Goal: Task Accomplishment & Management: Manage account settings

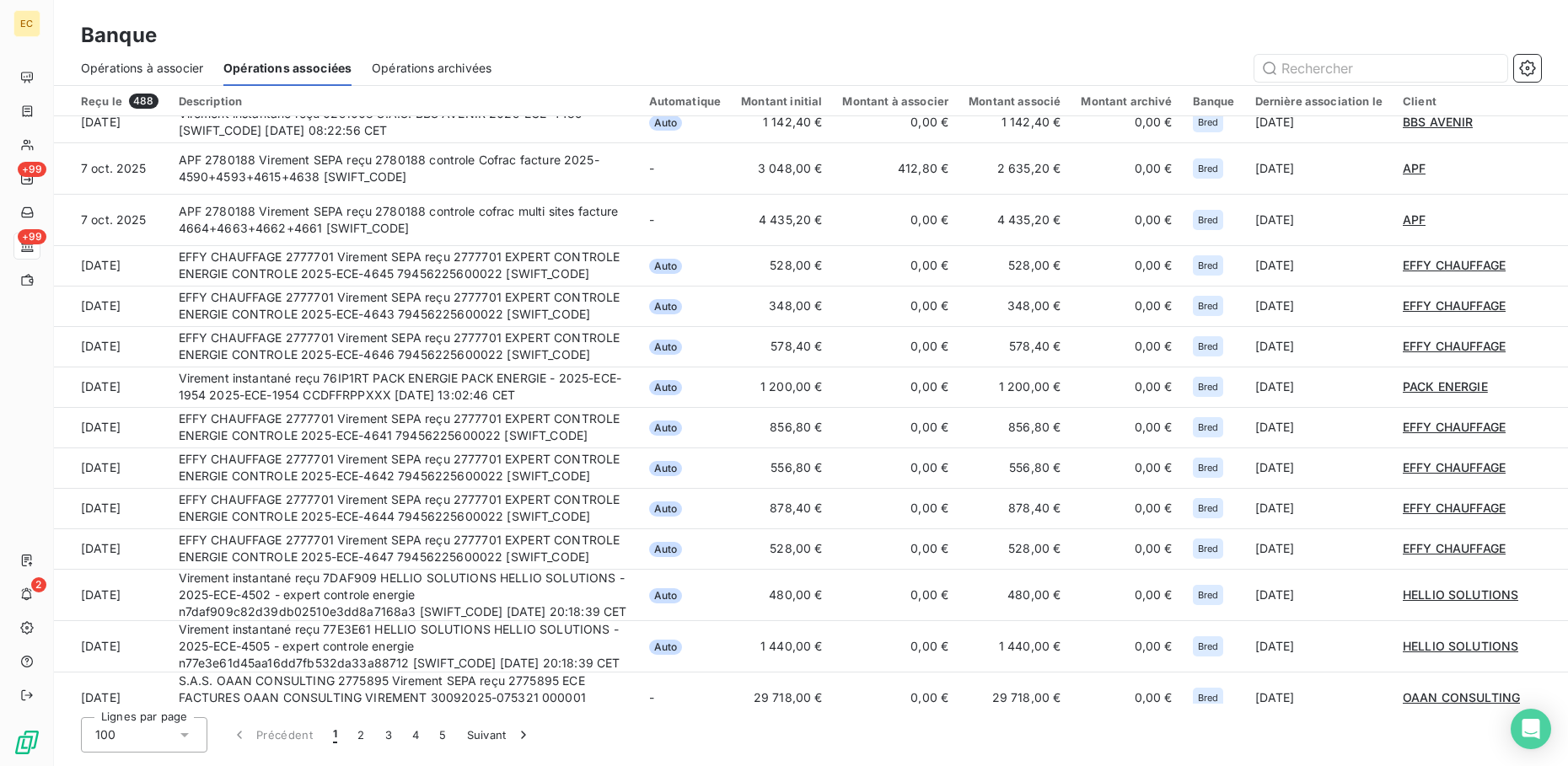
scroll to position [927, 0]
click at [163, 59] on span "Opérations à associer" at bounding box center [142, 68] width 123 height 16
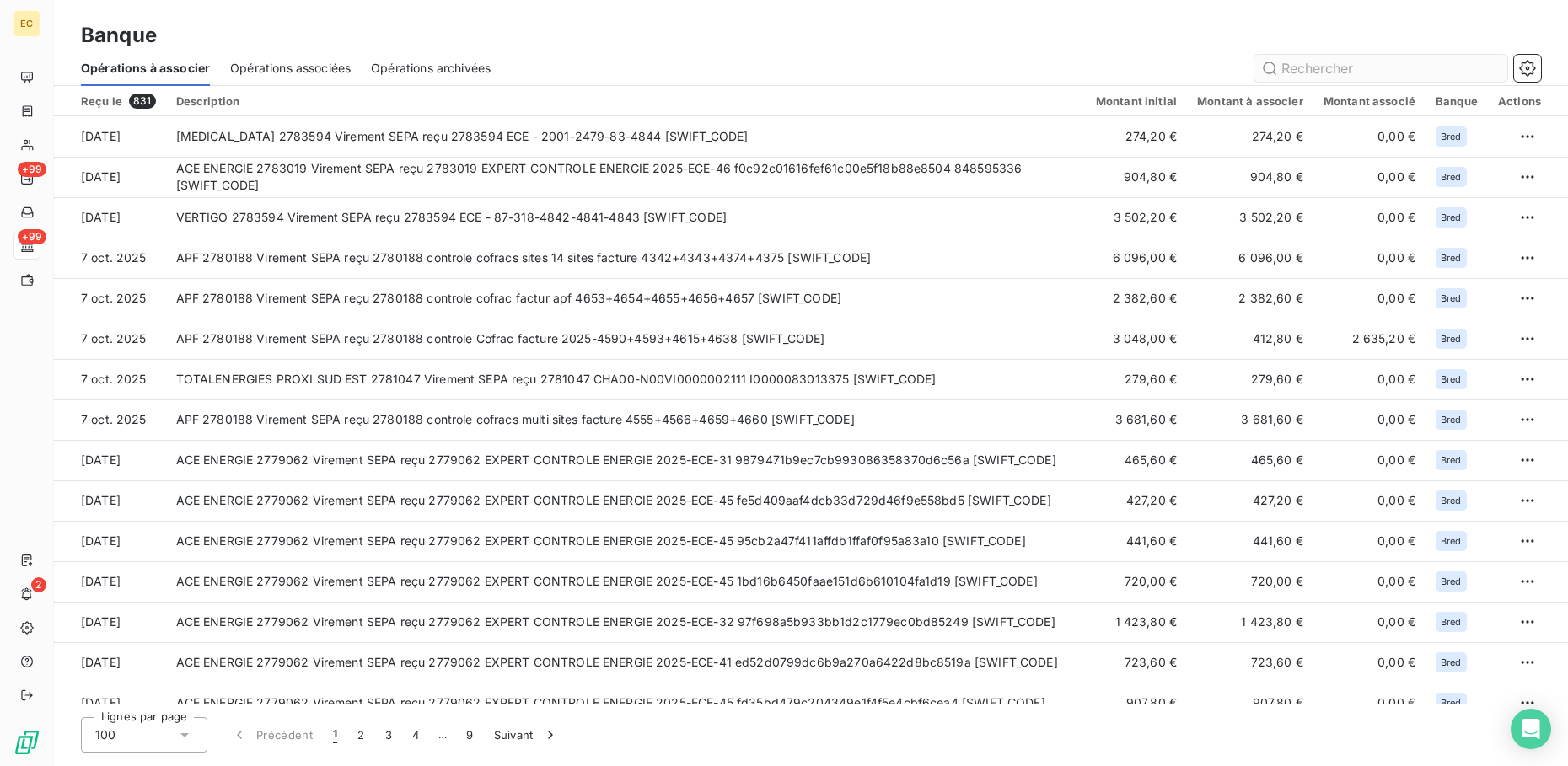
click at [1351, 68] on input "text" at bounding box center [1380, 68] width 252 height 27
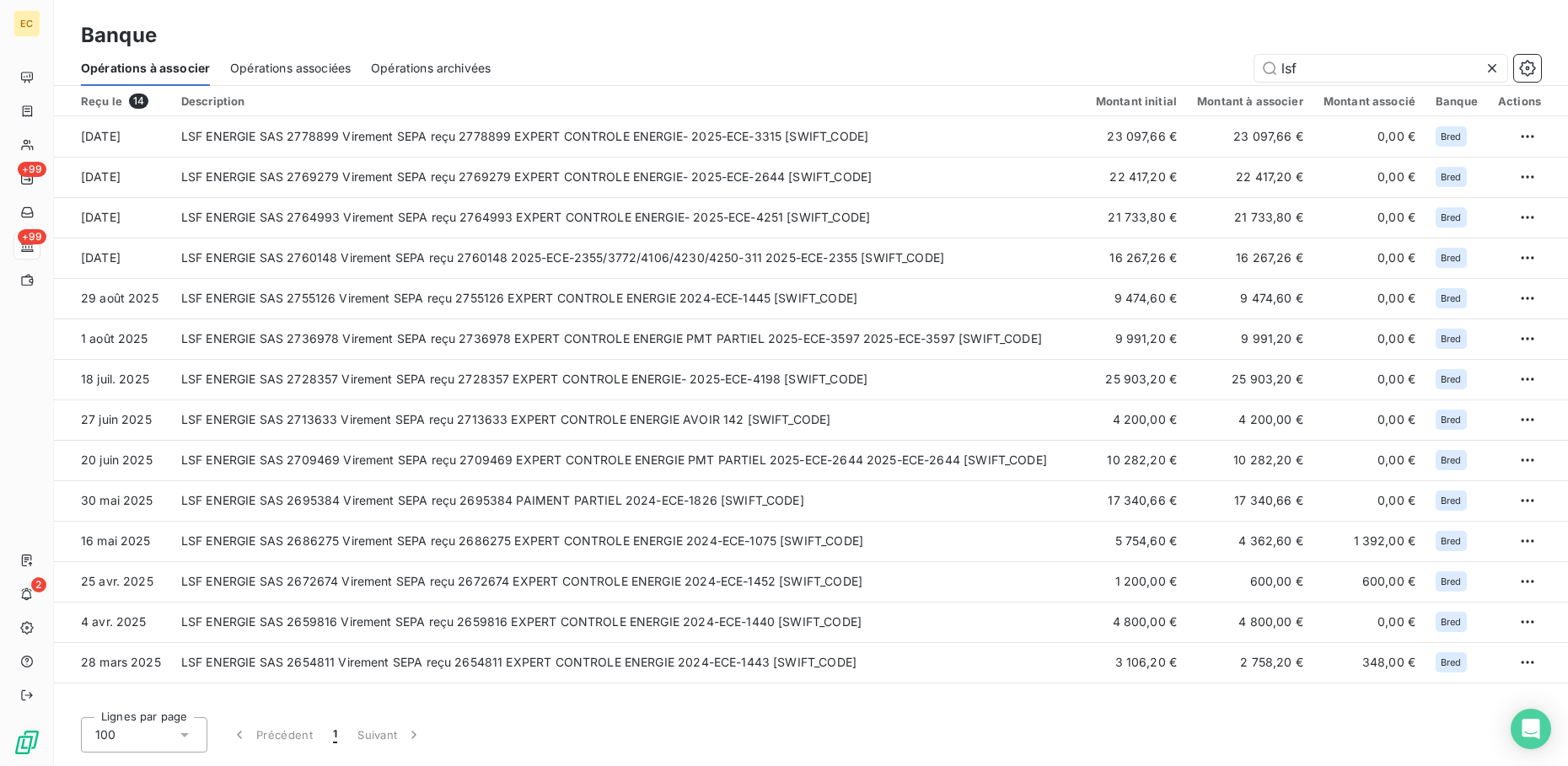
click at [299, 75] on span "Opérations associées" at bounding box center [291, 68] width 121 height 16
type input "lsf"
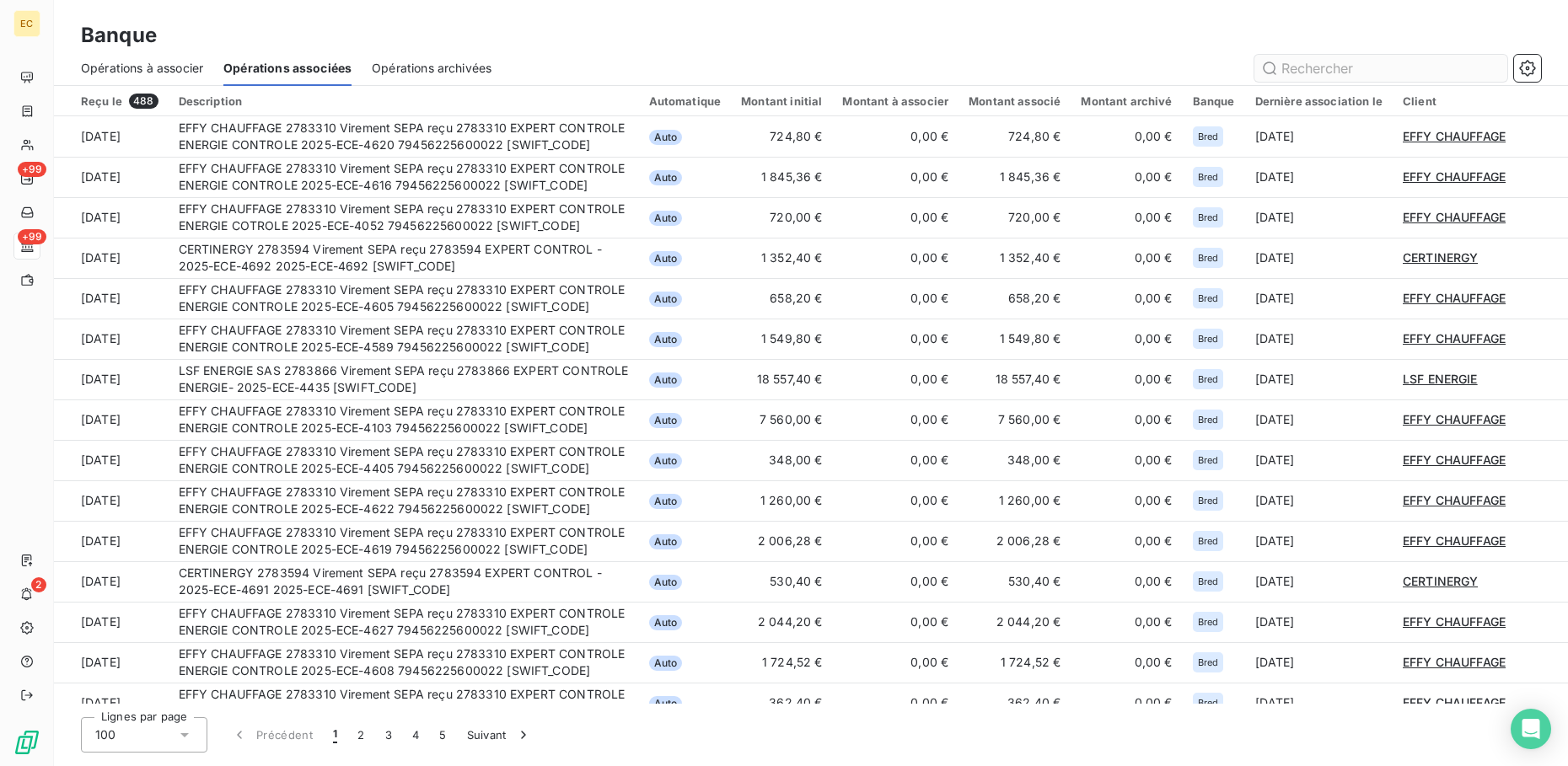
click at [1320, 72] on input "text" at bounding box center [1380, 68] width 252 height 27
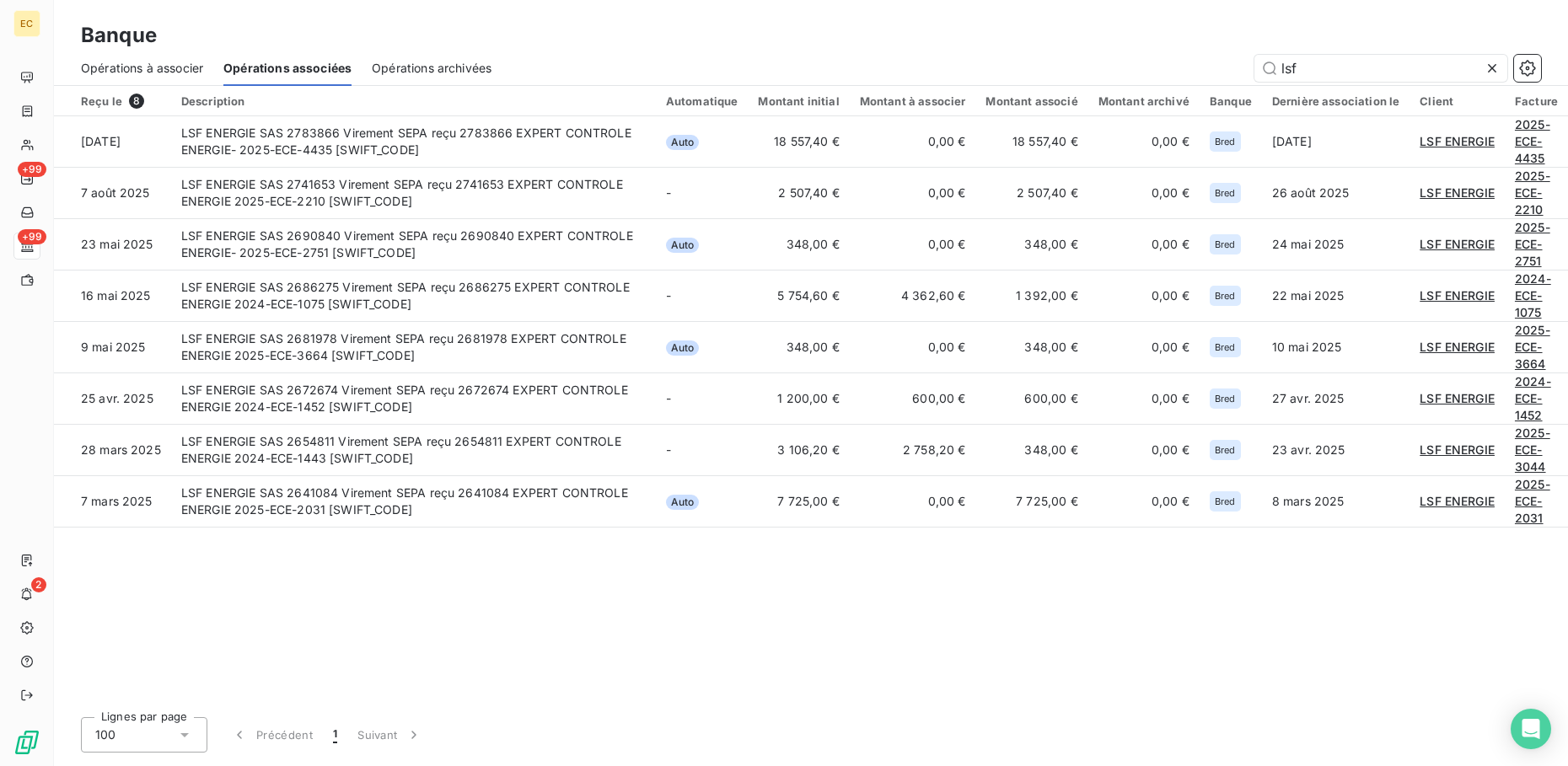
type input "lsf"
click at [264, 584] on div "Reçu le 8 Description Automatique Montant initial Montant à associer Montant as…" at bounding box center [811, 394] width 1514 height 618
click at [1490, 69] on icon at bounding box center [1492, 68] width 16 height 16
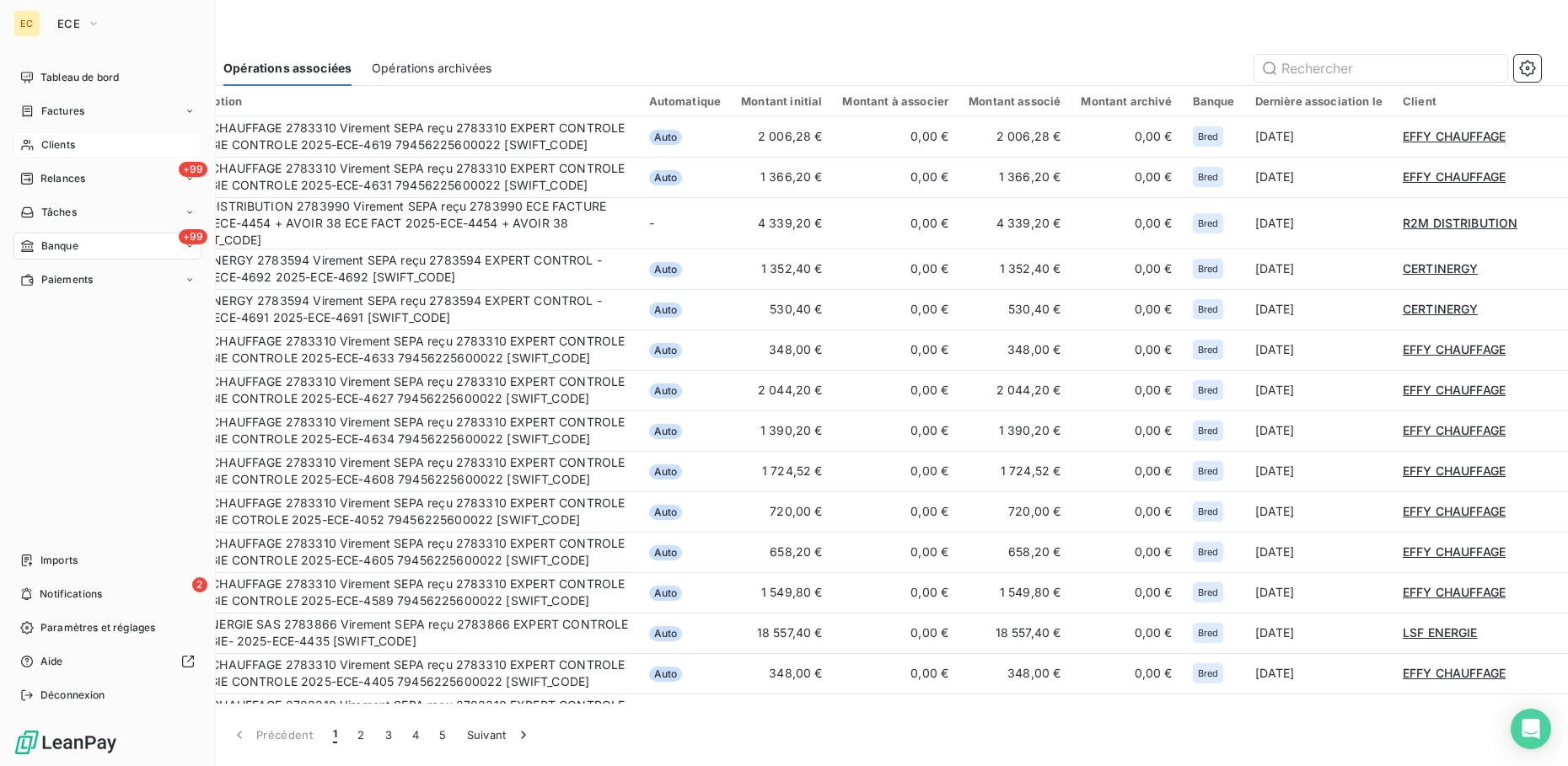
click at [81, 146] on div "Clients" at bounding box center [107, 145] width 188 height 27
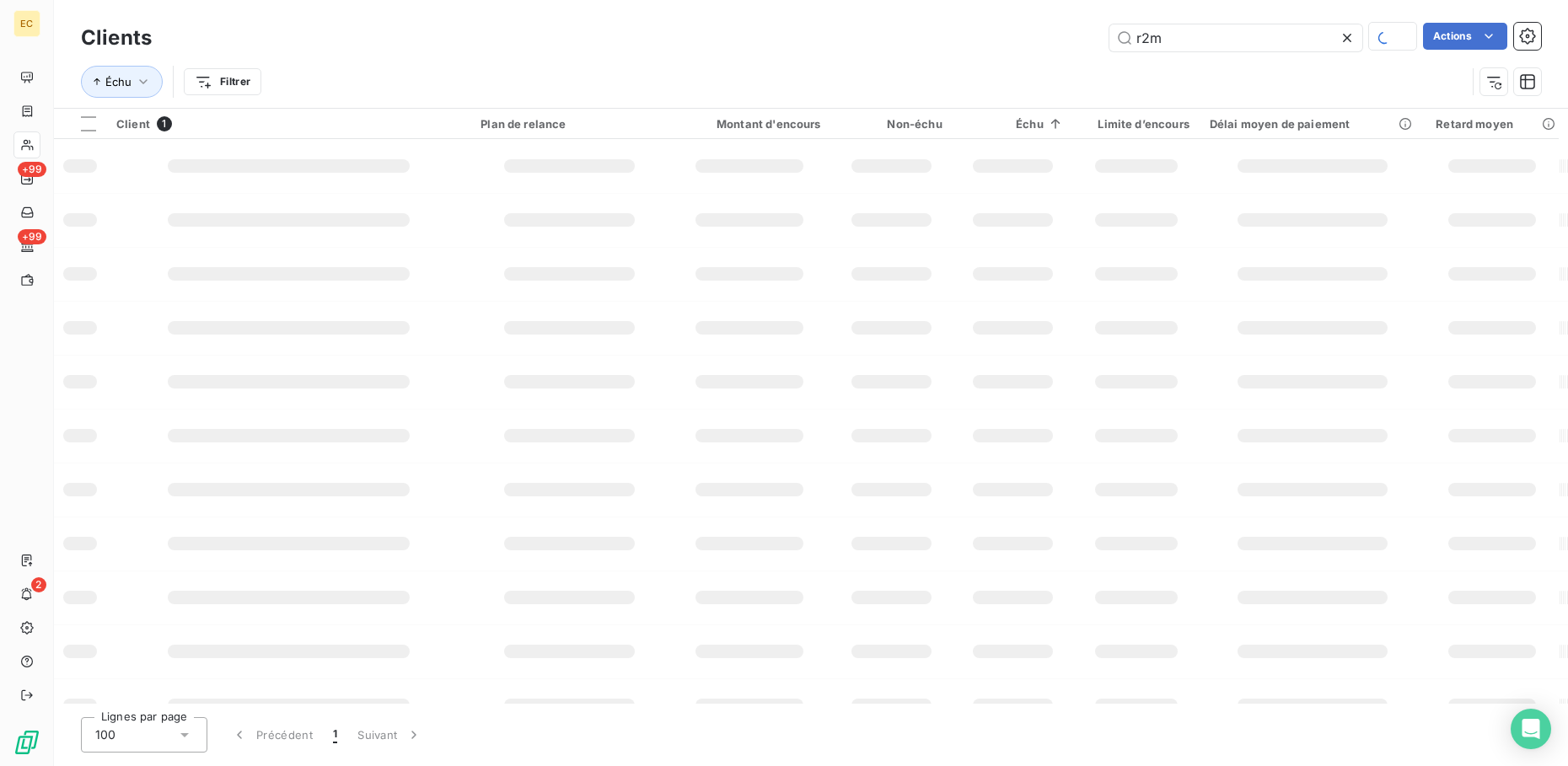
drag, startPoint x: 1220, startPoint y: 38, endPoint x: 961, endPoint y: 47, distance: 259.2
click at [966, 47] on div "r2m Actions" at bounding box center [856, 38] width 1369 height 29
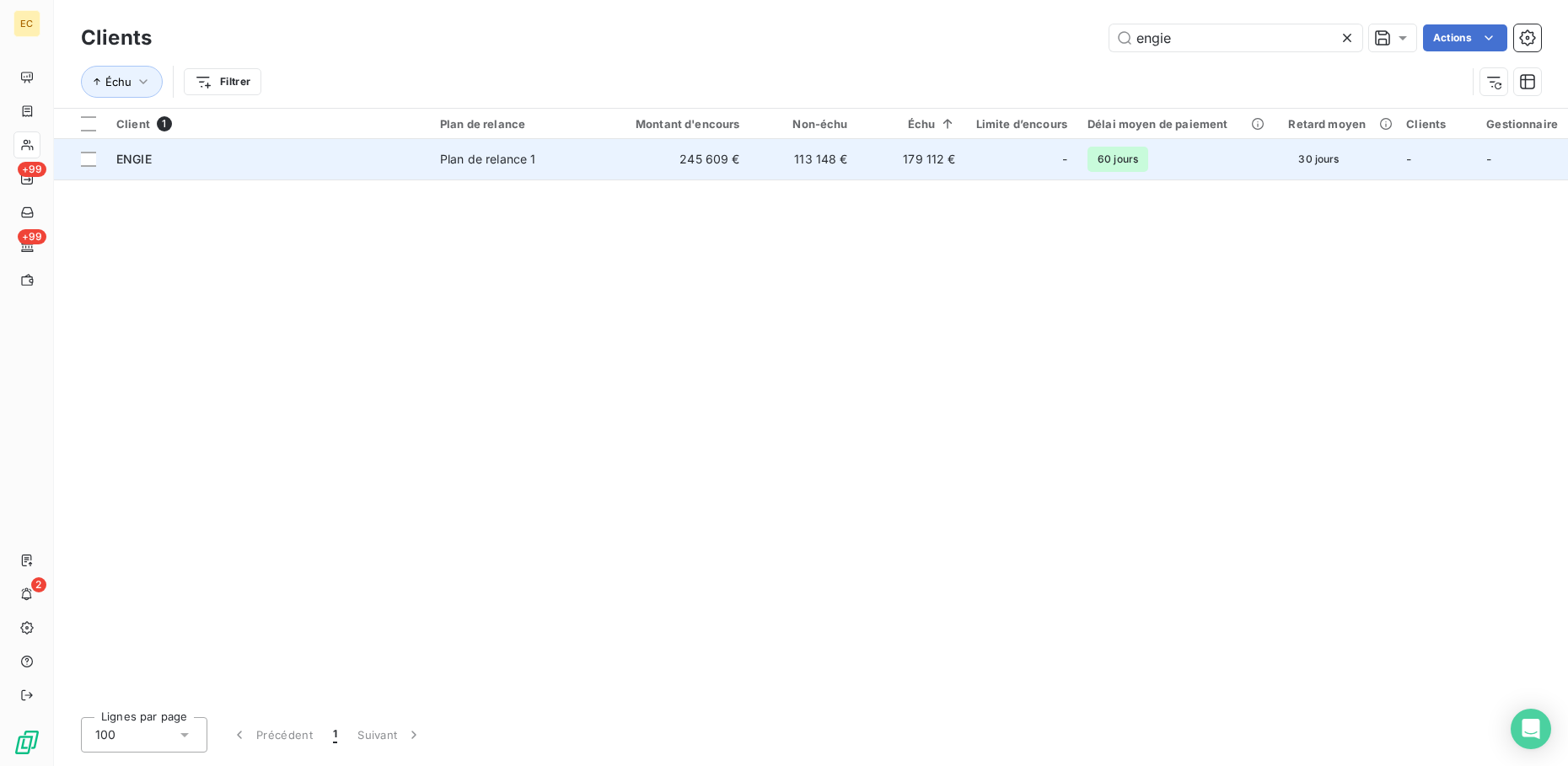
type input "engie"
click at [515, 156] on div "Plan de relance 1" at bounding box center [488, 159] width 96 height 16
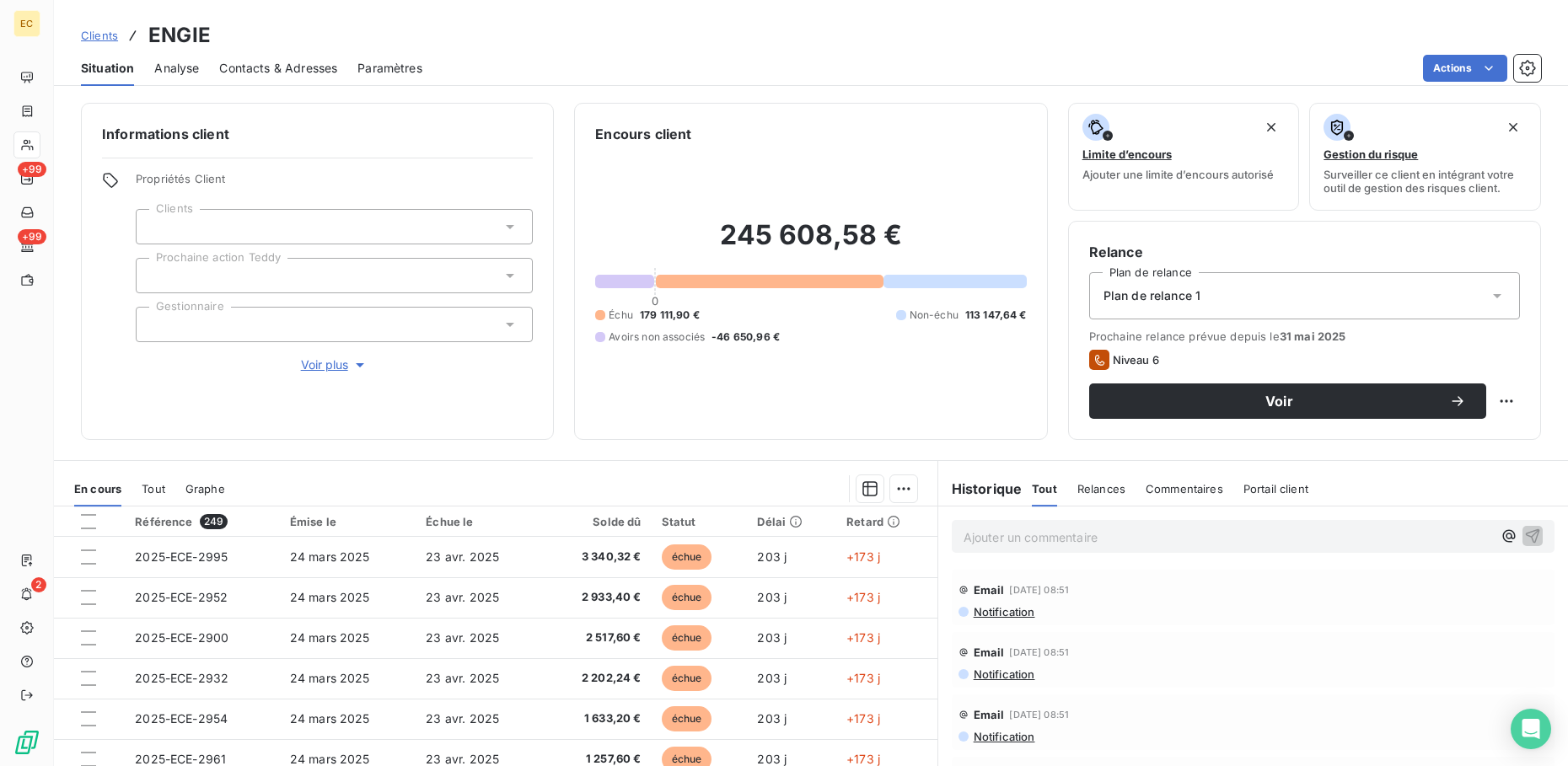
click at [1023, 526] on div "Ajouter un commentaire ﻿" at bounding box center [1228, 536] width 529 height 23
click at [1038, 541] on p "Ajouter un commentaire ﻿" at bounding box center [1228, 537] width 529 height 21
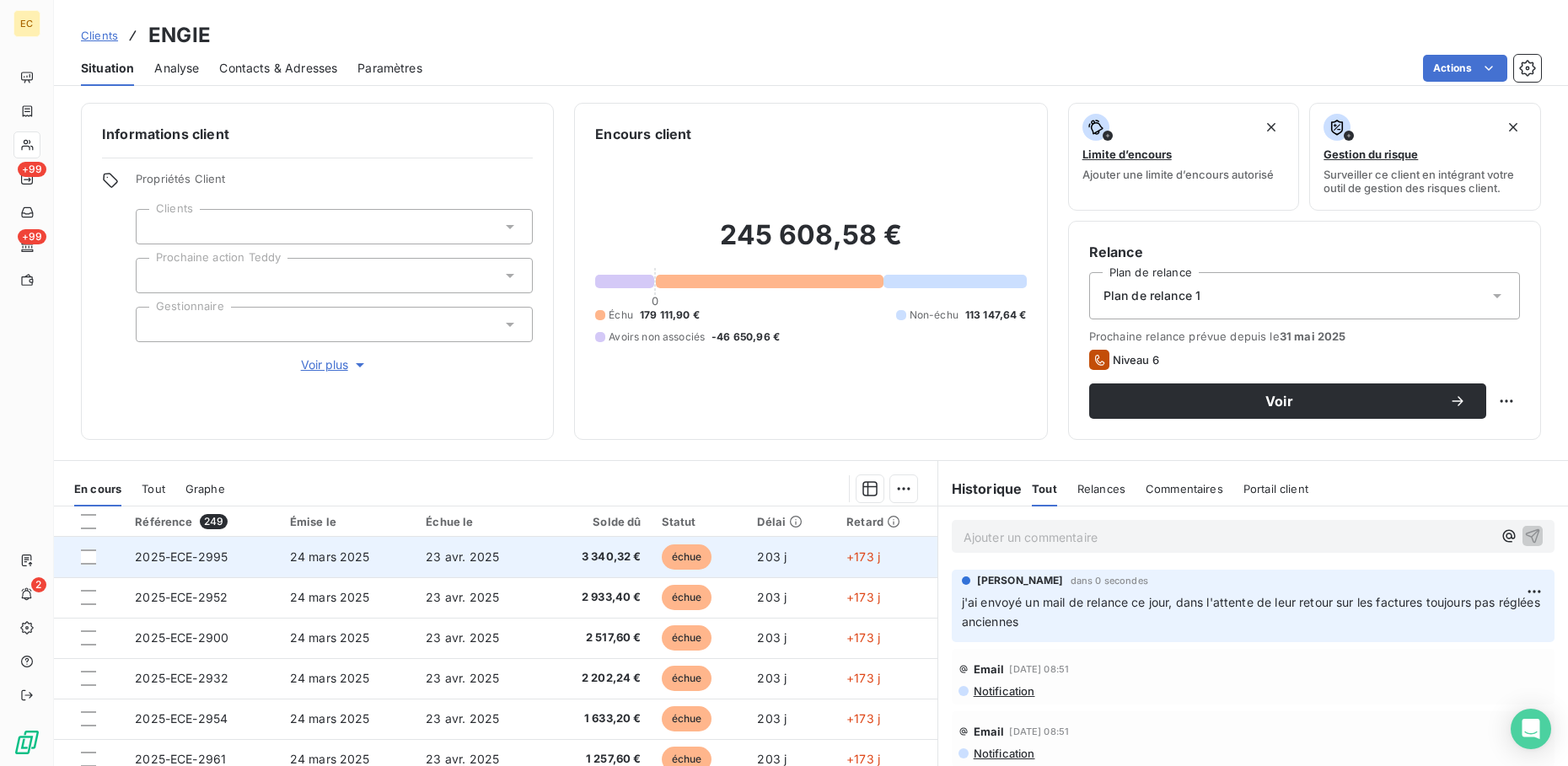
drag, startPoint x: 93, startPoint y: 554, endPoint x: 119, endPoint y: 563, distance: 27.5
click at [91, 555] on div at bounding box center [88, 557] width 16 height 16
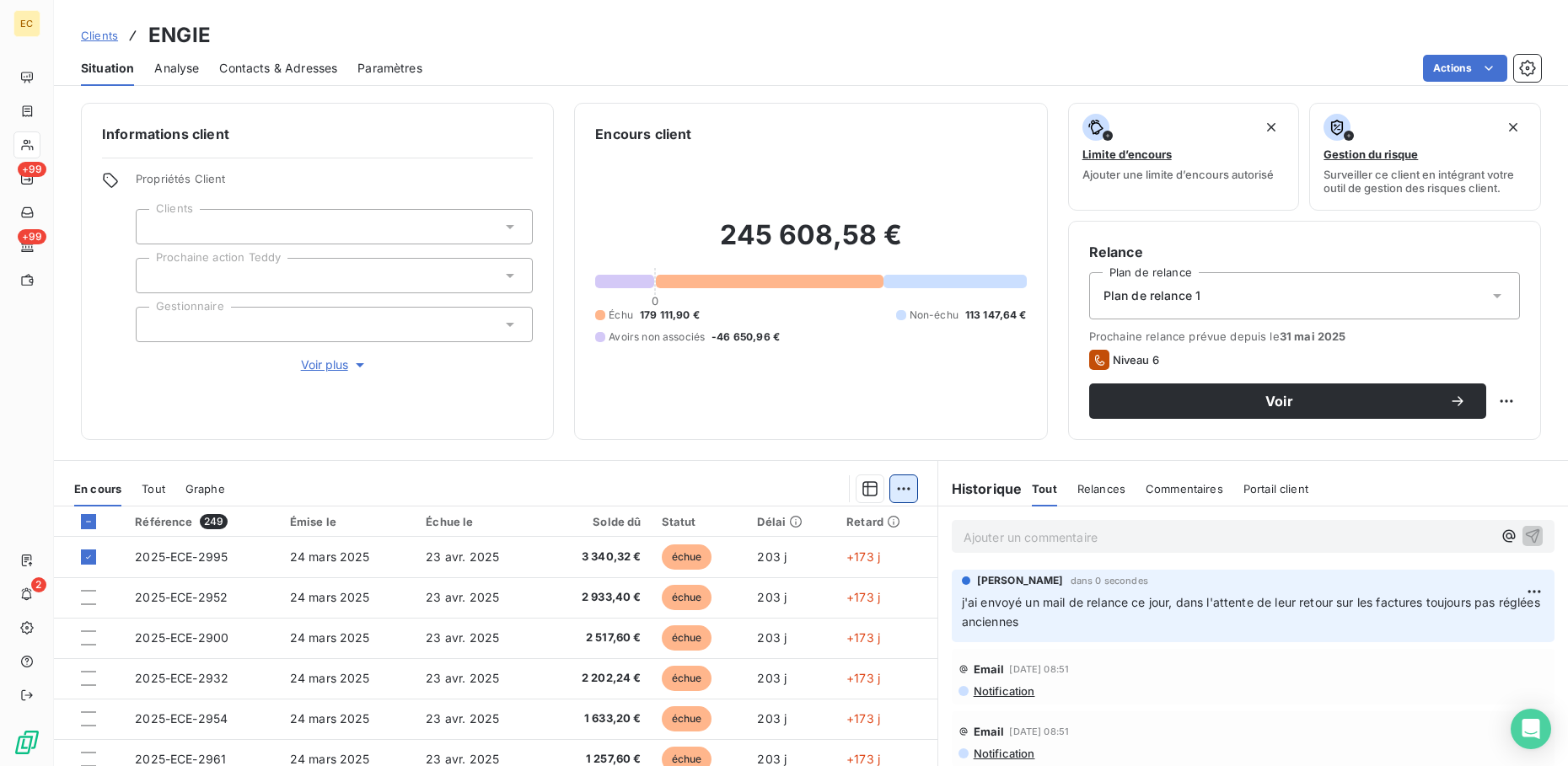
click at [889, 488] on html "EC +99 +99 2 Clients ENGIE Situation Analyse Contacts & Adresses Paramètres Act…" at bounding box center [784, 383] width 1568 height 766
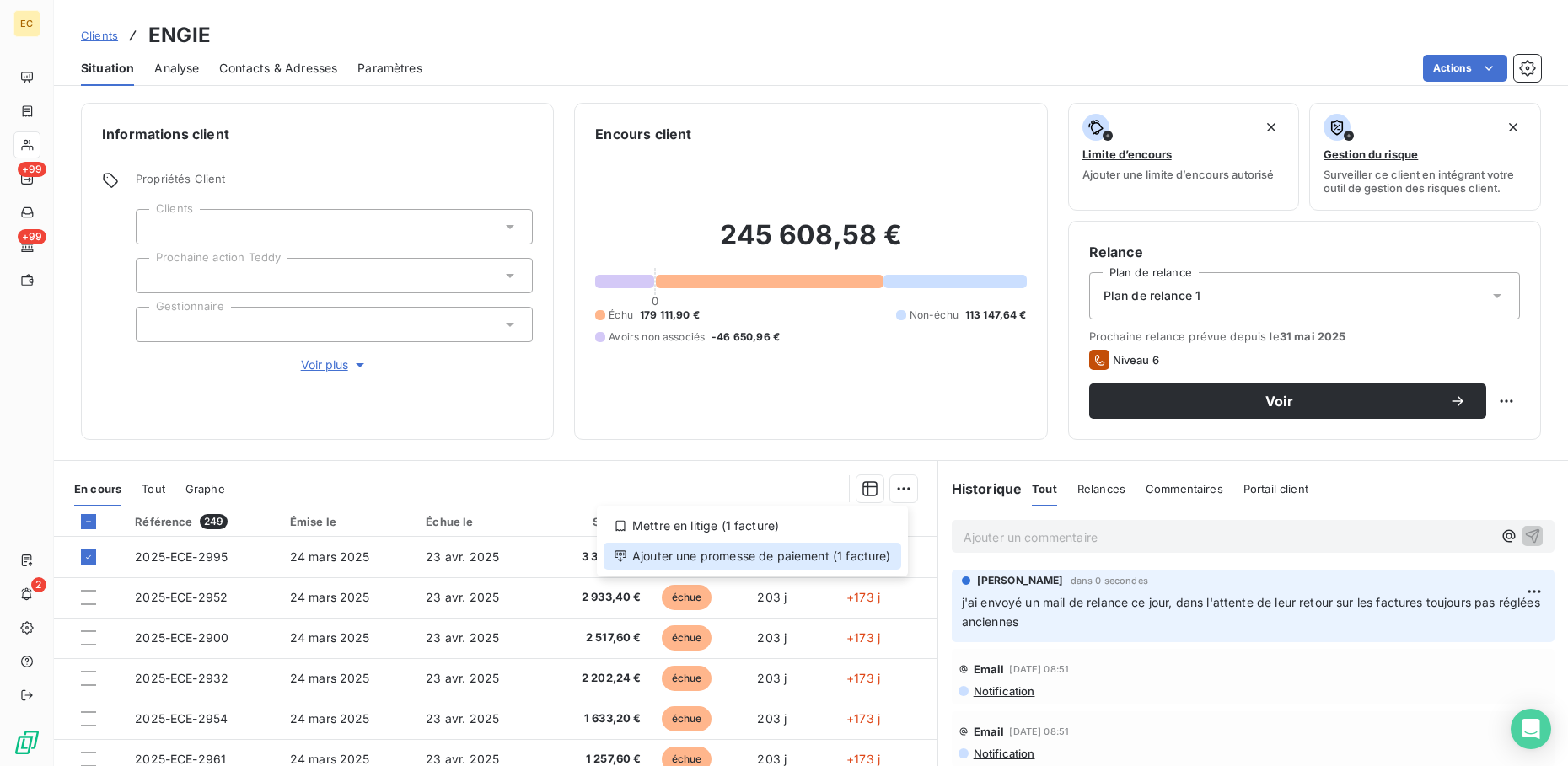
click at [859, 564] on div "Ajouter une promesse de paiement (1 facture)" at bounding box center [752, 556] width 297 height 27
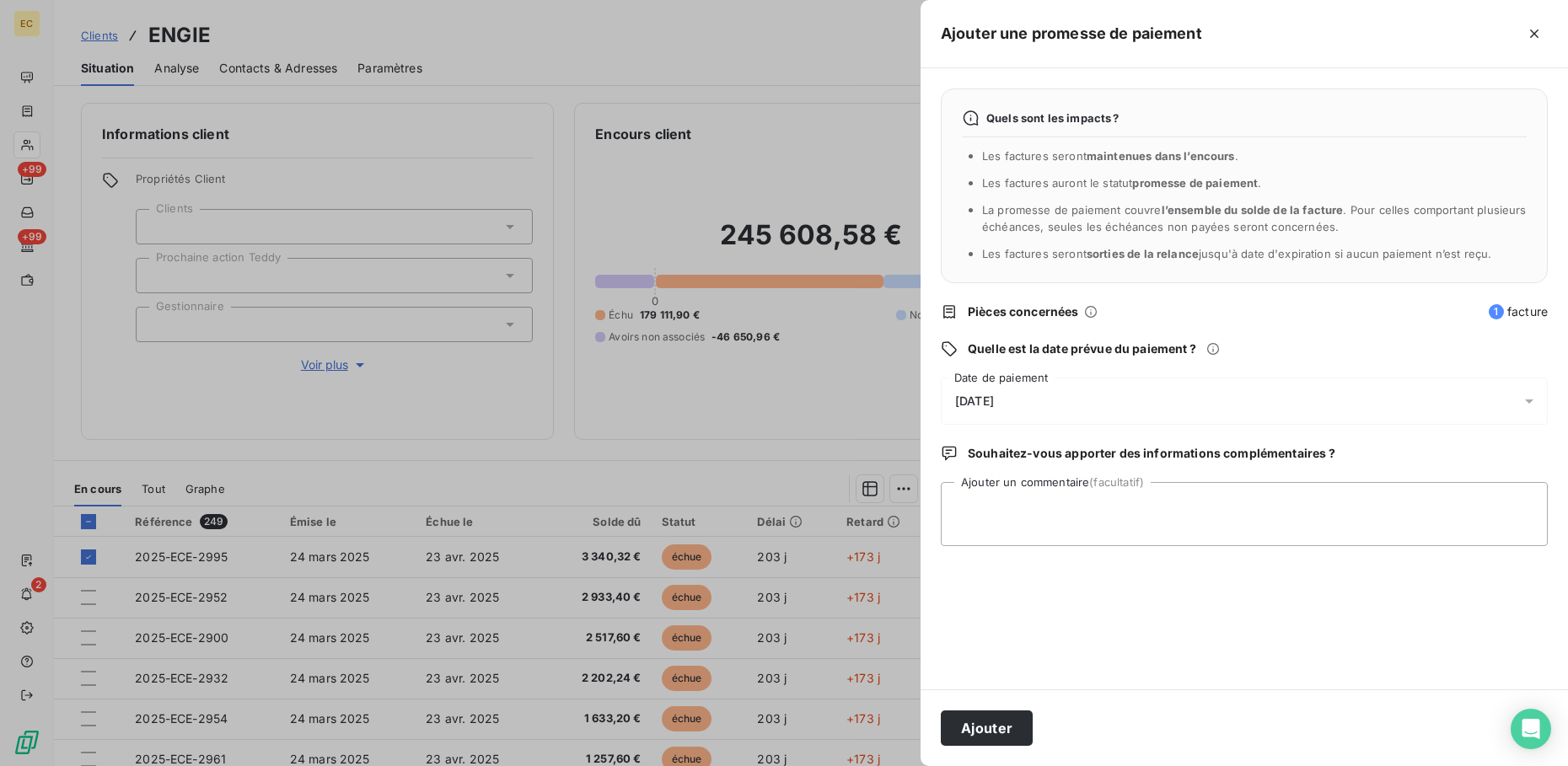
drag, startPoint x: 1046, startPoint y: 398, endPoint x: 1133, endPoint y: 423, distance: 90.5
click at [1047, 397] on div "[DATE]" at bounding box center [1243, 402] width 607 height 48
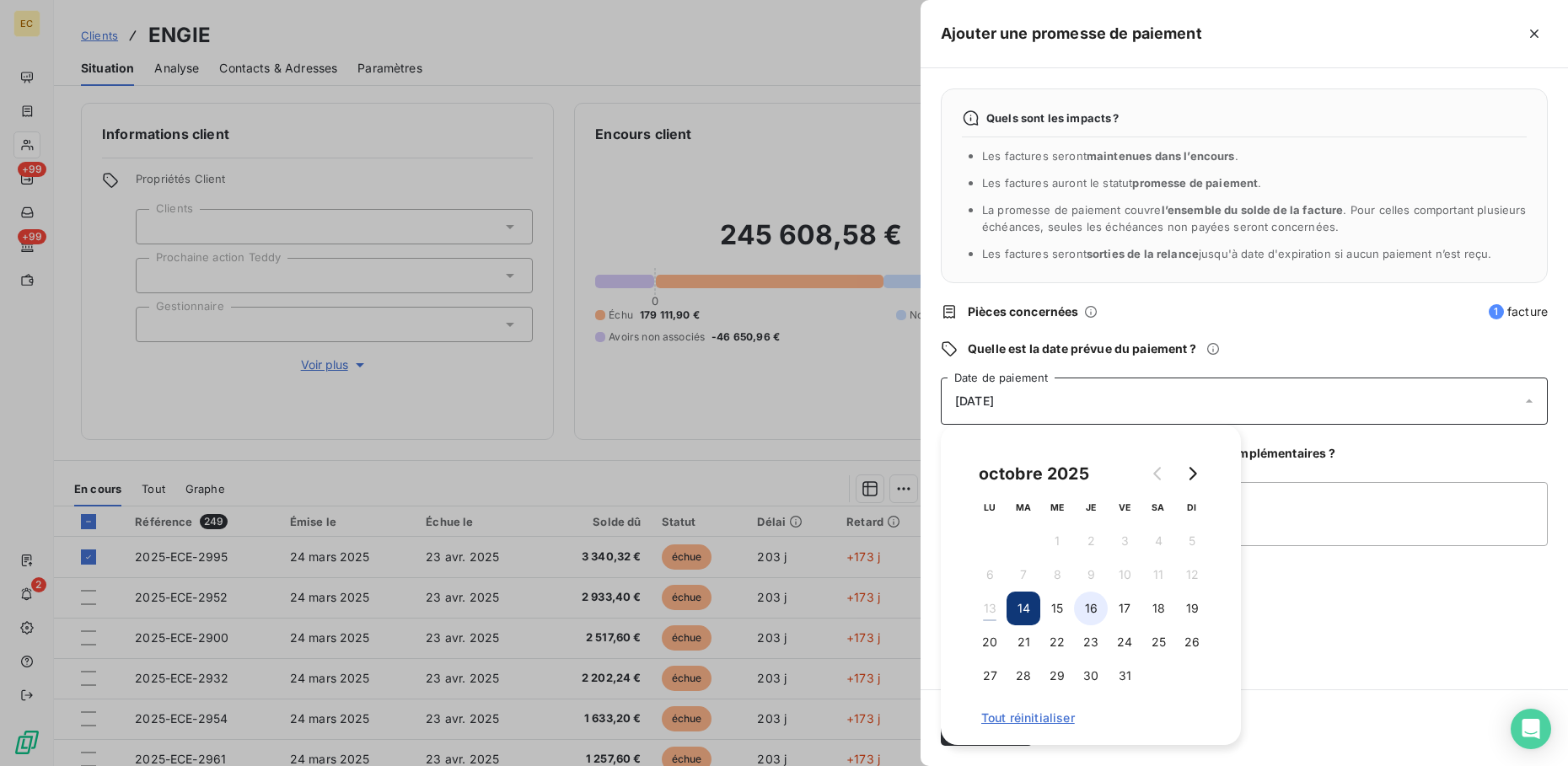
click at [1094, 607] on button "16" at bounding box center [1090, 609] width 34 height 34
click at [1305, 545] on textarea "Ajouter un commentaire (facultatif)" at bounding box center [1243, 514] width 607 height 64
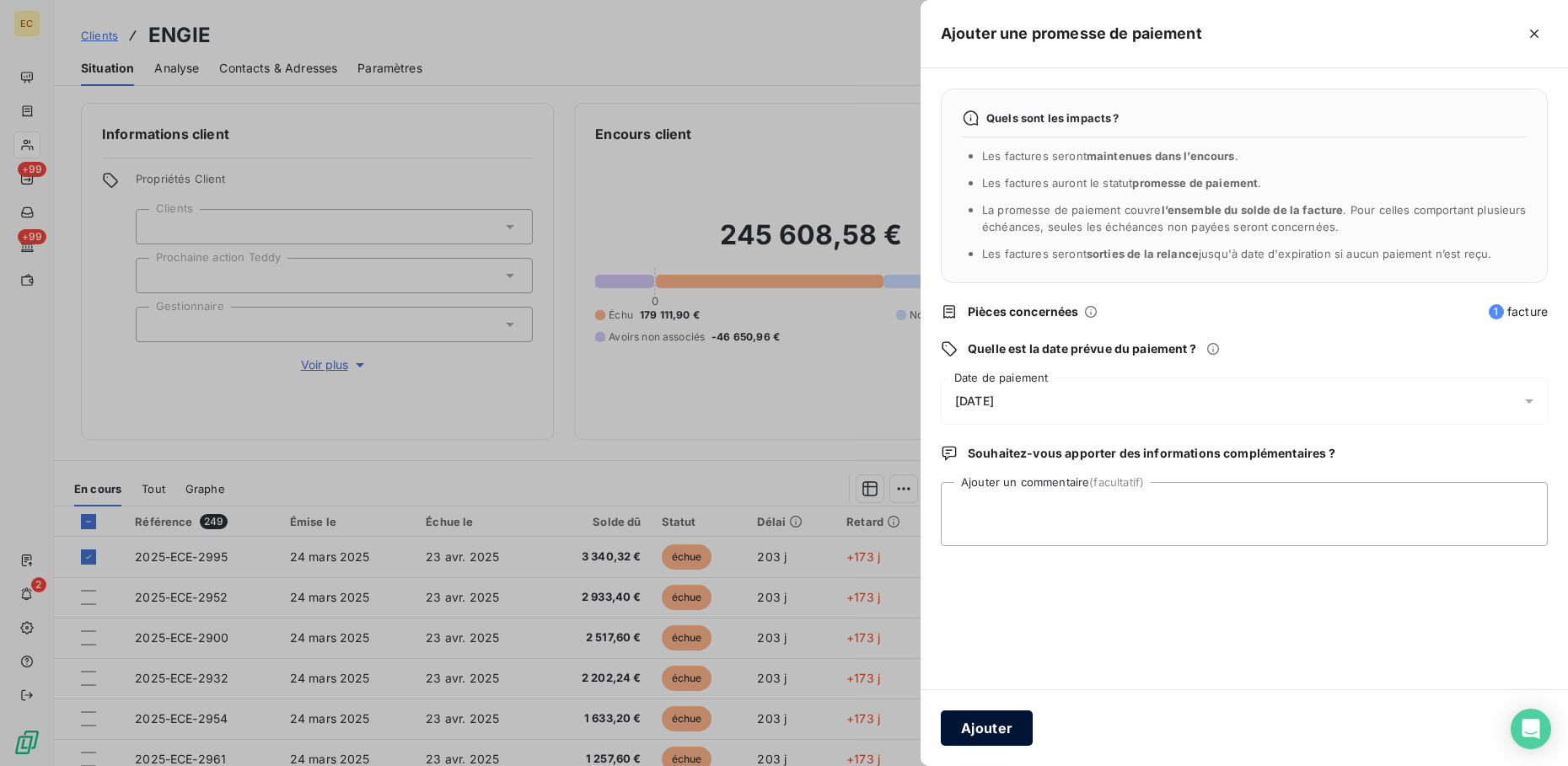
click at [986, 733] on button "Ajouter" at bounding box center [986, 728] width 91 height 36
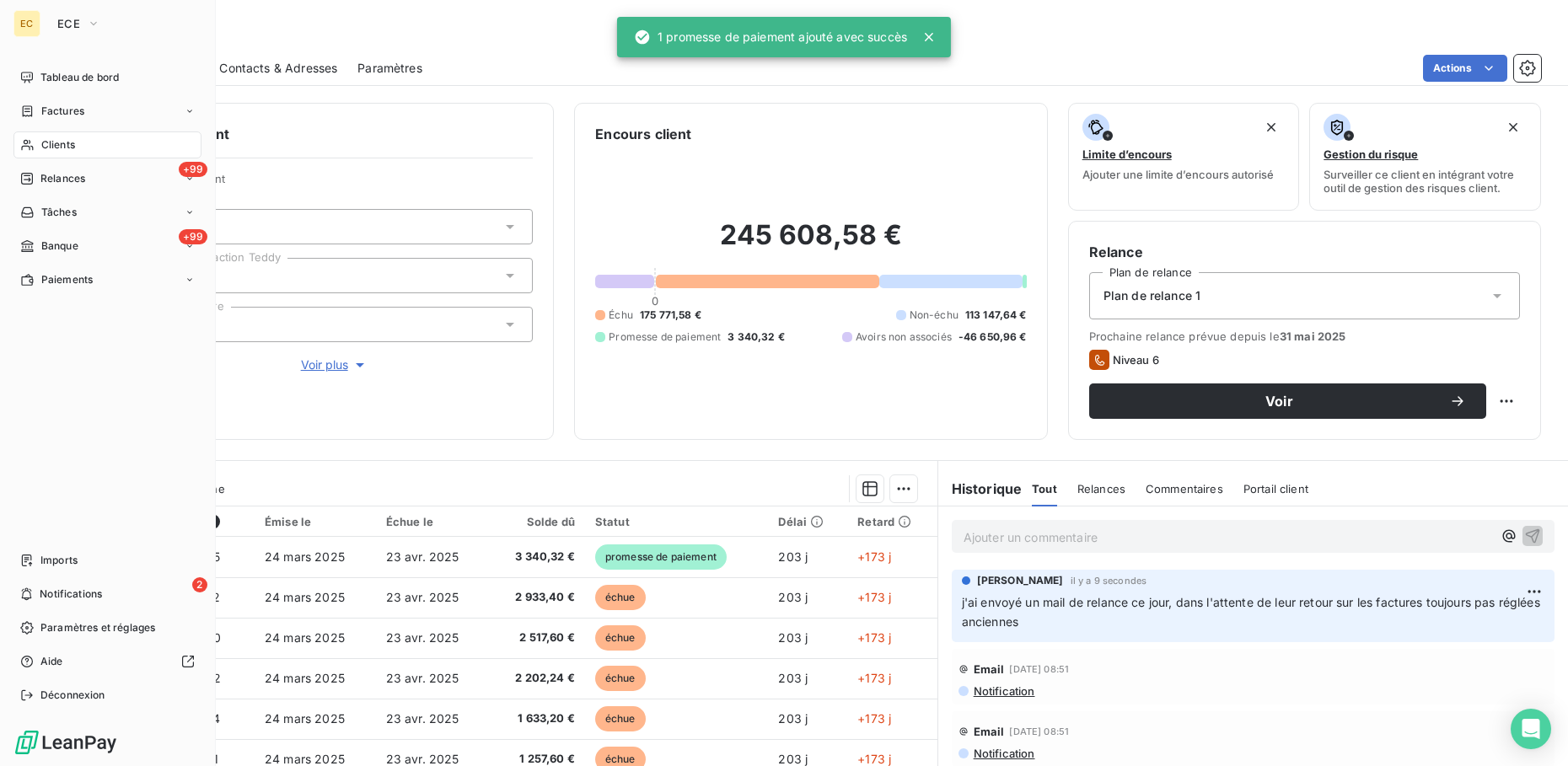
click at [50, 145] on span "Clients" at bounding box center [58, 145] width 34 height 16
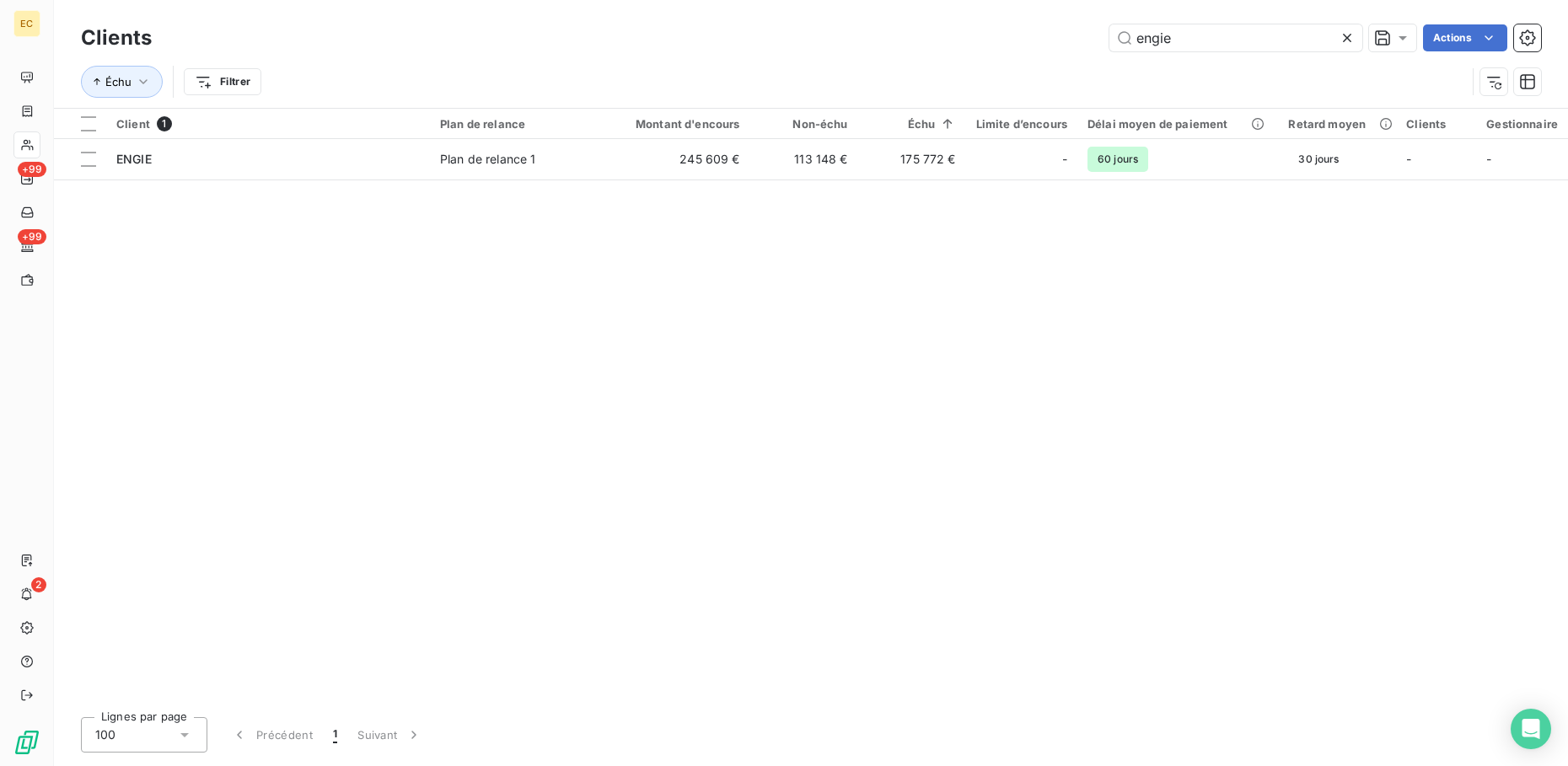
drag, startPoint x: 310, startPoint y: 498, endPoint x: 310, endPoint y: 488, distance: 10.0
click at [310, 494] on div "Client 1 Plan de relance Montant d'encours Non-échu Échu Limite d’encours Délai…" at bounding box center [811, 406] width 1514 height 595
click at [1348, 34] on icon at bounding box center [1347, 38] width 16 height 16
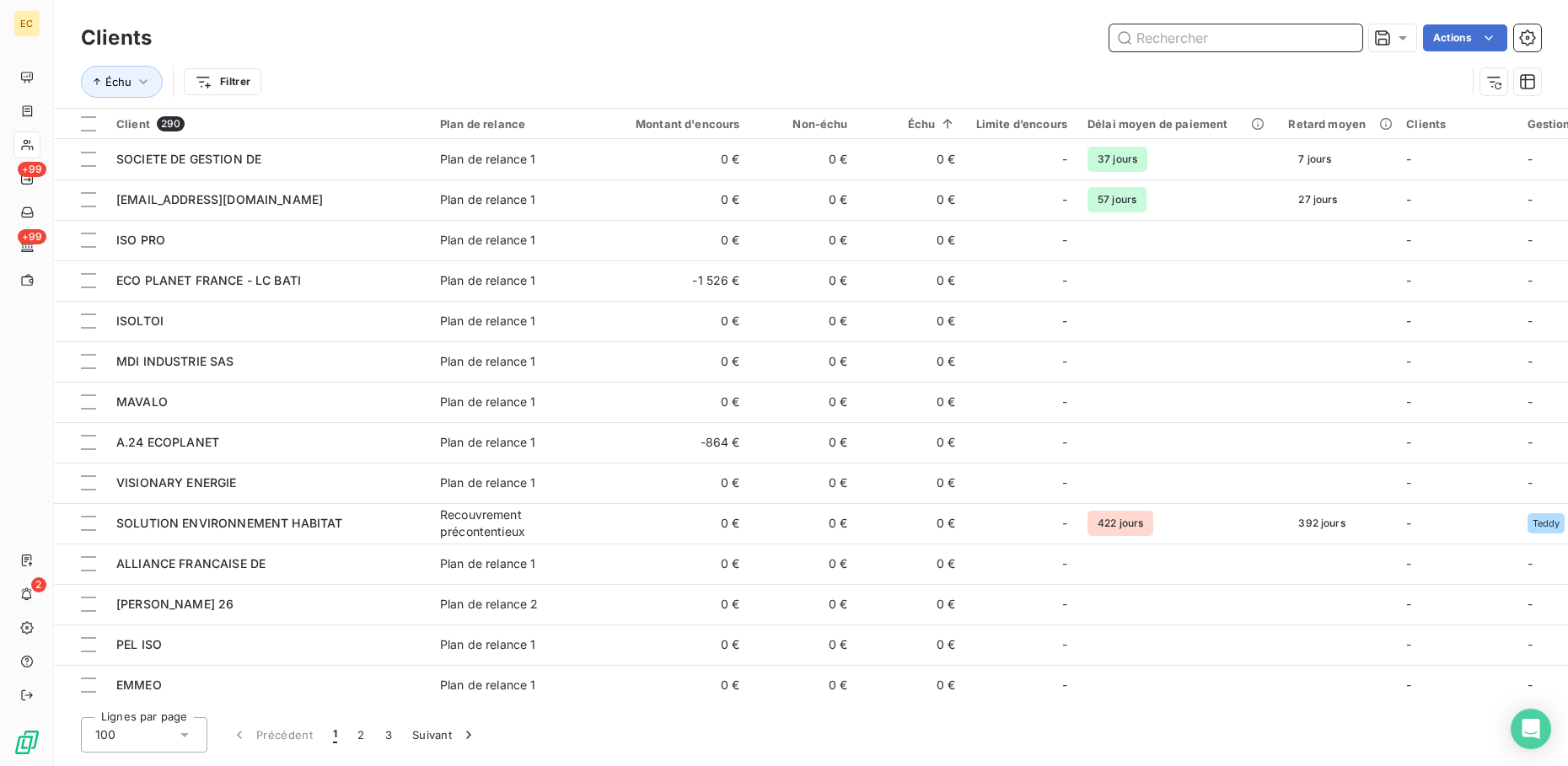
click at [1178, 36] on input "text" at bounding box center [1235, 38] width 252 height 27
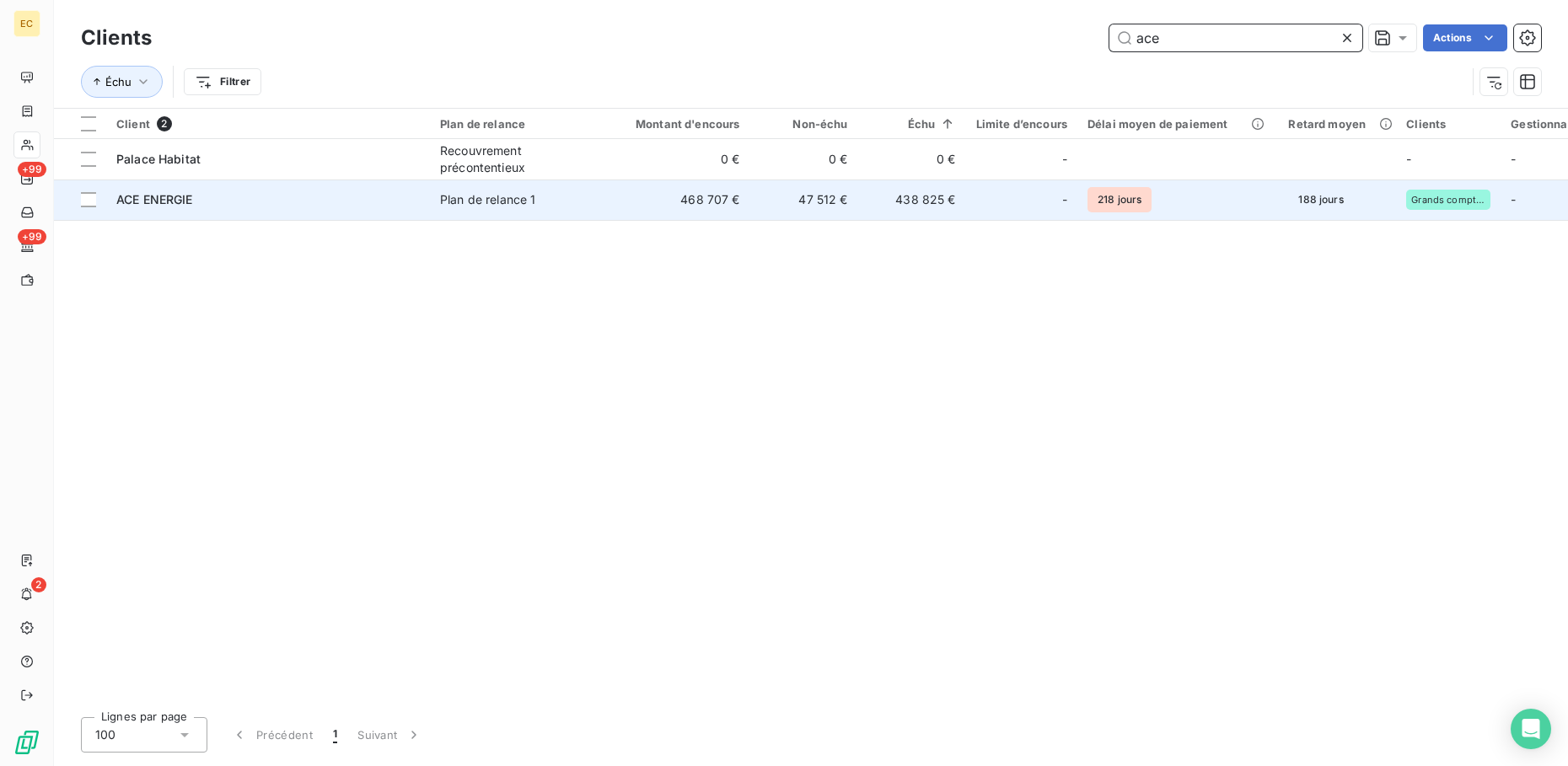
type input "ace"
click at [239, 193] on div "ACE ENERGIE" at bounding box center [268, 200] width 304 height 16
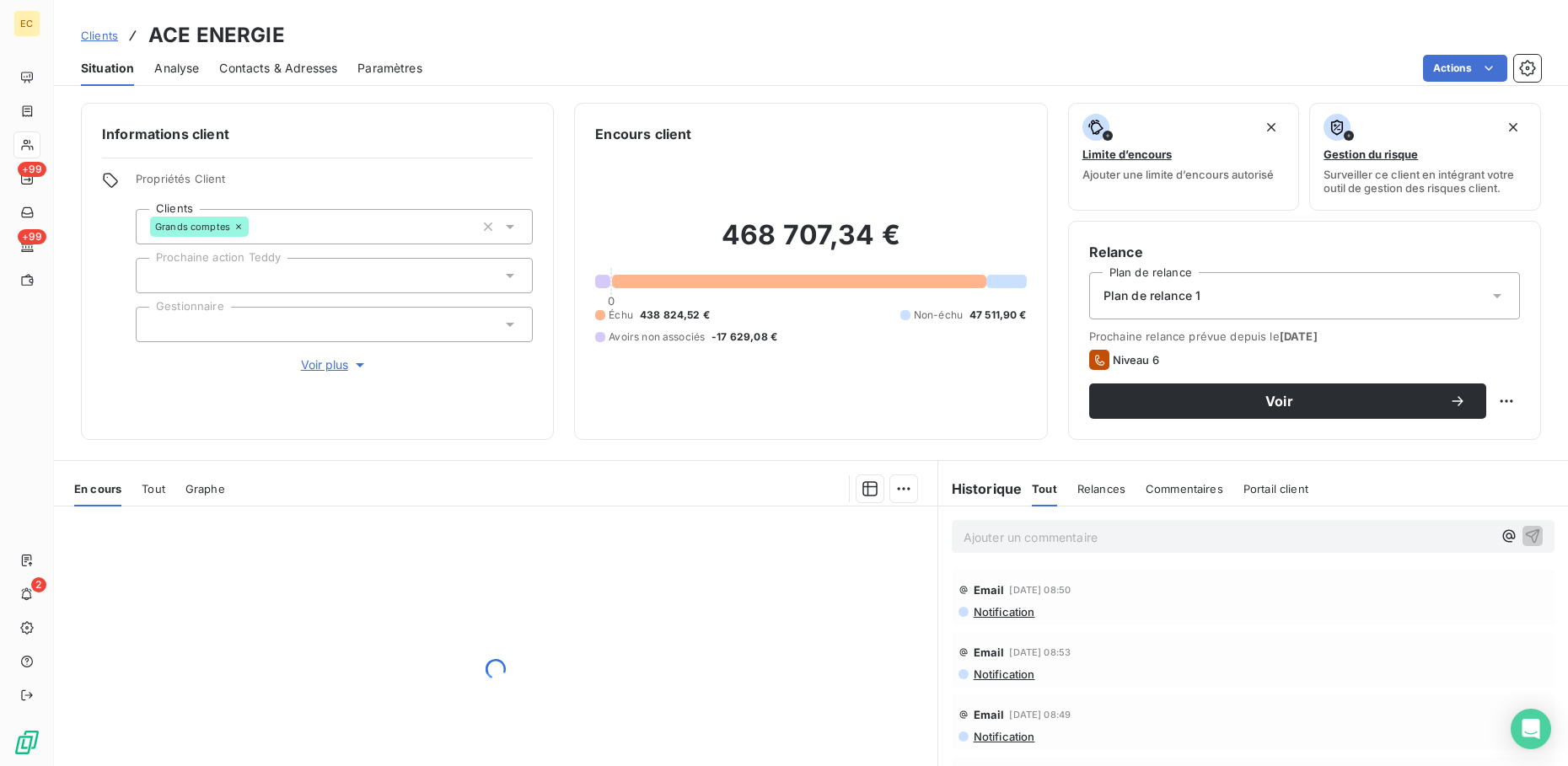
click at [1072, 531] on p "Ajouter un commentaire ﻿" at bounding box center [1228, 537] width 529 height 21
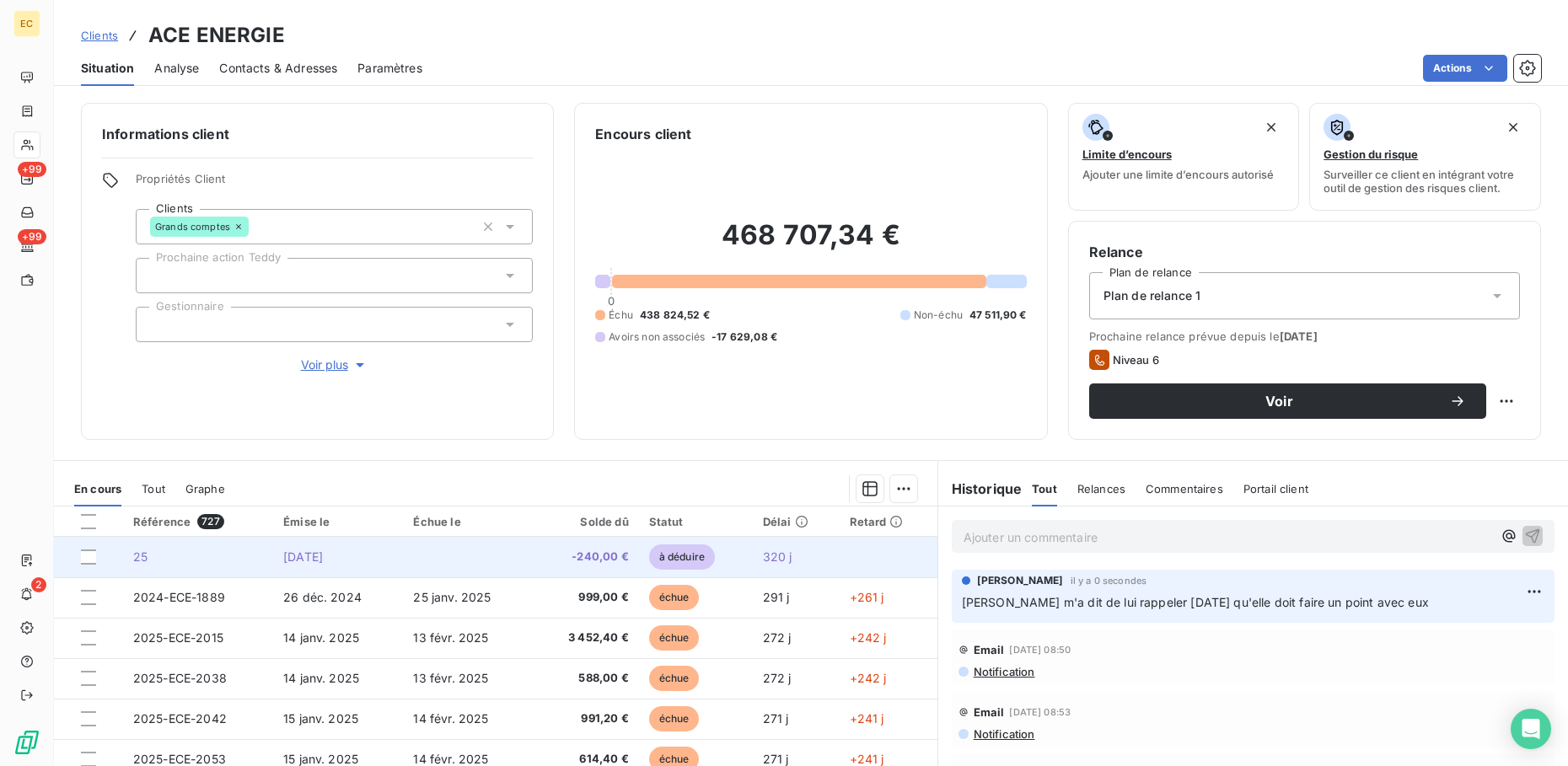
click at [96, 561] on div at bounding box center [96, 557] width 32 height 16
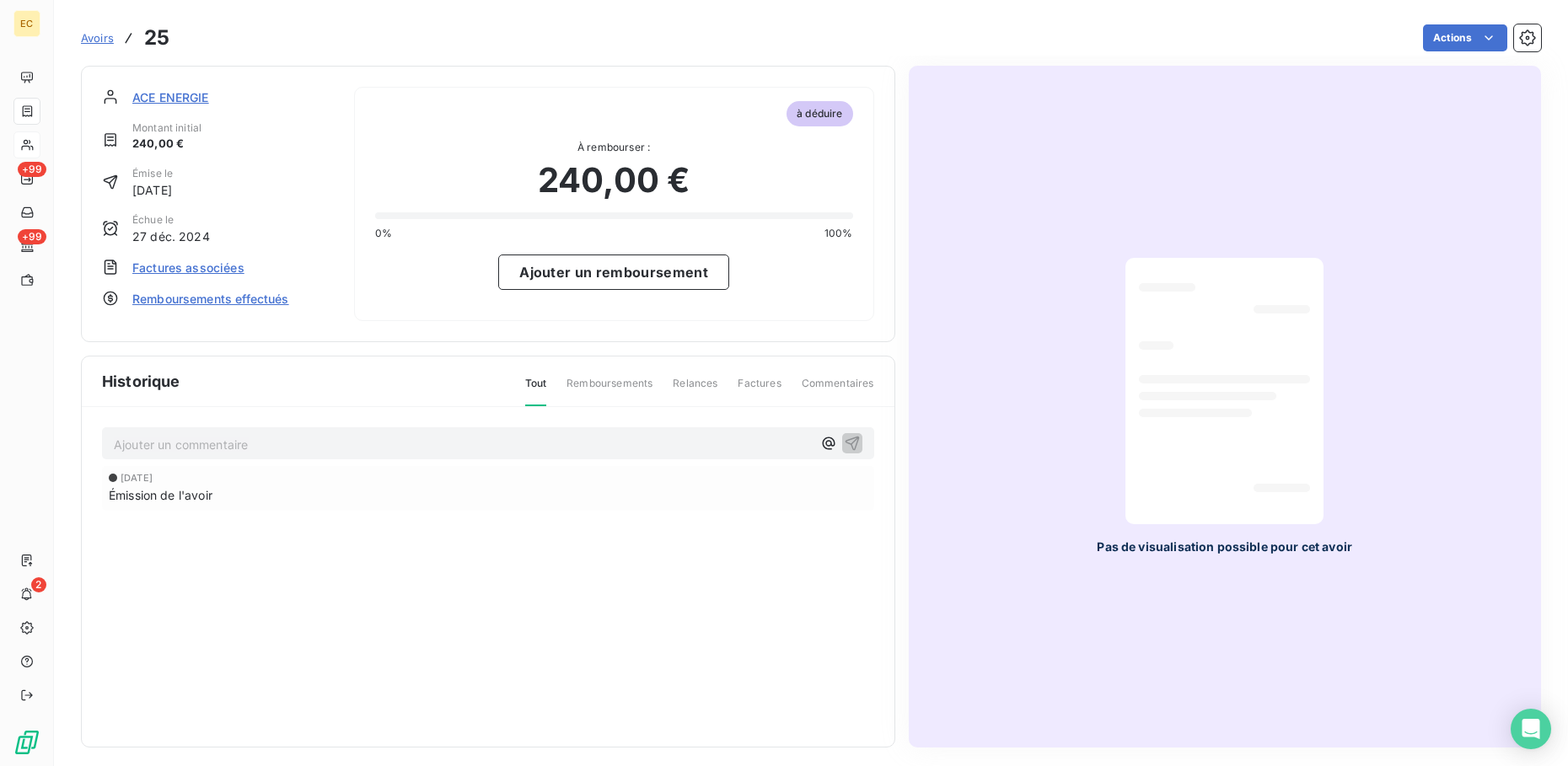
drag, startPoint x: 161, startPoint y: 91, endPoint x: 161, endPoint y: 129, distance: 38.0
click at [161, 91] on span "ACE ENERGIE" at bounding box center [171, 97] width 77 height 17
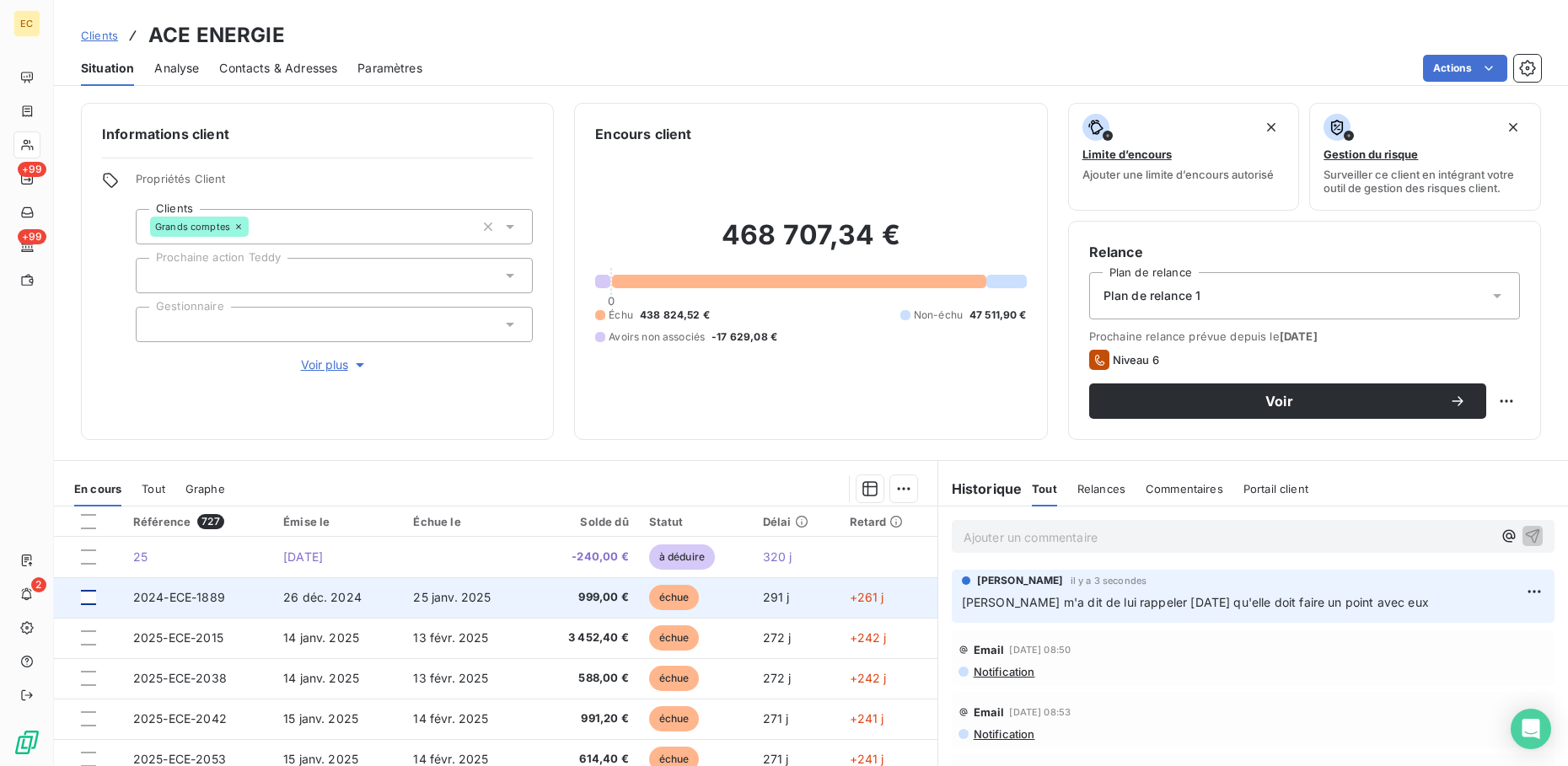
click at [91, 599] on div at bounding box center [88, 598] width 16 height 16
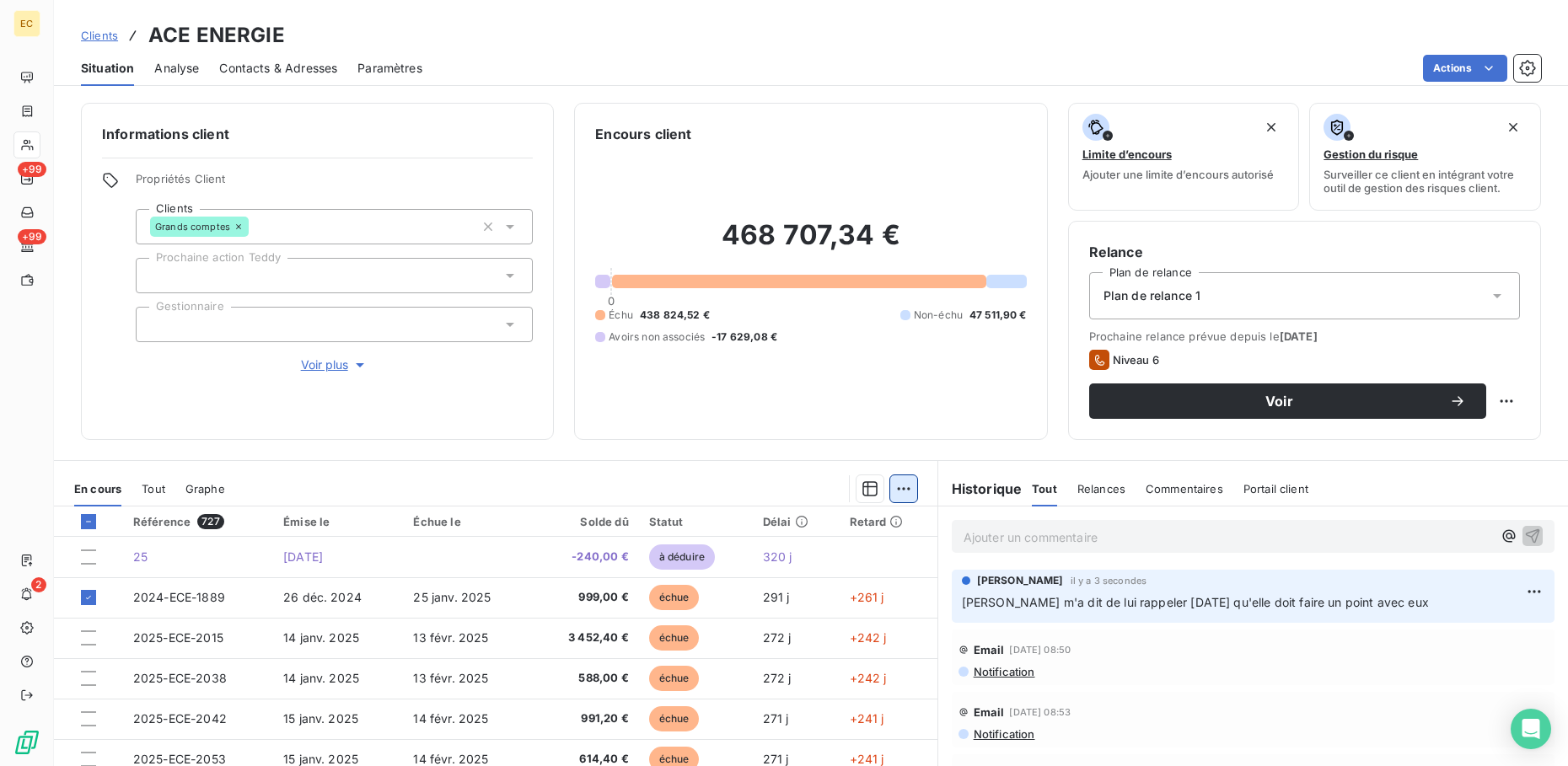
click at [891, 491] on html "EC +99 +99 2 Clients ACE ENERGIE Situation Analyse Contacts & Adresses Paramètr…" at bounding box center [784, 383] width 1568 height 766
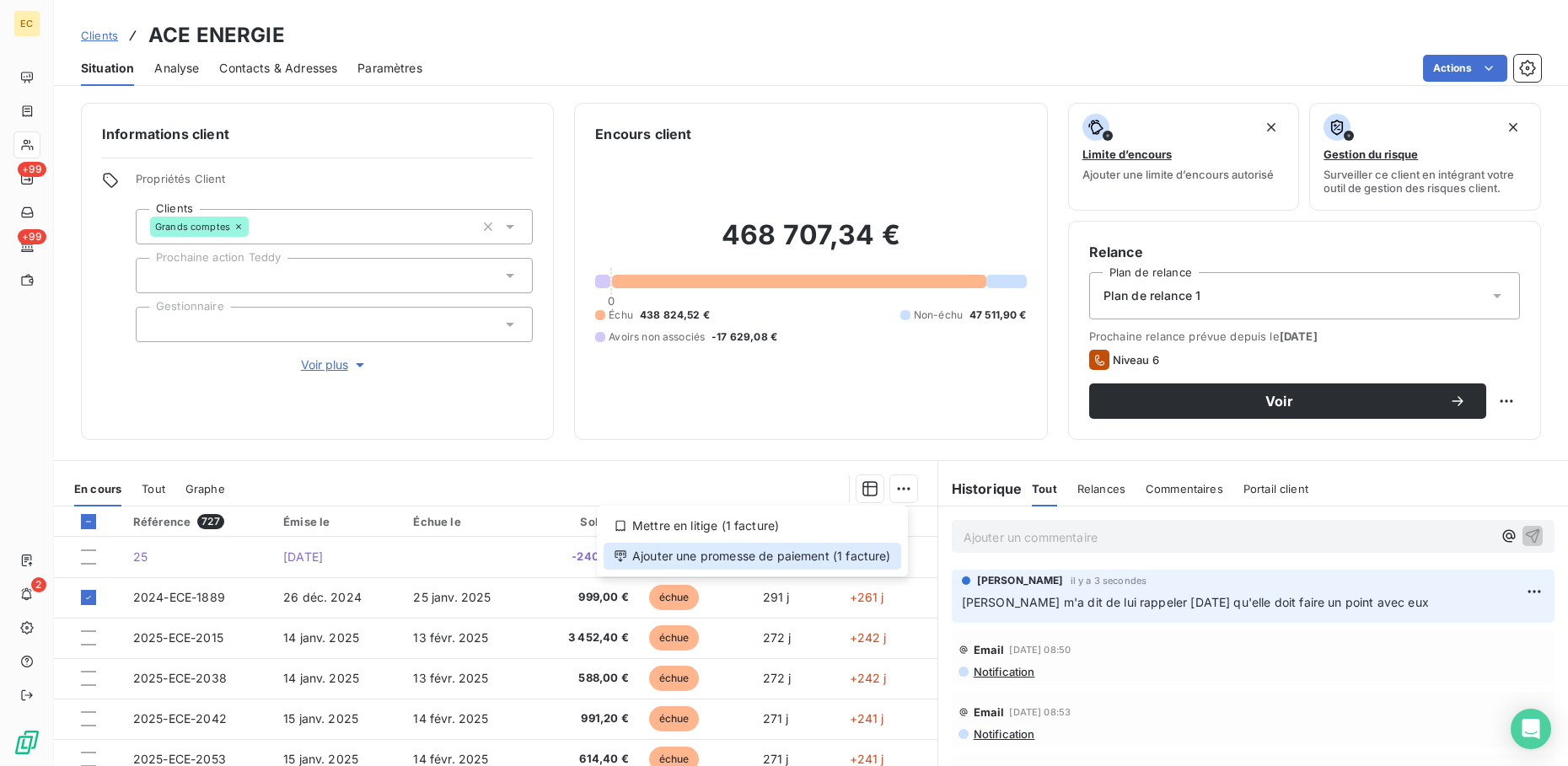
click at [863, 563] on div "Ajouter une promesse de paiement (1 facture)" at bounding box center [752, 556] width 297 height 27
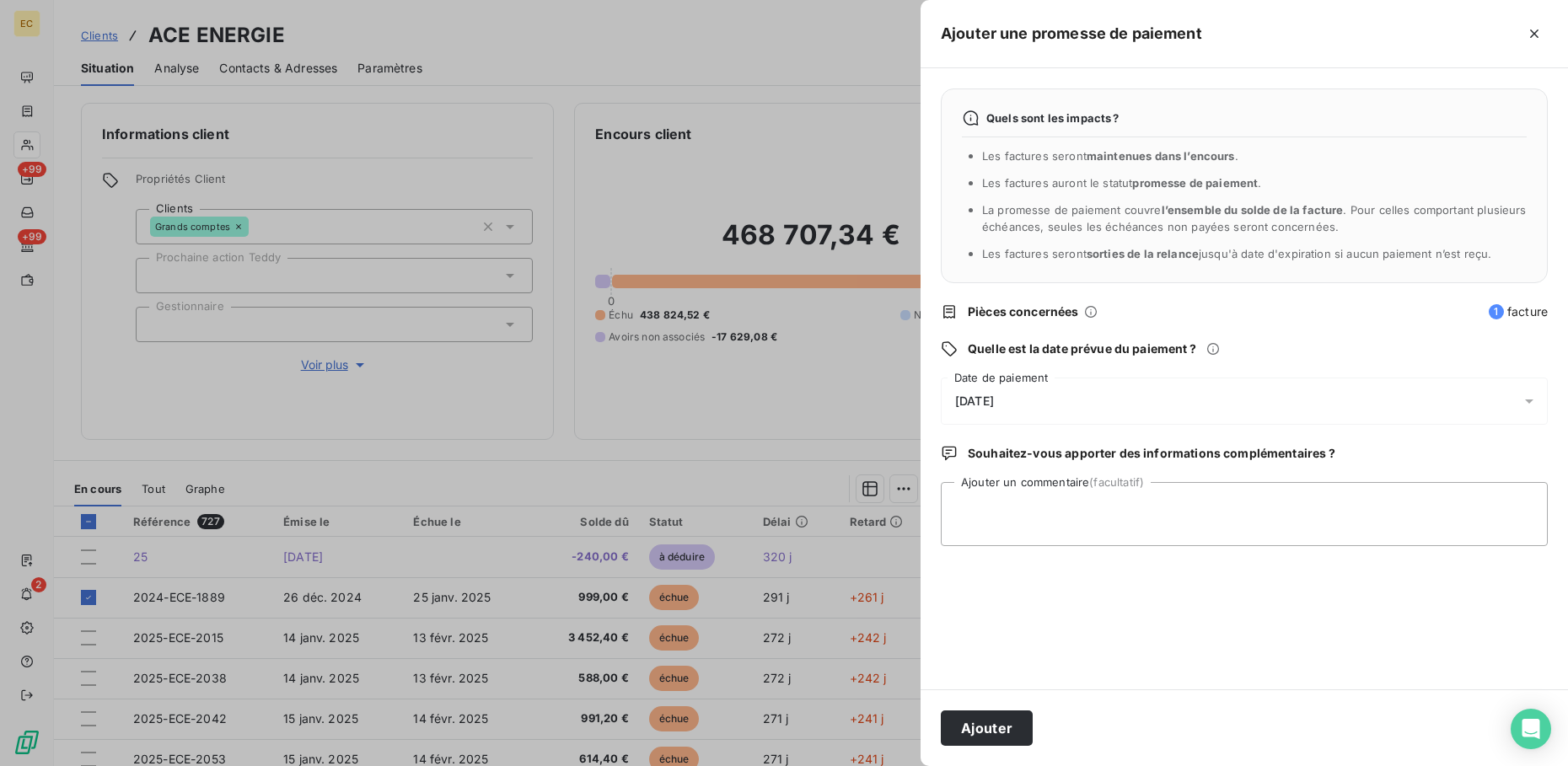
drag, startPoint x: 1072, startPoint y: 394, endPoint x: 1032, endPoint y: 391, distance: 40.1
click at [1060, 400] on div "[DATE]" at bounding box center [1243, 402] width 607 height 48
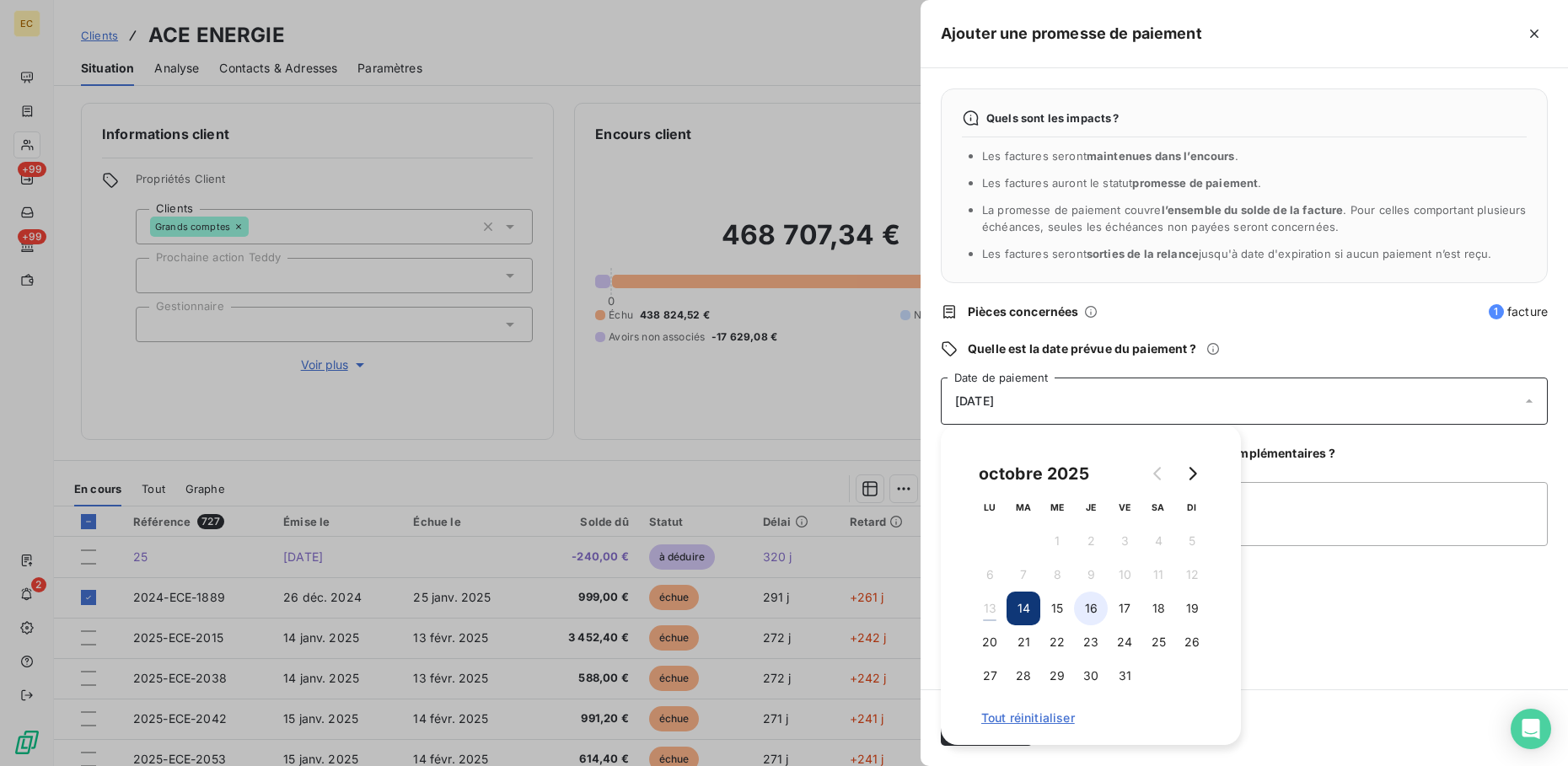
click at [1098, 606] on button "16" at bounding box center [1090, 609] width 34 height 34
click at [1327, 616] on div "Quels sont les impacts ? Les factures seront maintenues dans l’encours . Les fa…" at bounding box center [1244, 379] width 648 height 621
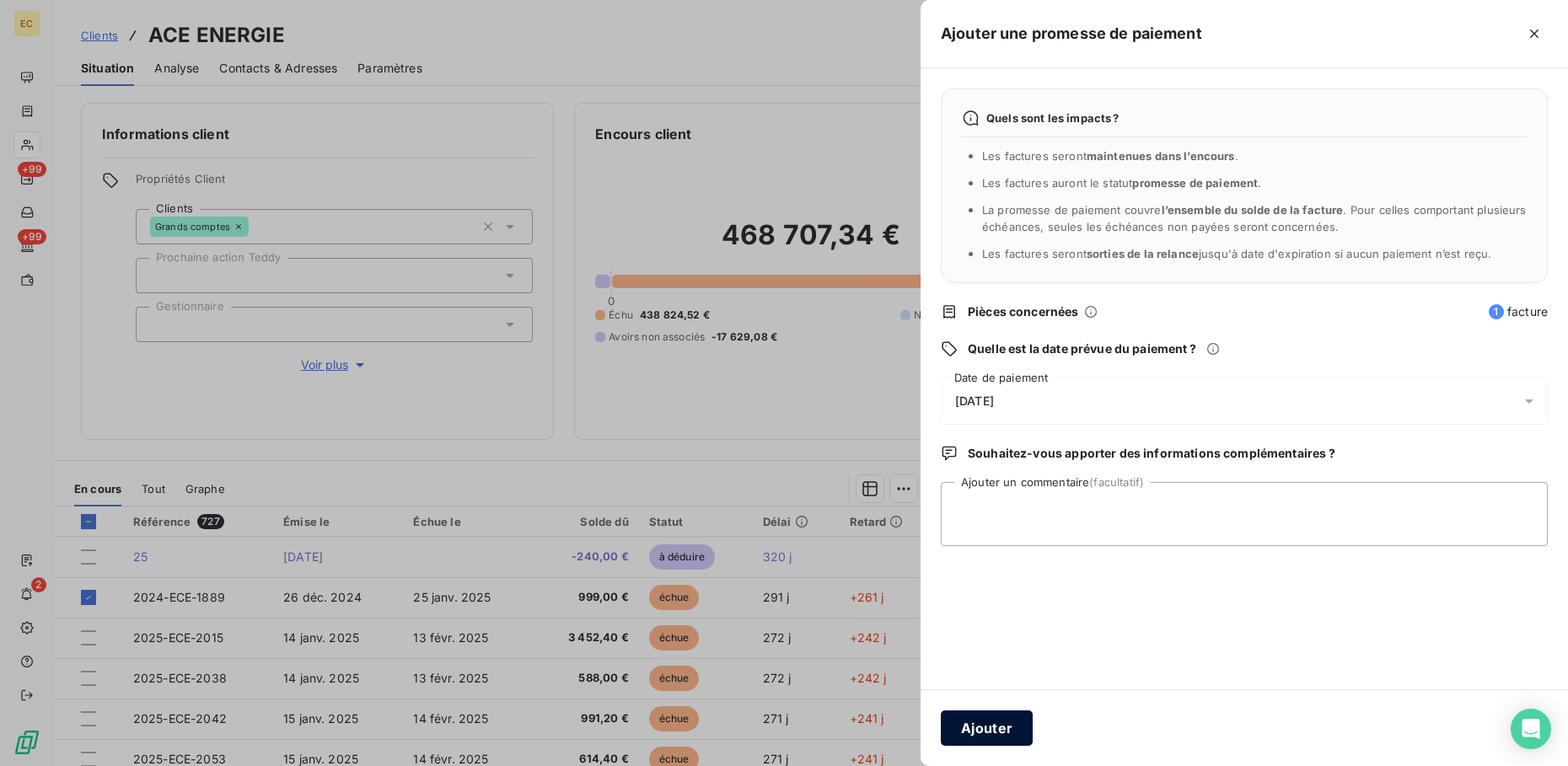
click at [984, 722] on button "Ajouter" at bounding box center [986, 728] width 91 height 36
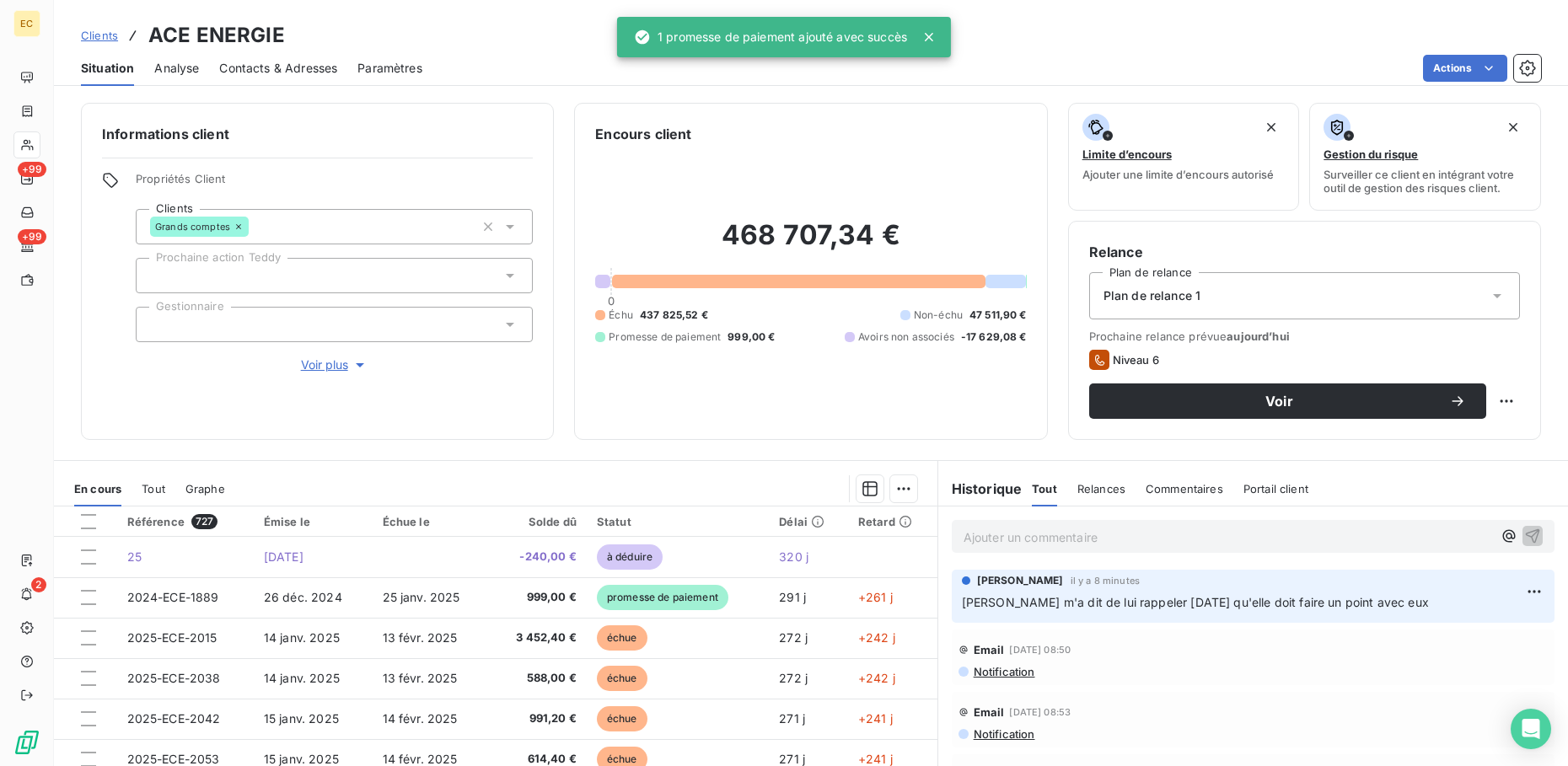
drag, startPoint x: 110, startPoint y: 35, endPoint x: 143, endPoint y: 37, distance: 33.1
click at [110, 35] on span "Clients" at bounding box center [99, 35] width 38 height 14
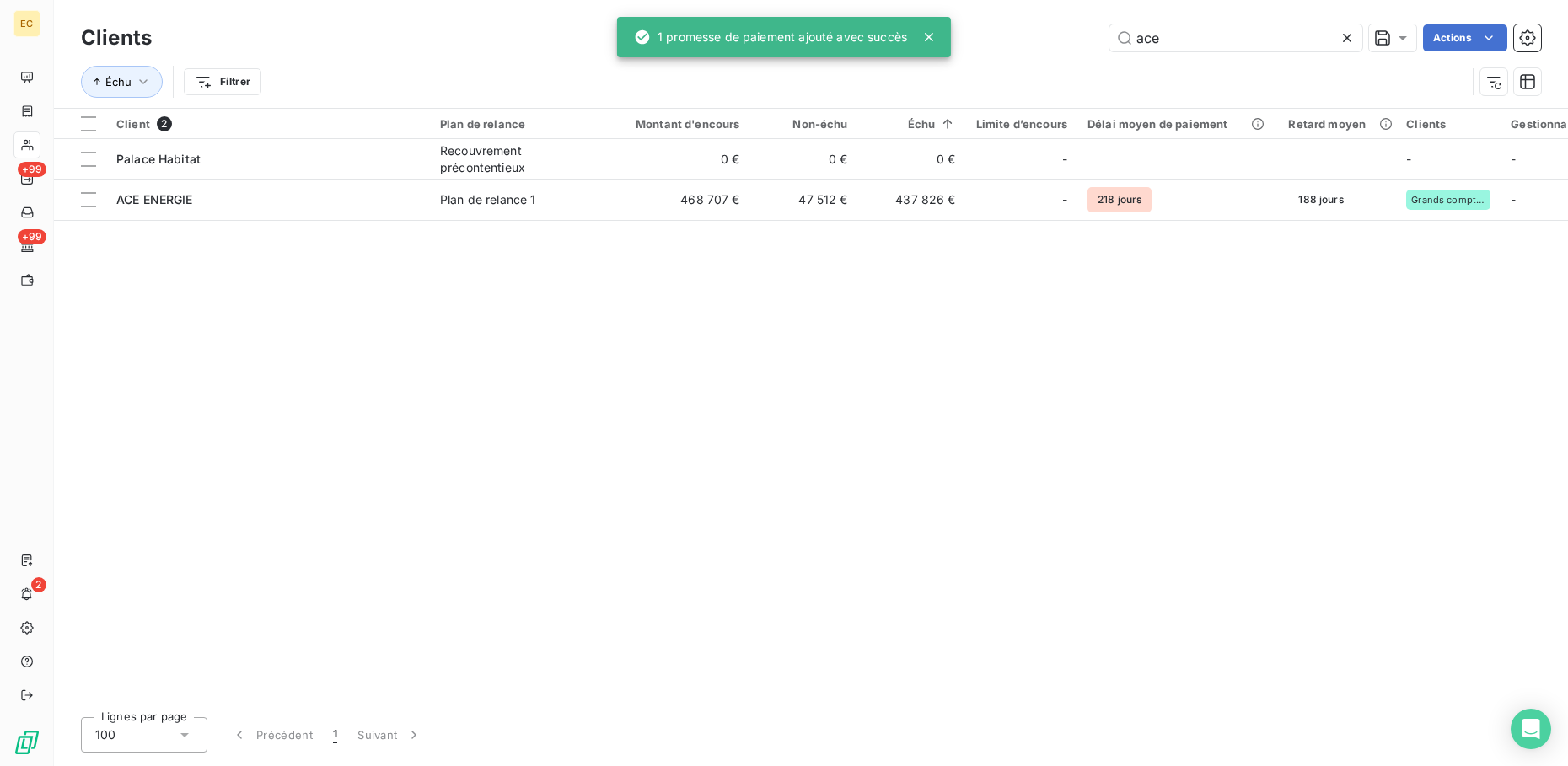
drag, startPoint x: 1159, startPoint y: 33, endPoint x: 1048, endPoint y: 5, distance: 114.5
click at [1079, 21] on div "Clients ace Actions" at bounding box center [811, 38] width 1460 height 36
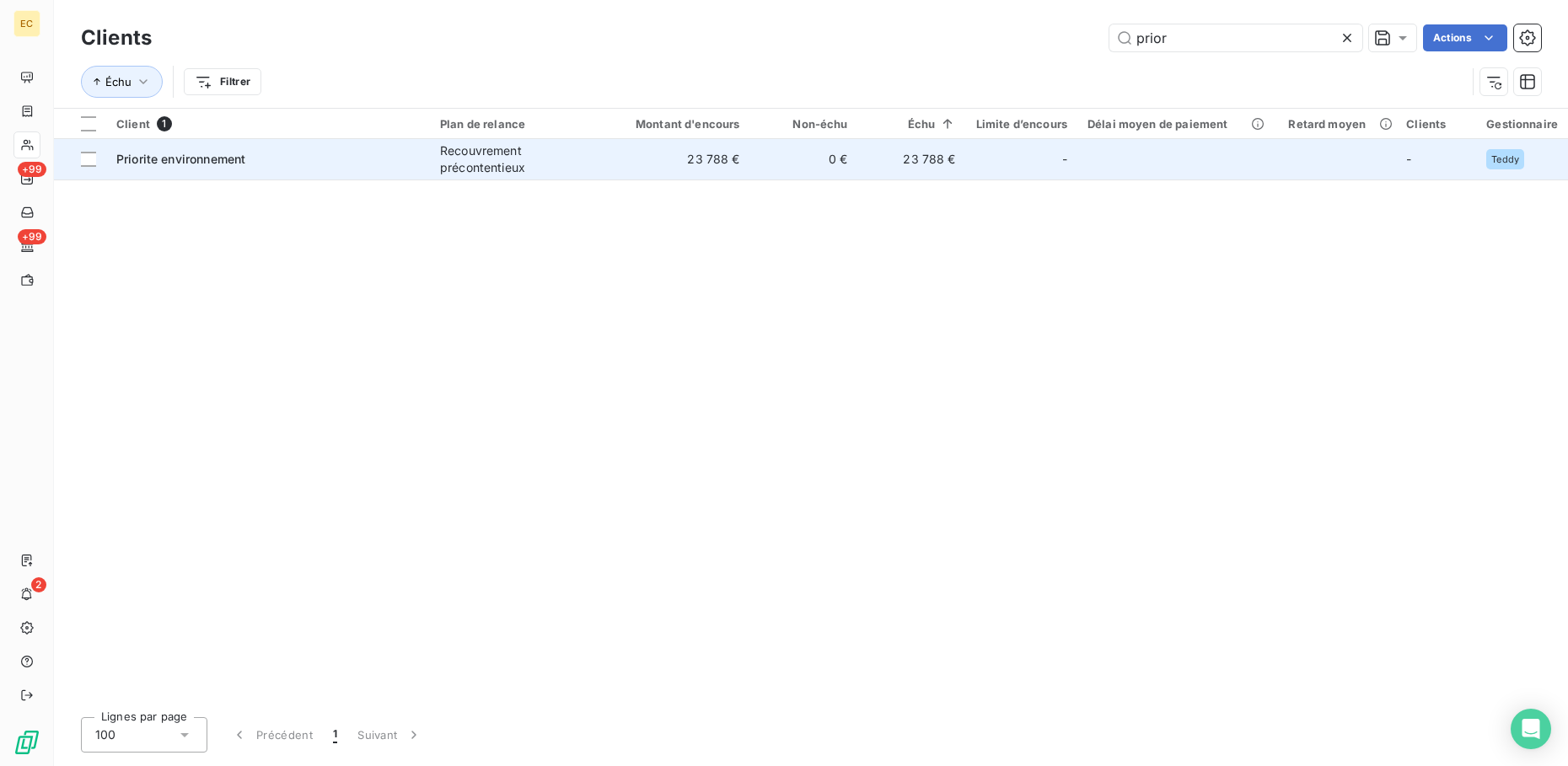
type input "prior"
click at [861, 173] on td "23 788 €" at bounding box center [912, 159] width 108 height 40
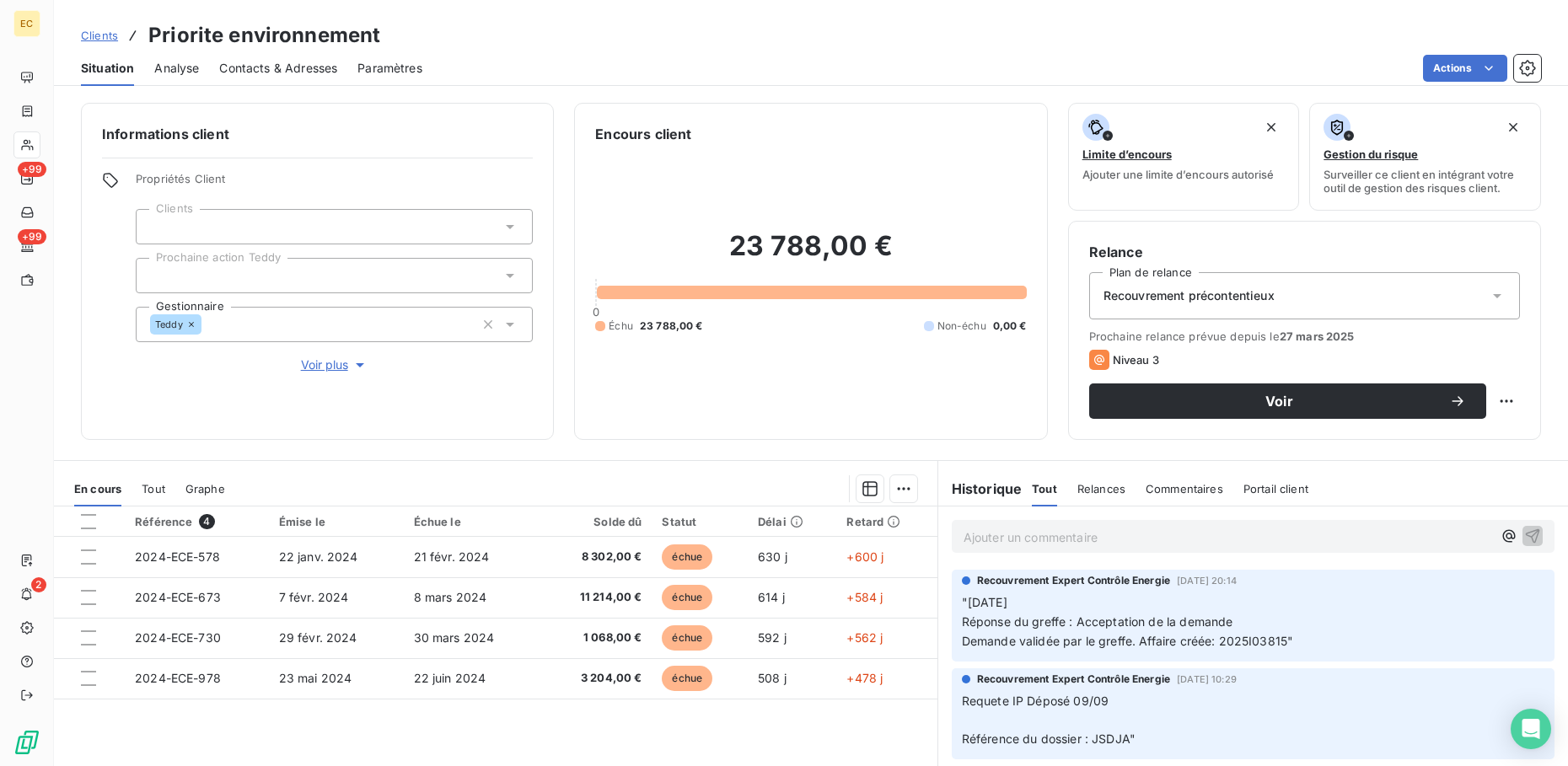
click at [100, 34] on span "Clients" at bounding box center [99, 35] width 38 height 14
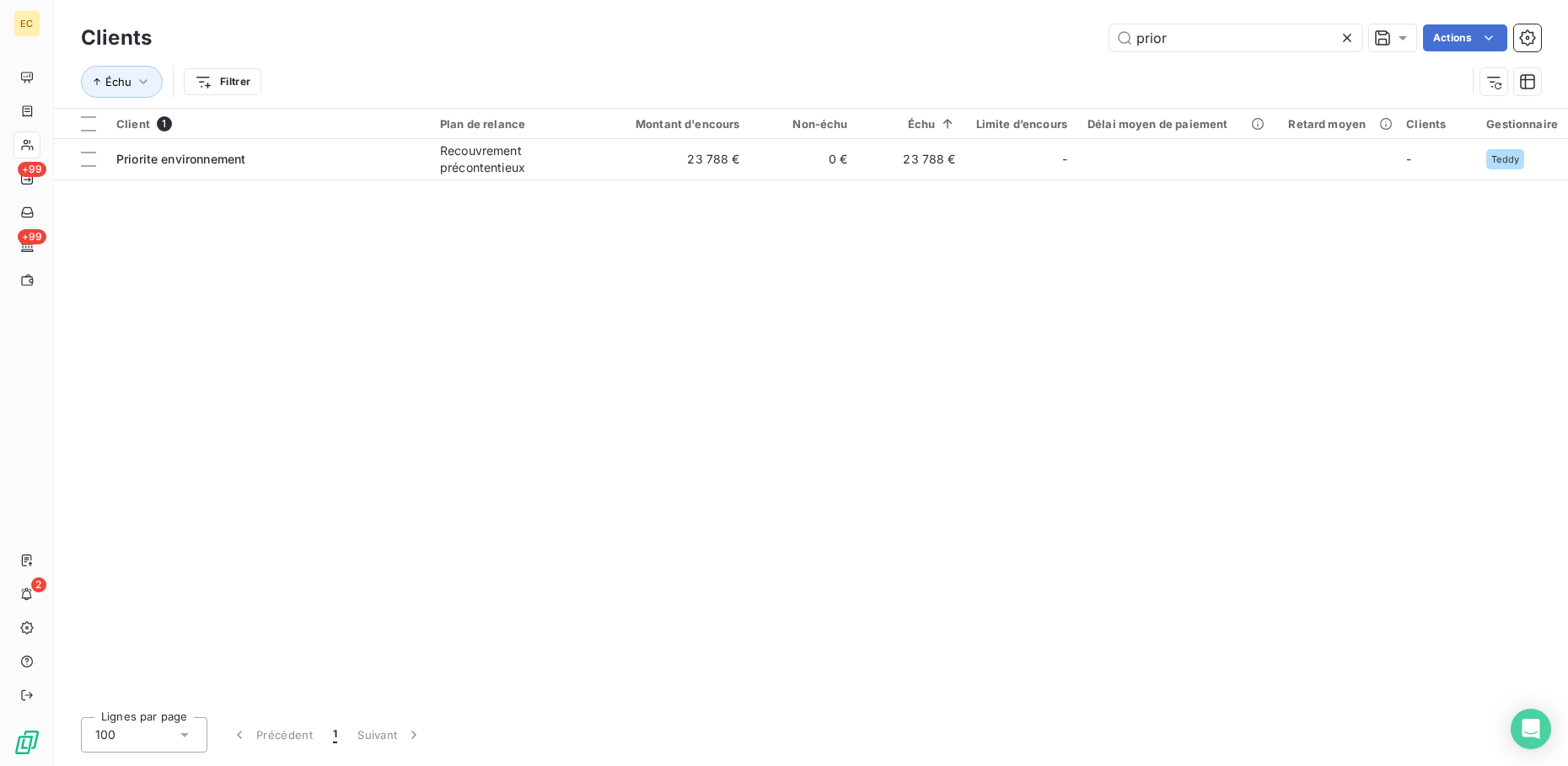
drag, startPoint x: 1167, startPoint y: 44, endPoint x: 846, endPoint y: 44, distance: 321.0
click at [875, 44] on div "prior Actions" at bounding box center [856, 38] width 1369 height 27
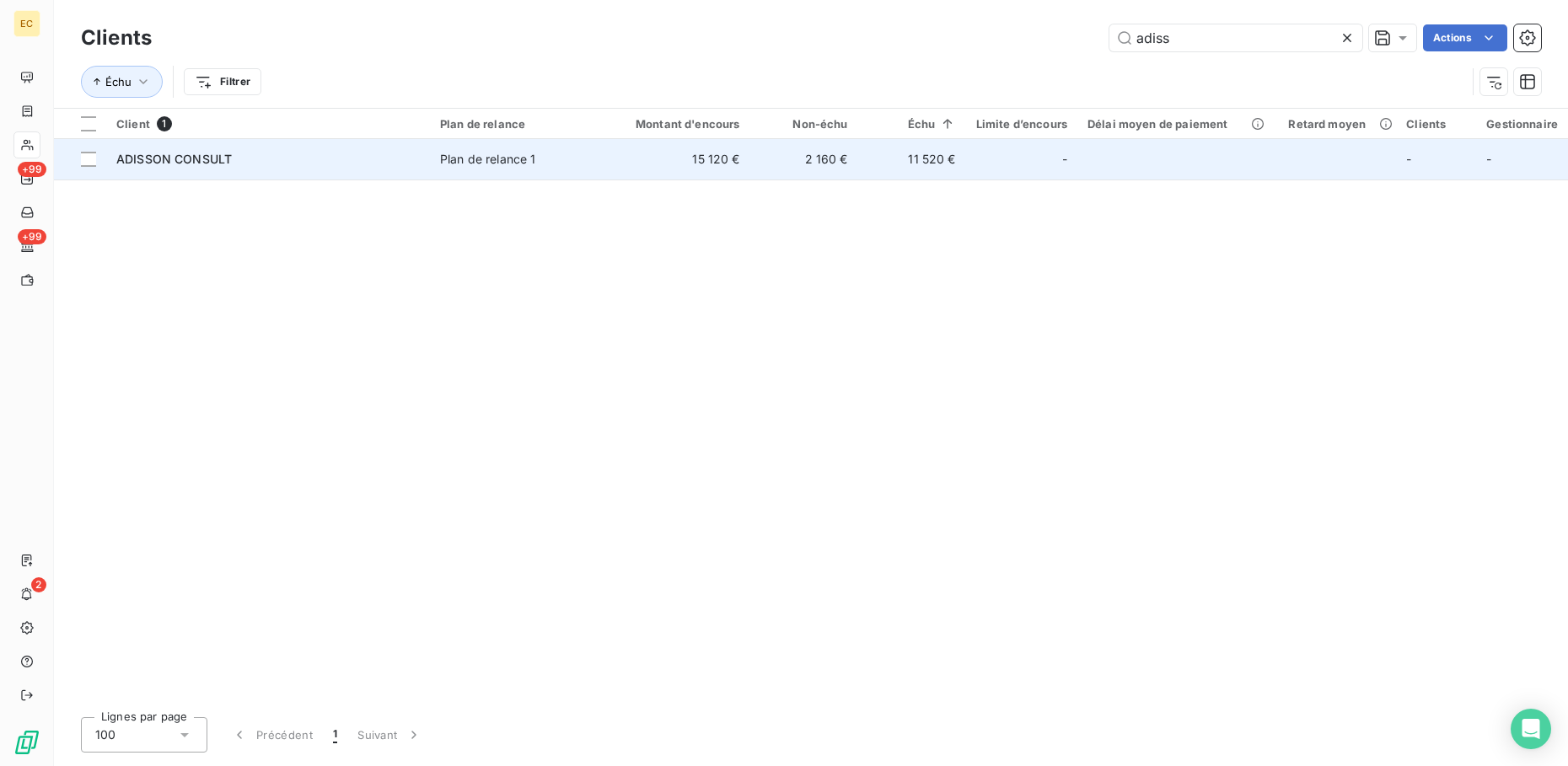
type input "adiss"
click at [479, 145] on td "Plan de relance 1" at bounding box center [518, 159] width 176 height 40
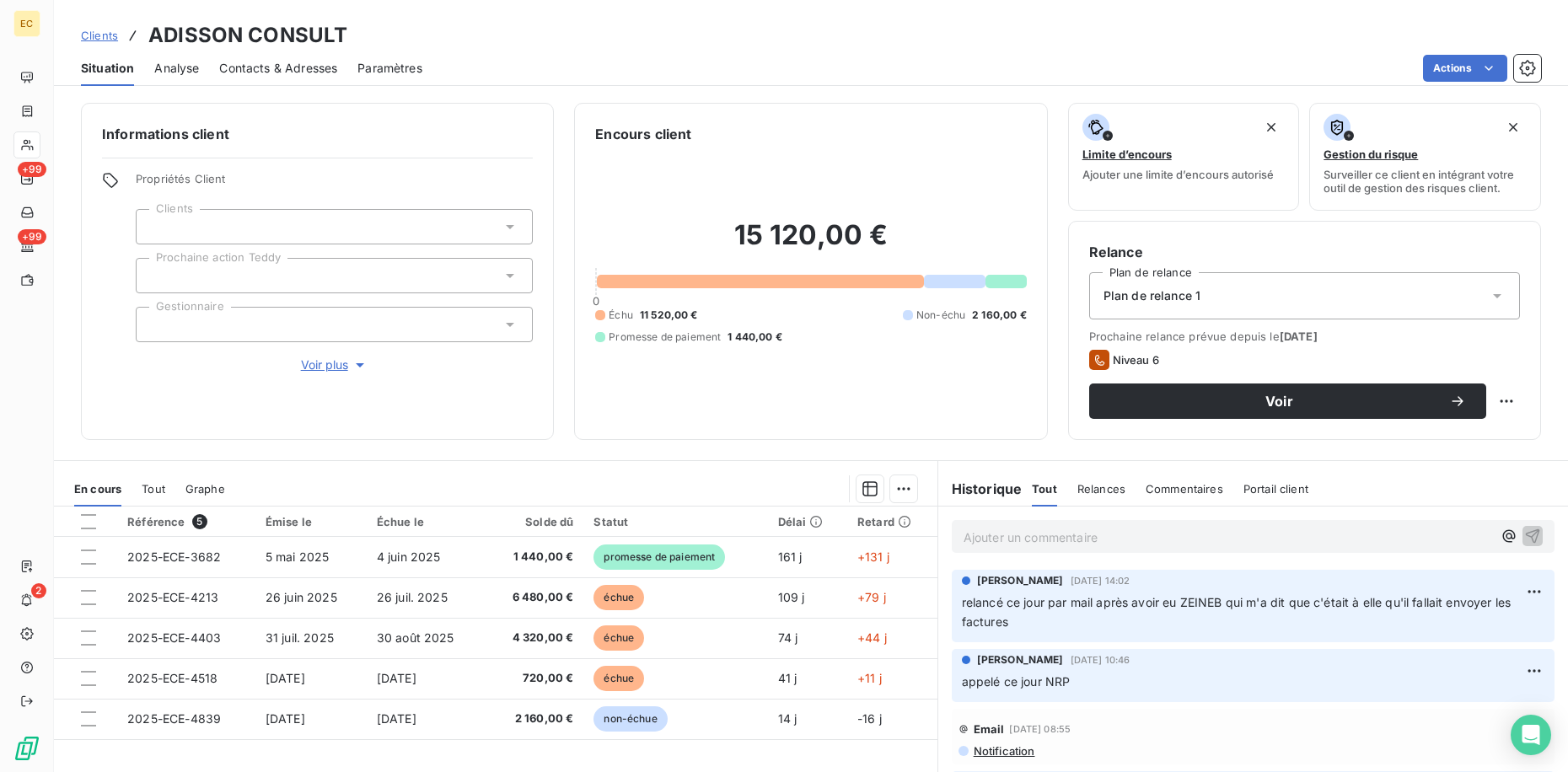
drag, startPoint x: 1117, startPoint y: 509, endPoint x: 1127, endPoint y: 529, distance: 22.4
click at [1116, 509] on div "Ajouter un commentaire ﻿" at bounding box center [1252, 536] width 629 height 59
click at [1129, 534] on p "Ajouter un commentaire ﻿" at bounding box center [1228, 537] width 529 height 21
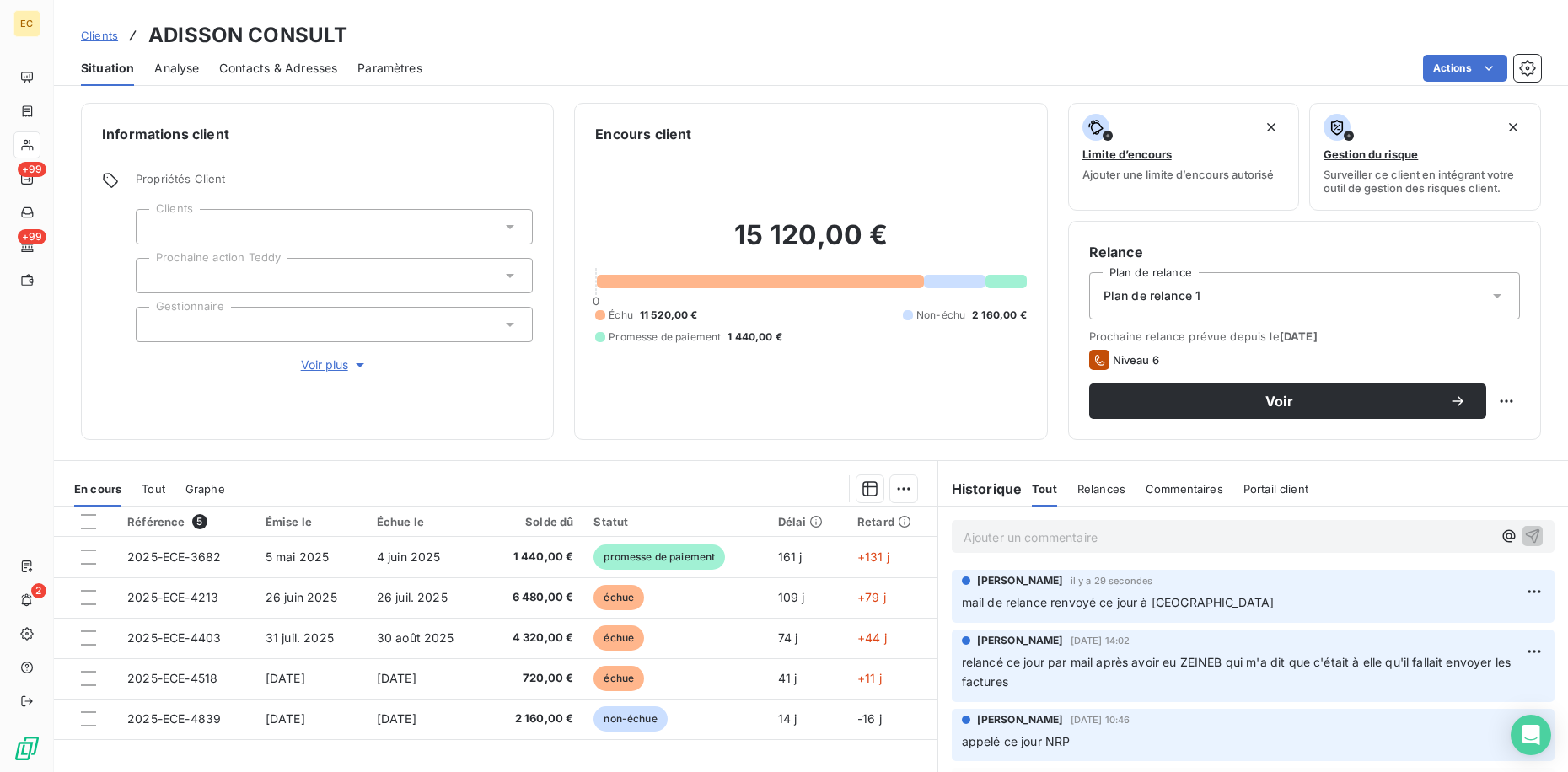
click at [104, 38] on span "Clients" at bounding box center [99, 35] width 38 height 14
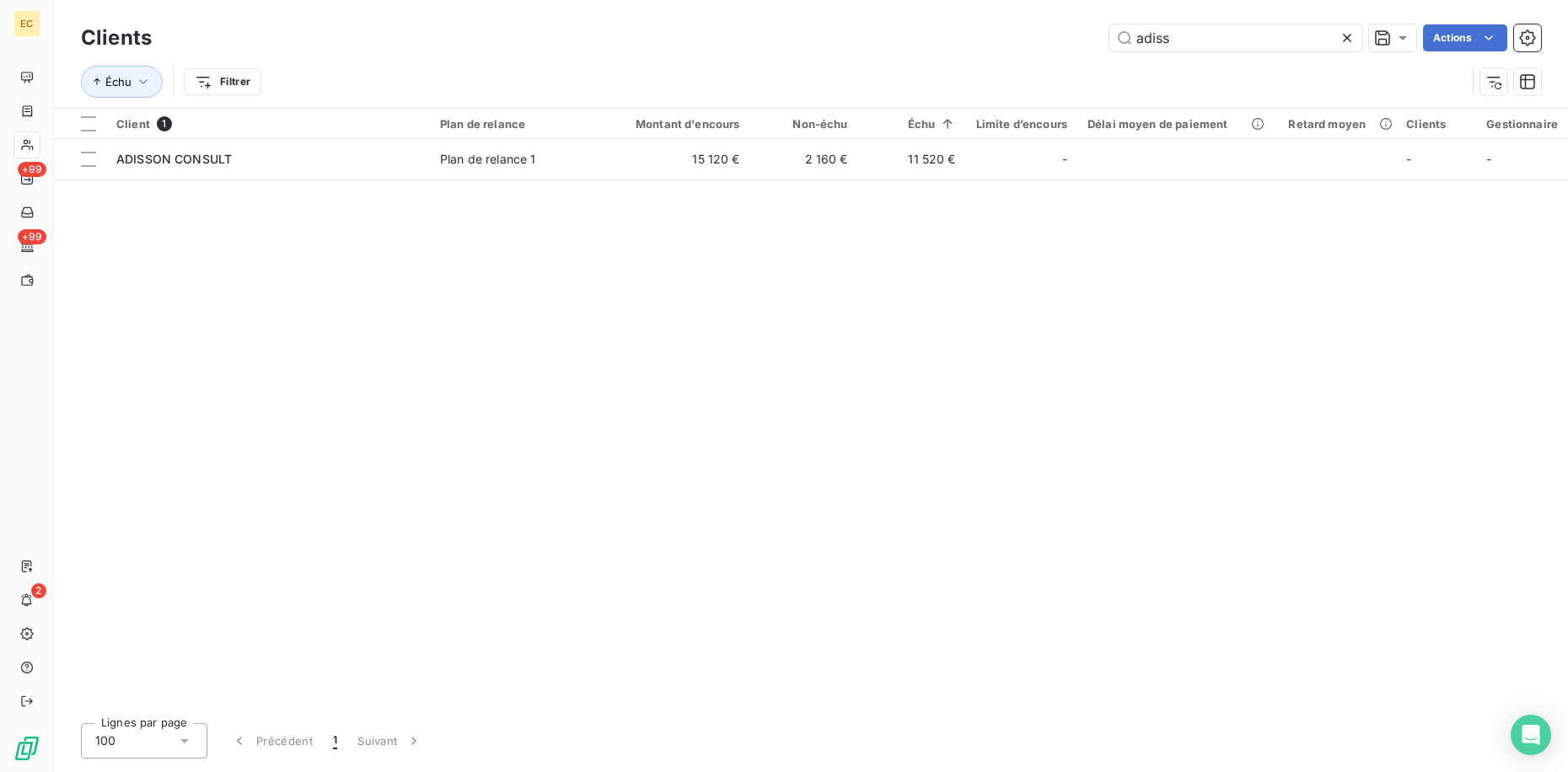
click at [1018, 38] on div "adiss Actions" at bounding box center [856, 38] width 1369 height 27
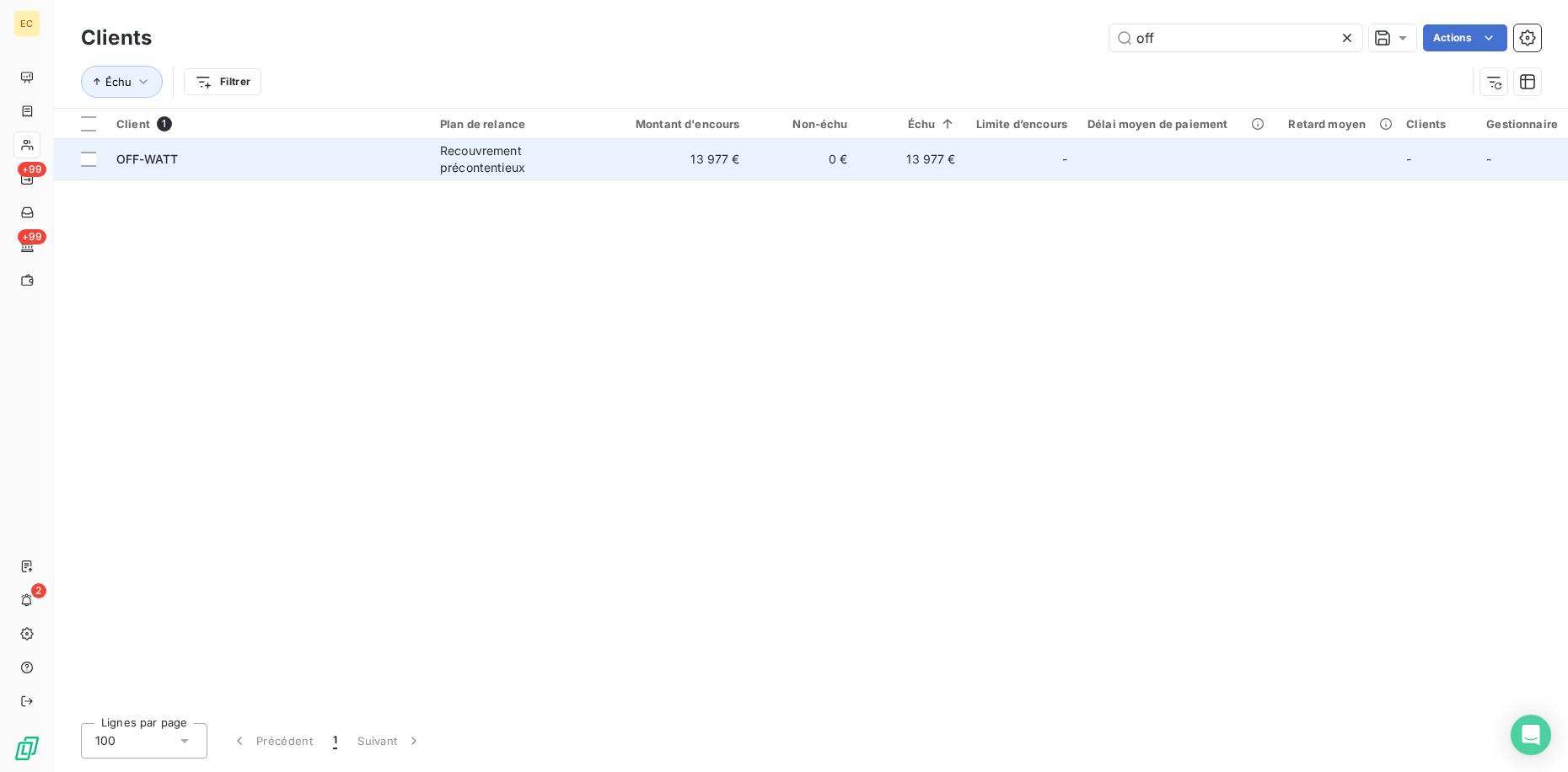
type input "off"
click at [718, 150] on td "13 977 €" at bounding box center [678, 159] width 145 height 40
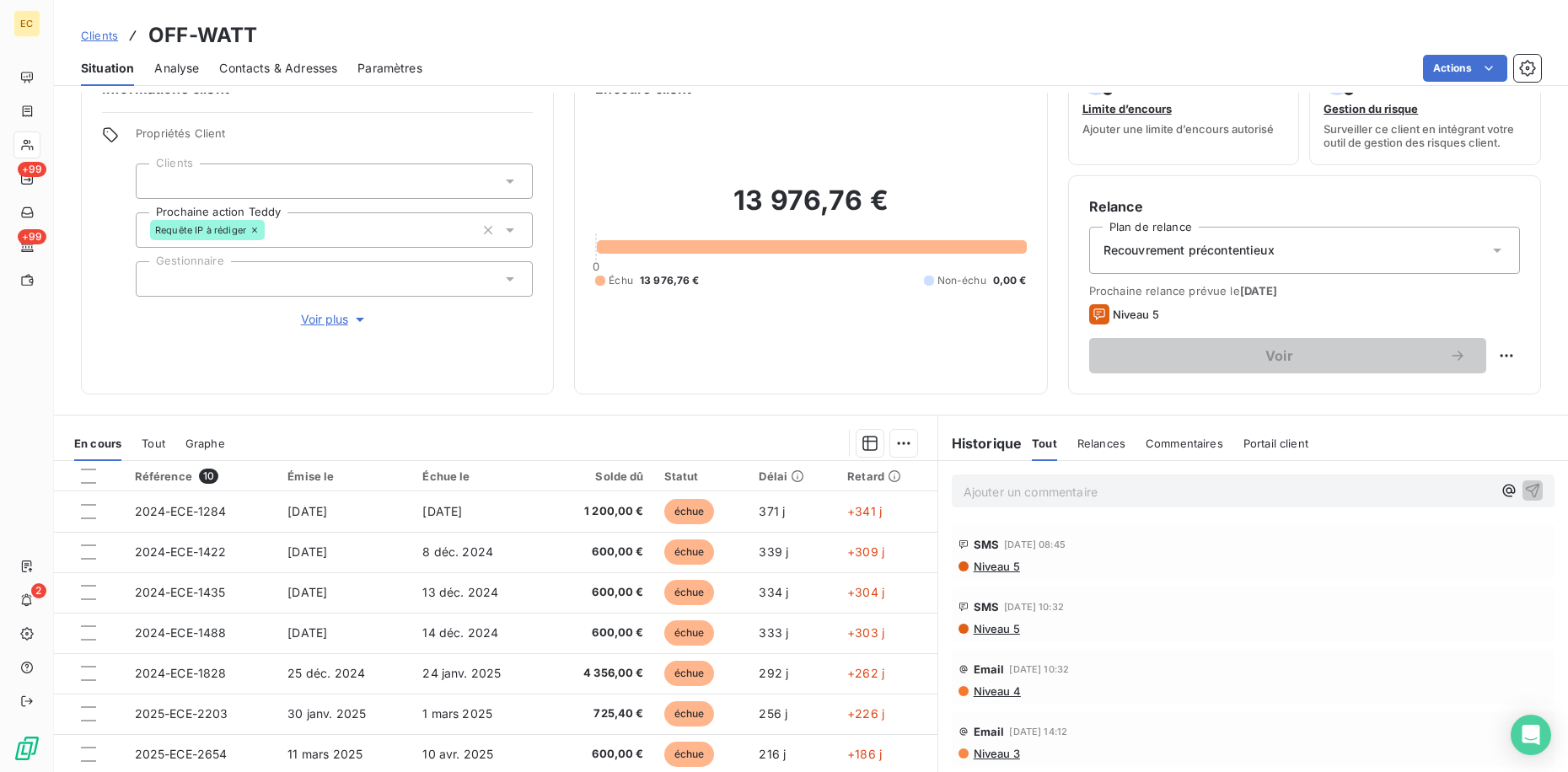
scroll to position [84, 0]
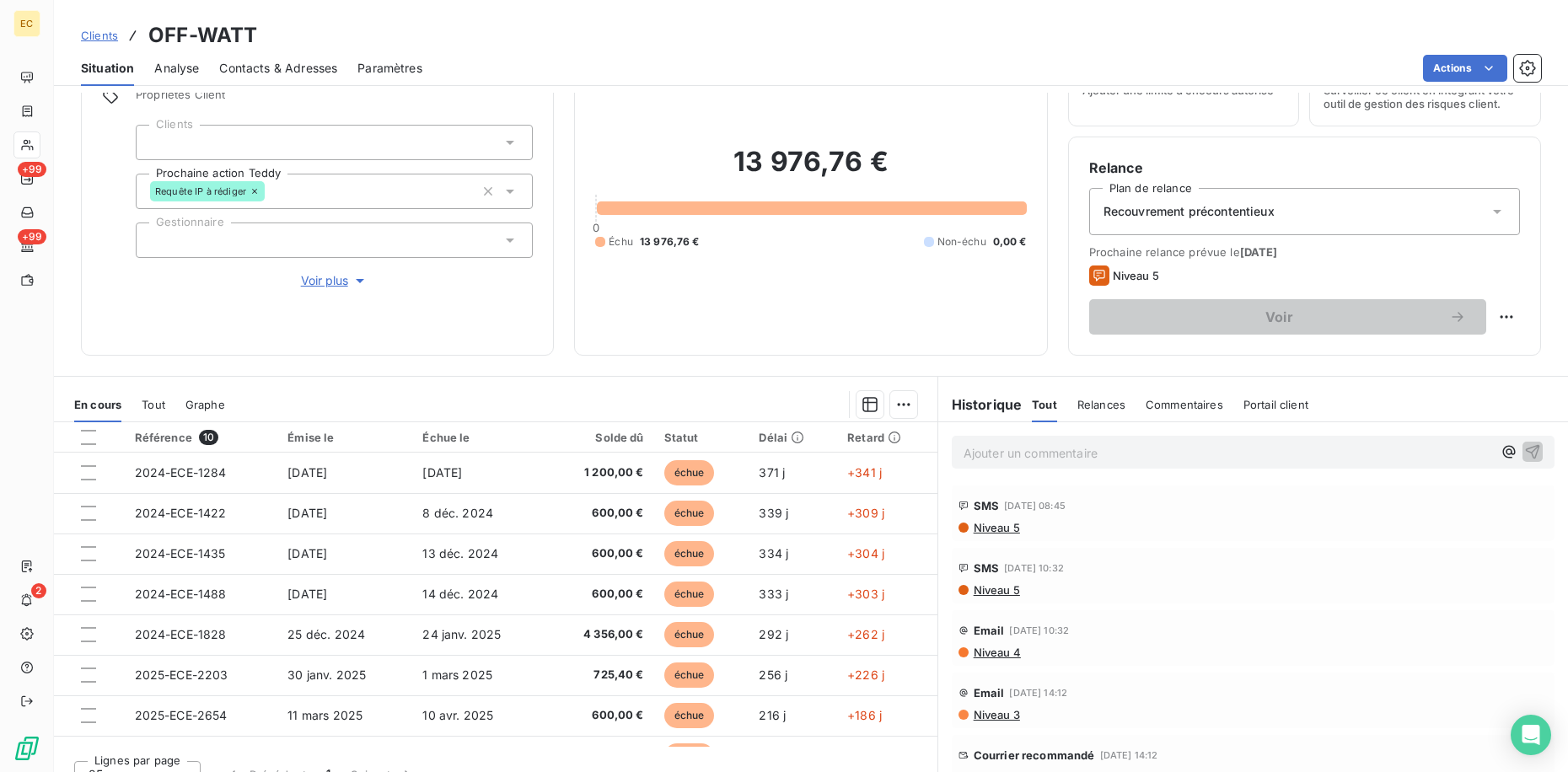
click at [980, 528] on span "Niveau 5" at bounding box center [995, 527] width 48 height 14
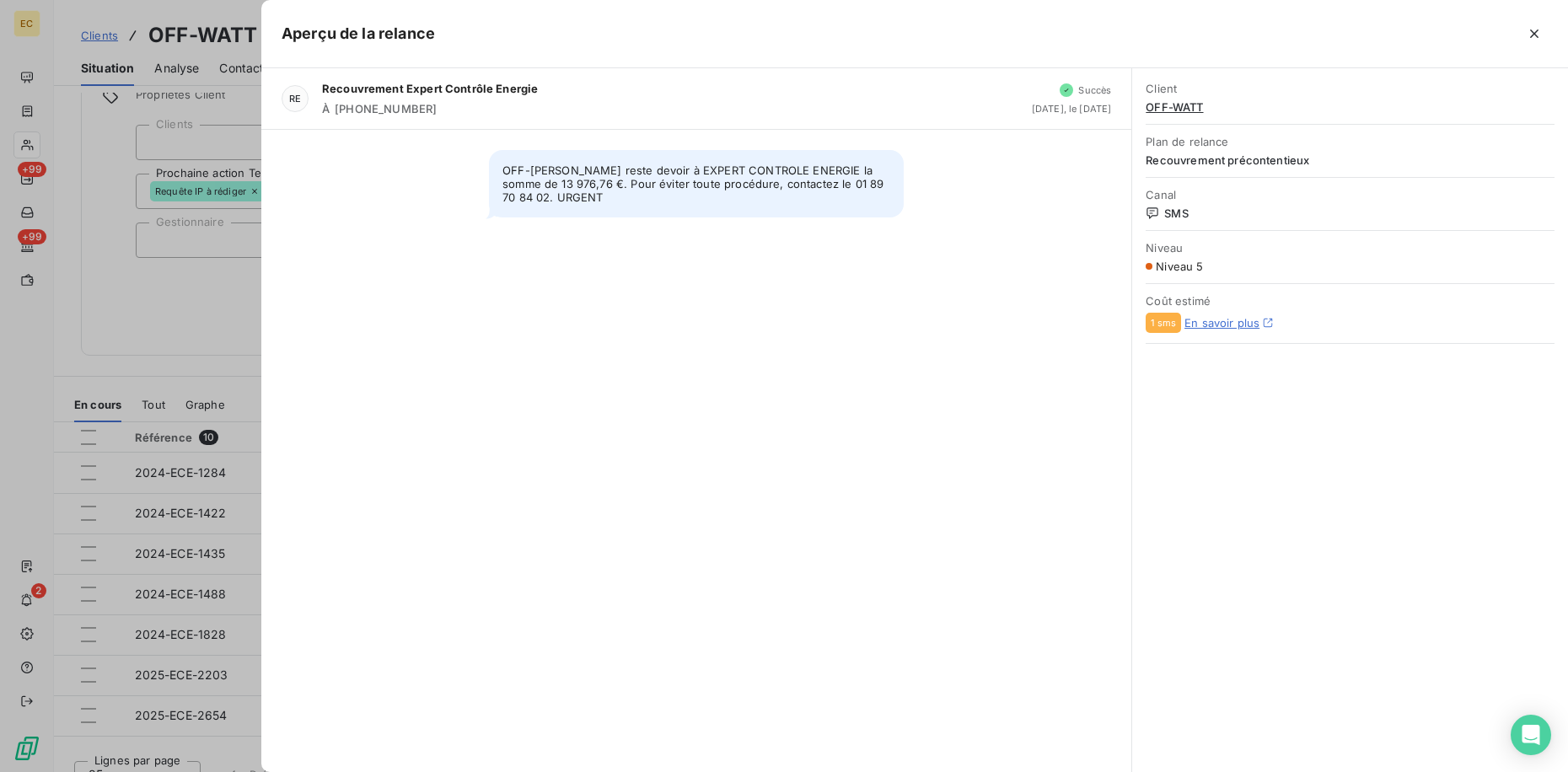
click at [166, 263] on div at bounding box center [784, 386] width 1568 height 772
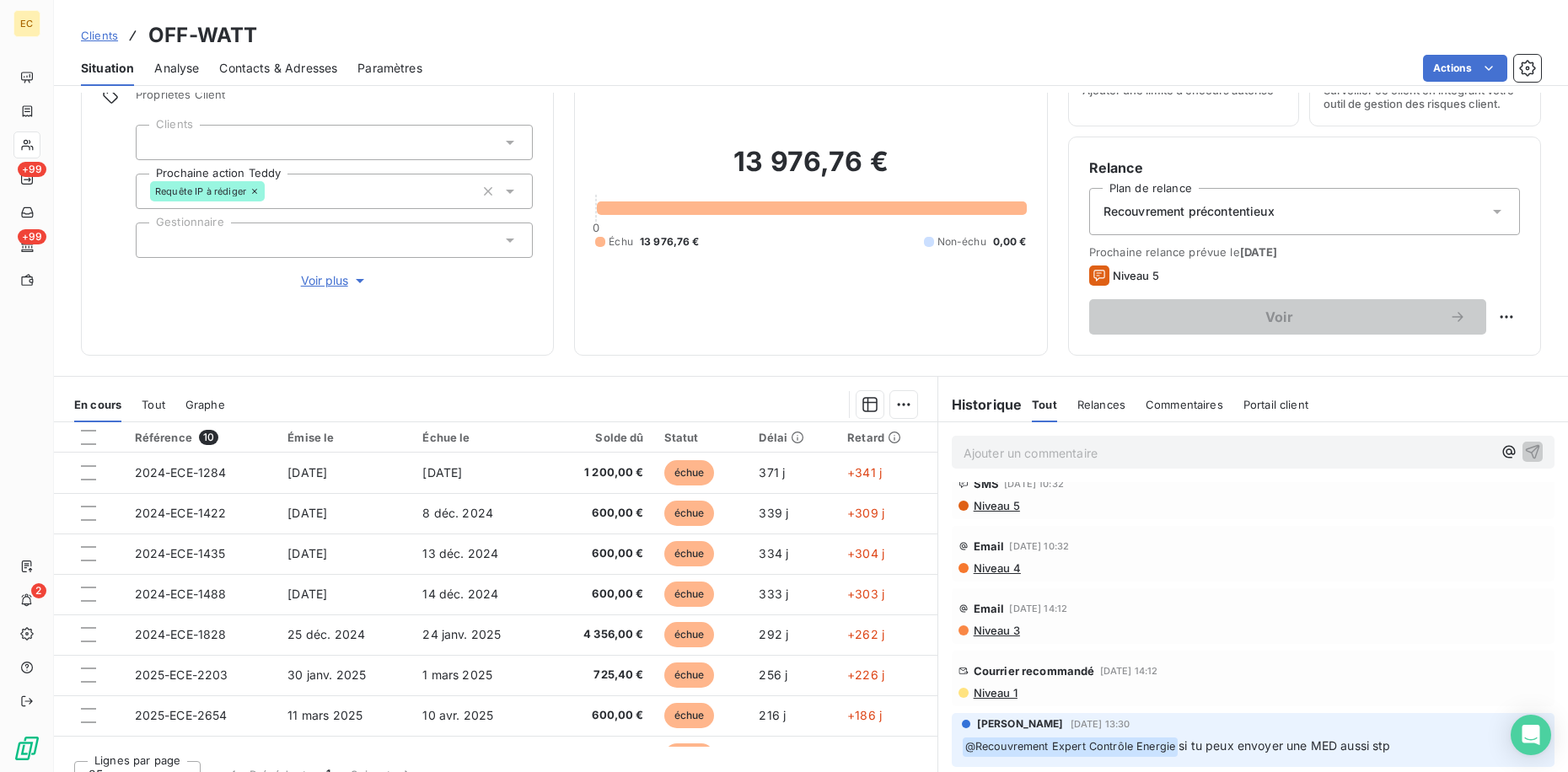
click at [976, 686] on span "Niveau 1" at bounding box center [994, 692] width 46 height 14
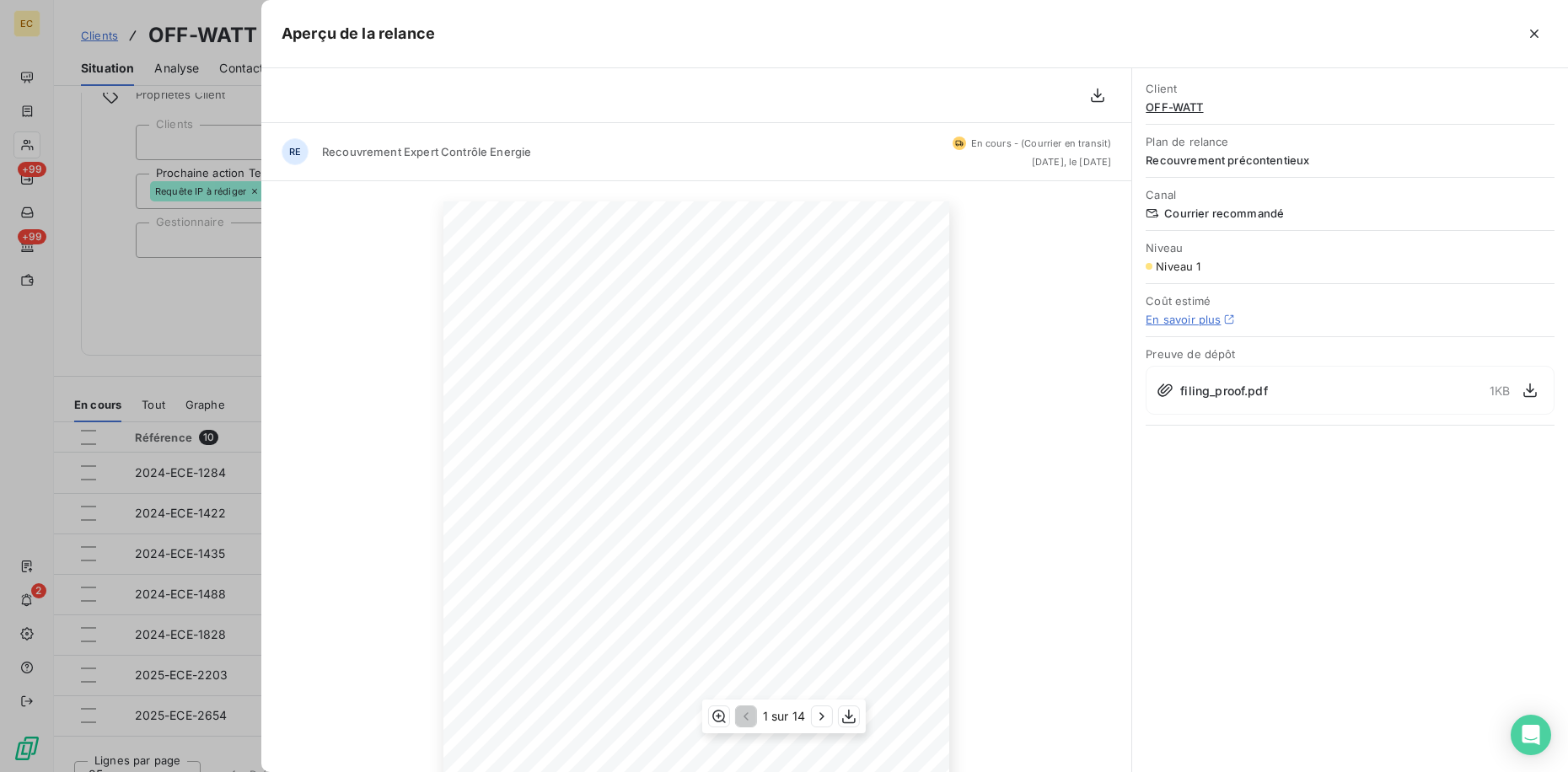
scroll to position [166, 0]
click at [822, 713] on icon "button" at bounding box center [822, 716] width 16 height 16
click at [821, 714] on icon "button" at bounding box center [823, 716] width 16 height 16
click at [820, 715] on icon "button" at bounding box center [823, 716] width 16 height 16
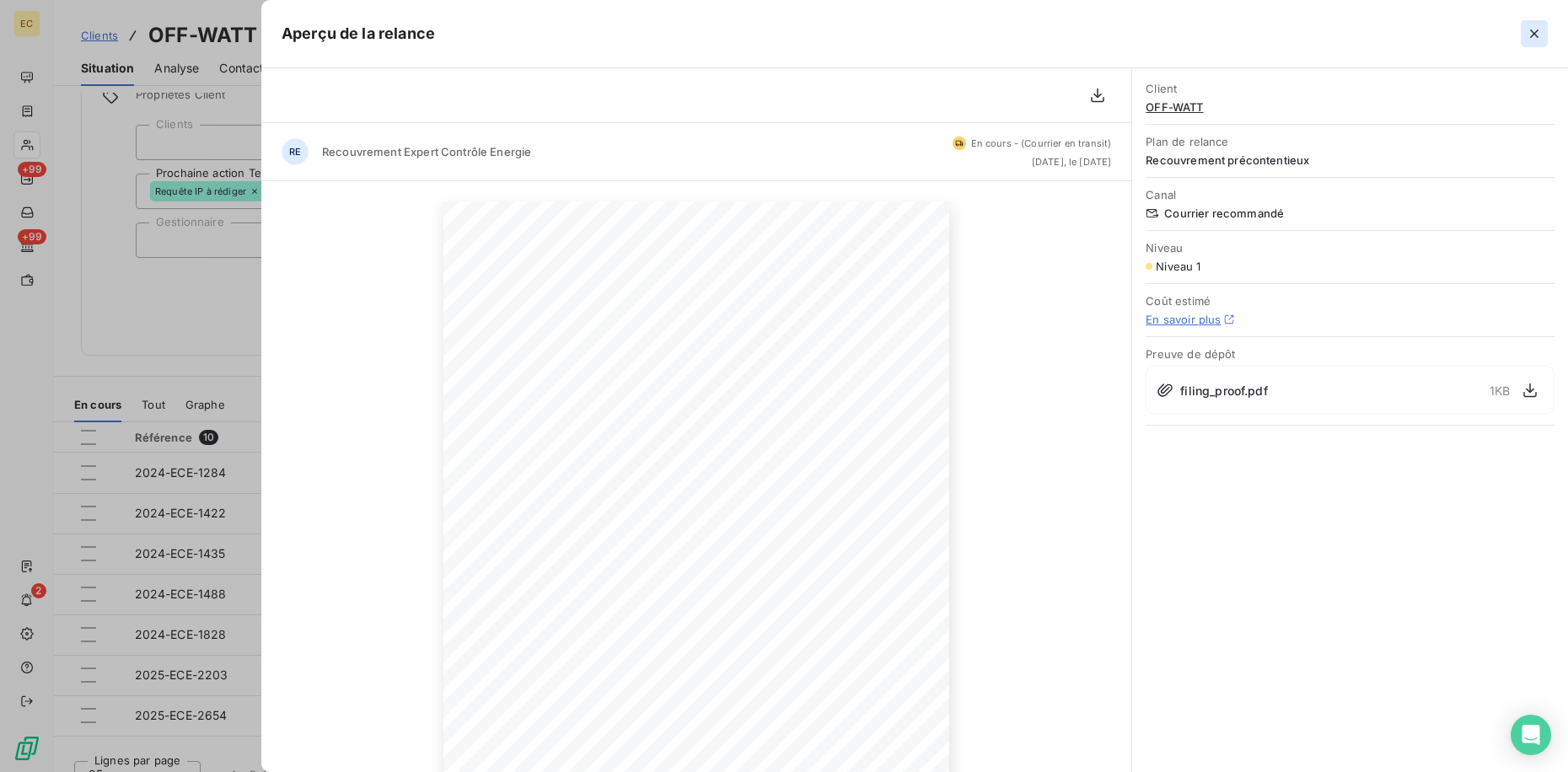
click at [1536, 31] on icon "button" at bounding box center [1533, 33] width 8 height 8
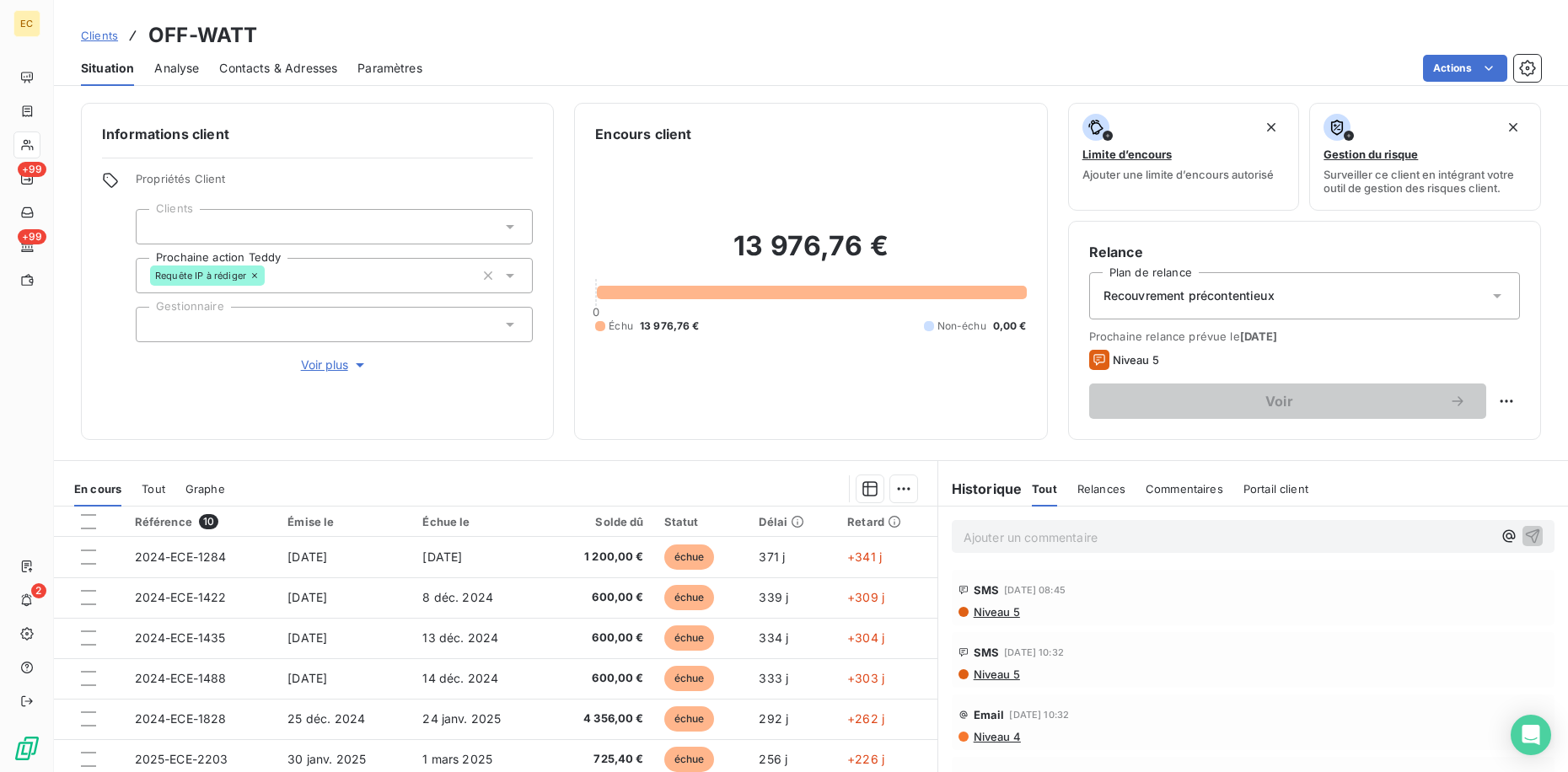
click at [302, 408] on div "Informations client Propriétés Client Clients Prochaine action Teddy Requête IP…" at bounding box center [317, 271] width 473 height 338
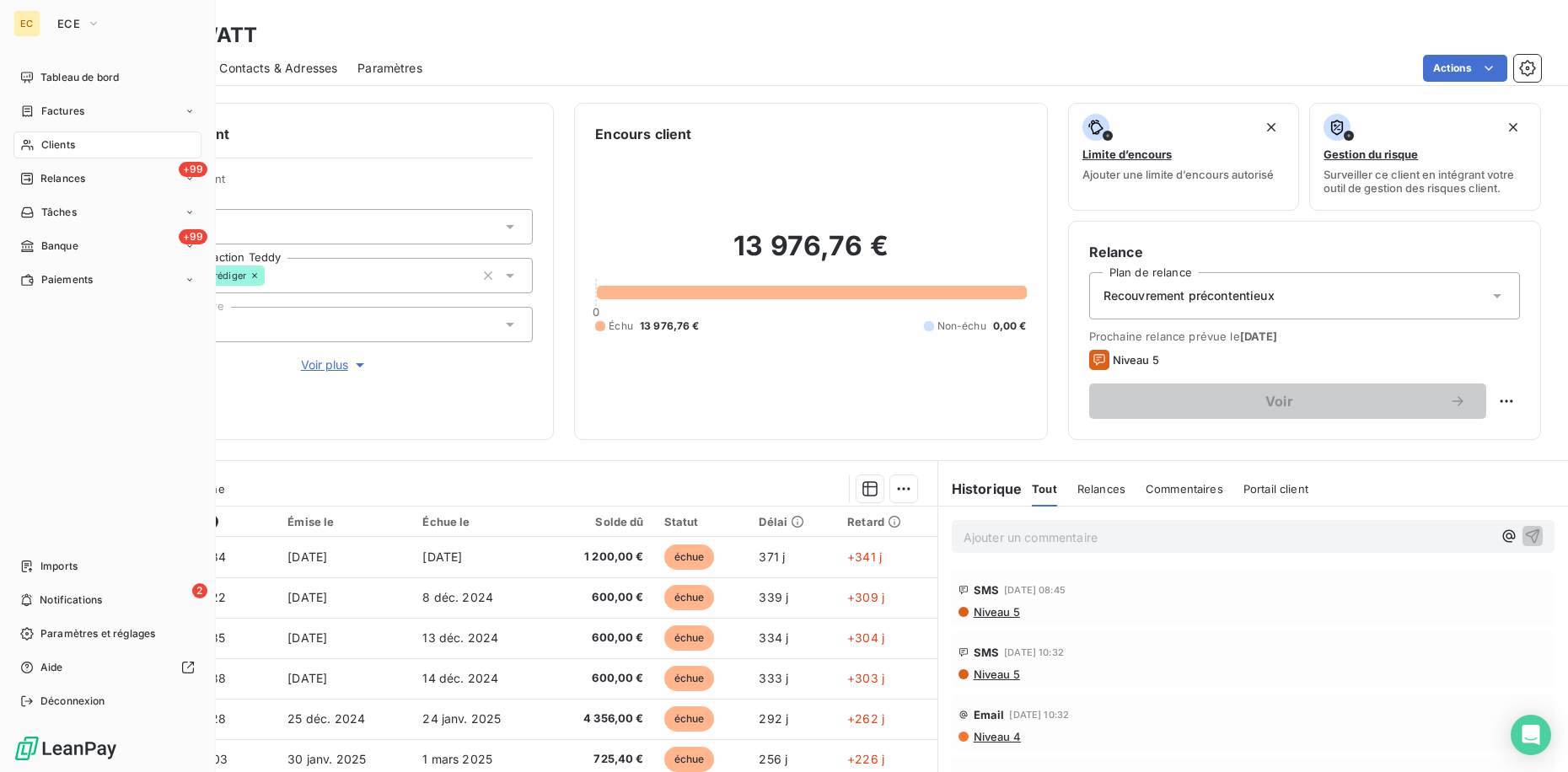
click at [38, 139] on div "Clients" at bounding box center [107, 145] width 188 height 27
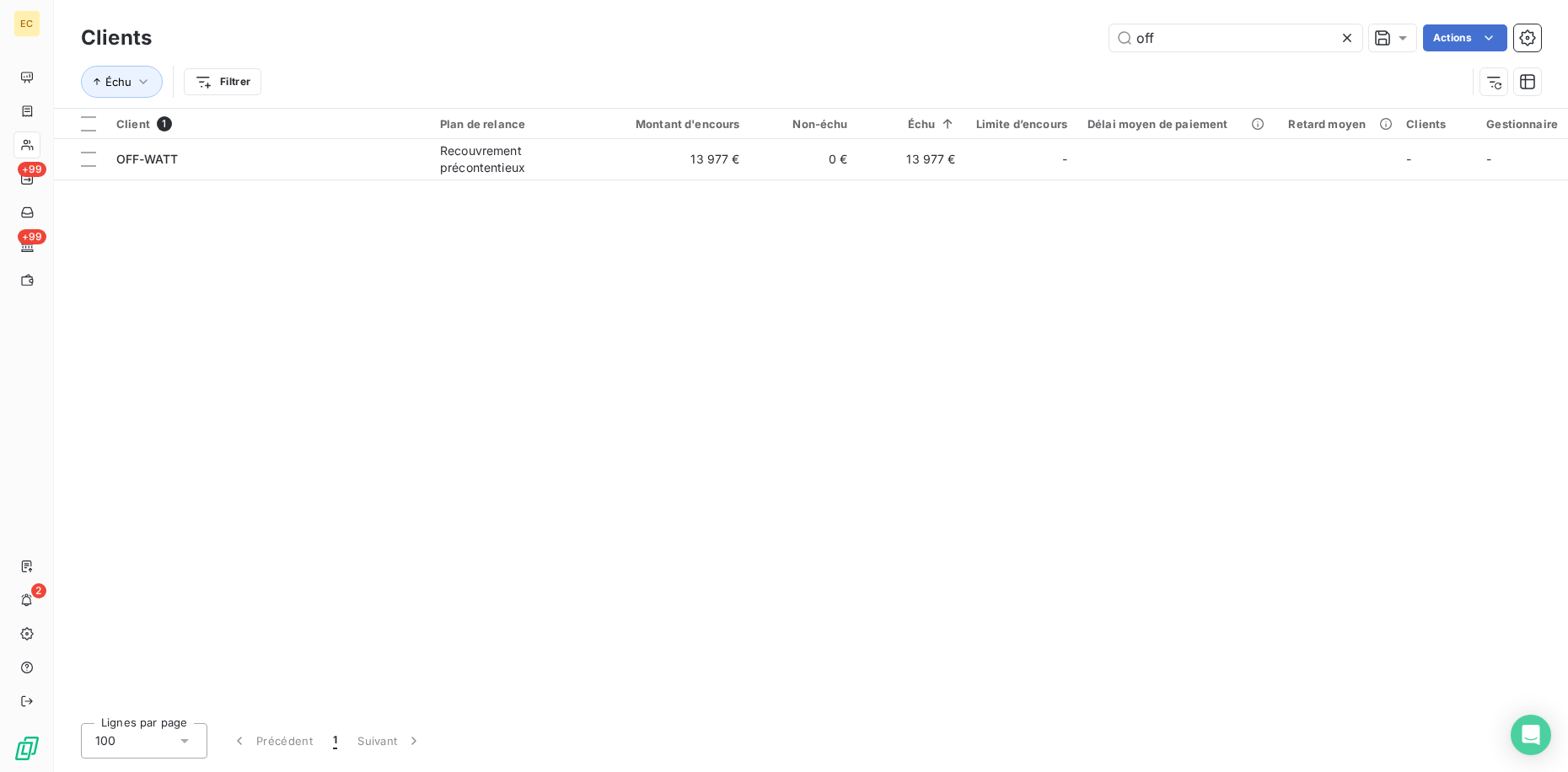
click at [1344, 37] on icon at bounding box center [1347, 38] width 8 height 8
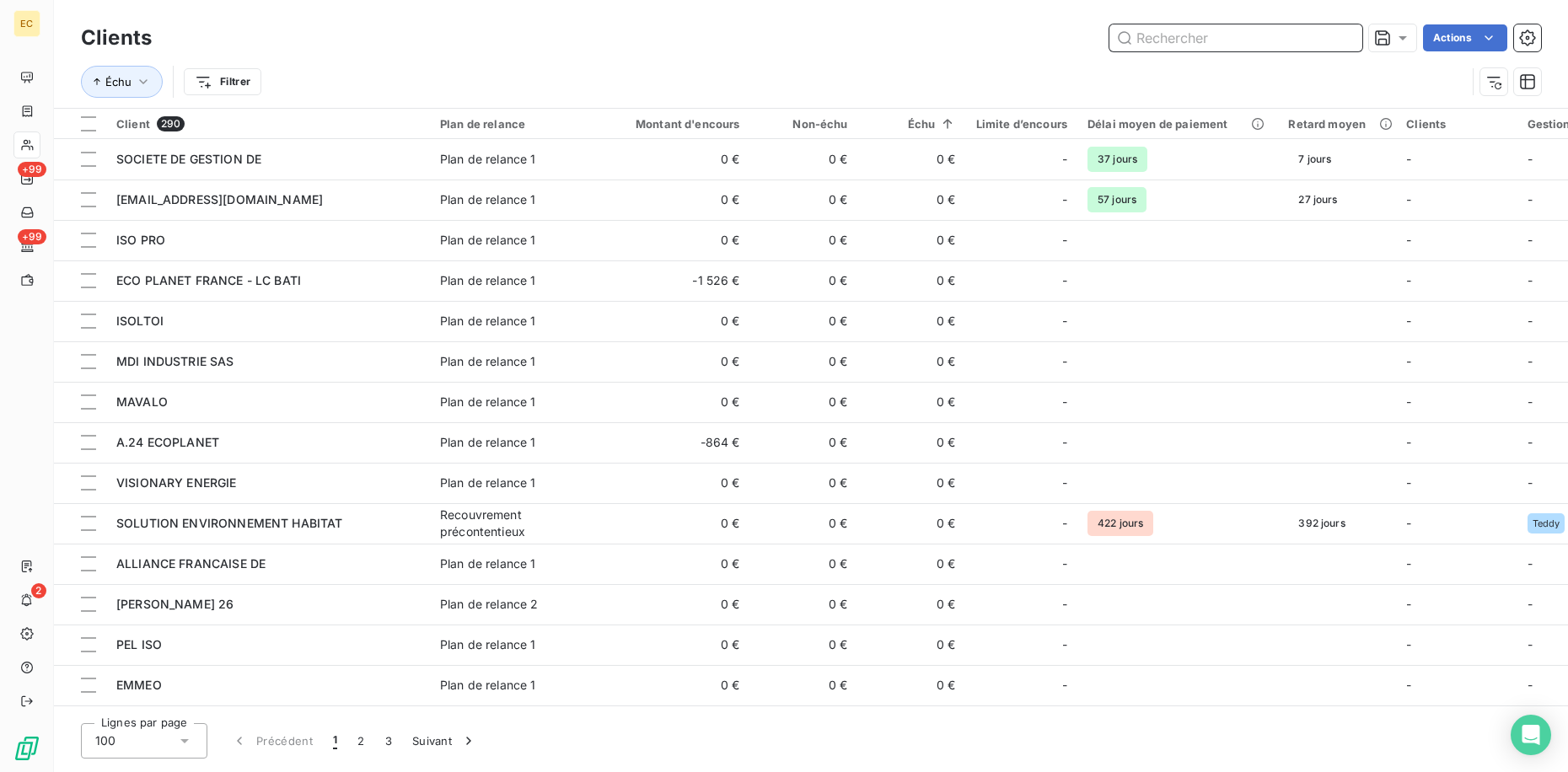
click at [1207, 45] on input "text" at bounding box center [1235, 38] width 252 height 27
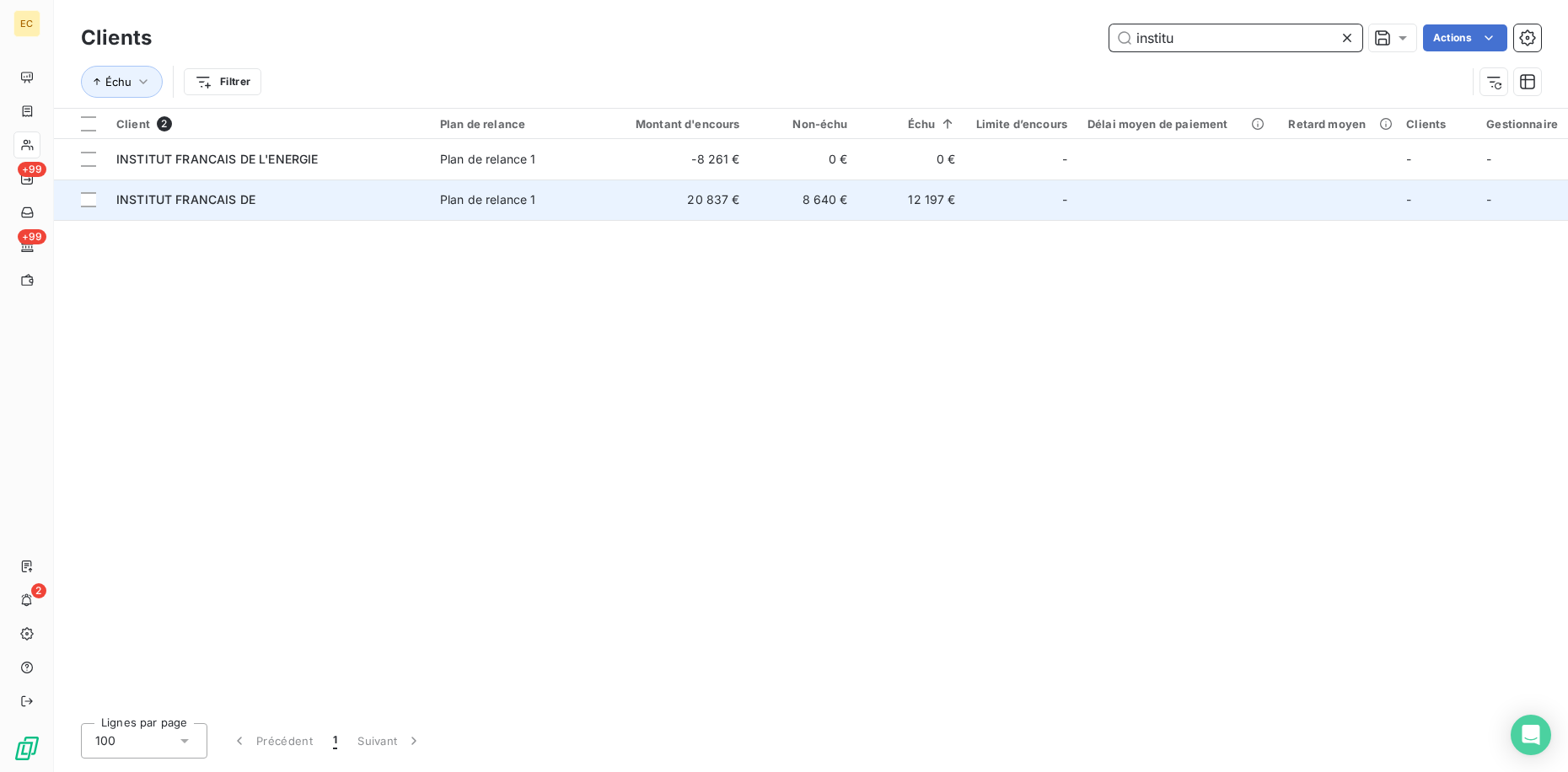
type input "institu"
click at [627, 211] on td "20 837 €" at bounding box center [678, 199] width 145 height 40
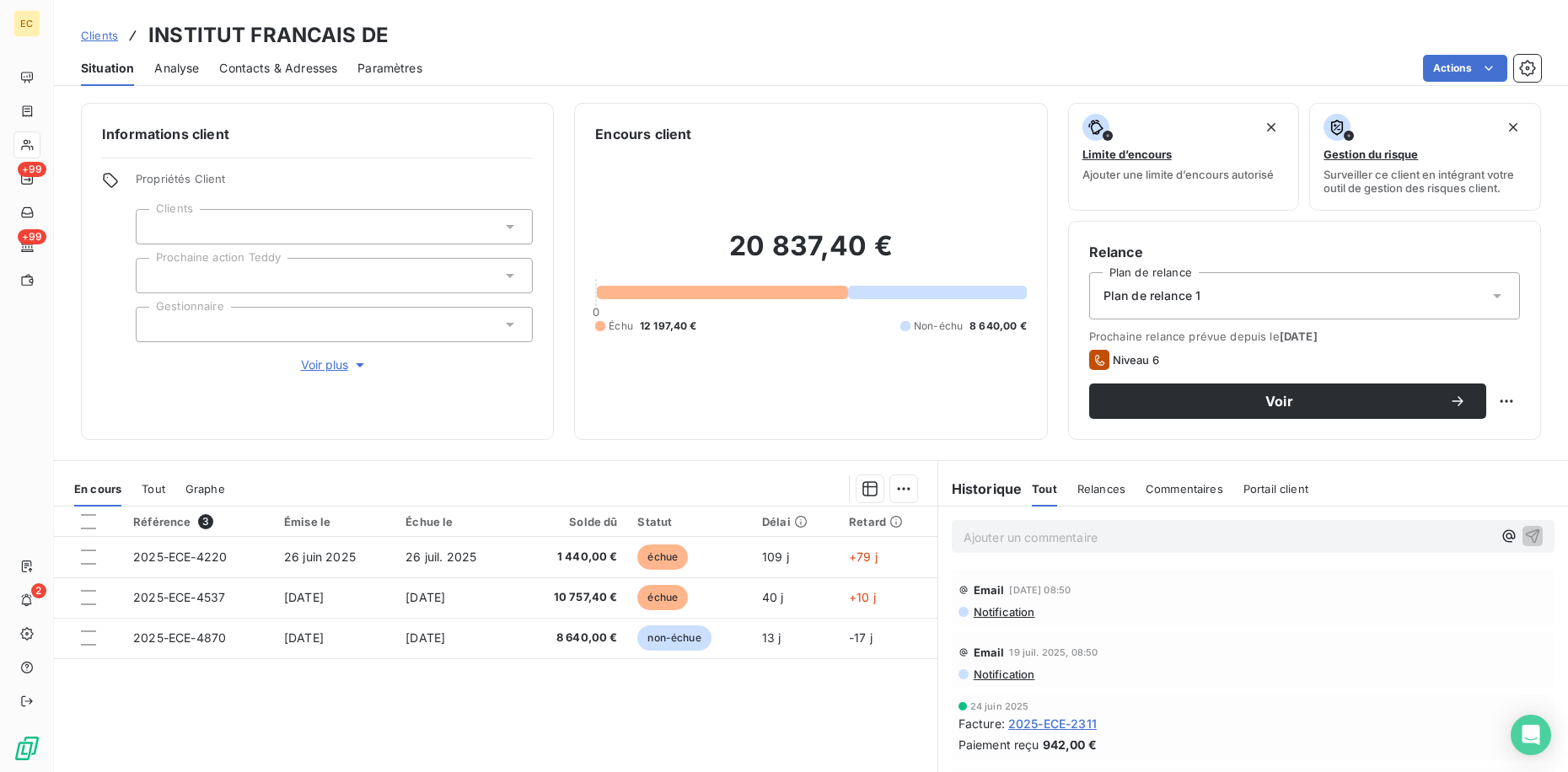
drag, startPoint x: 1098, startPoint y: 532, endPoint x: 1020, endPoint y: 514, distance: 80.0
click at [1092, 533] on p "Ajouter un commentaire ﻿" at bounding box center [1228, 537] width 529 height 21
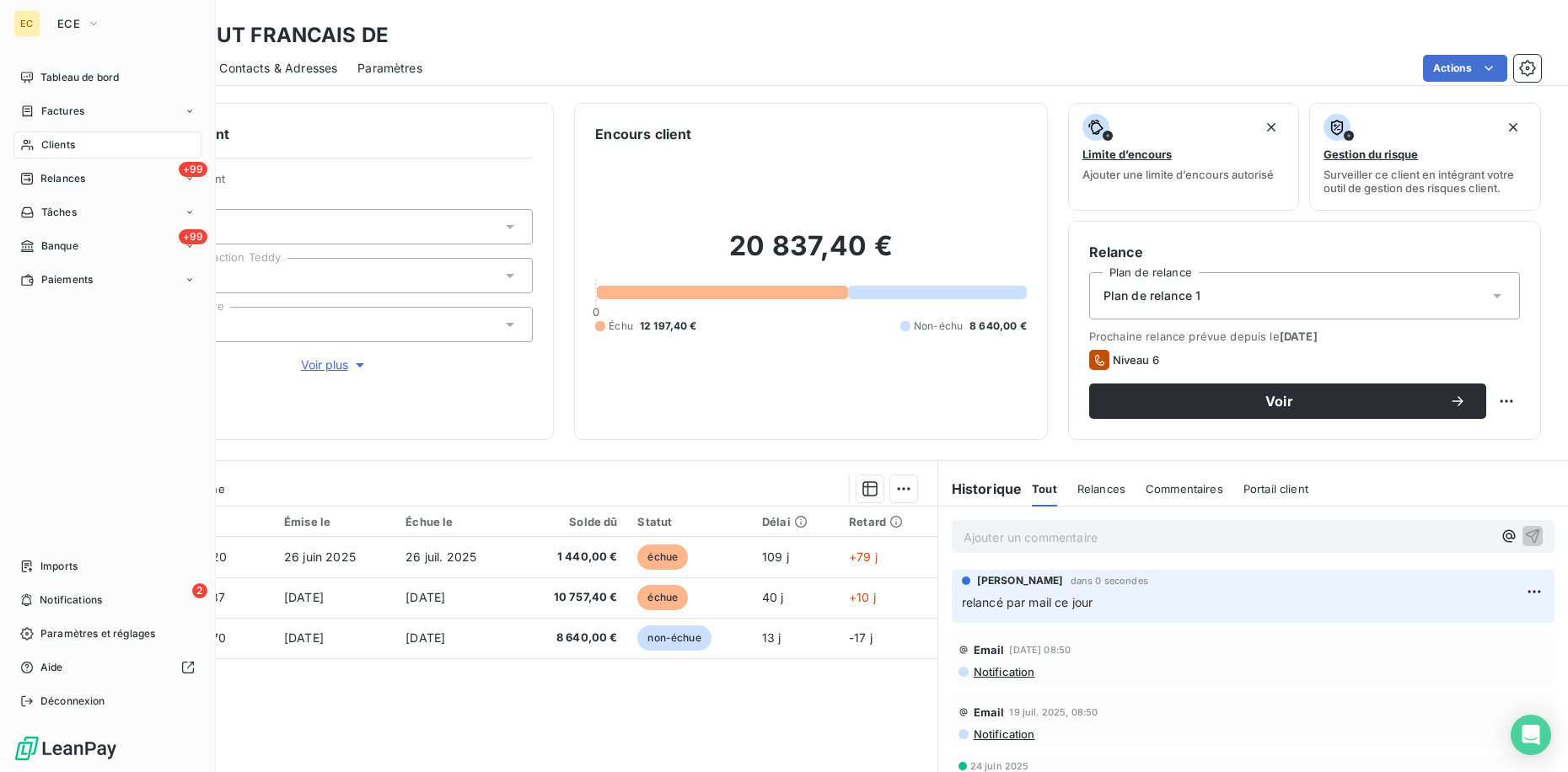
click at [63, 145] on span "Clients" at bounding box center [58, 145] width 34 height 16
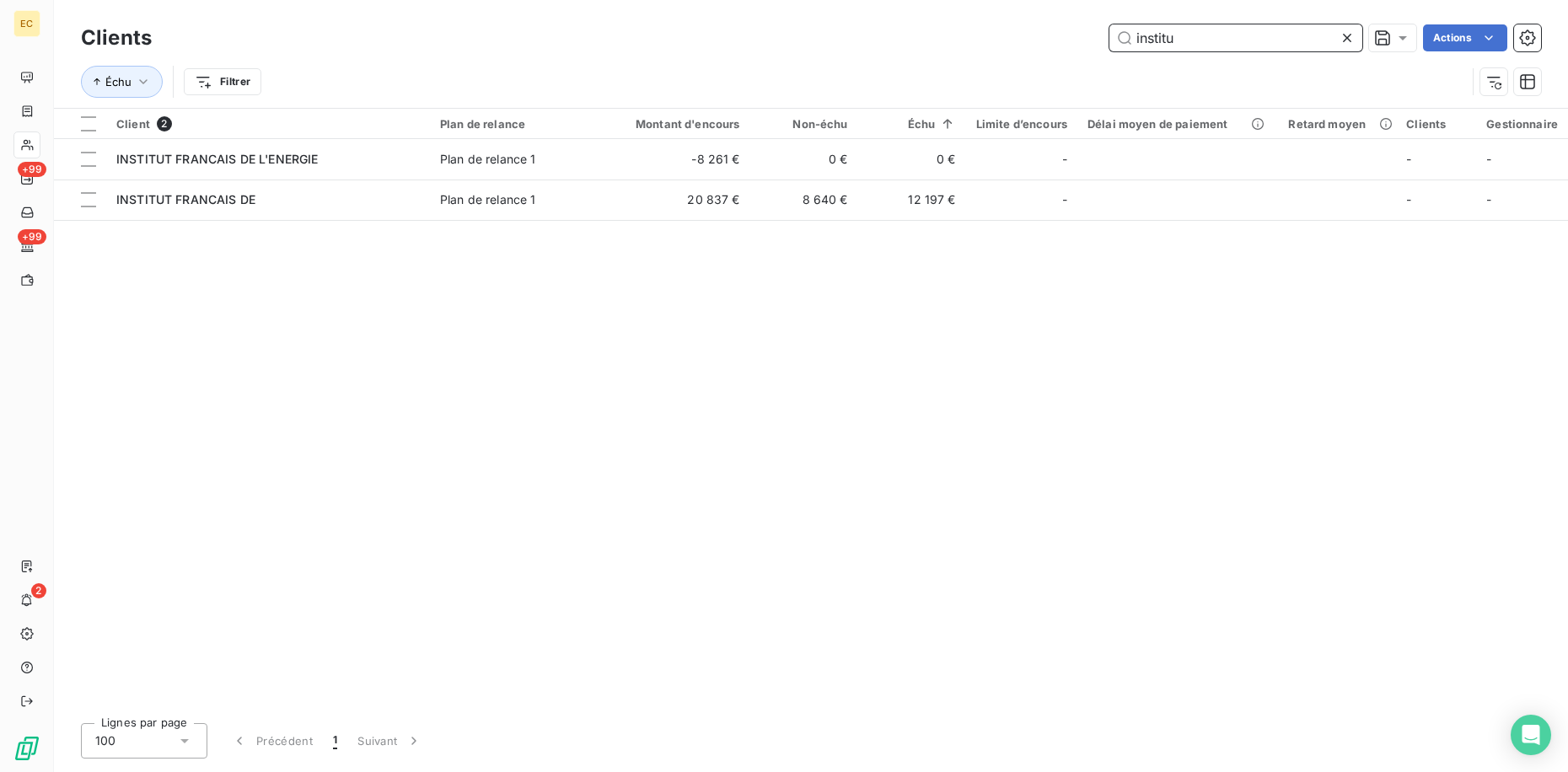
drag, startPoint x: 1197, startPoint y: 41, endPoint x: 972, endPoint y: 24, distance: 225.6
click at [971, 25] on div "institu Actions" at bounding box center [856, 38] width 1369 height 27
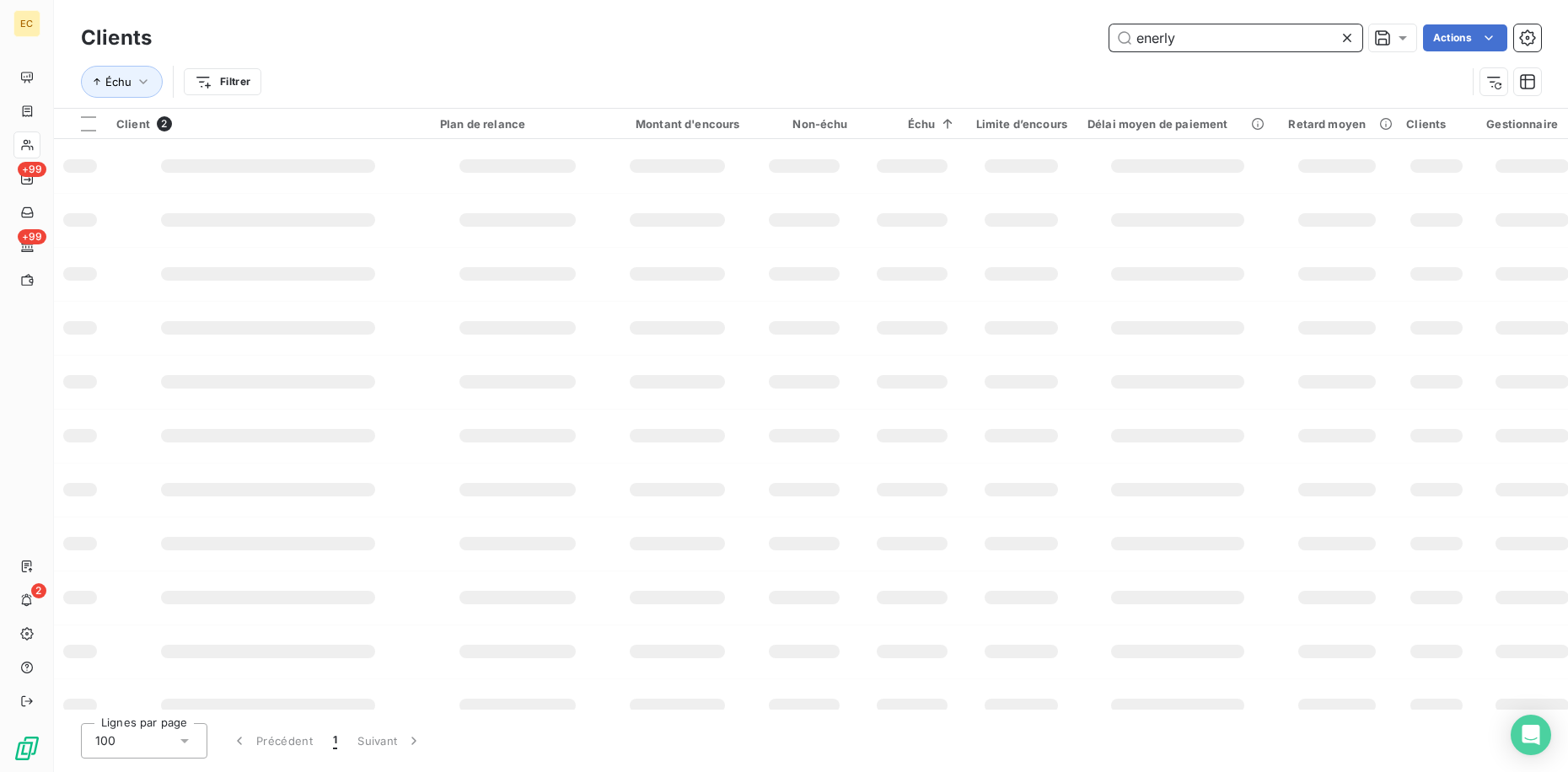
type input "enerly"
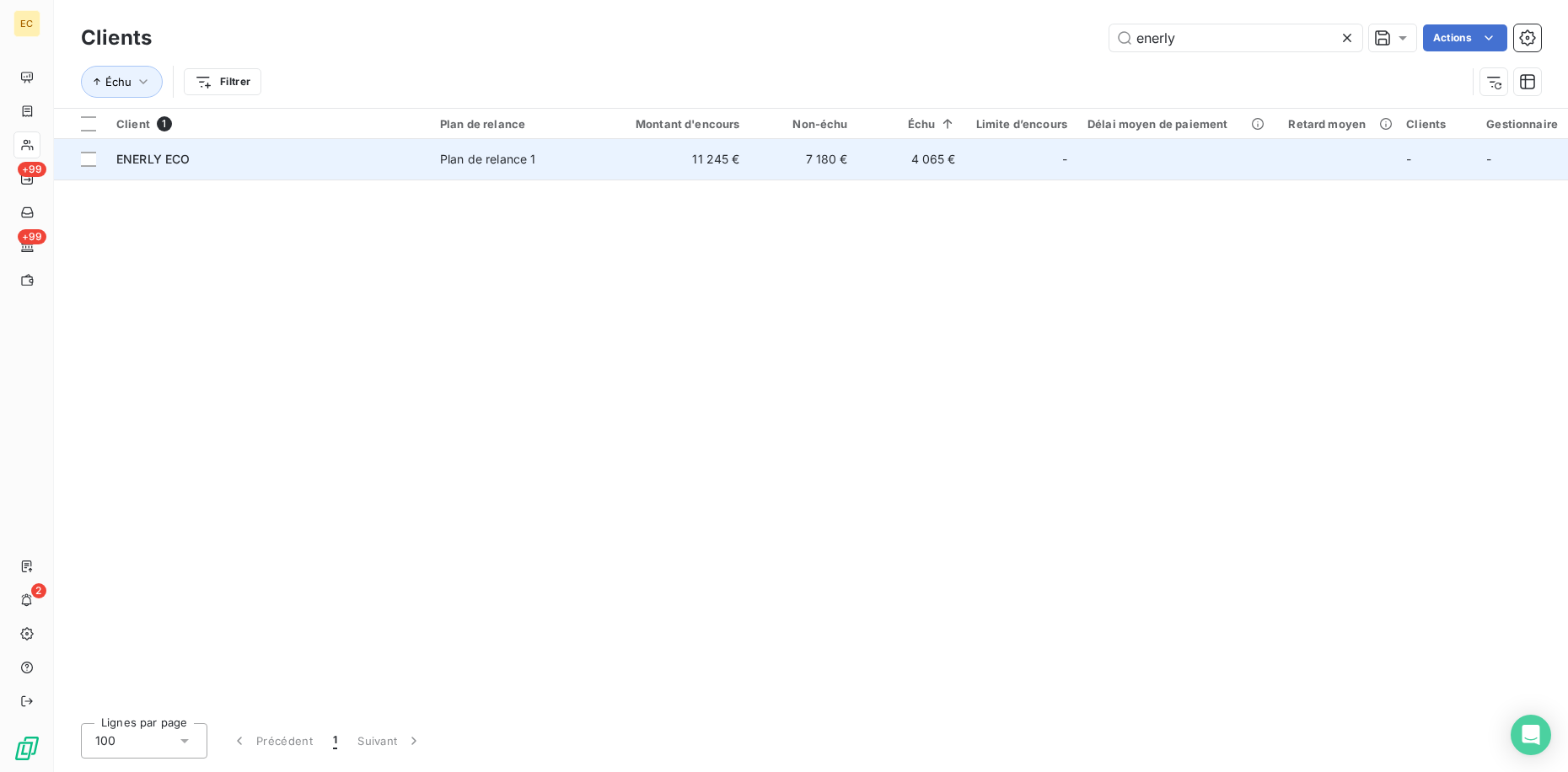
click at [860, 157] on td "4 065 €" at bounding box center [912, 159] width 108 height 40
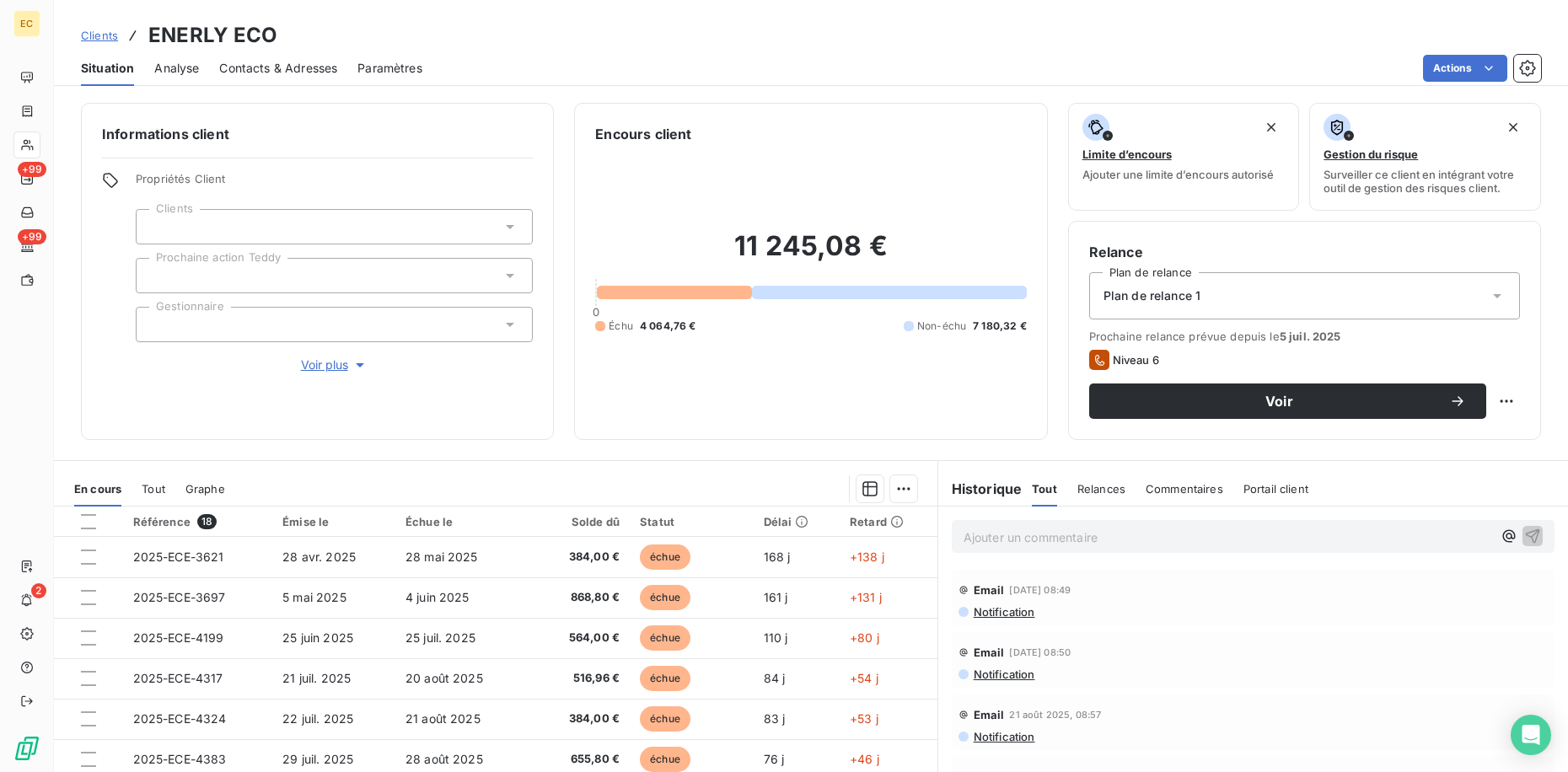
click at [1058, 530] on p "Ajouter un commentaire ﻿" at bounding box center [1228, 537] width 529 height 21
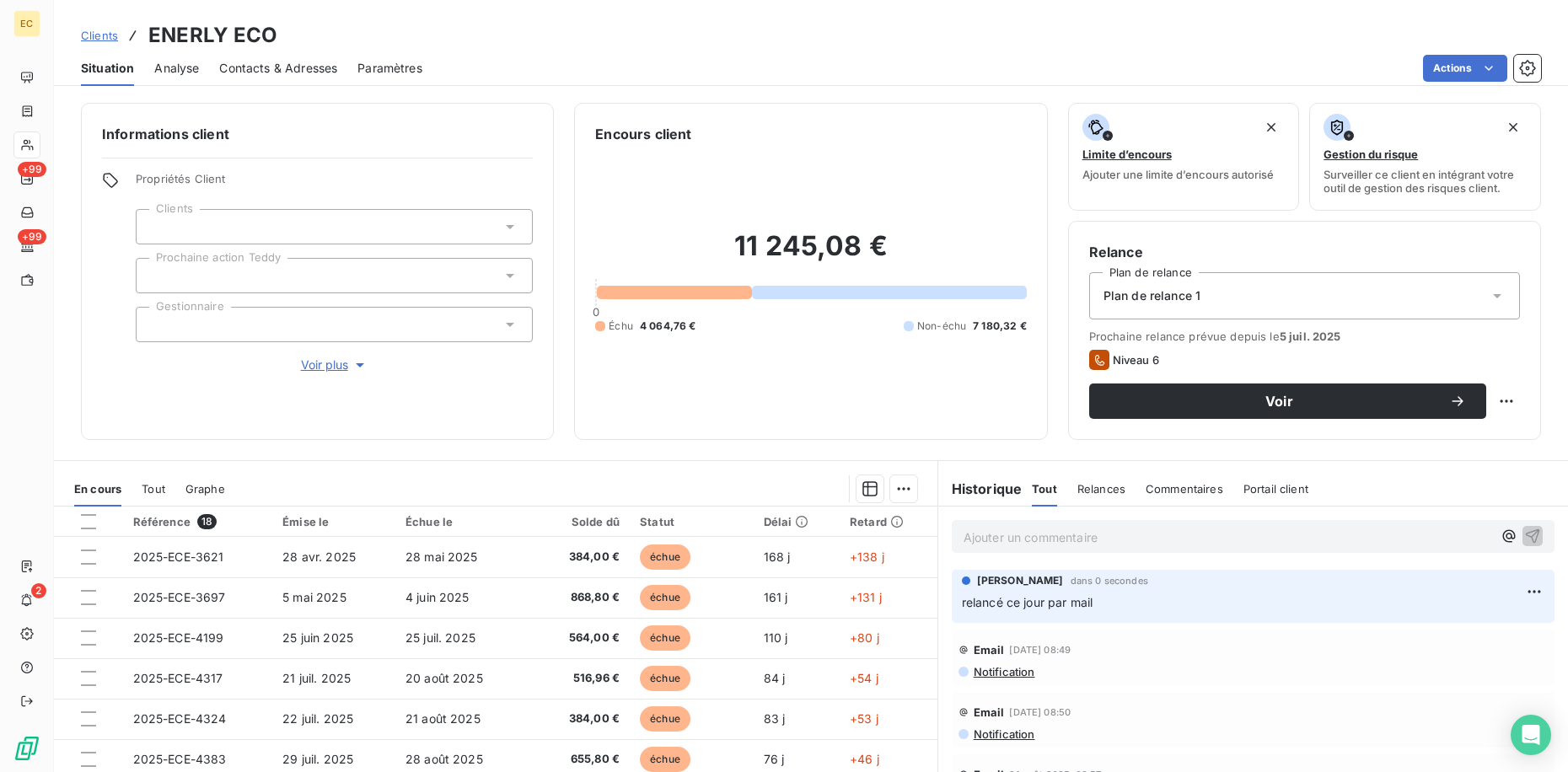
click at [113, 39] on span "Clients" at bounding box center [99, 35] width 38 height 14
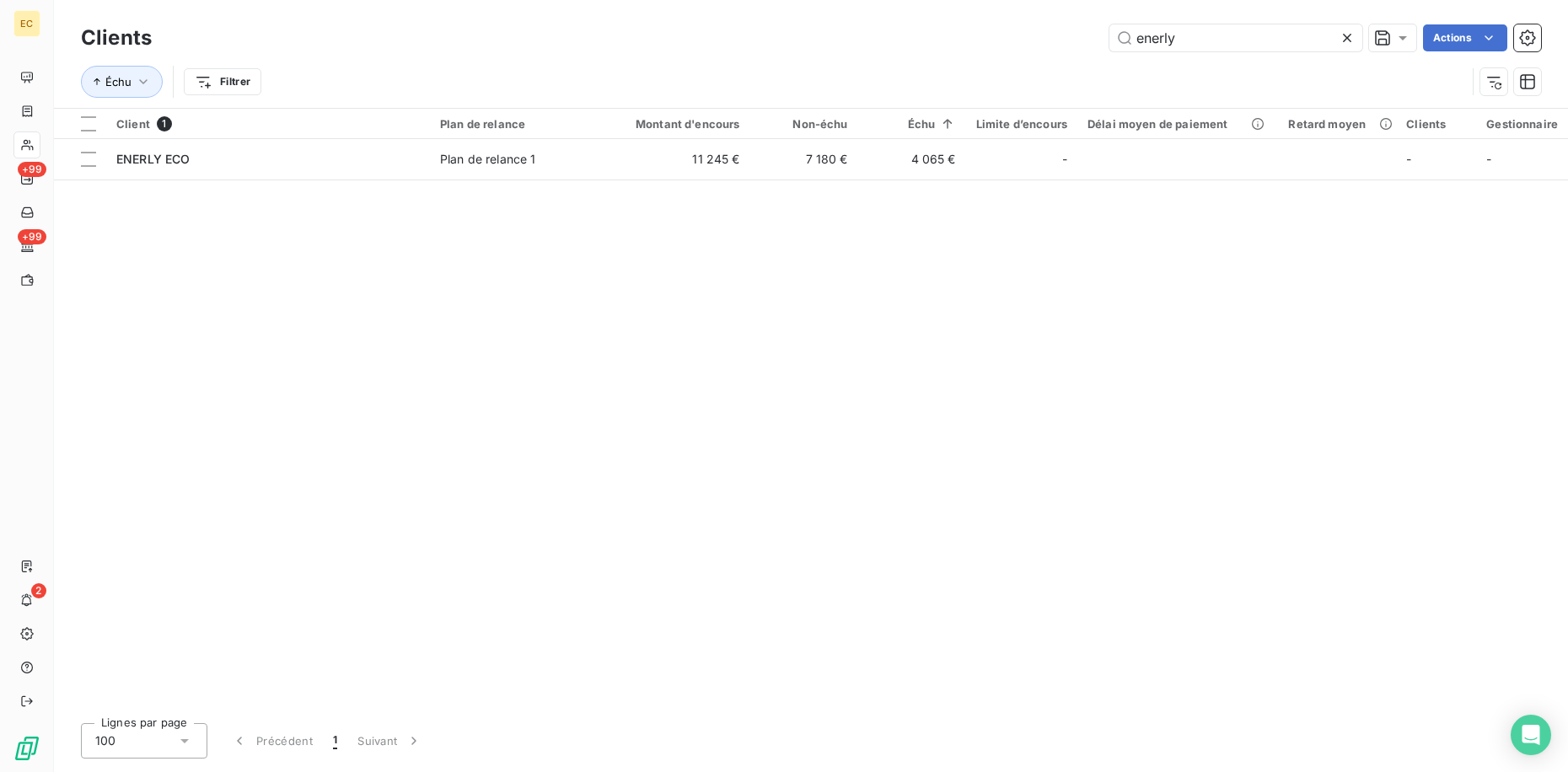
drag, startPoint x: 1205, startPoint y: 29, endPoint x: 1027, endPoint y: 19, distance: 178.3
click at [1043, 23] on div "Clients enerly Actions" at bounding box center [811, 38] width 1460 height 36
type input "eco smart"
click at [831, 188] on div "Client 1 Plan de relance Montant d'encours Non-échu Échu Limite d’encours Délai…" at bounding box center [811, 409] width 1514 height 601
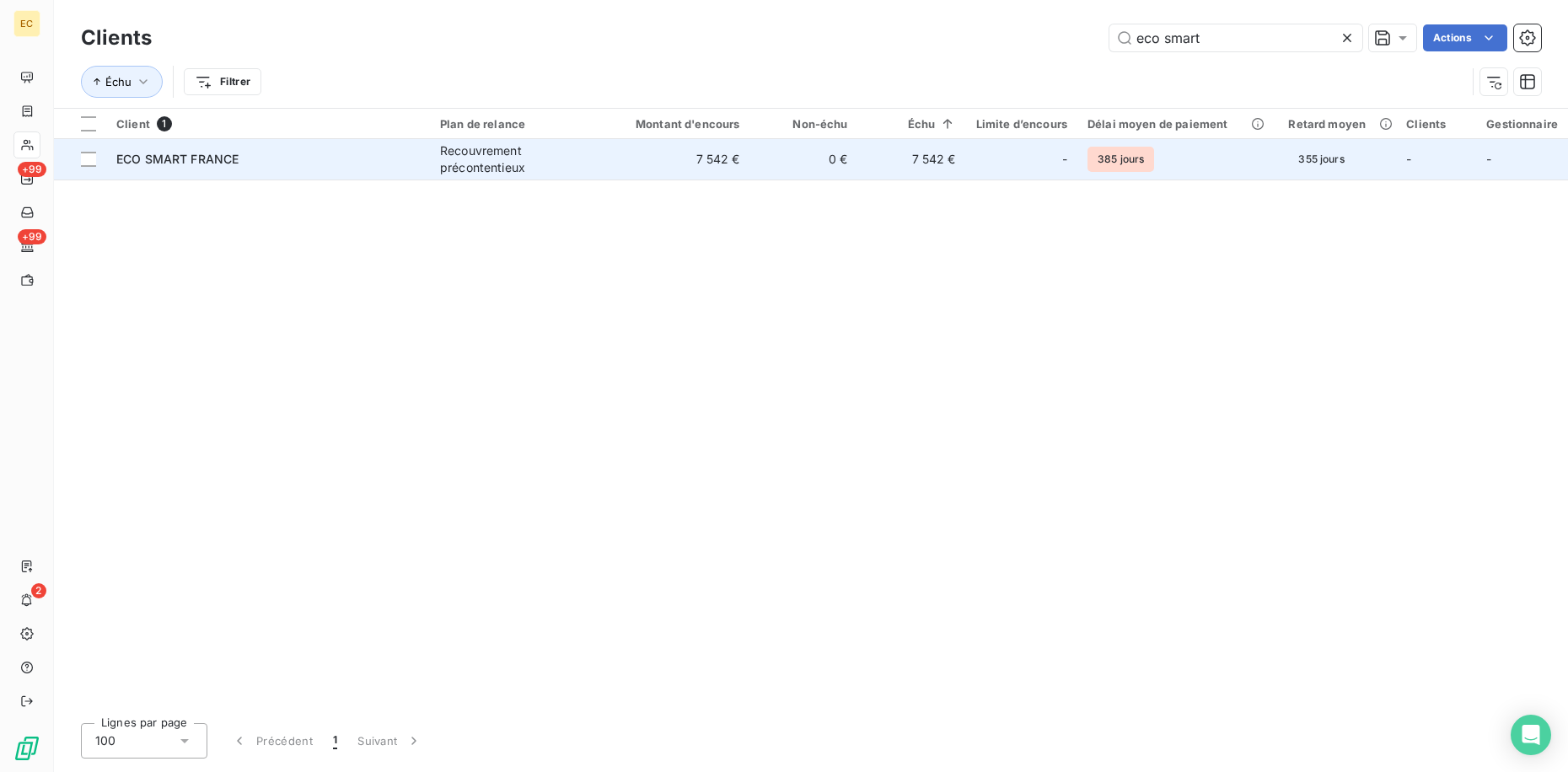
click at [823, 177] on td "0 €" at bounding box center [804, 159] width 108 height 40
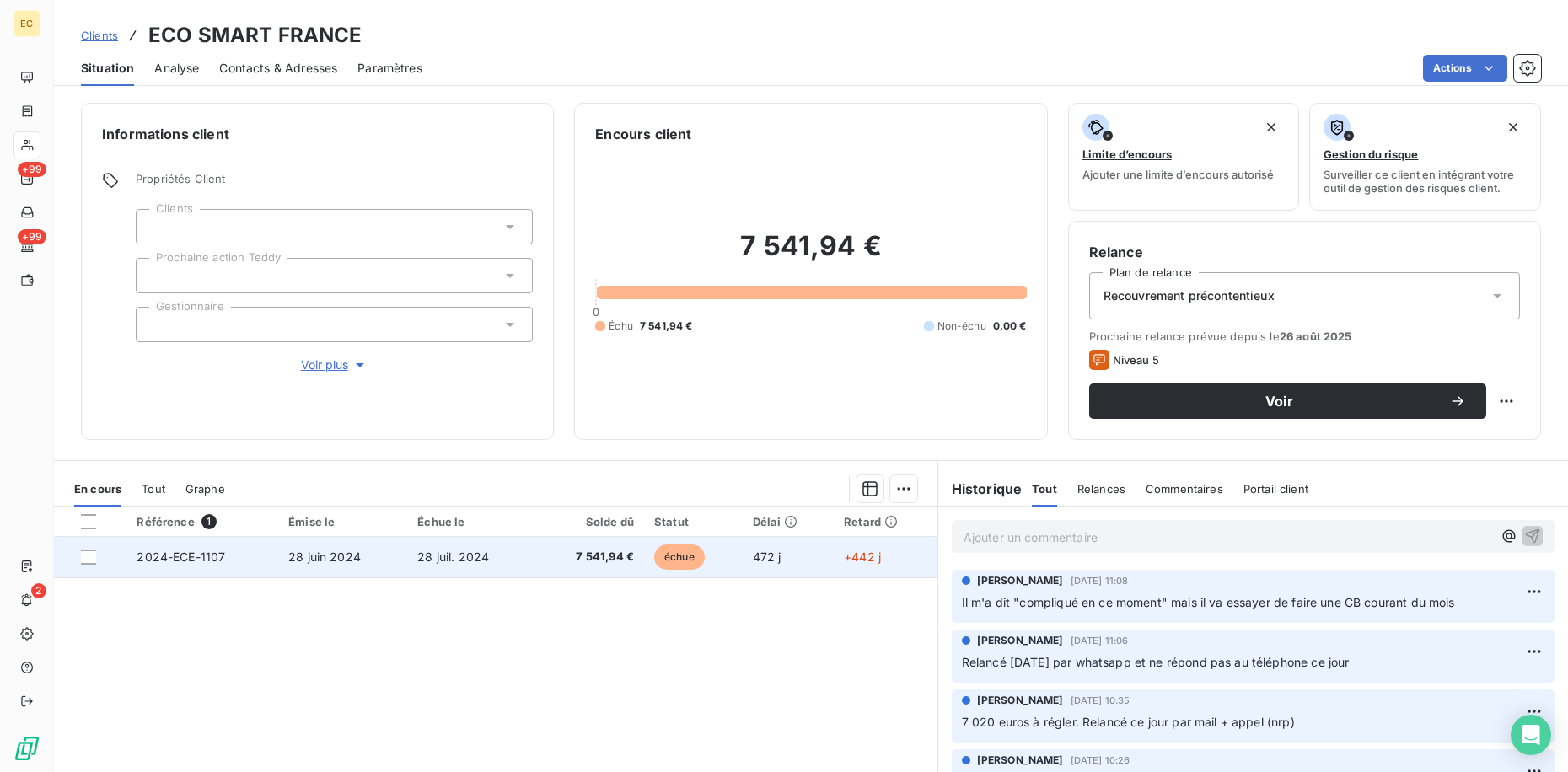
click at [97, 553] on div at bounding box center [98, 557] width 36 height 16
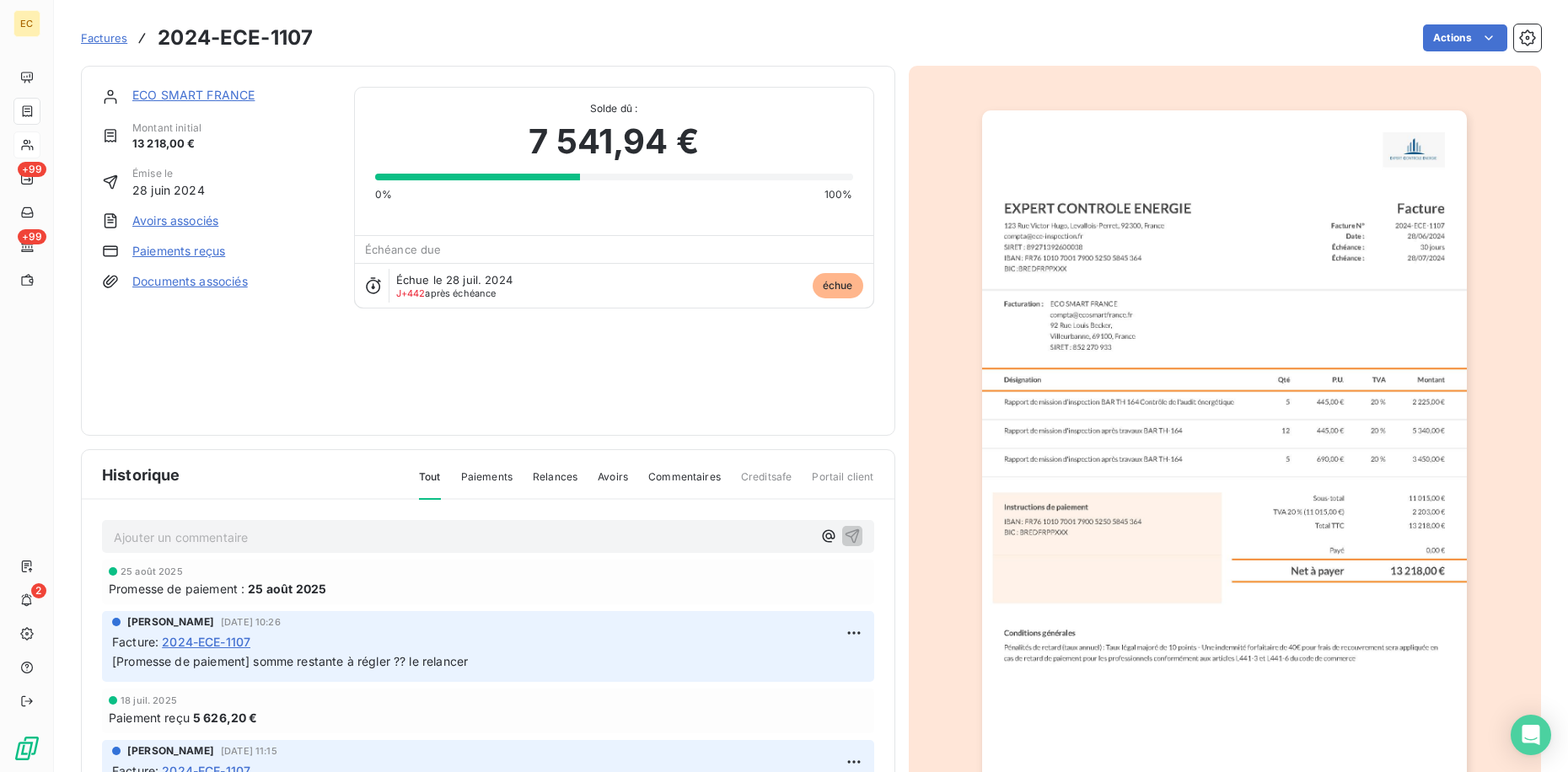
click at [208, 94] on link "ECO SMART FRANCE" at bounding box center [194, 95] width 123 height 15
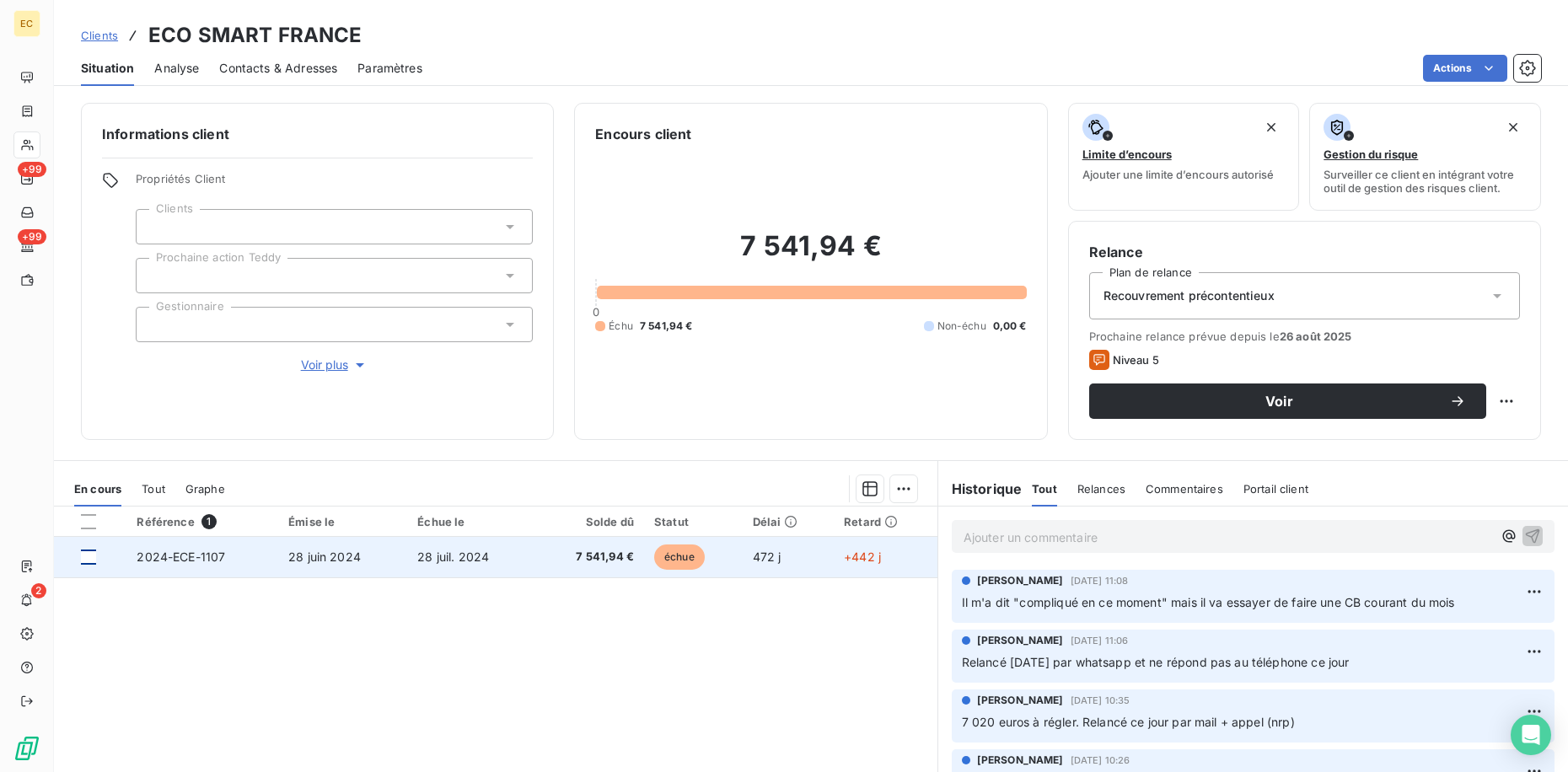
click at [83, 553] on div at bounding box center [88, 557] width 16 height 16
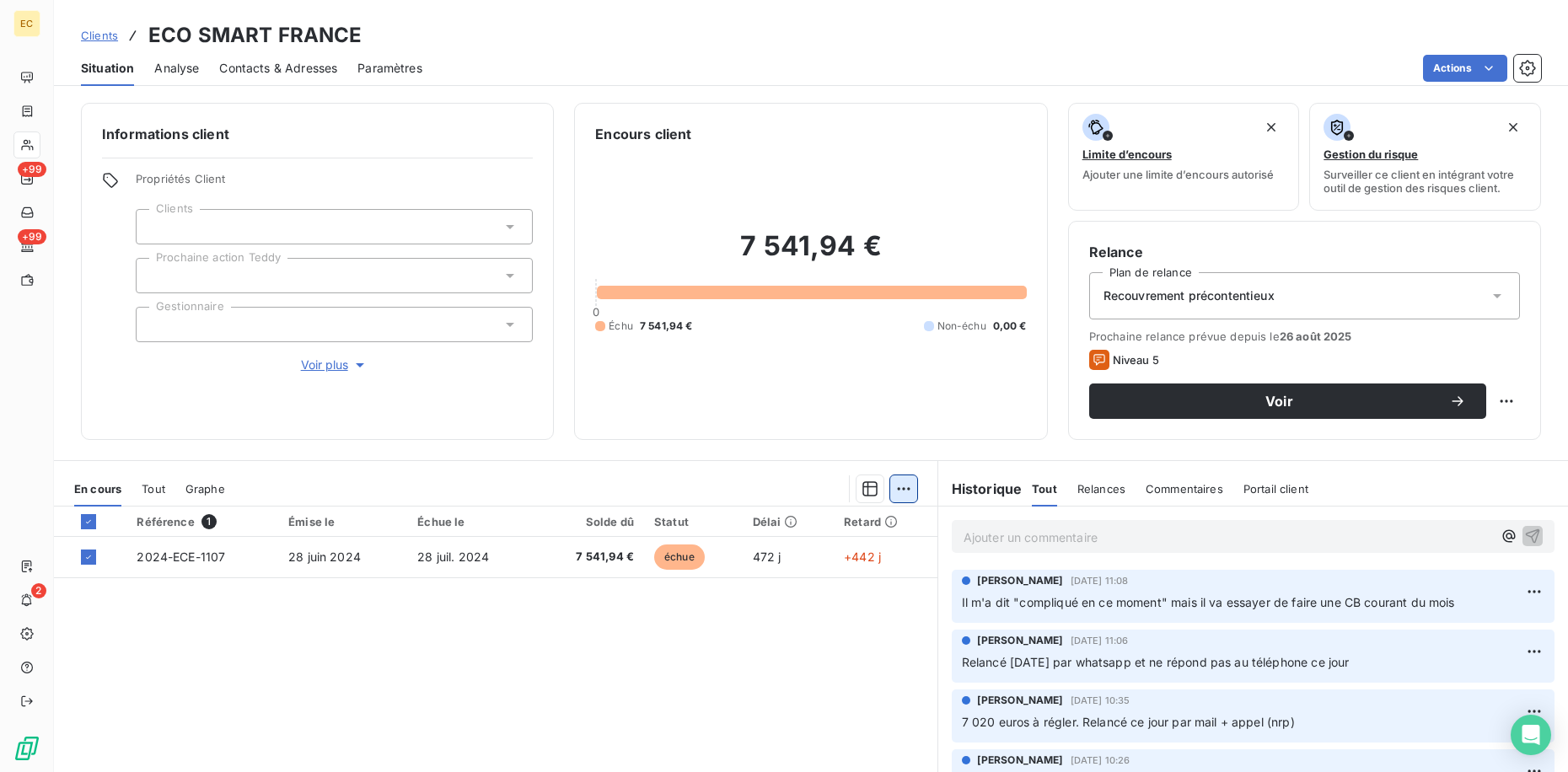
click at [895, 491] on html "EC +99 +99 2 Clients ECO SMART FRANCE Situation Analyse Contacts & Adresses Par…" at bounding box center [784, 386] width 1568 height 772
click at [792, 555] on div "Ajouter une promesse de paiement (1 facture)" at bounding box center [752, 555] width 297 height 27
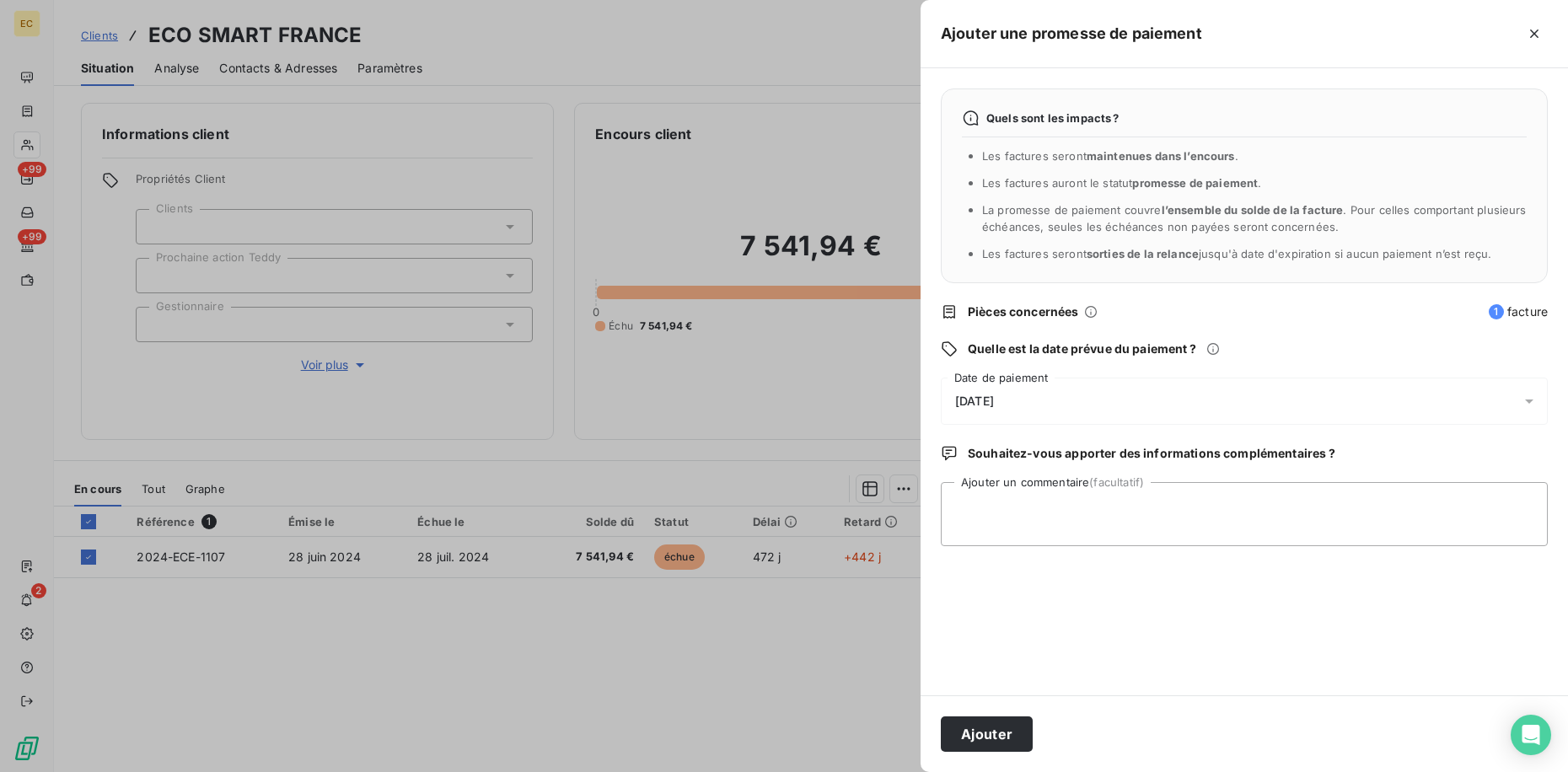
click at [1014, 414] on div "[DATE]" at bounding box center [1243, 402] width 607 height 48
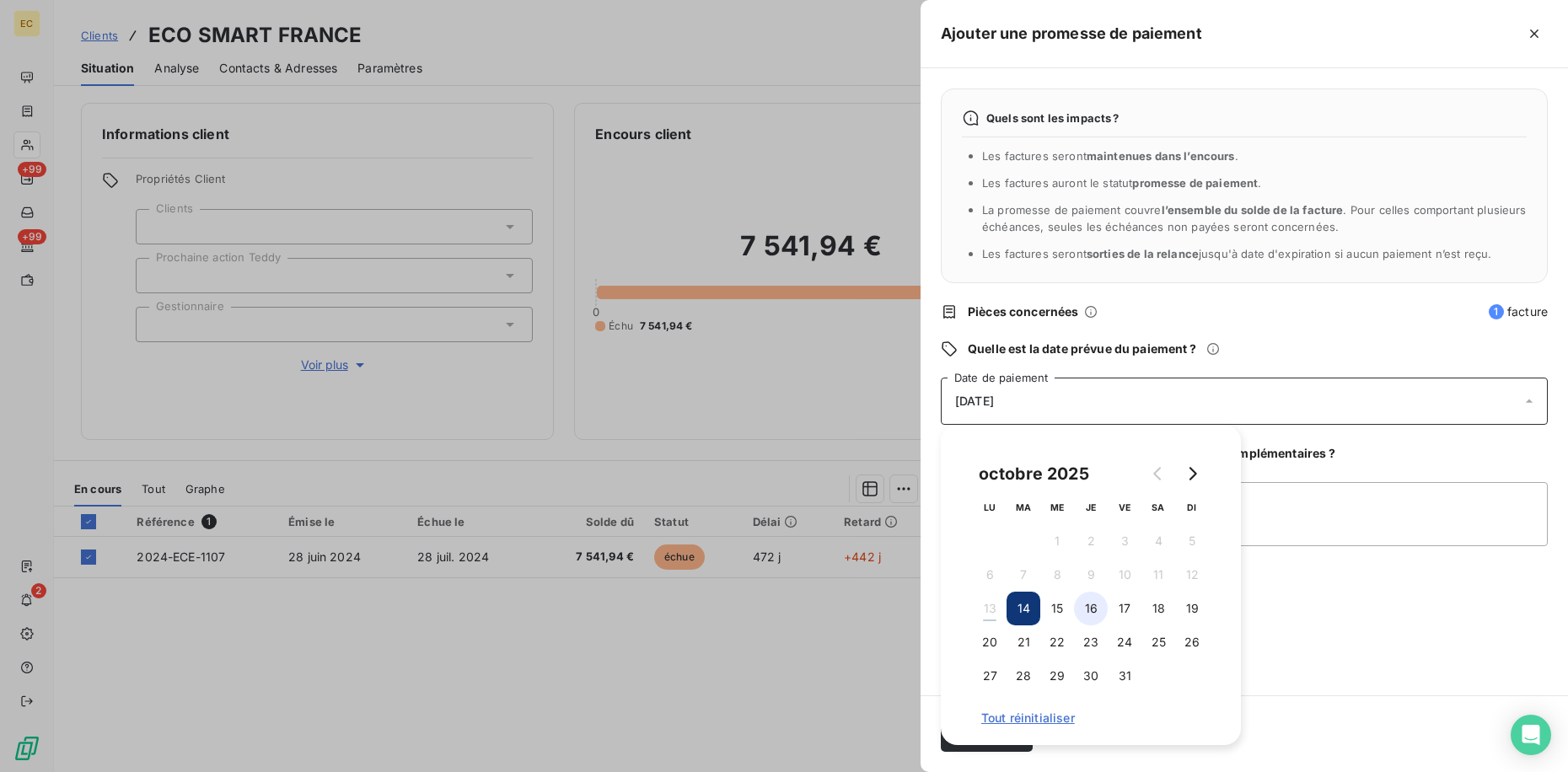
click at [1099, 607] on button "16" at bounding box center [1090, 608] width 34 height 34
click at [1329, 620] on div "Quels sont les impacts ? Les factures seront maintenues dans l’encours . Les fa…" at bounding box center [1244, 381] width 648 height 627
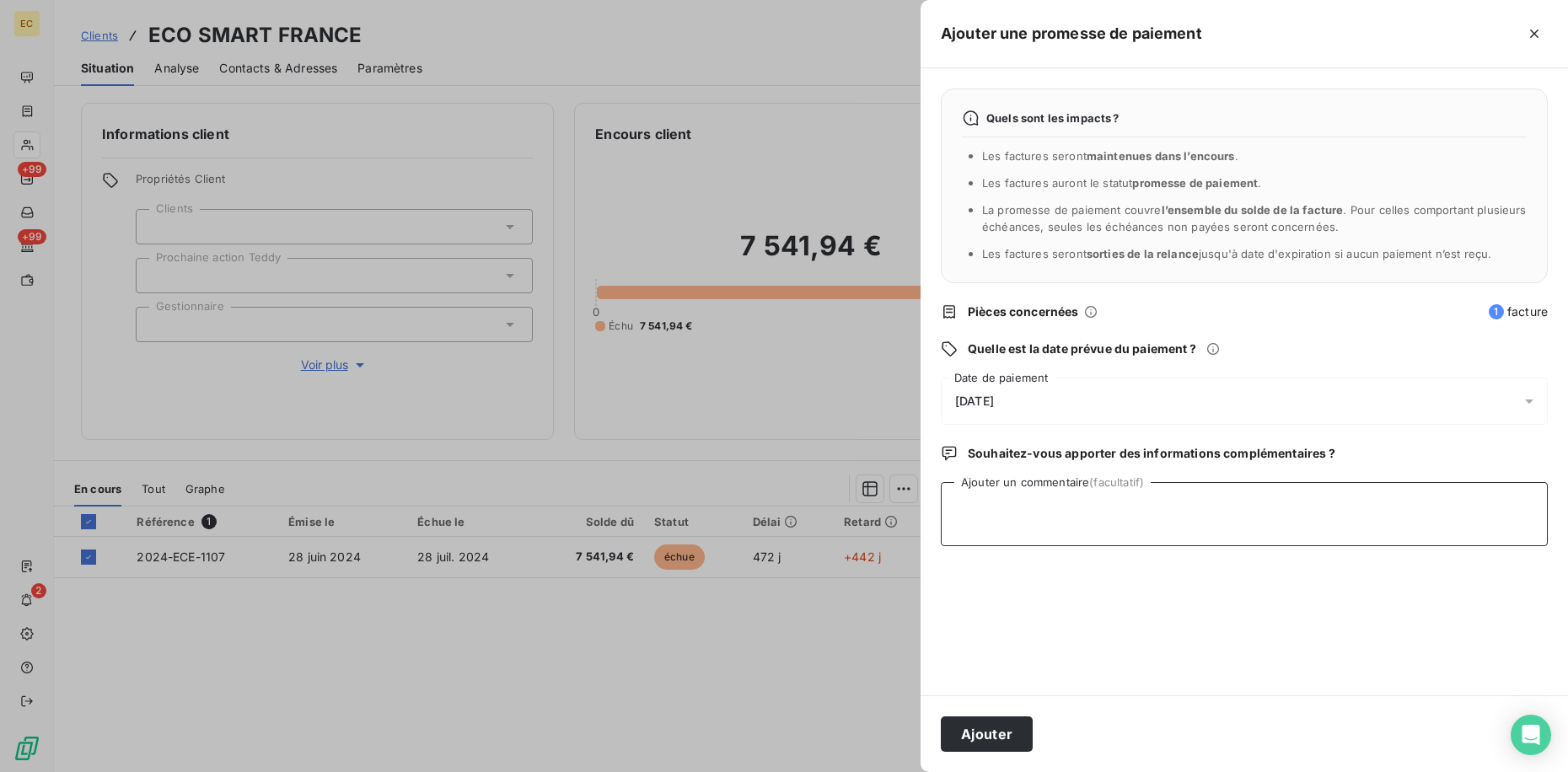
click at [1045, 519] on textarea "Ajouter un commentaire (facultatif)" at bounding box center [1243, 514] width 607 height 64
type textarea "NRP relancer [MEDICAL_DATA] ce jour"
click at [981, 733] on button "Ajouter" at bounding box center [986, 734] width 91 height 36
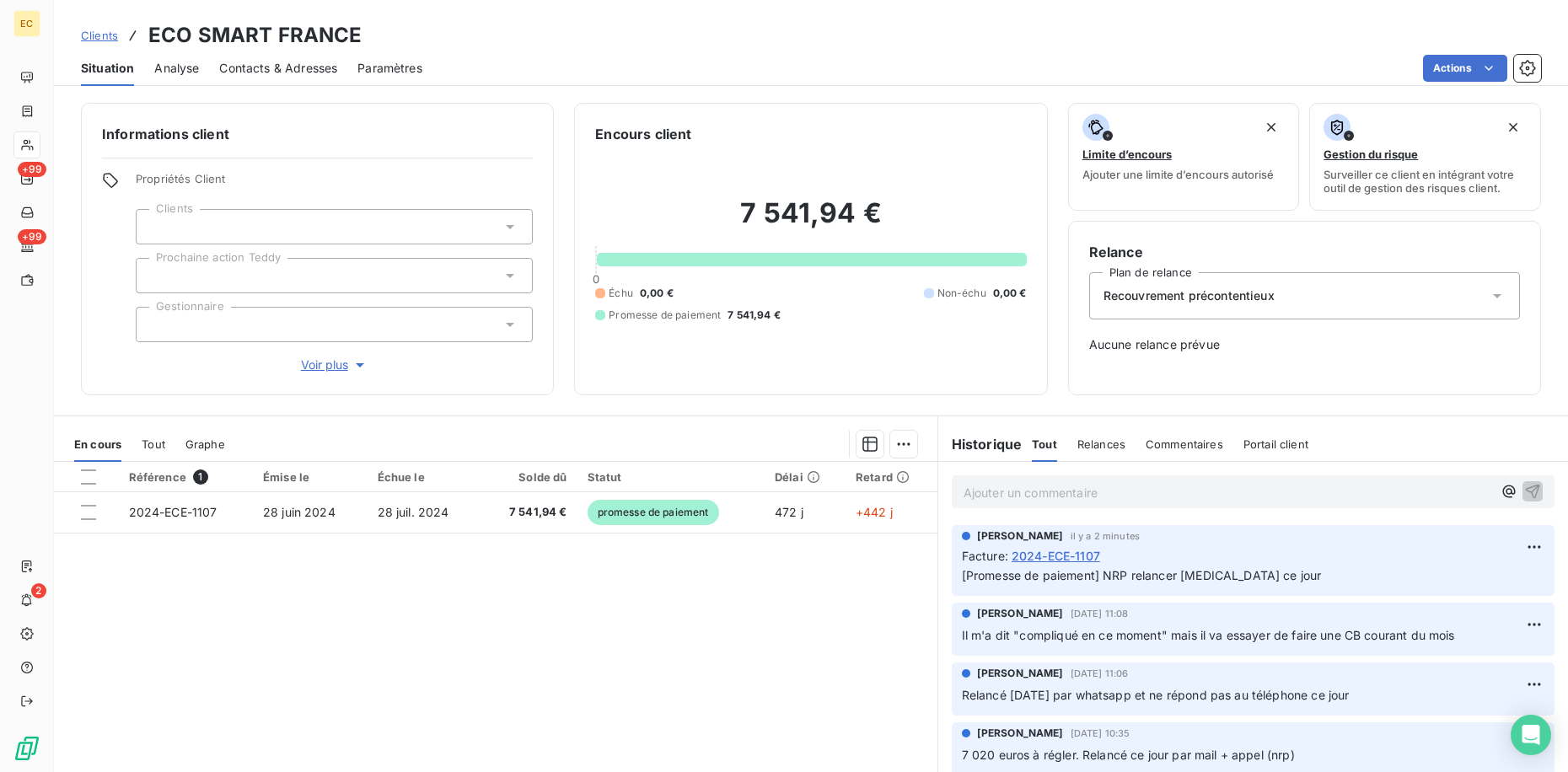
click at [104, 33] on span "Clients" at bounding box center [99, 35] width 38 height 14
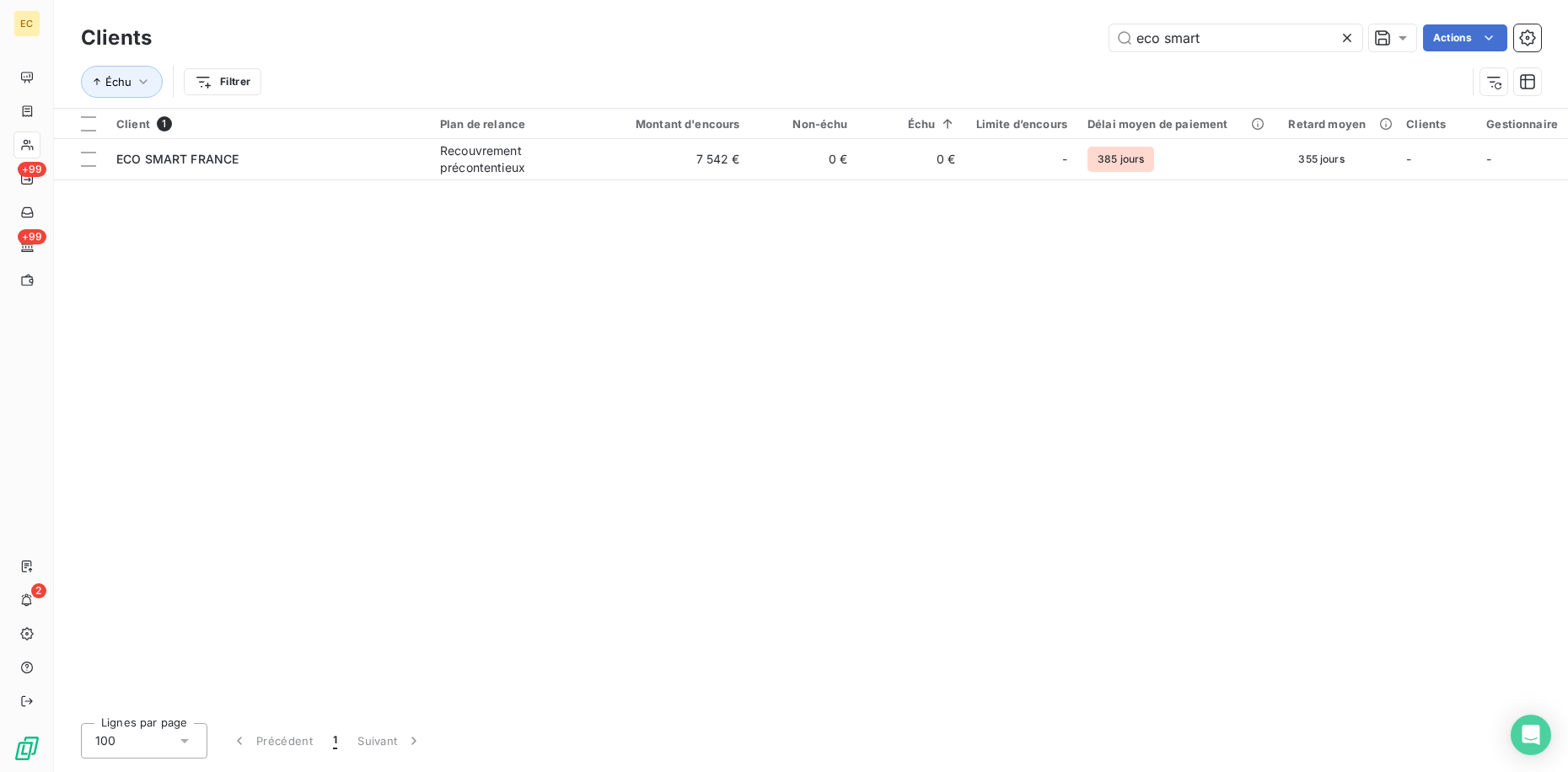
drag, startPoint x: 1119, startPoint y: 41, endPoint x: 831, endPoint y: 39, distance: 288.0
click at [831, 39] on div "eco smart Actions" at bounding box center [856, 38] width 1369 height 27
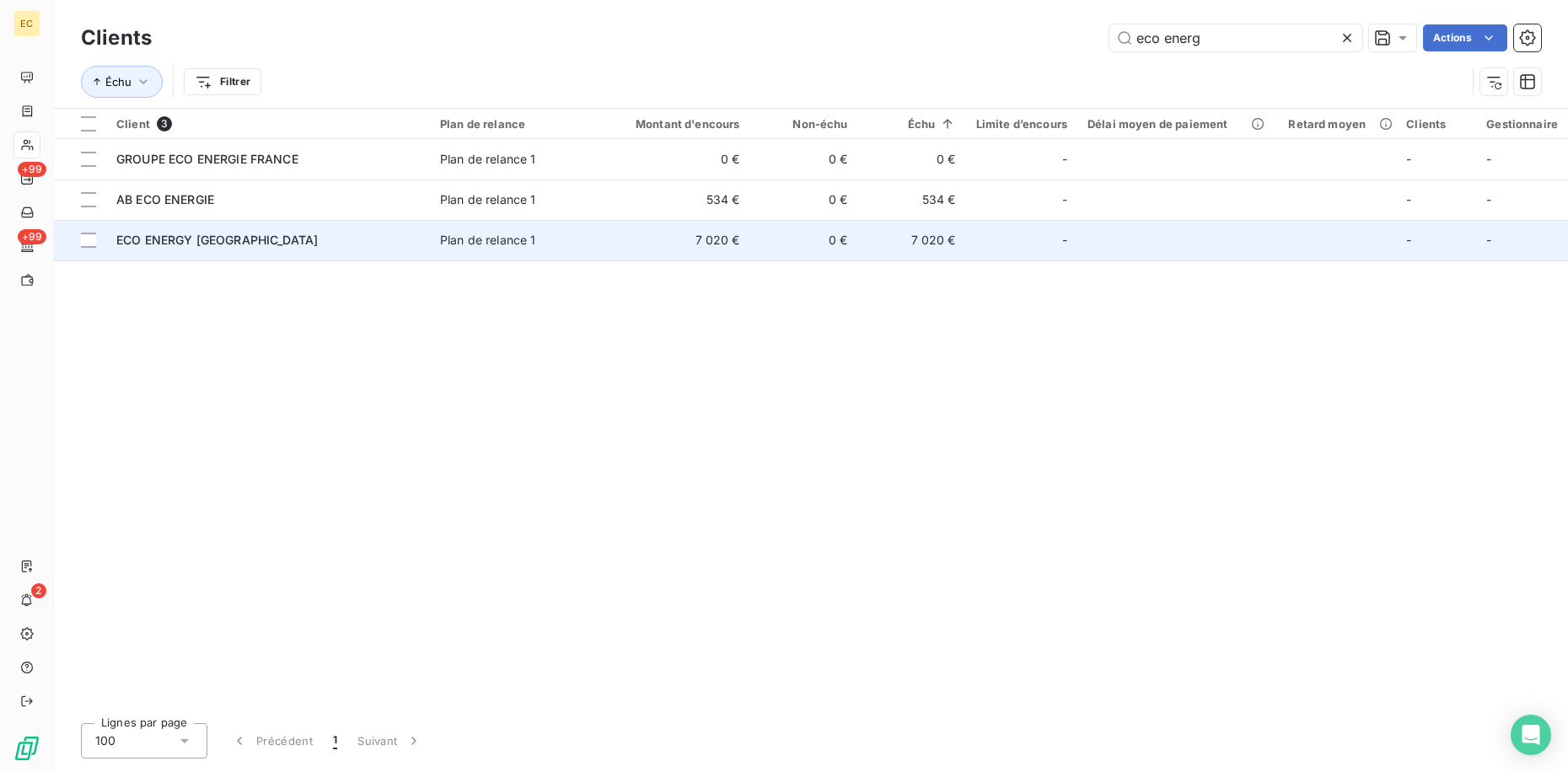
type input "eco energ"
click at [347, 241] on div "ECO ENERGY [GEOGRAPHIC_DATA]" at bounding box center [268, 240] width 304 height 16
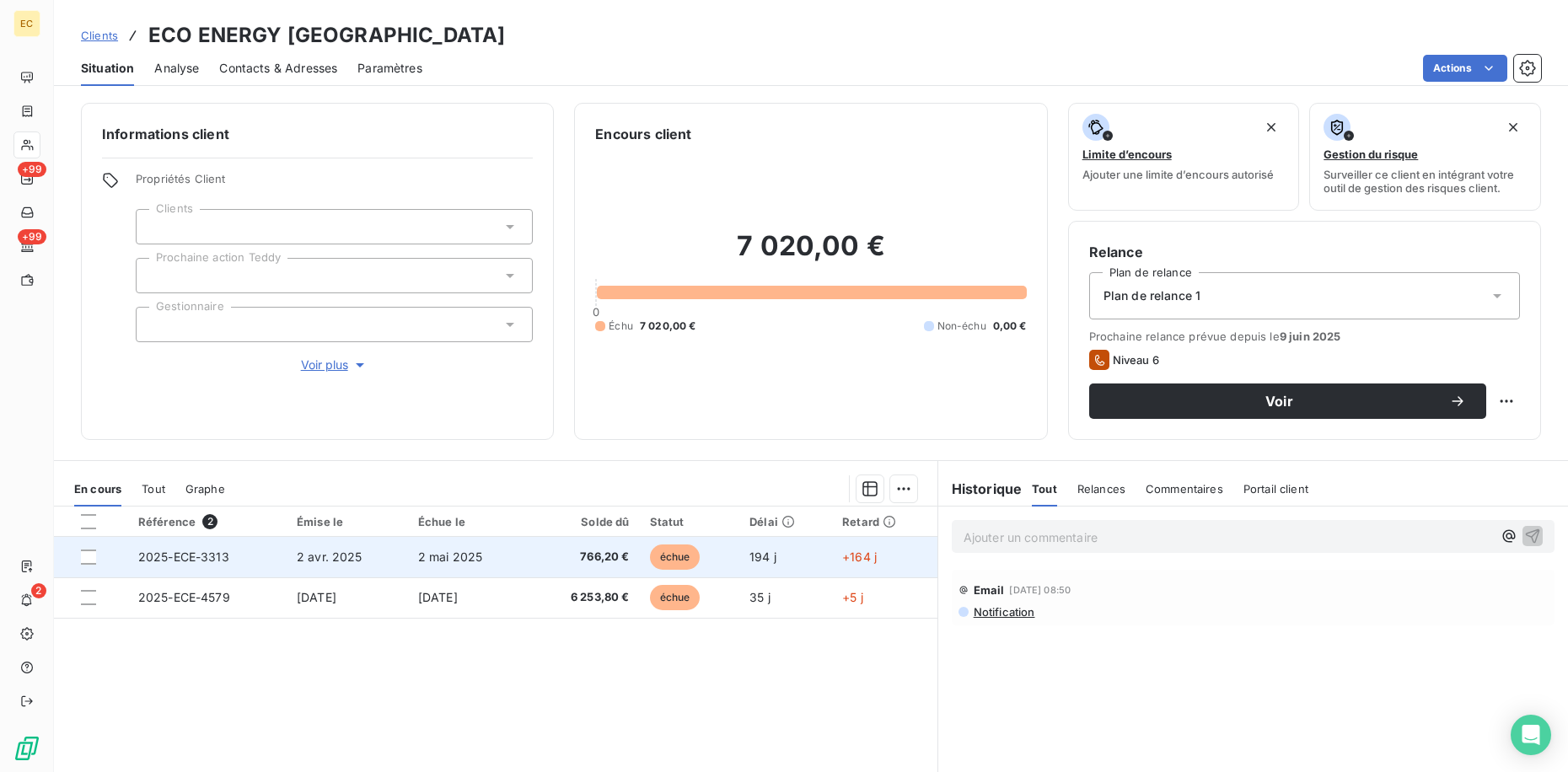
click at [98, 552] on div at bounding box center [99, 557] width 38 height 16
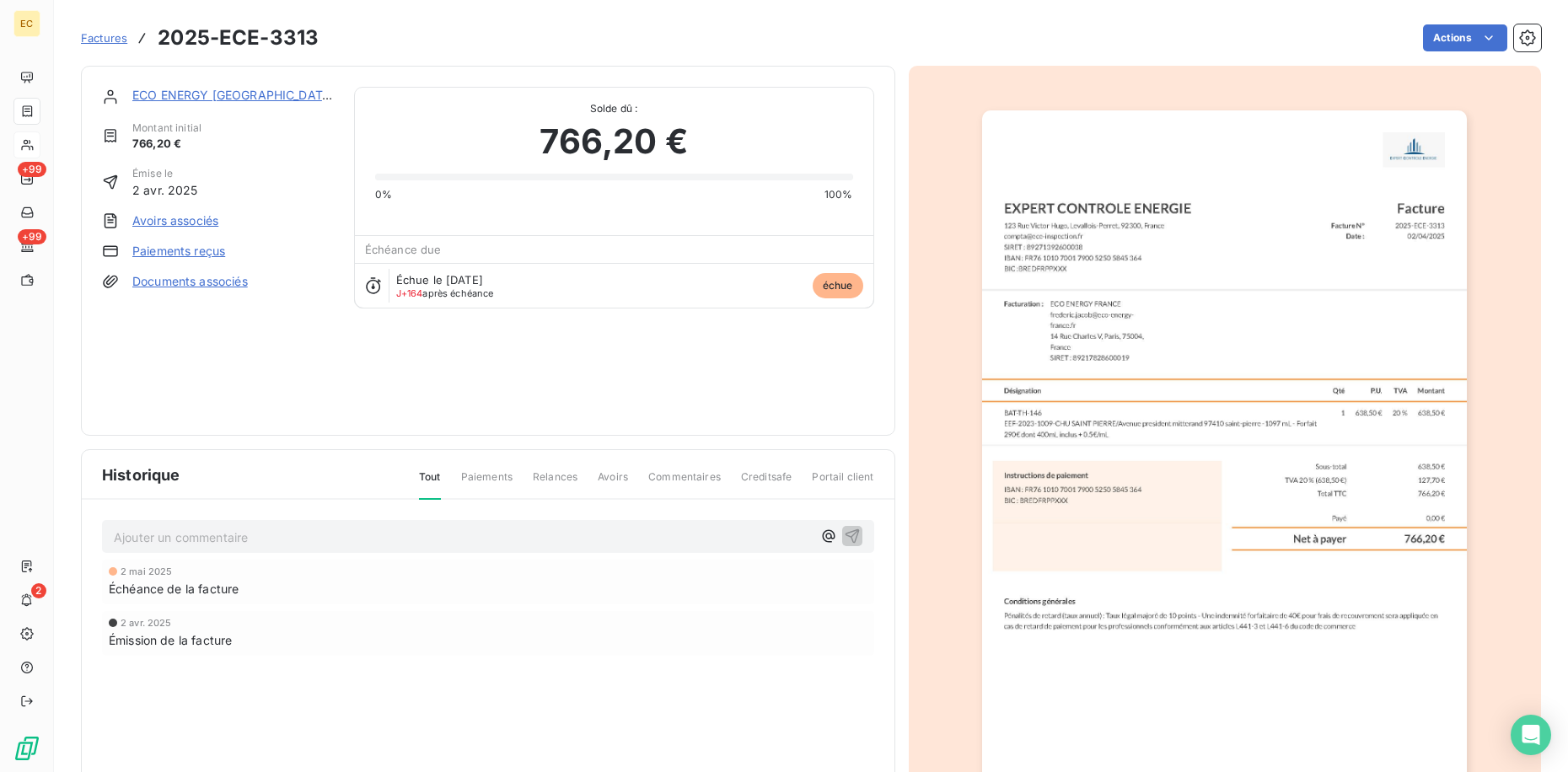
click at [246, 91] on link "ECO ENERGY [GEOGRAPHIC_DATA]" at bounding box center [233, 95] width 202 height 15
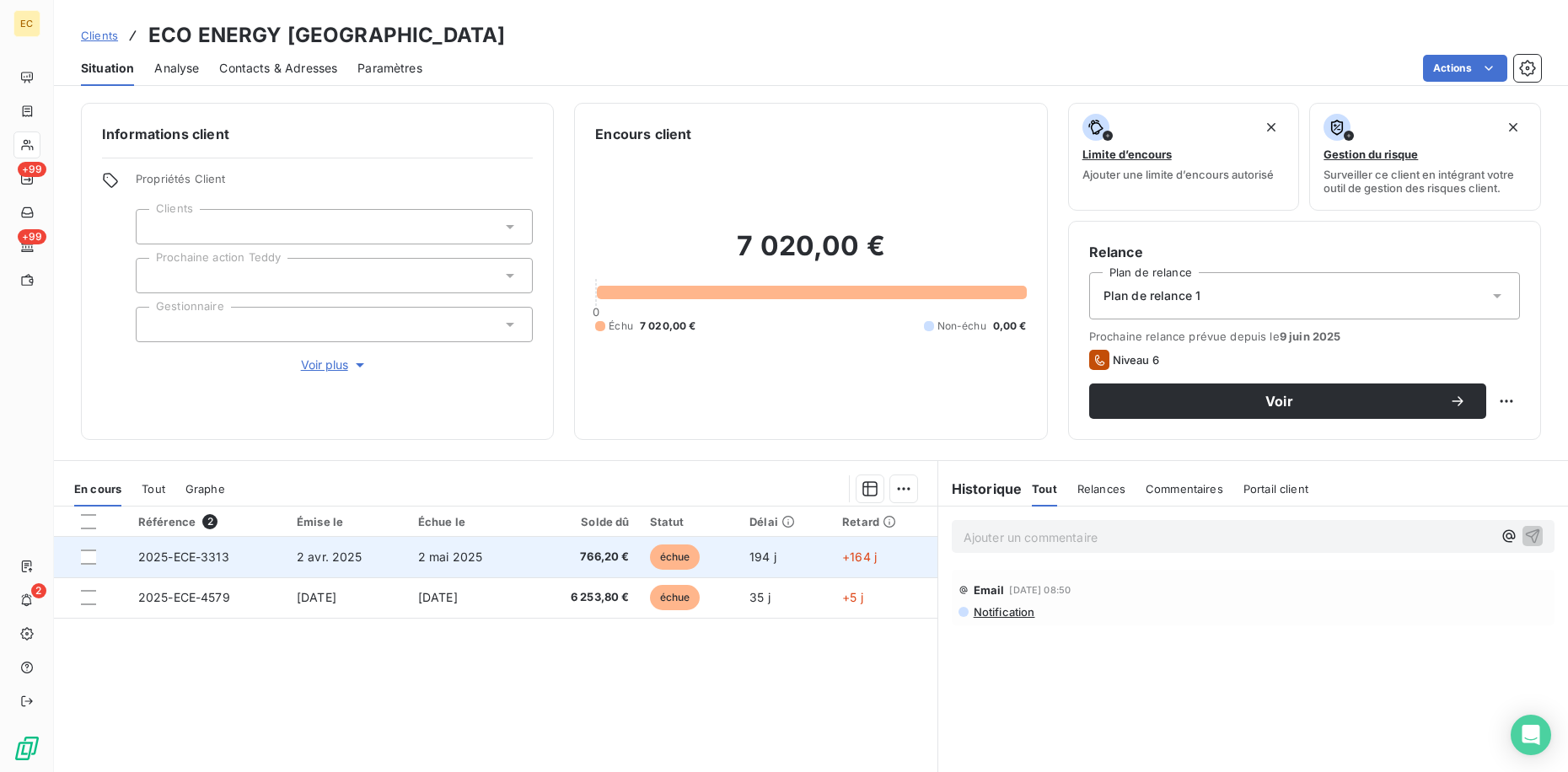
click at [91, 560] on div at bounding box center [88, 557] width 16 height 16
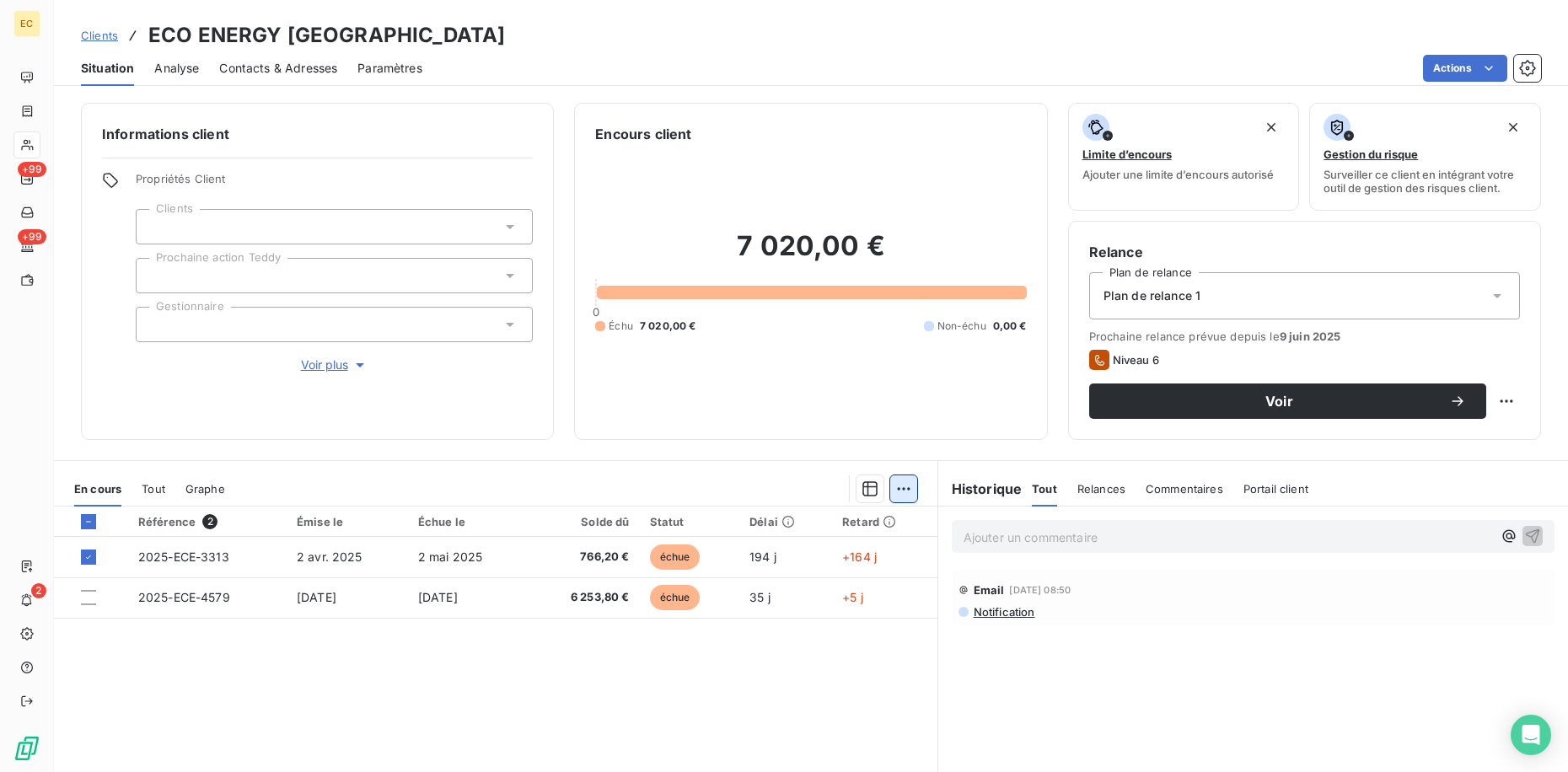
click at [905, 488] on html "EC +99 +99 2 Clients ECO ENERGY FRANCE Situation Analyse Contacts & Adresses Pa…" at bounding box center [784, 386] width 1568 height 772
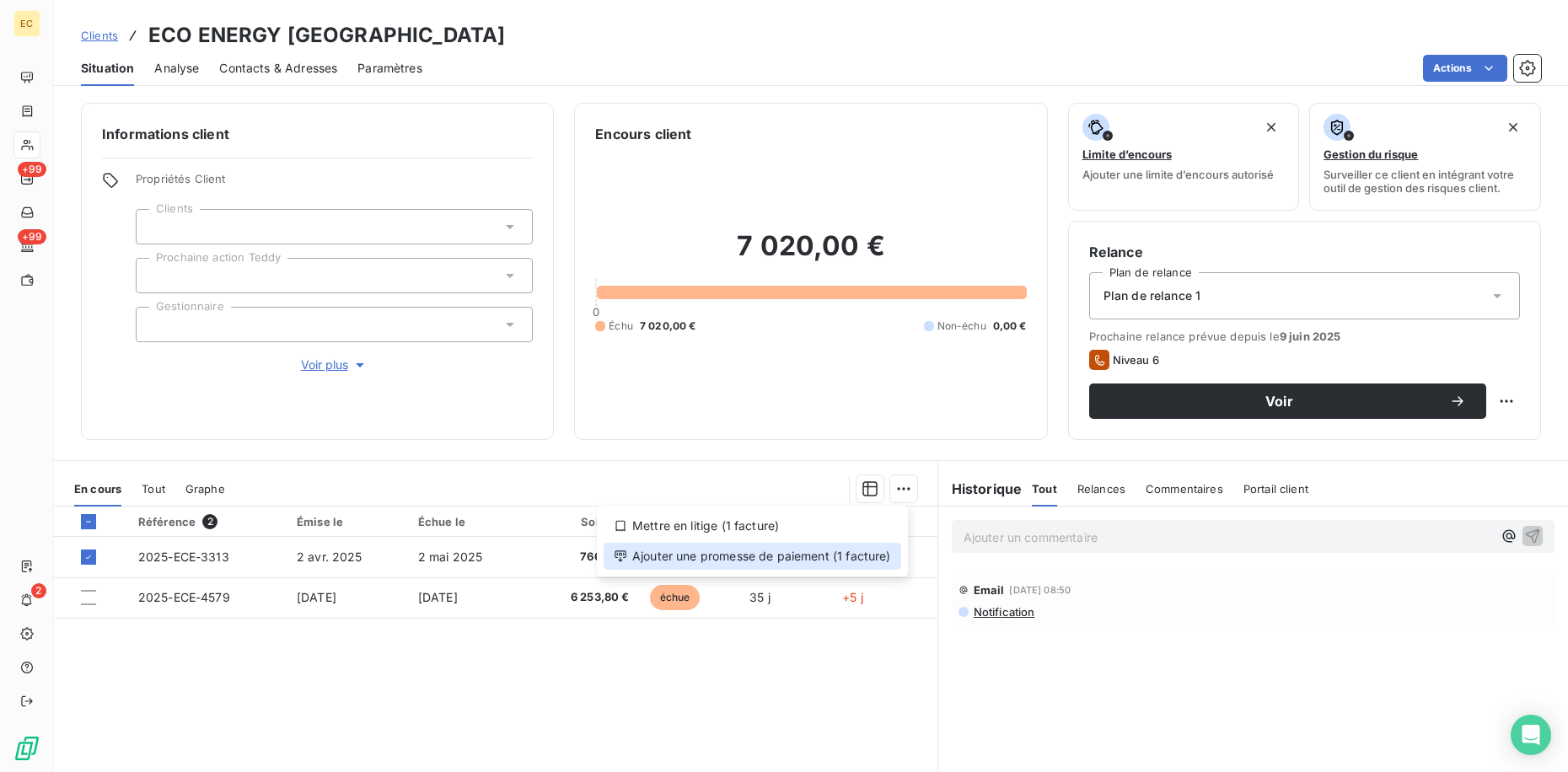
click at [845, 553] on div "Ajouter une promesse de paiement (1 facture)" at bounding box center [752, 555] width 297 height 27
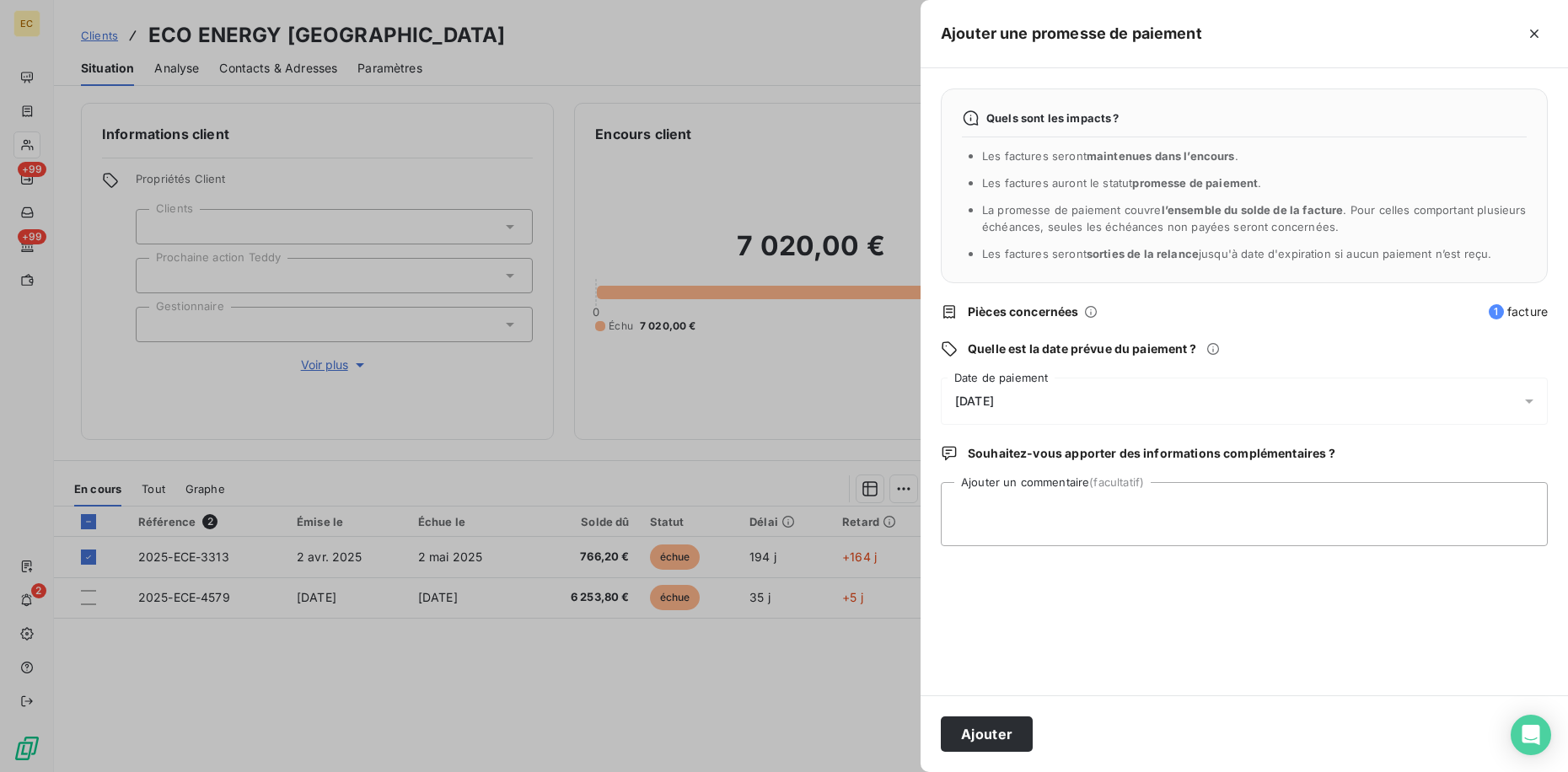
drag, startPoint x: 1163, startPoint y: 400, endPoint x: 1146, endPoint y: 405, distance: 17.7
click at [1162, 400] on div "[DATE]" at bounding box center [1243, 402] width 607 height 48
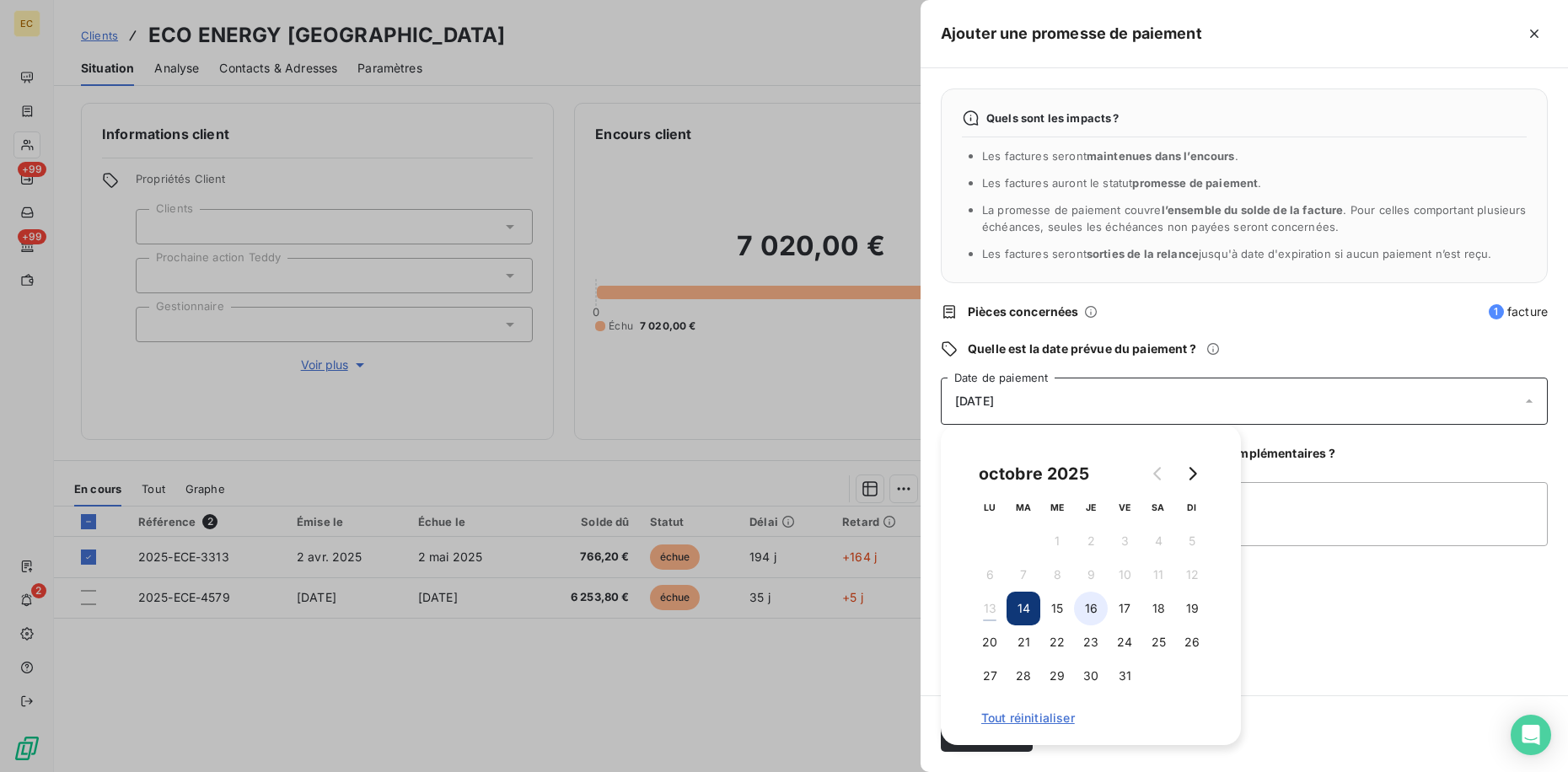
drag, startPoint x: 1089, startPoint y: 607, endPoint x: 1101, endPoint y: 607, distance: 12.0
click at [1092, 607] on button "16" at bounding box center [1090, 608] width 34 height 34
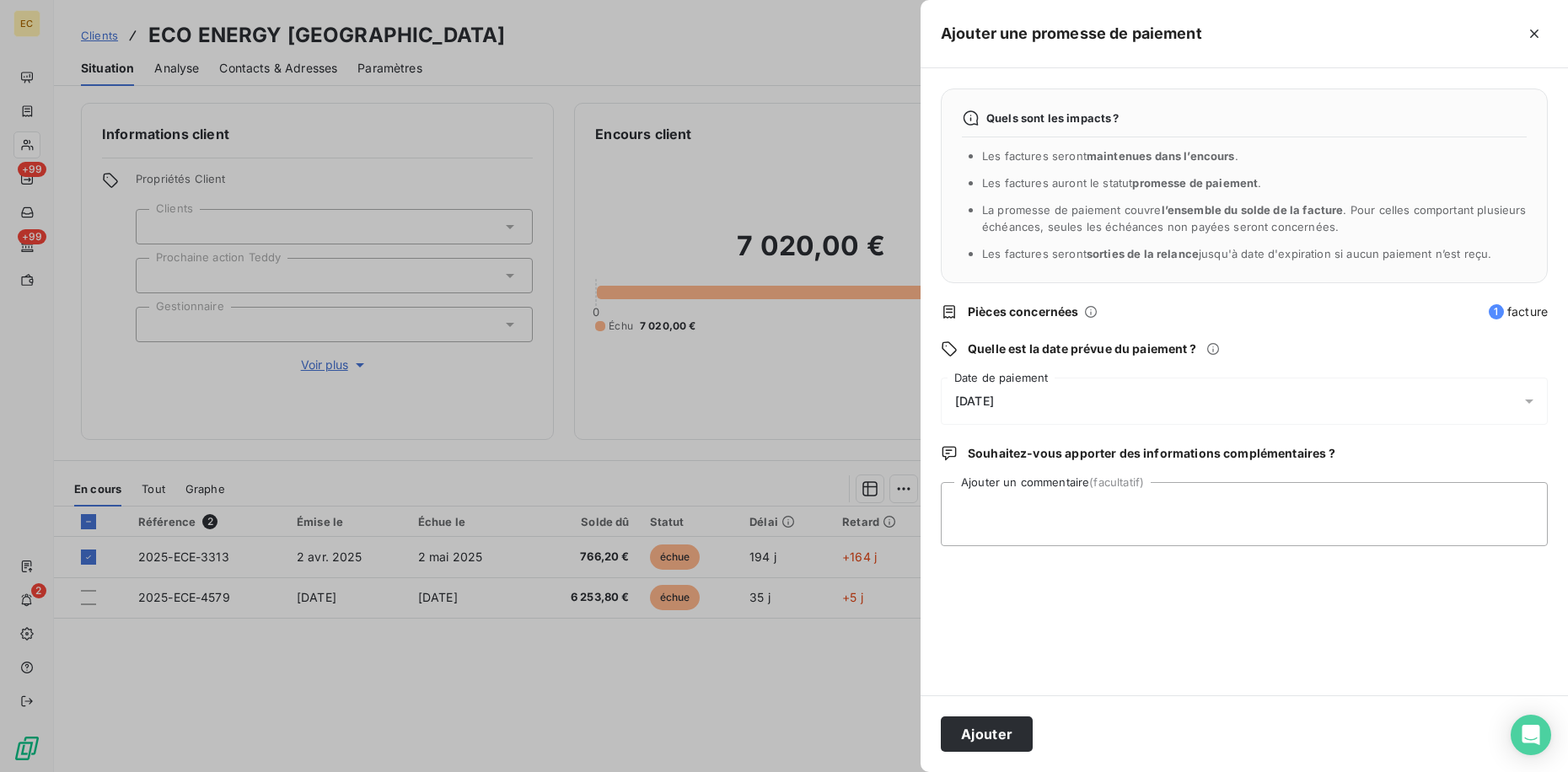
click at [1383, 478] on div "Quels sont les impacts ? Les factures seront maintenues dans l’encours . Les fa…" at bounding box center [1244, 381] width 648 height 627
click at [1391, 520] on textarea "Ajouter un commentaire (facultatif)" at bounding box center [1243, 514] width 607 height 64
type textarea "r"
type textarea "mail envoyé ce jour donc relancer le 16 si pas de retour"
click at [994, 742] on button "Ajouter" at bounding box center [986, 734] width 91 height 36
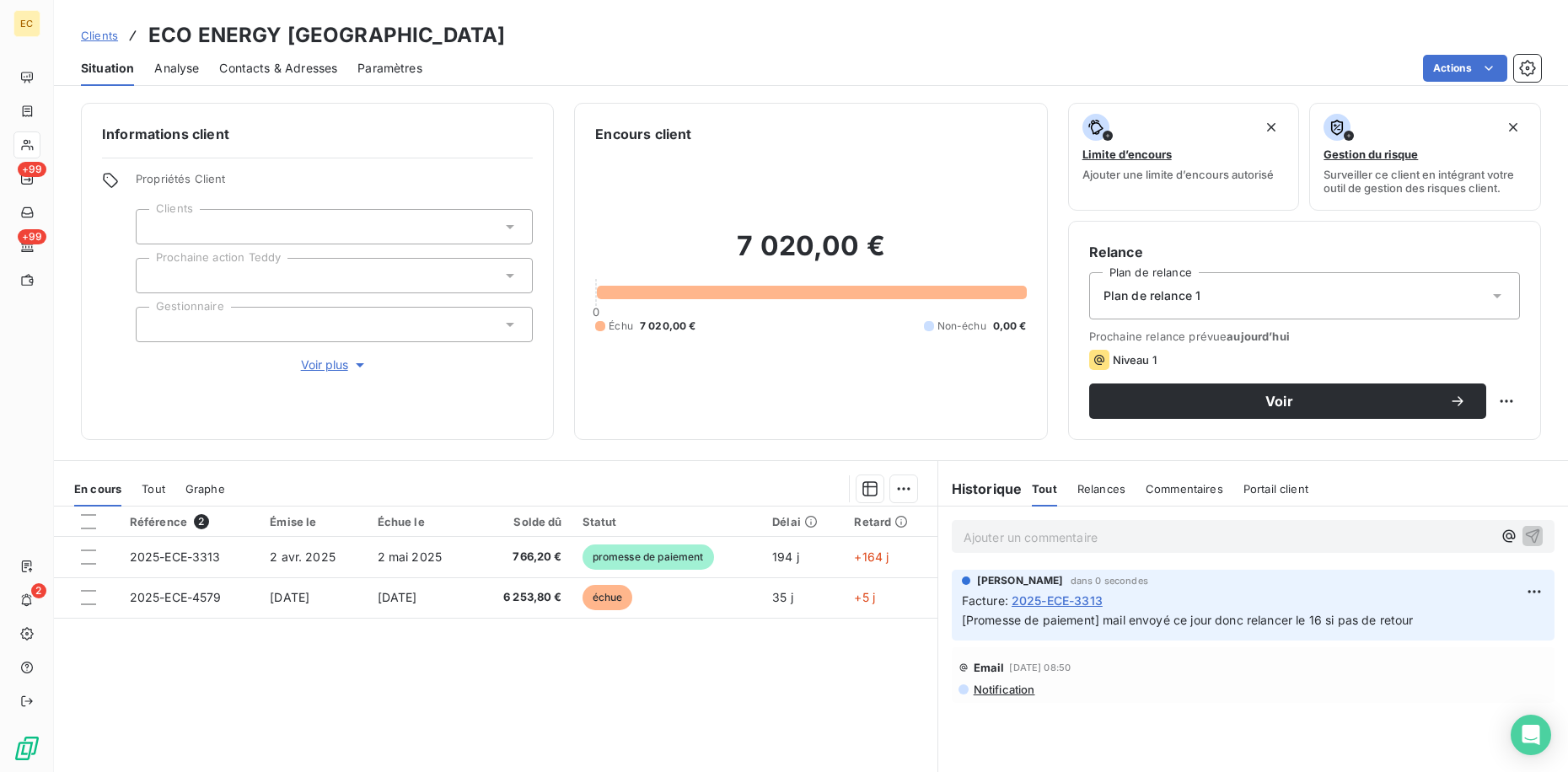
drag, startPoint x: 110, startPoint y: 32, endPoint x: 206, endPoint y: 44, distance: 96.7
click at [110, 32] on span "Clients" at bounding box center [99, 35] width 38 height 14
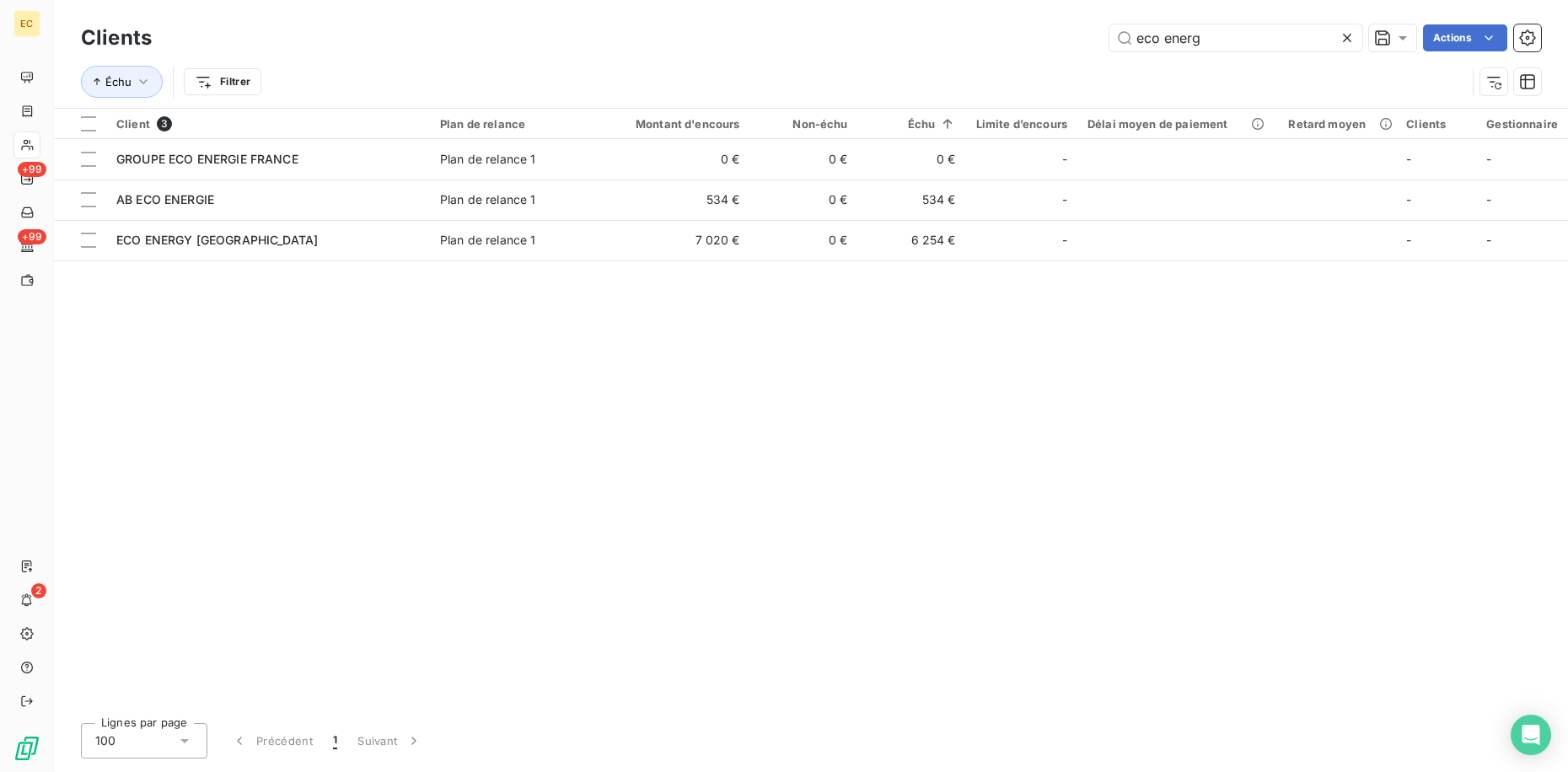
drag, startPoint x: 1226, startPoint y: 33, endPoint x: 834, endPoint y: 30, distance: 392.0
click at [858, 33] on div "eco energ Actions" at bounding box center [856, 38] width 1369 height 27
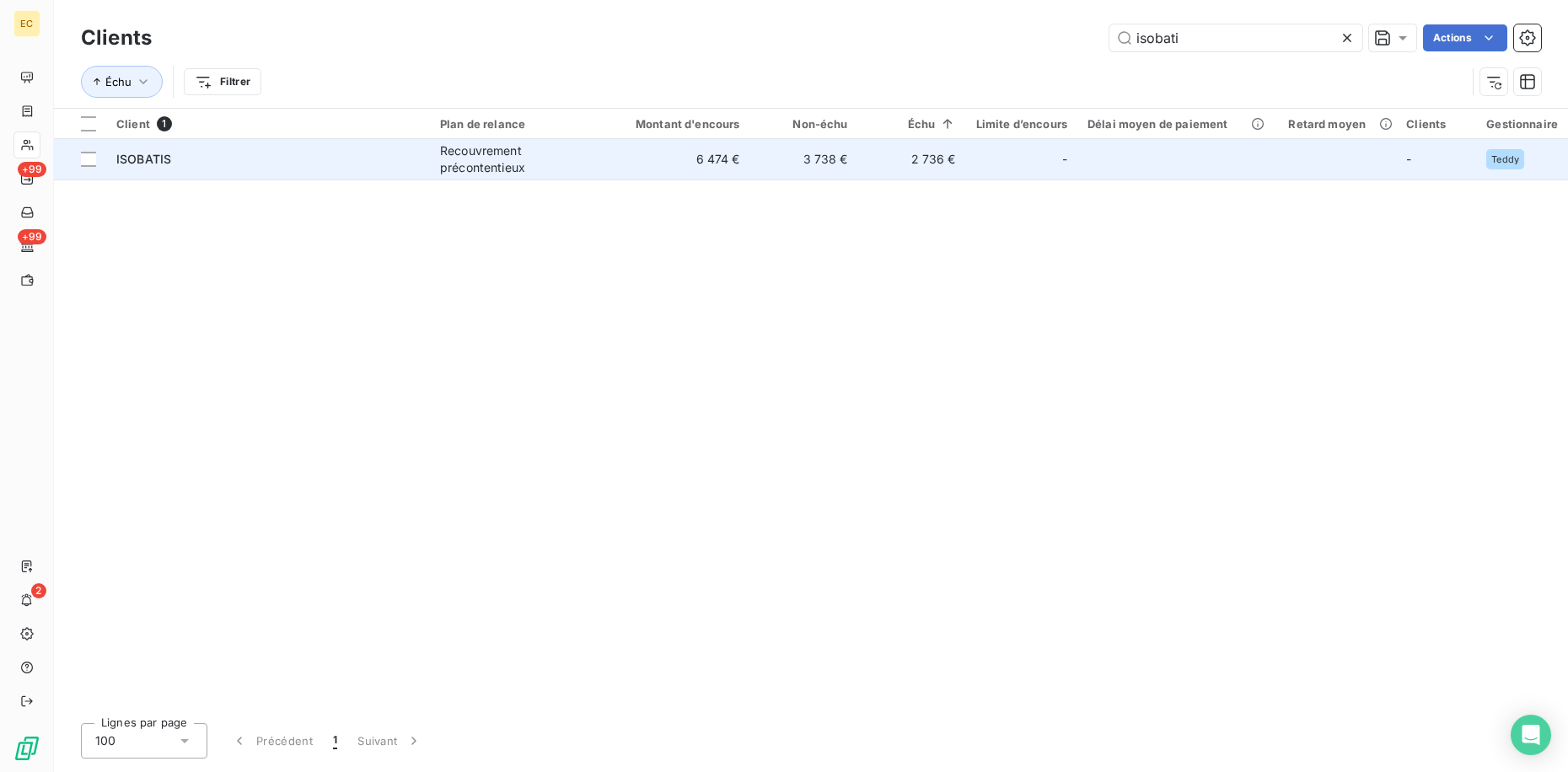
type input "isobati"
click at [767, 140] on td "3 738 €" at bounding box center [804, 159] width 108 height 40
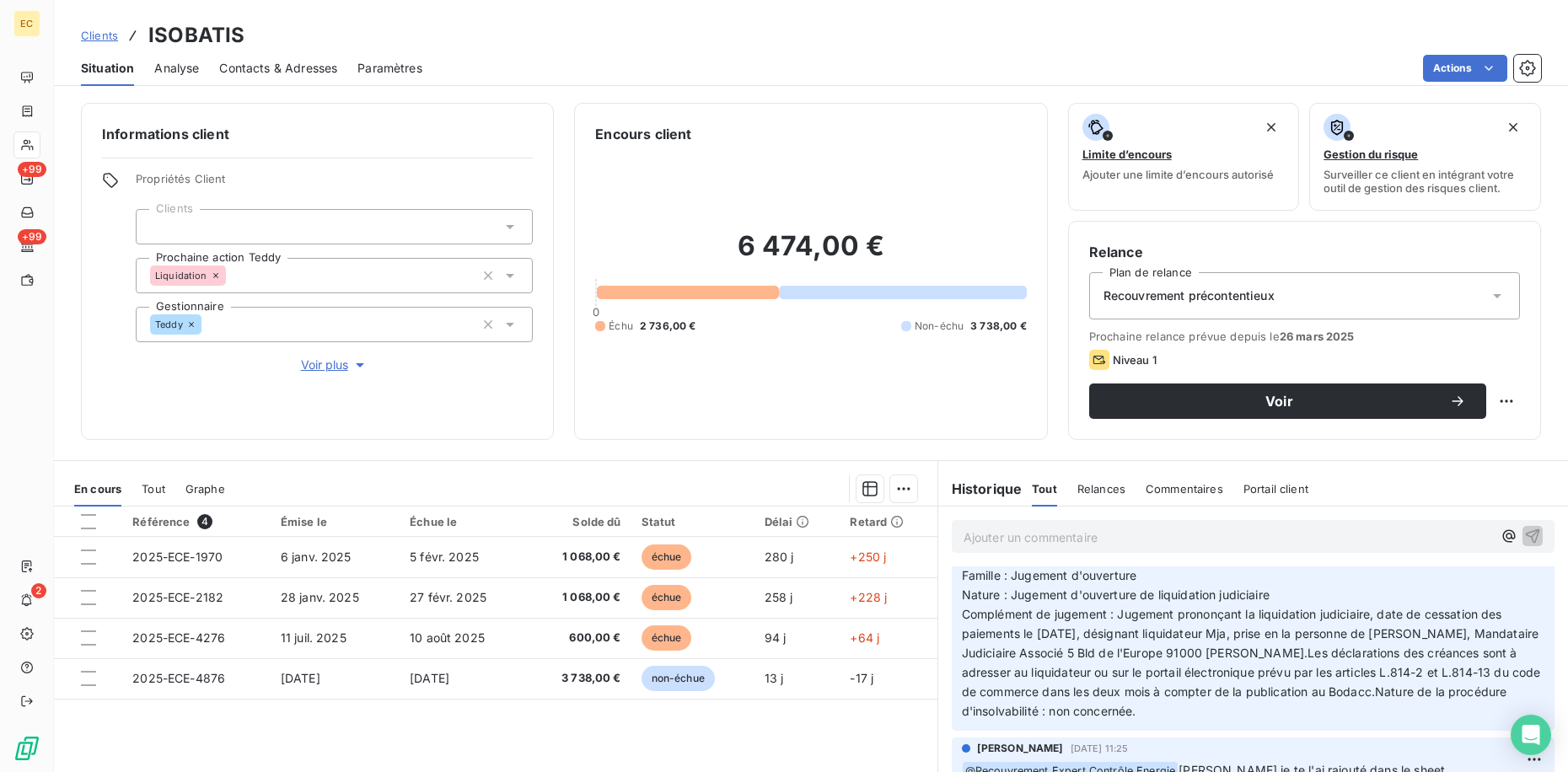
scroll to position [168, 0]
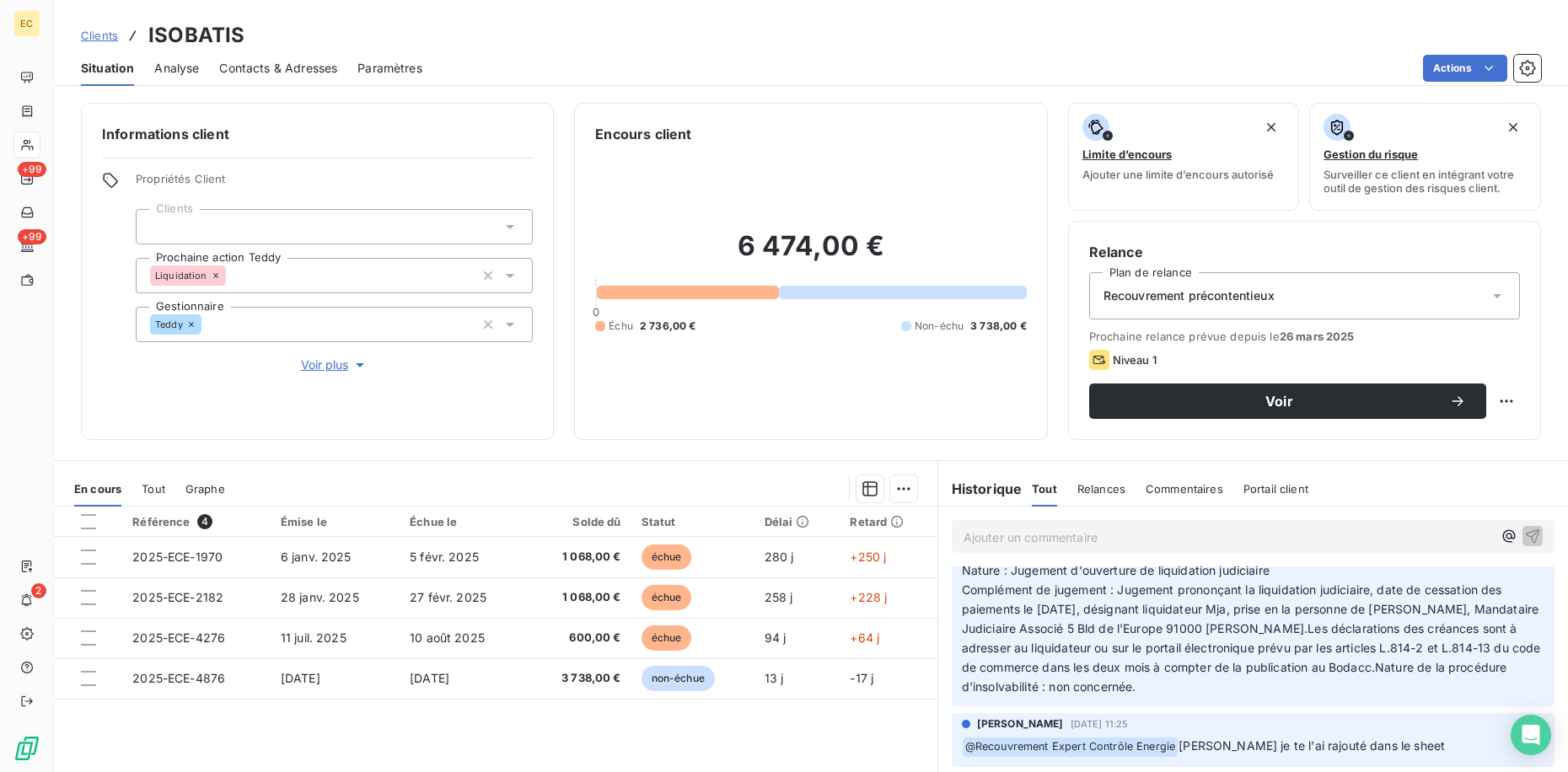
click at [102, 35] on span "Clients" at bounding box center [99, 35] width 38 height 14
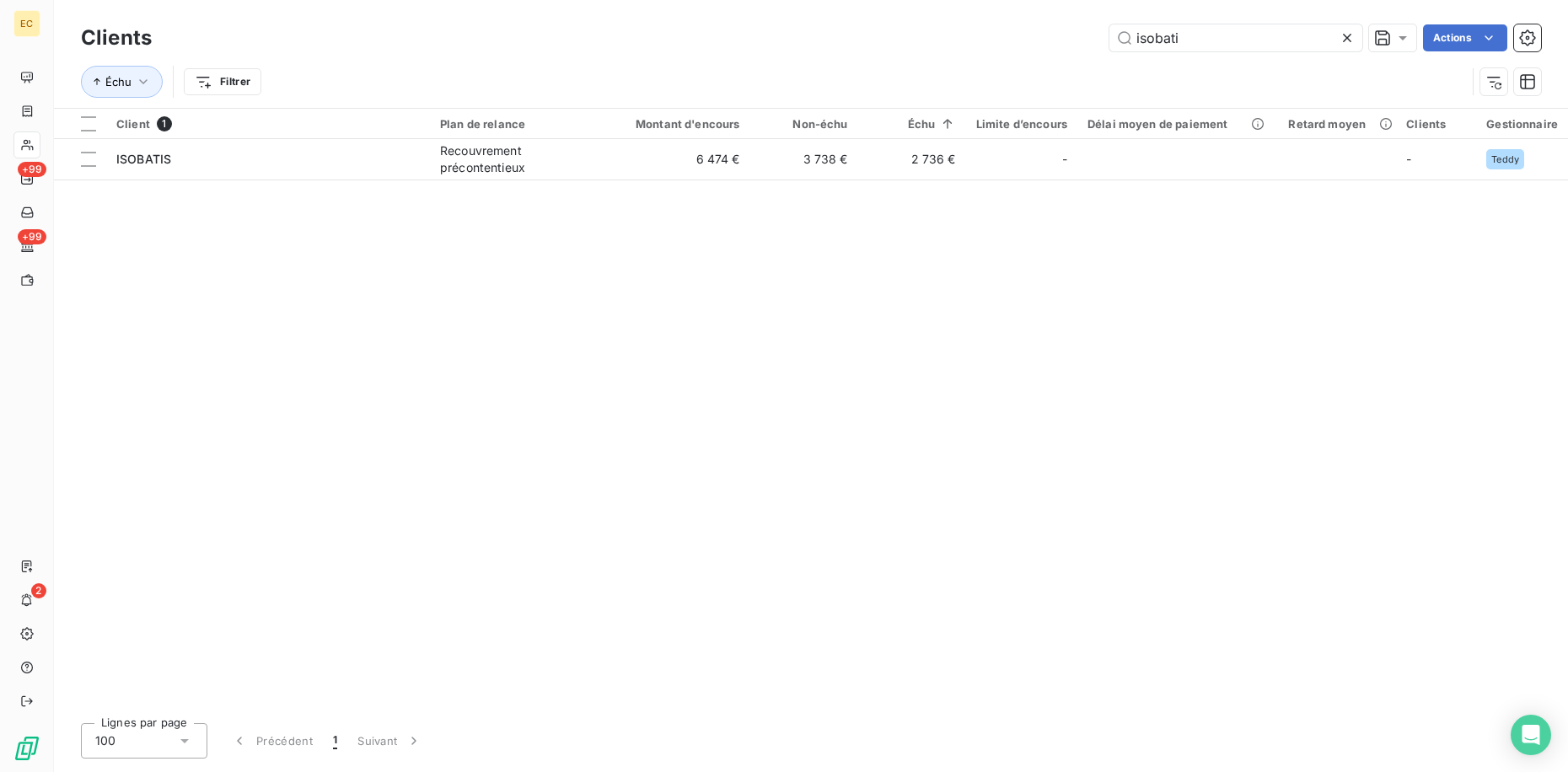
click at [852, 38] on div "isobati Actions" at bounding box center [856, 38] width 1369 height 27
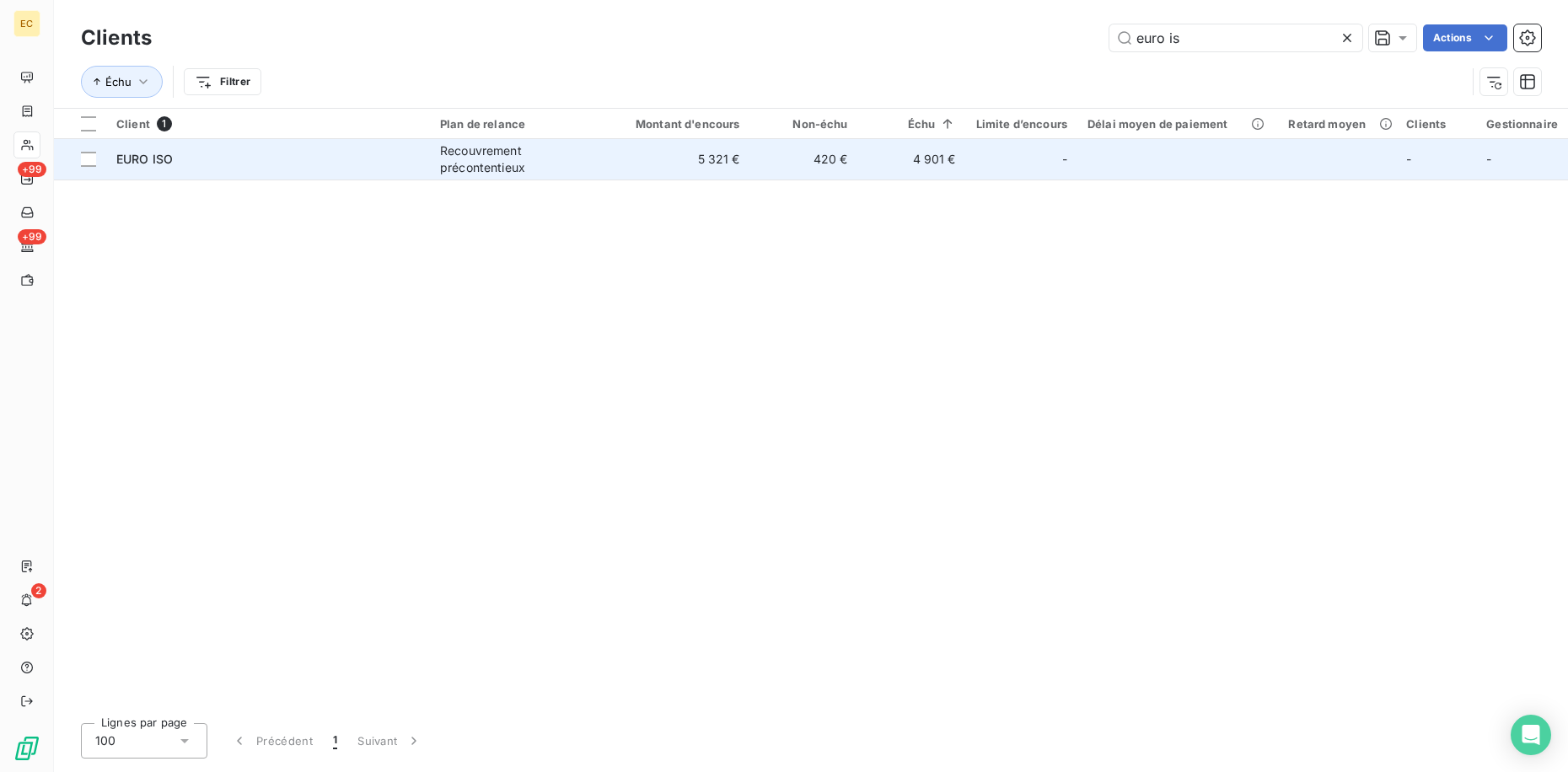
type input "euro is"
click at [584, 155] on div "Recouvrement précontentieux" at bounding box center [518, 159] width 156 height 34
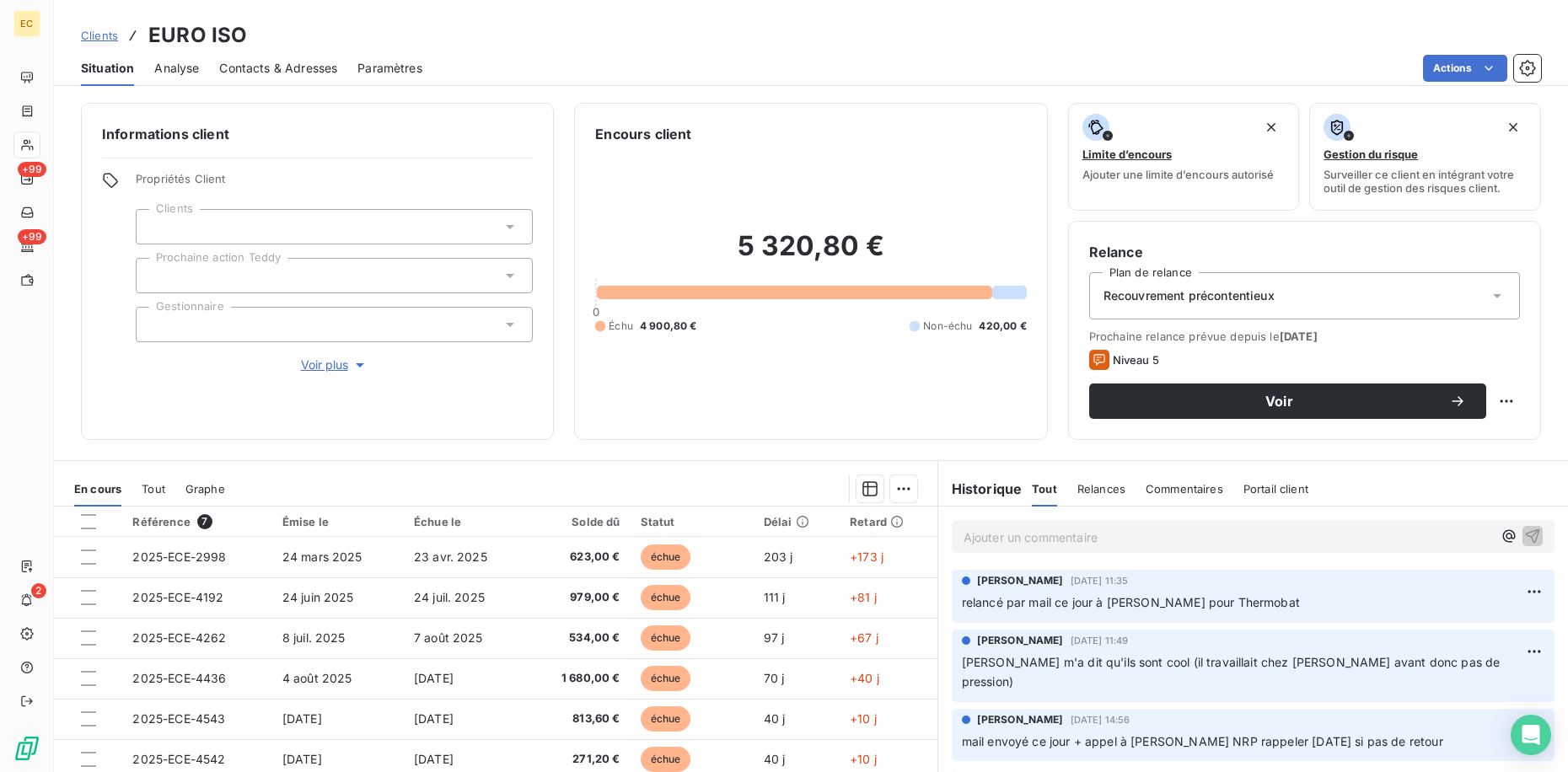
drag, startPoint x: 1050, startPoint y: 538, endPoint x: 1042, endPoint y: 533, distance: 9.4
click at [1048, 537] on p "Ajouter un commentaire ﻿" at bounding box center [1228, 537] width 529 height 21
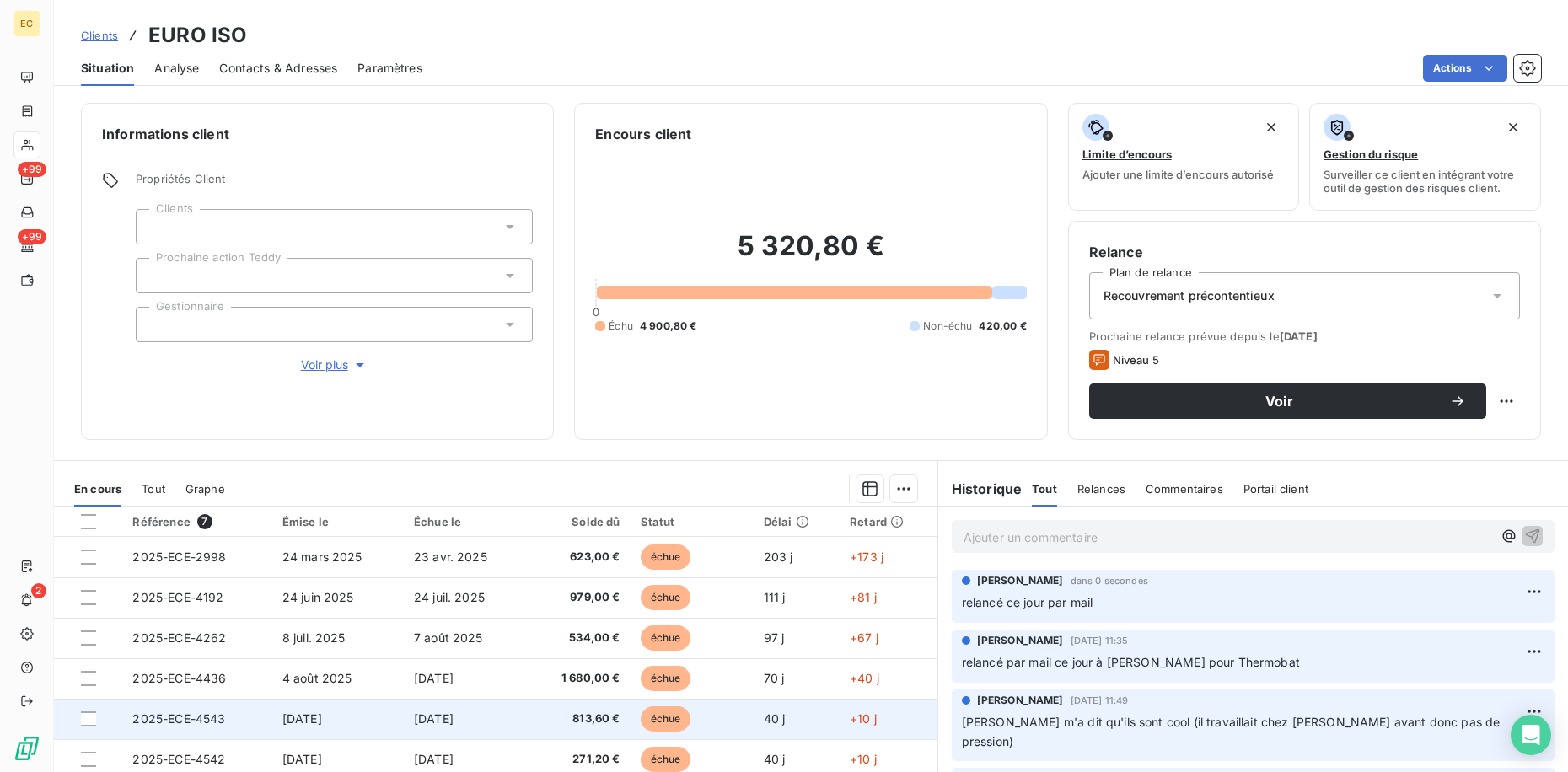
scroll to position [110, 0]
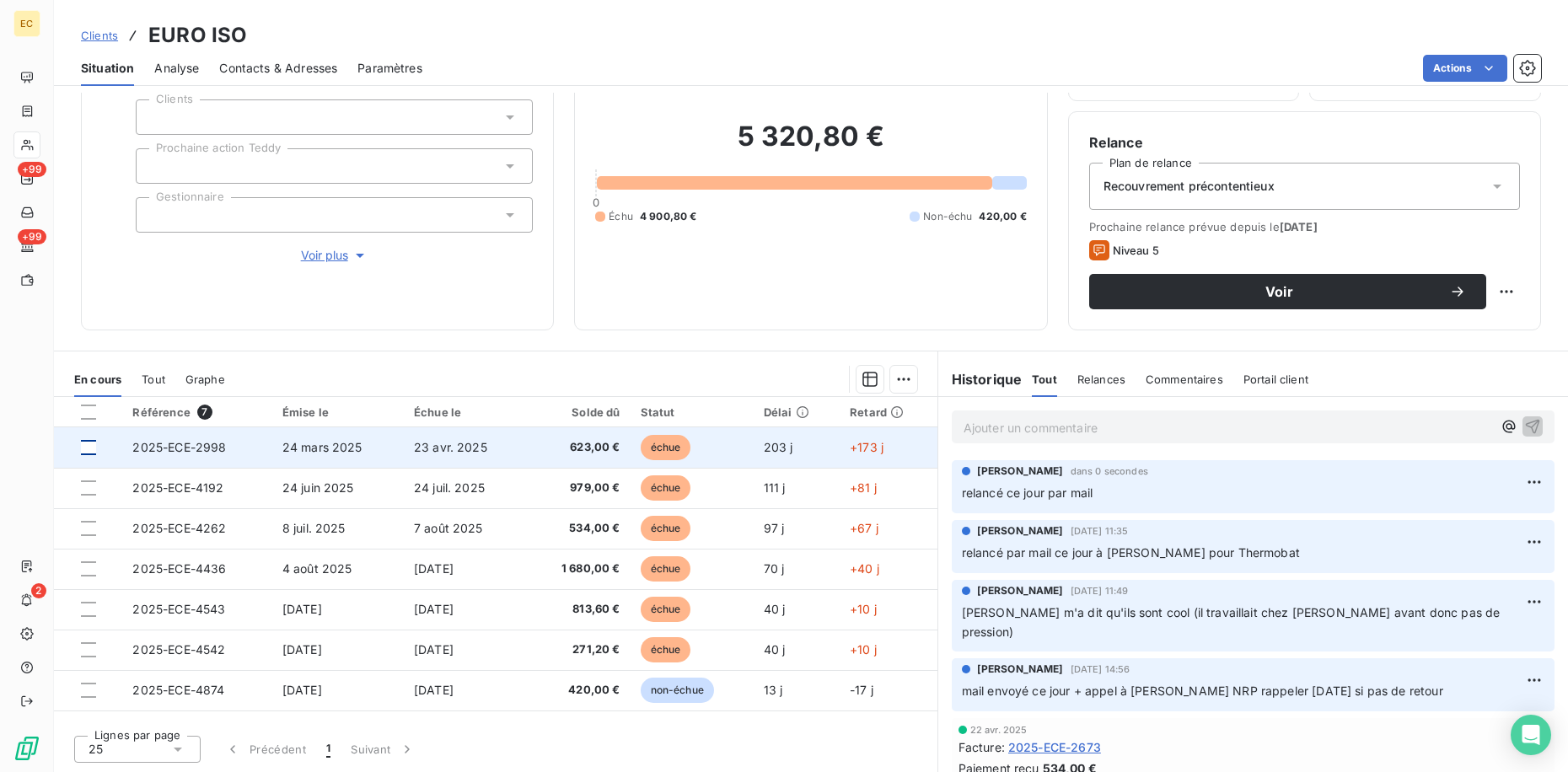
click at [88, 445] on div at bounding box center [88, 447] width 16 height 16
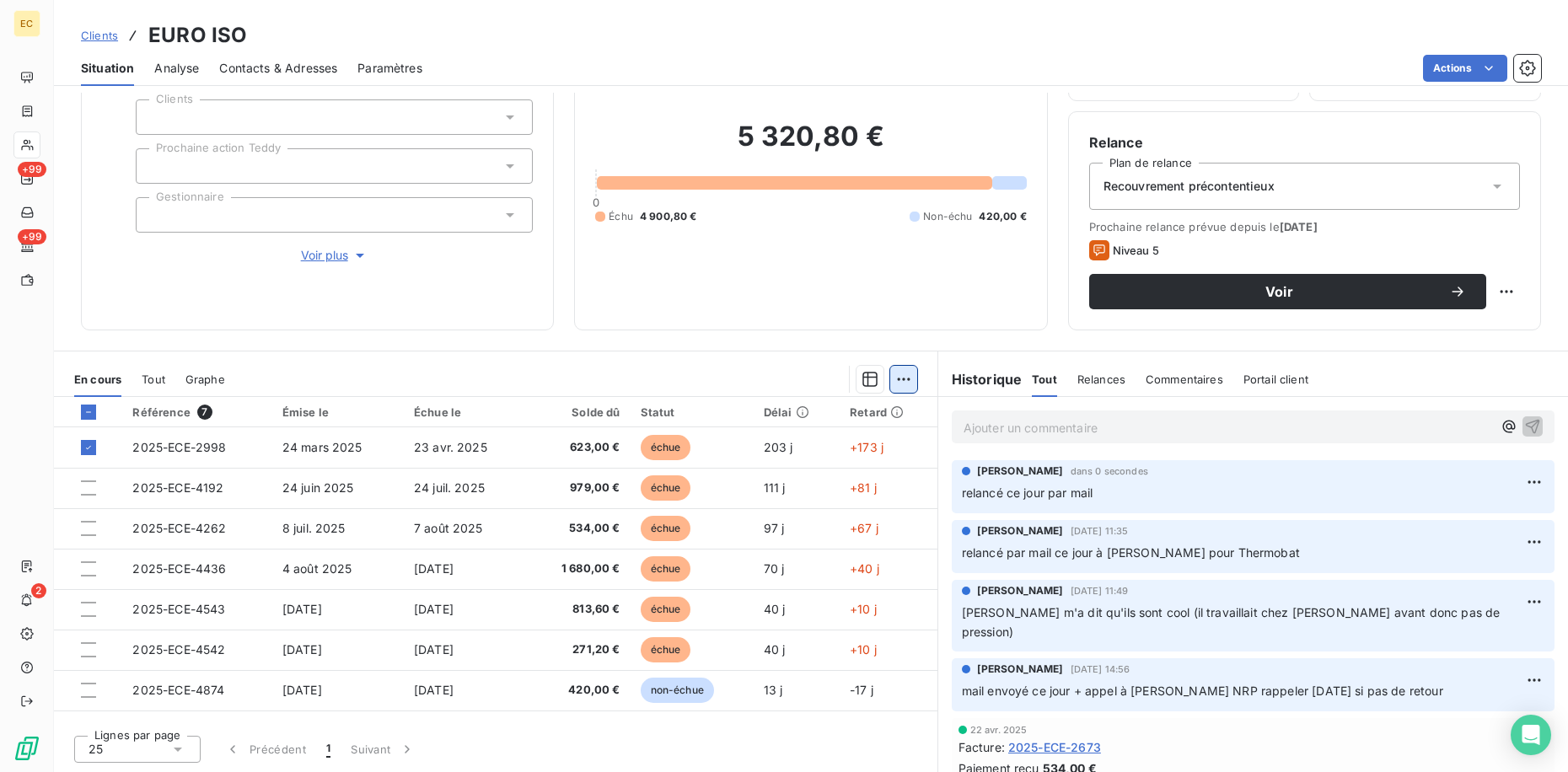
click at [902, 382] on html "EC +99 +99 2 Clients EURO ISO Situation Analyse Contacts & Adresses Paramètres …" at bounding box center [784, 386] width 1568 height 772
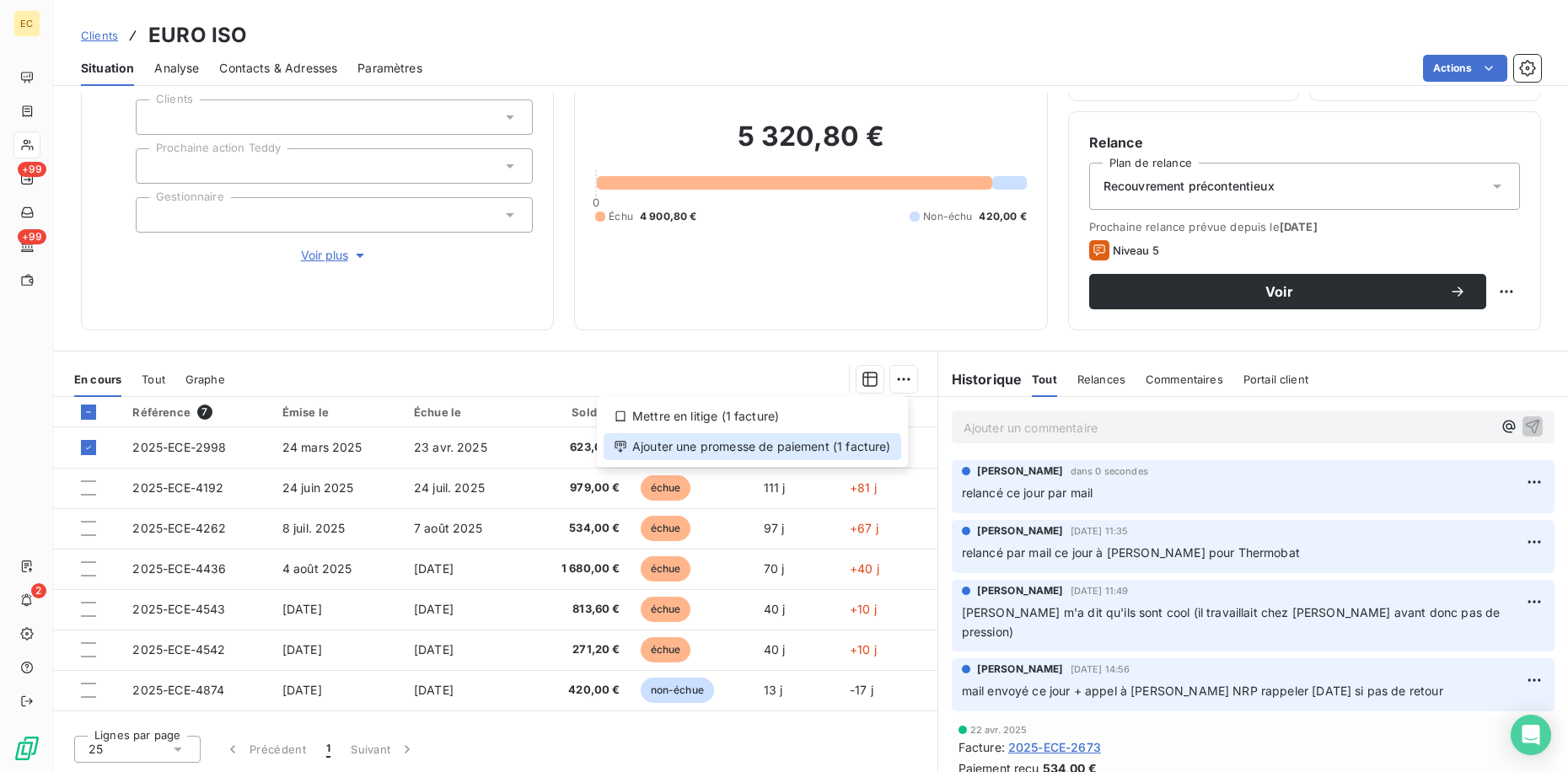
click at [862, 445] on div "Ajouter une promesse de paiement (1 facture)" at bounding box center [752, 446] width 297 height 27
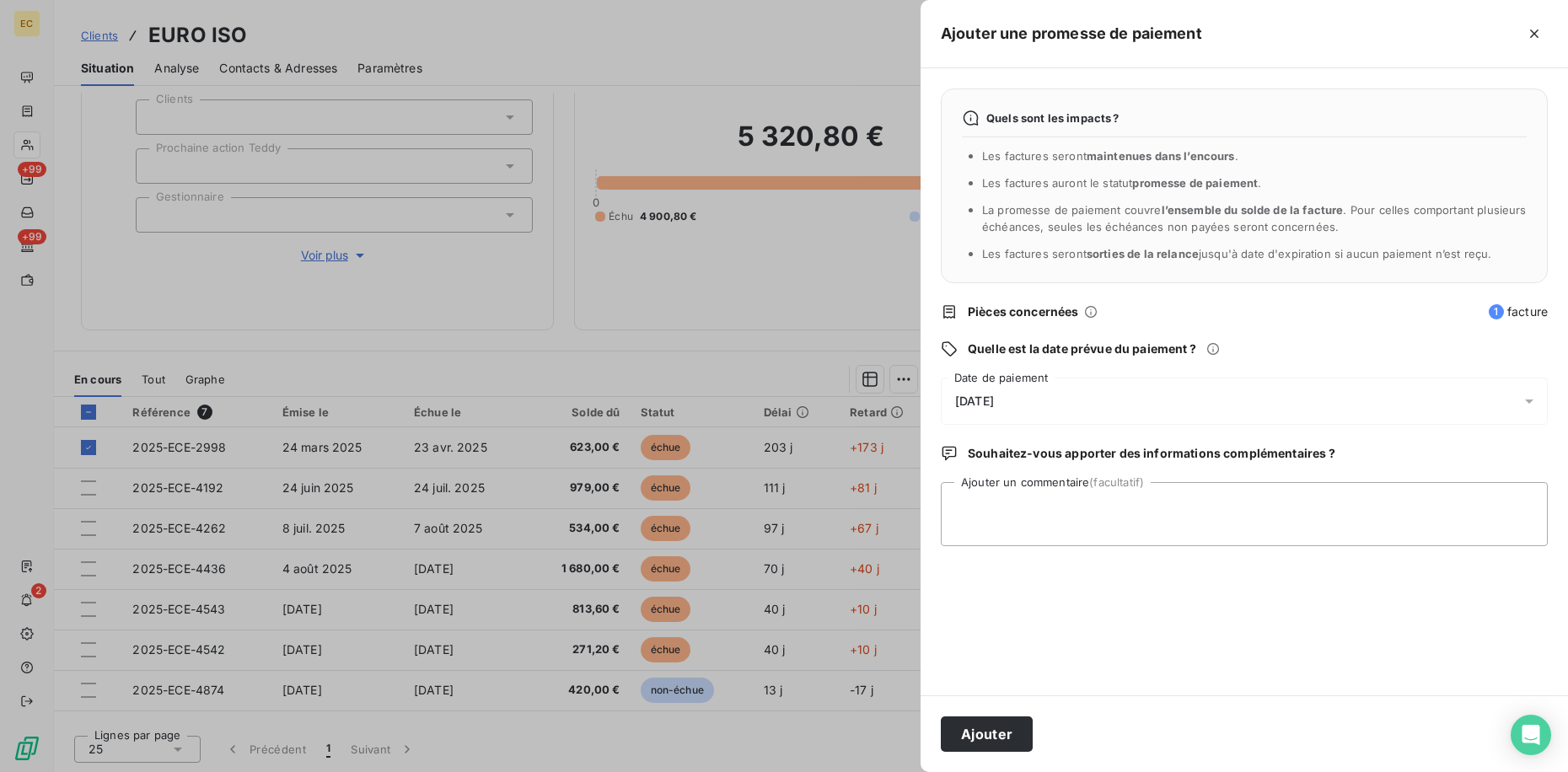
click at [1039, 394] on div "[DATE]" at bounding box center [1243, 402] width 607 height 48
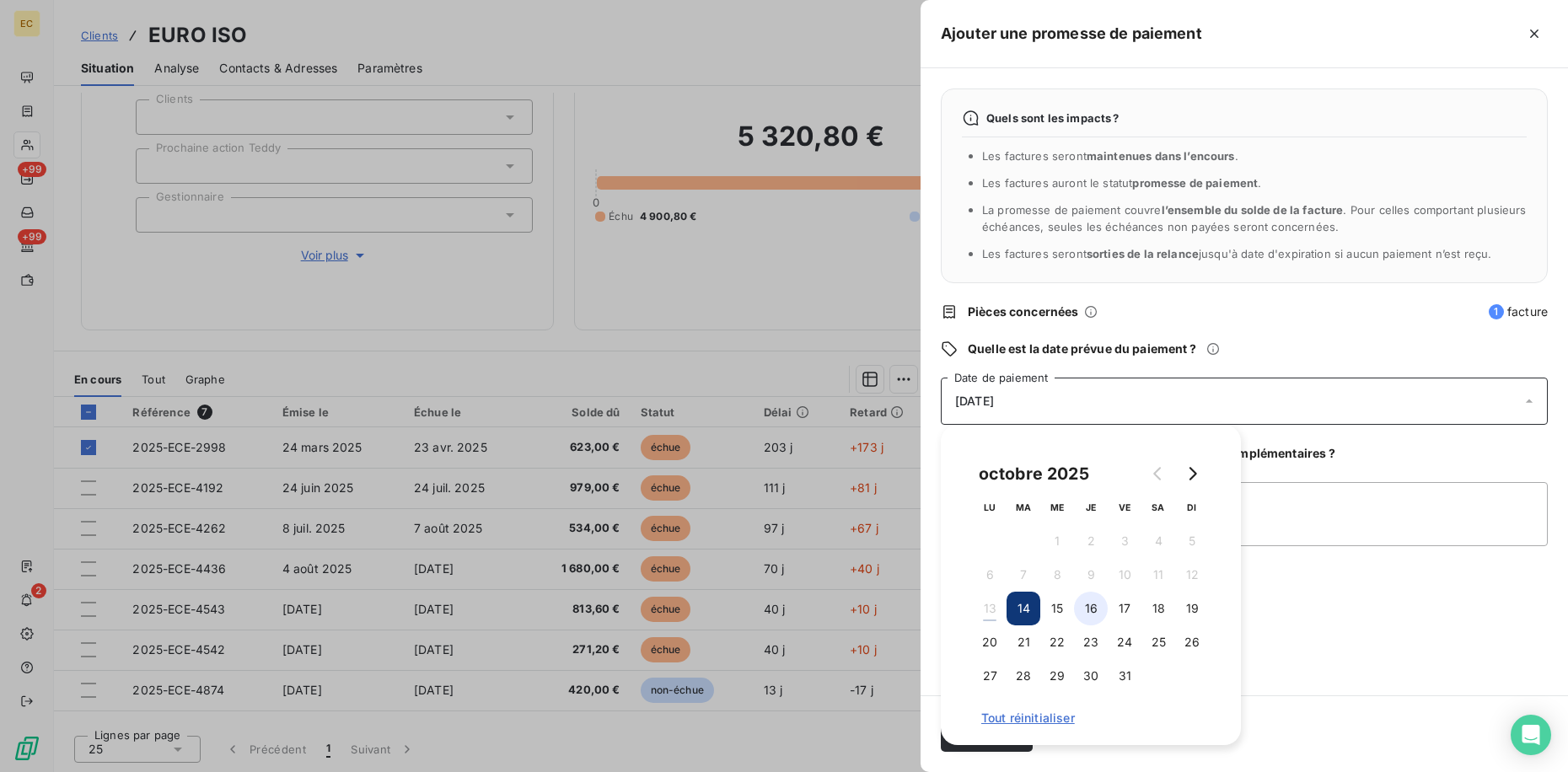
click at [1101, 615] on button "16" at bounding box center [1090, 608] width 34 height 34
click at [1319, 507] on textarea "Ajouter un commentaire (facultatif)" at bounding box center [1243, 514] width 607 height 64
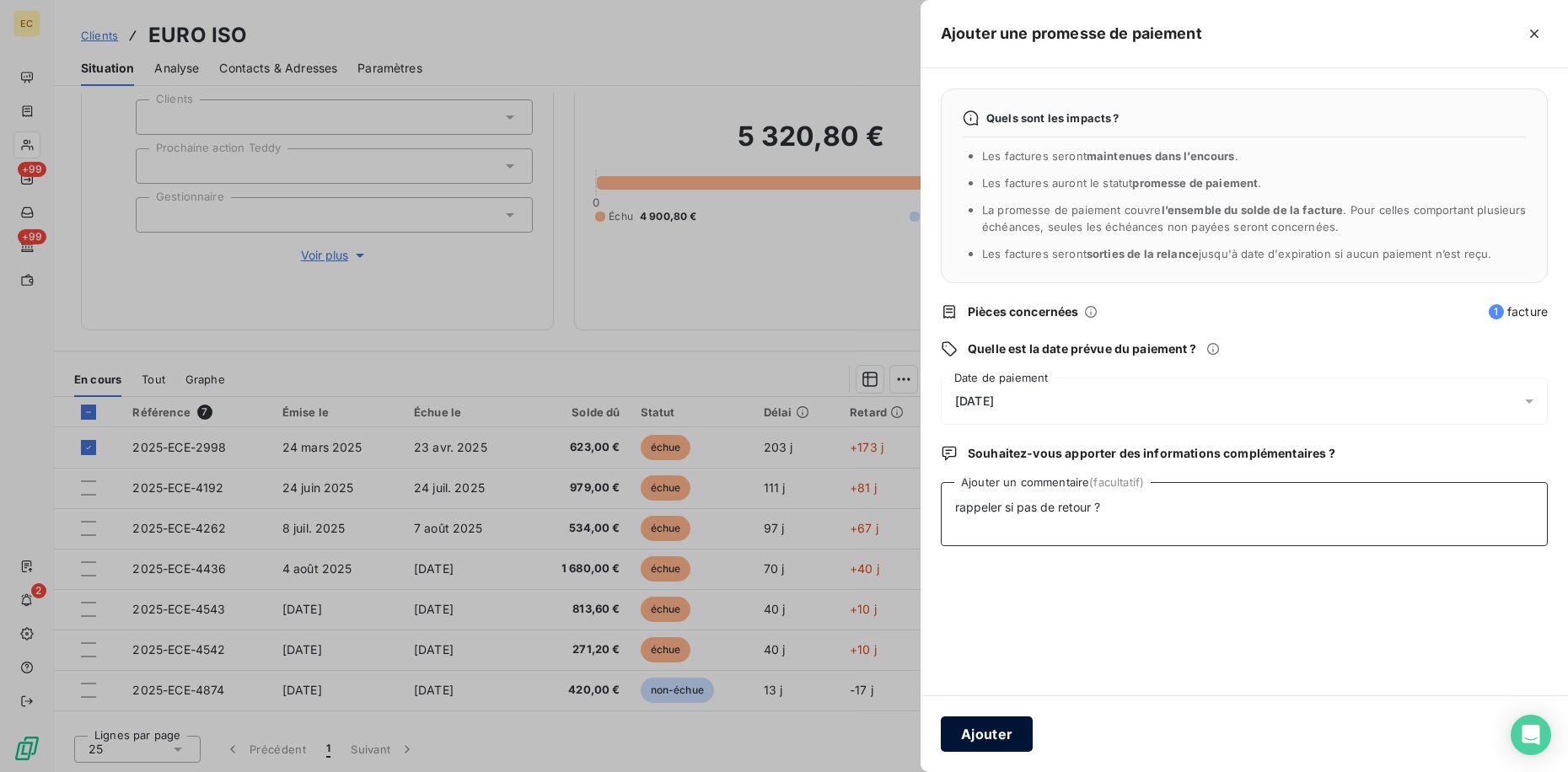
type textarea "rappeler si pas de retour ?"
click at [983, 730] on button "Ajouter" at bounding box center [986, 734] width 91 height 36
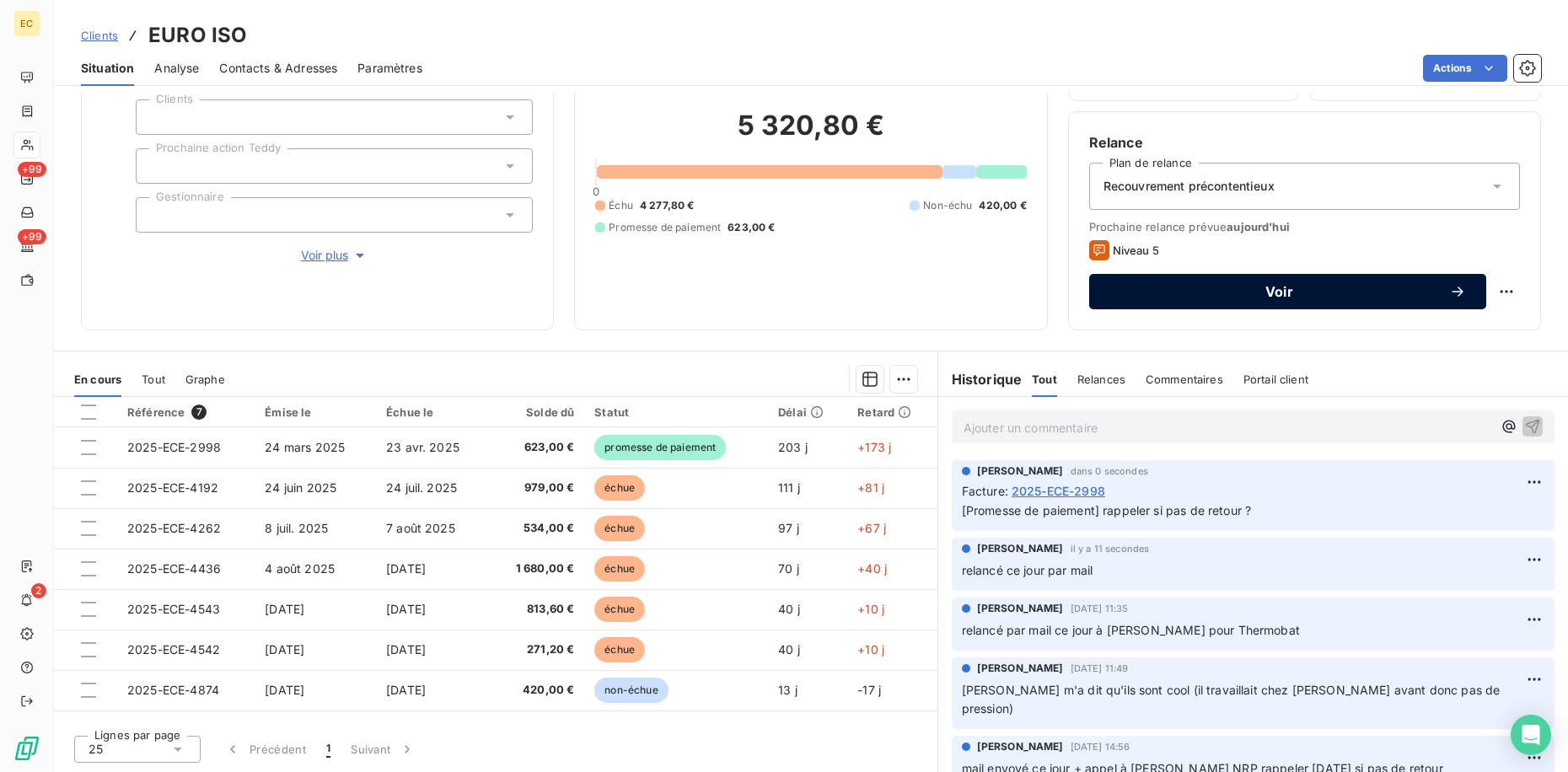
drag, startPoint x: 1424, startPoint y: 337, endPoint x: 1317, endPoint y: 278, distance: 122.2
click at [1317, 278] on div "Informations client Propriétés Client Clients Prochaine action Teddy Gestionnai…" at bounding box center [811, 432] width 1514 height 680
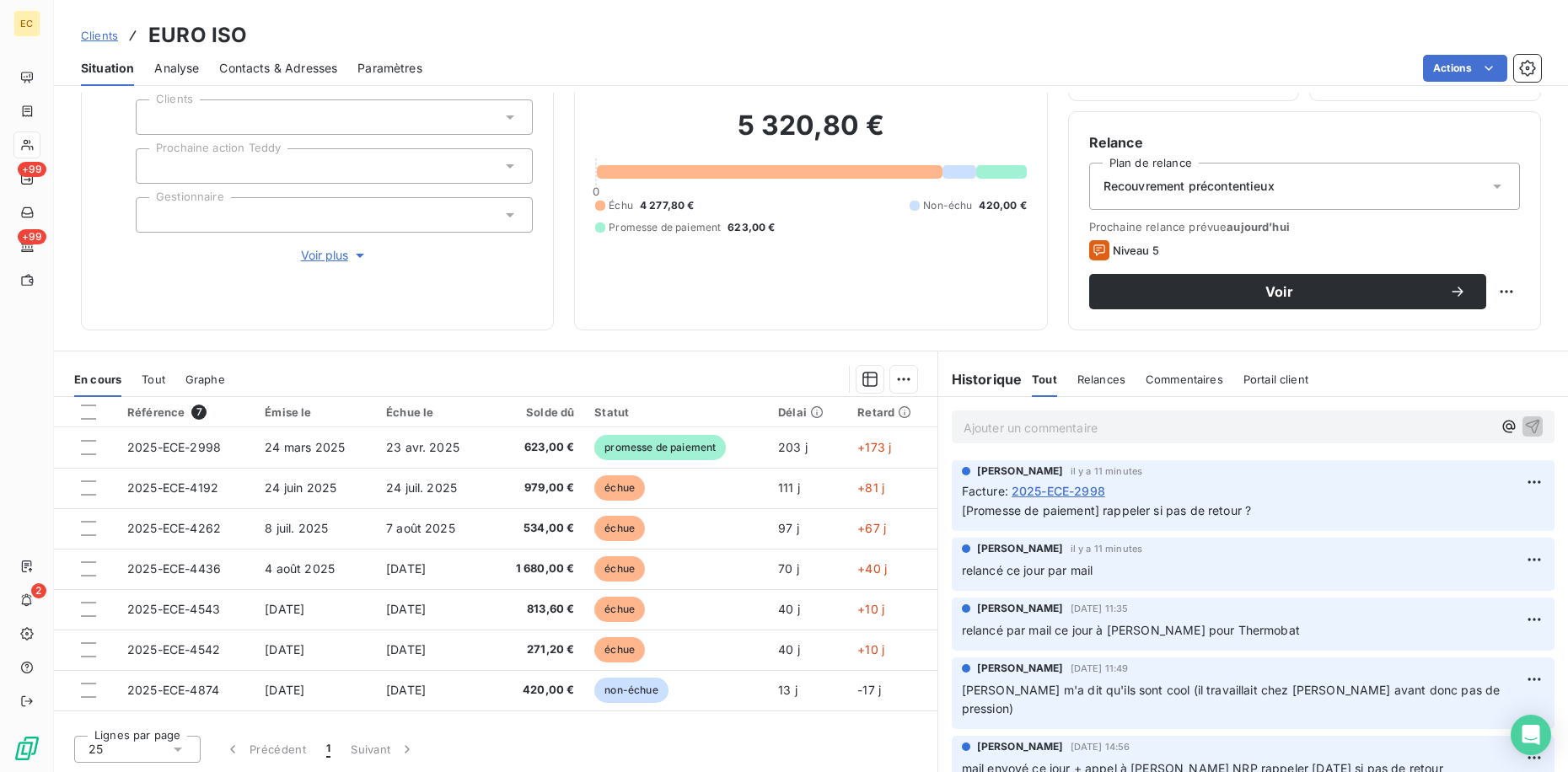
drag, startPoint x: 100, startPoint y: 38, endPoint x: 456, endPoint y: 59, distance: 356.6
click at [100, 38] on span "Clients" at bounding box center [99, 35] width 38 height 14
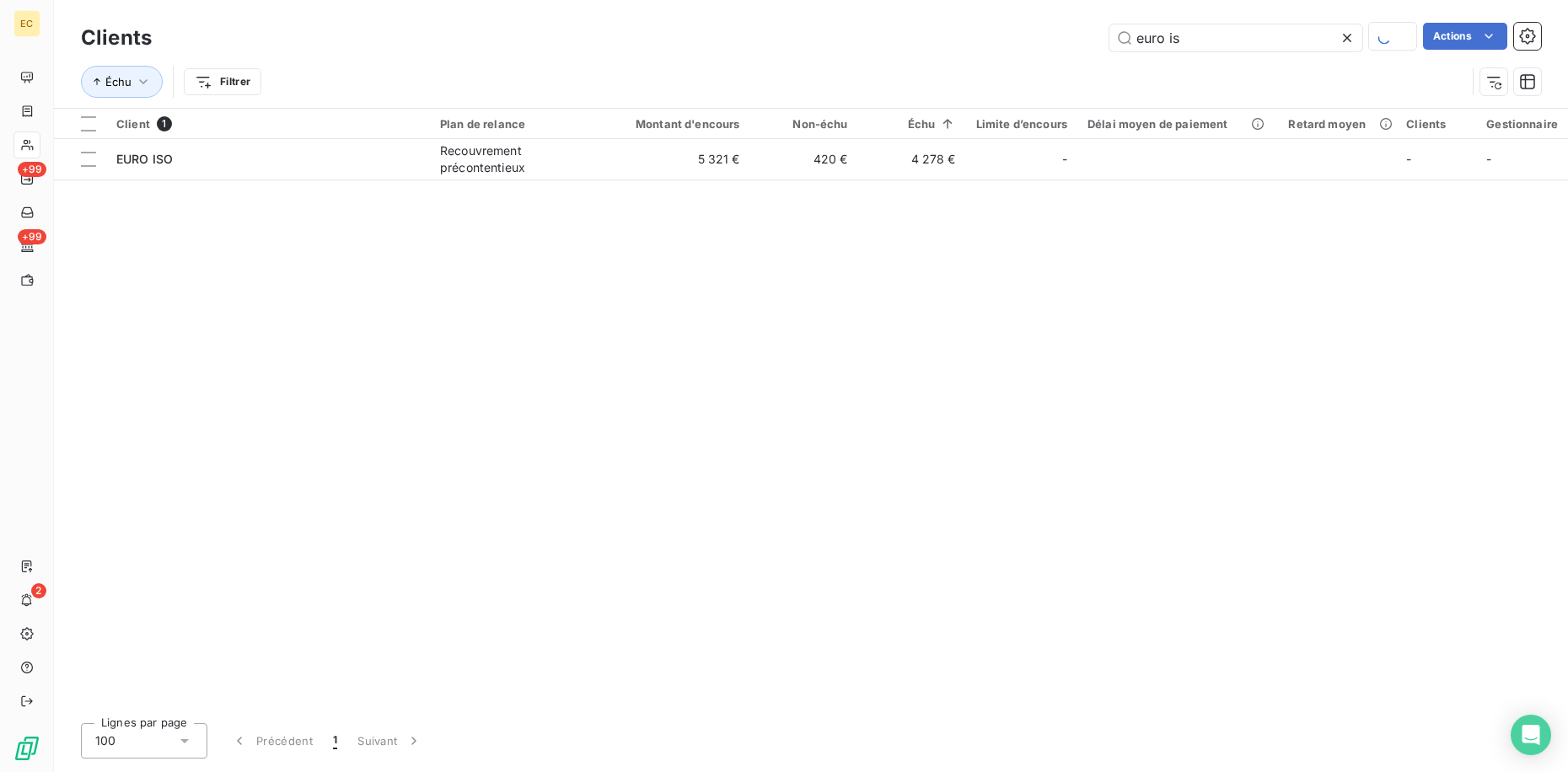
drag, startPoint x: 1130, startPoint y: 30, endPoint x: 939, endPoint y: 19, distance: 191.3
click at [948, 22] on div "Clients euro is Actions" at bounding box center [811, 38] width 1460 height 36
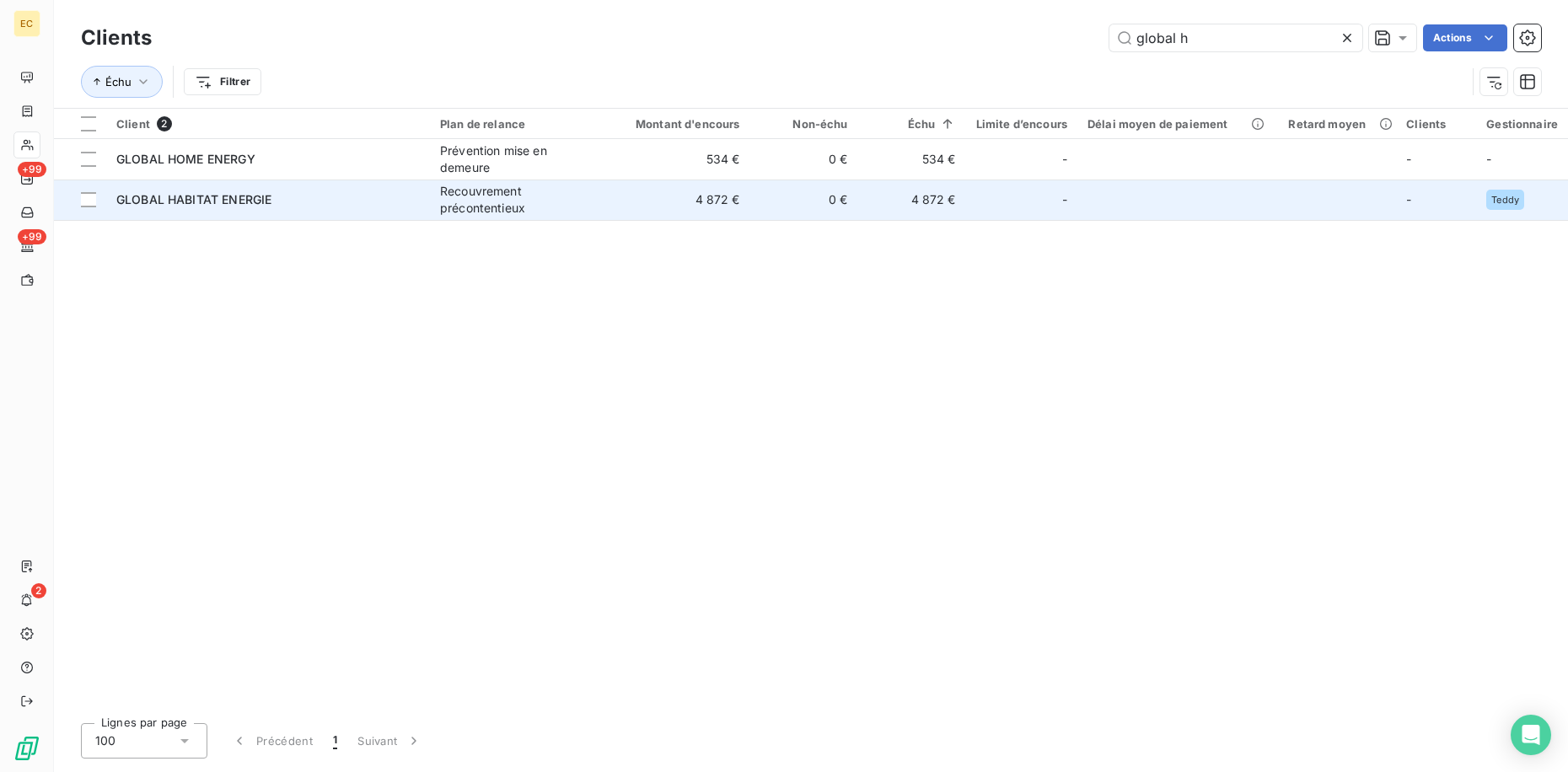
type input "global h"
click at [462, 209] on div "Recouvrement précontentieux" at bounding box center [518, 199] width 156 height 34
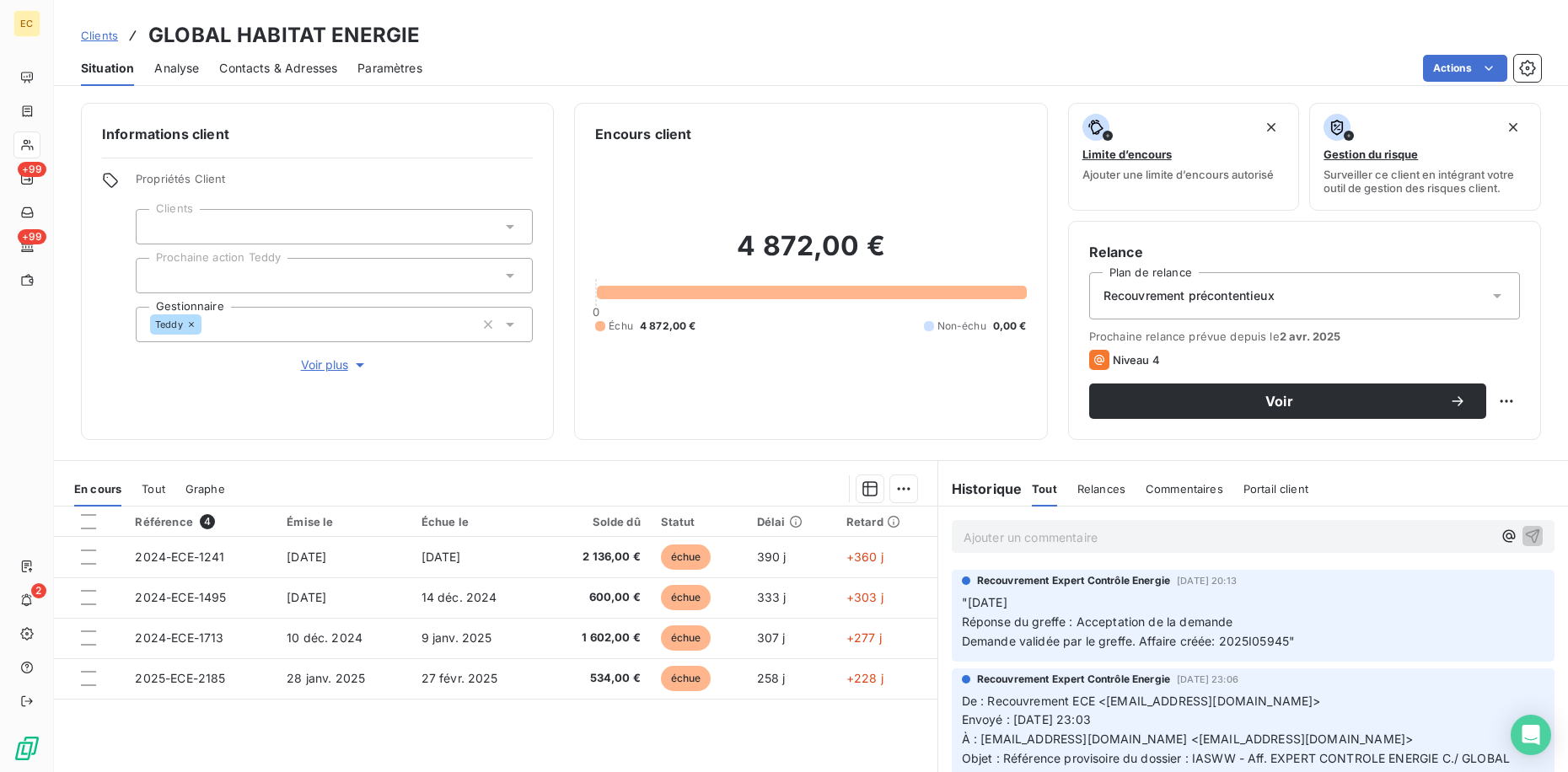
click at [112, 42] on link "Clients" at bounding box center [99, 35] width 38 height 16
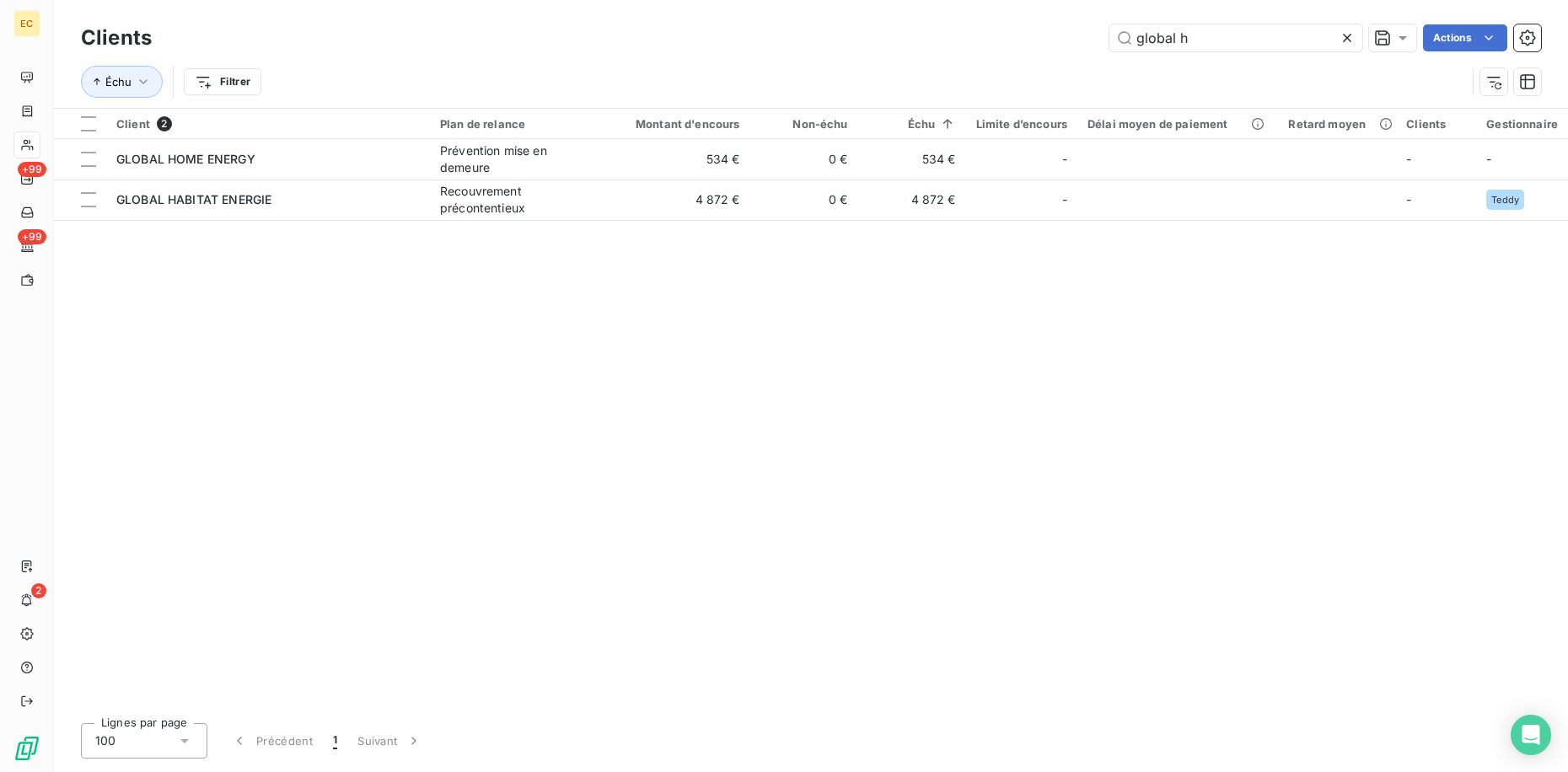
drag, startPoint x: 1130, startPoint y: 42, endPoint x: 1016, endPoint y: 35, distance: 114.2
click at [1032, 38] on div "global h Actions" at bounding box center [856, 38] width 1369 height 27
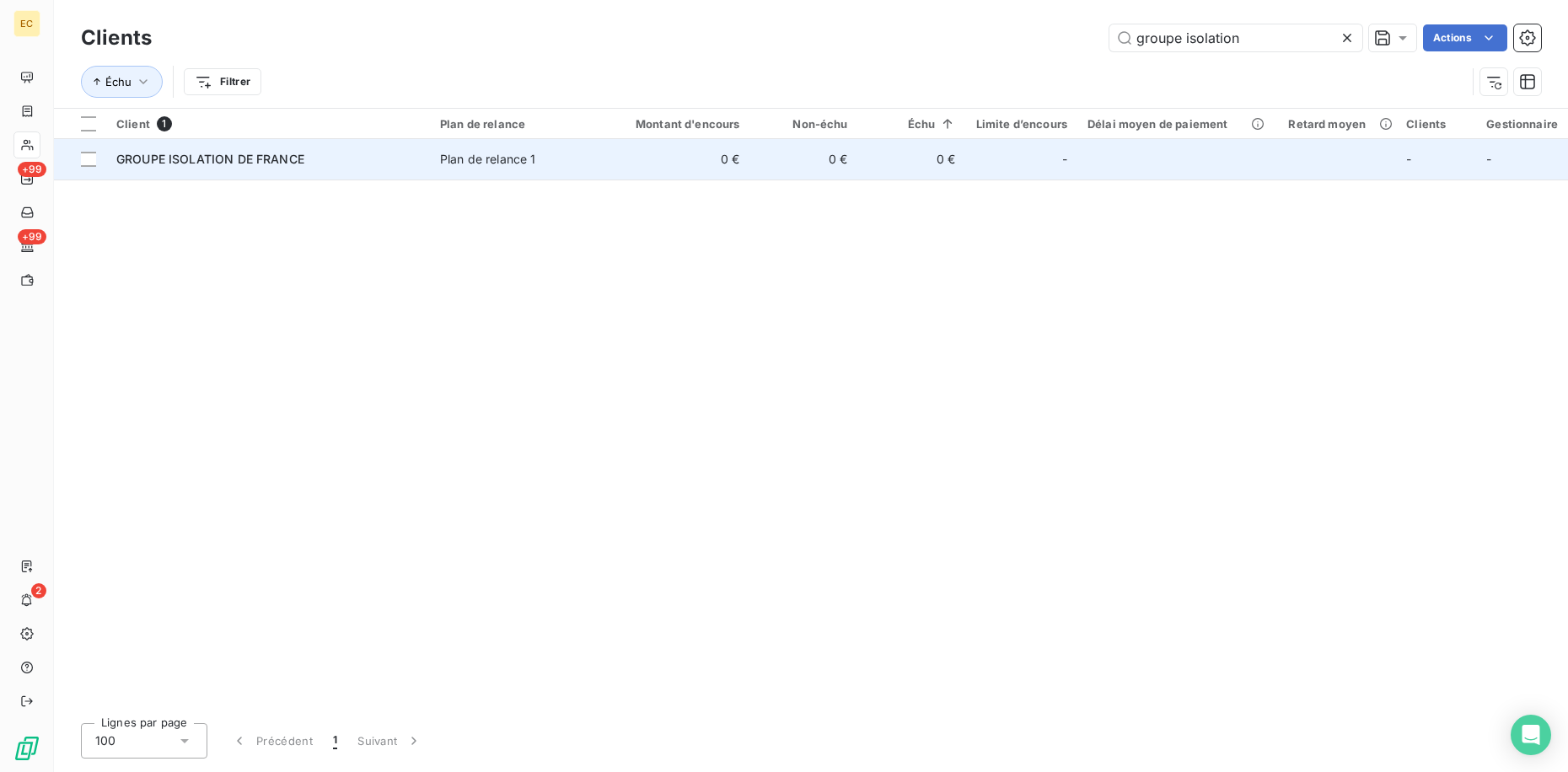
type input "groupe isolation"
click at [668, 160] on td "0 €" at bounding box center [678, 159] width 145 height 40
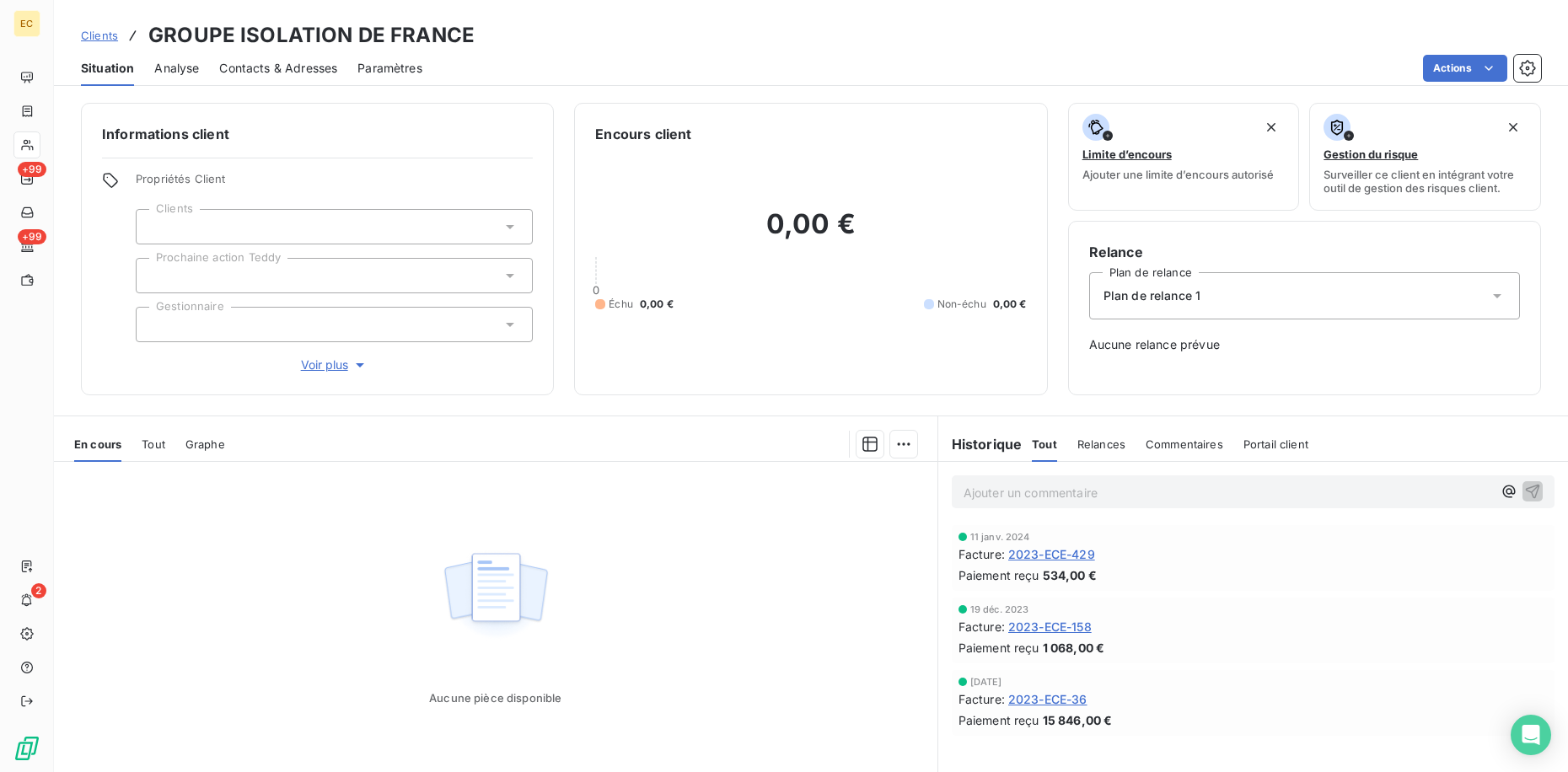
click at [99, 35] on span "Clients" at bounding box center [99, 35] width 38 height 14
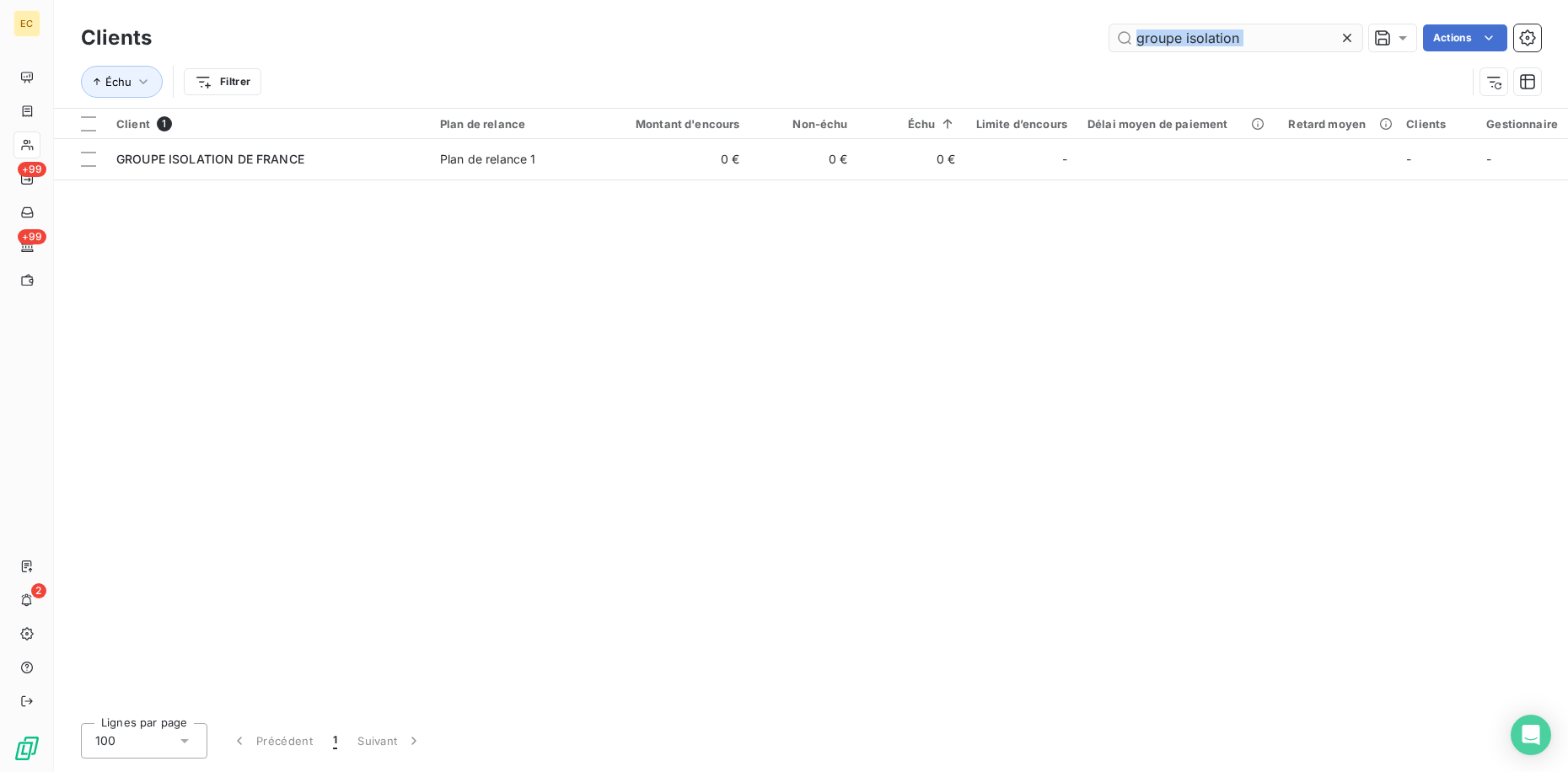
drag, startPoint x: 1273, startPoint y: 56, endPoint x: 1260, endPoint y: 40, distance: 20.6
click at [1260, 40] on div "Clients groupe isolation Actions Échu Filtrer" at bounding box center [811, 64] width 1460 height 88
drag, startPoint x: 1154, startPoint y: 20, endPoint x: 805, endPoint y: -32, distance: 352.9
click at [805, 0] on html "EC +99 +99 2 Clients groupe isolation Actions Échu Filtrer Client 1 Plan de rel…" at bounding box center [784, 386] width 1568 height 772
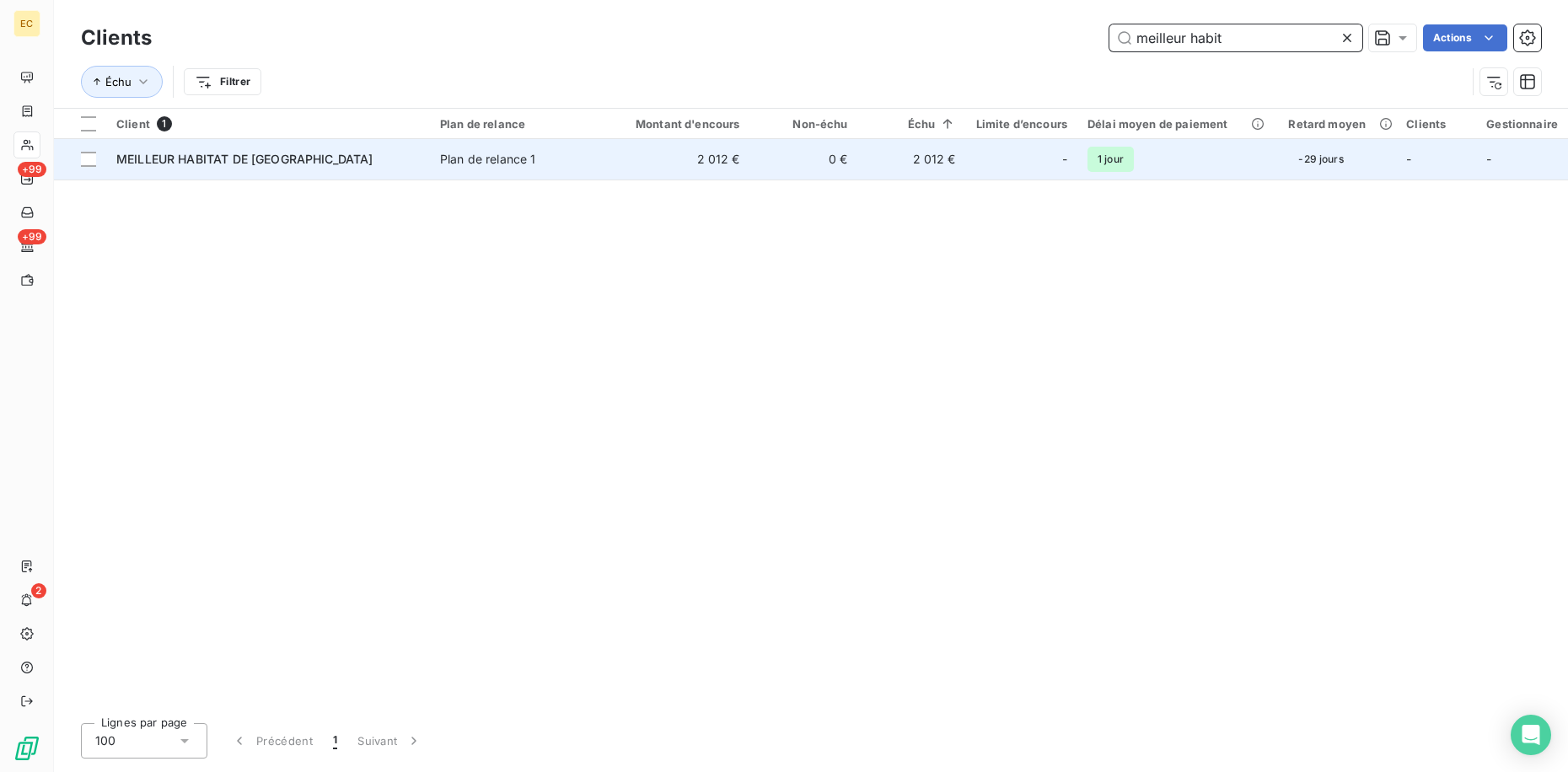
type input "meilleur habit"
click at [598, 177] on td "Plan de relance 1" at bounding box center [518, 159] width 176 height 40
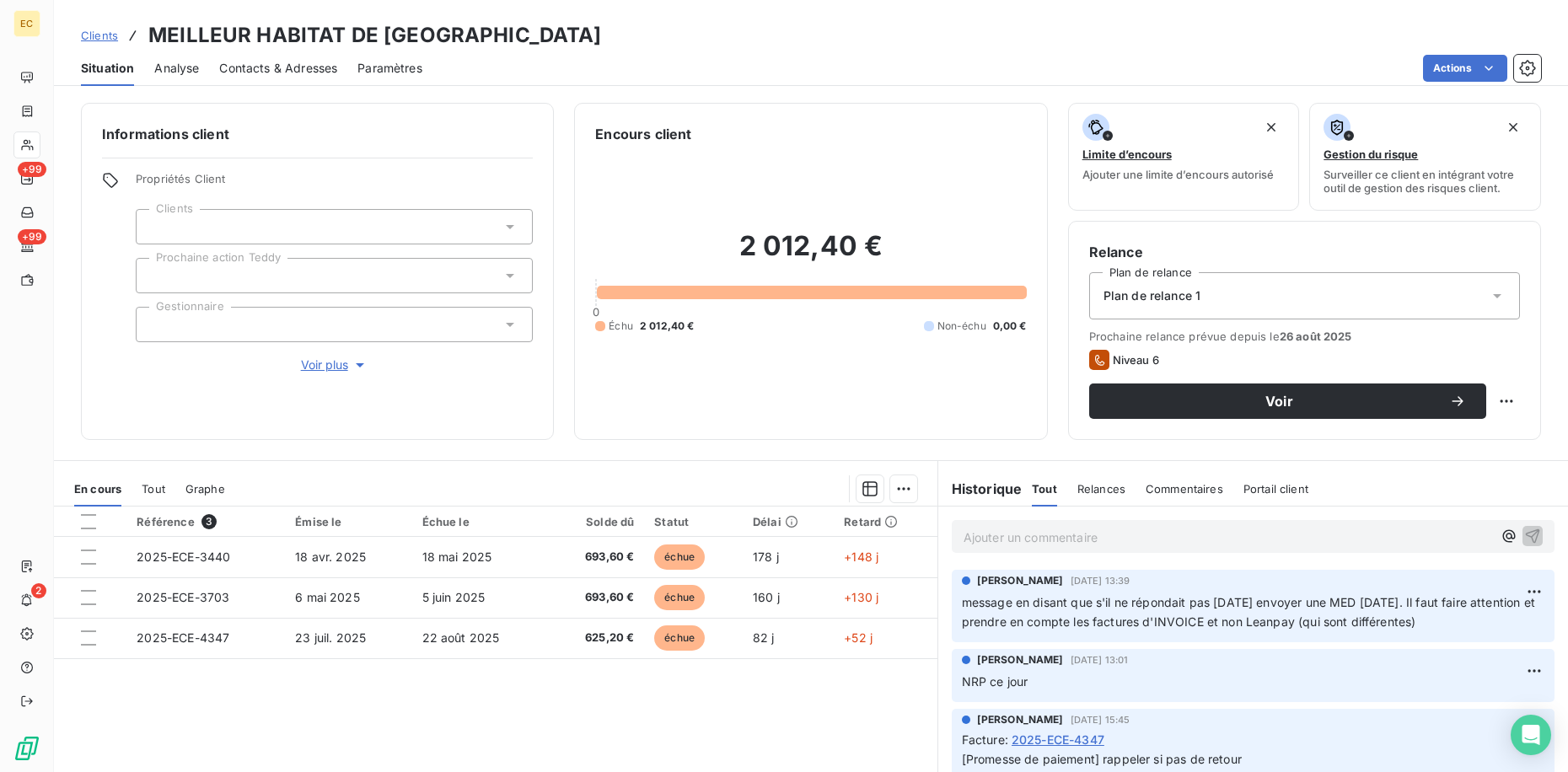
click at [1160, 535] on p "Ajouter un commentaire ﻿" at bounding box center [1228, 537] width 529 height 21
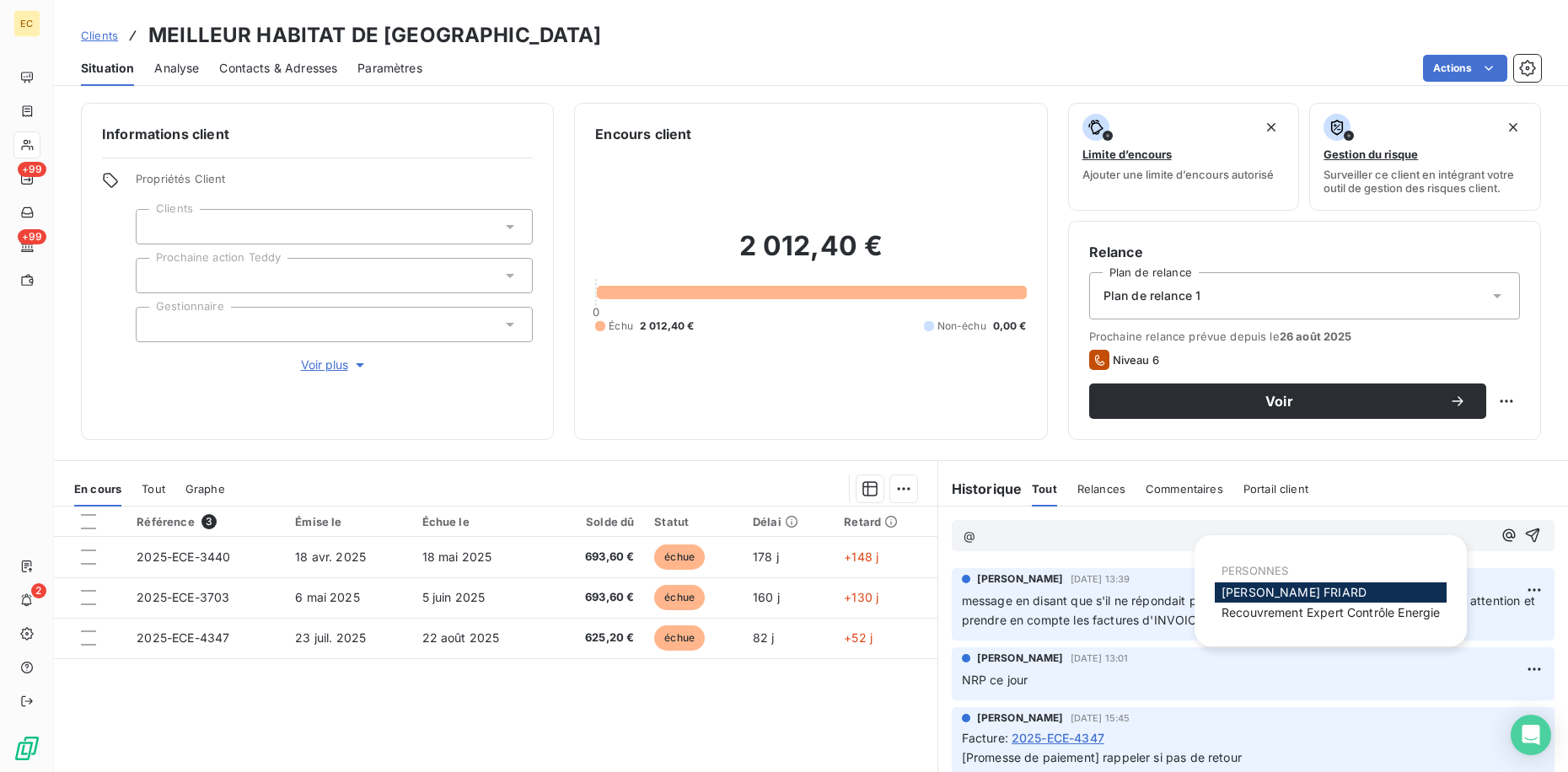
click at [1269, 602] on div "[PERSON_NAME]" at bounding box center [1330, 593] width 231 height 20
click at [1275, 609] on span "Recouvrement Expert Contrôle Energie" at bounding box center [1330, 613] width 219 height 15
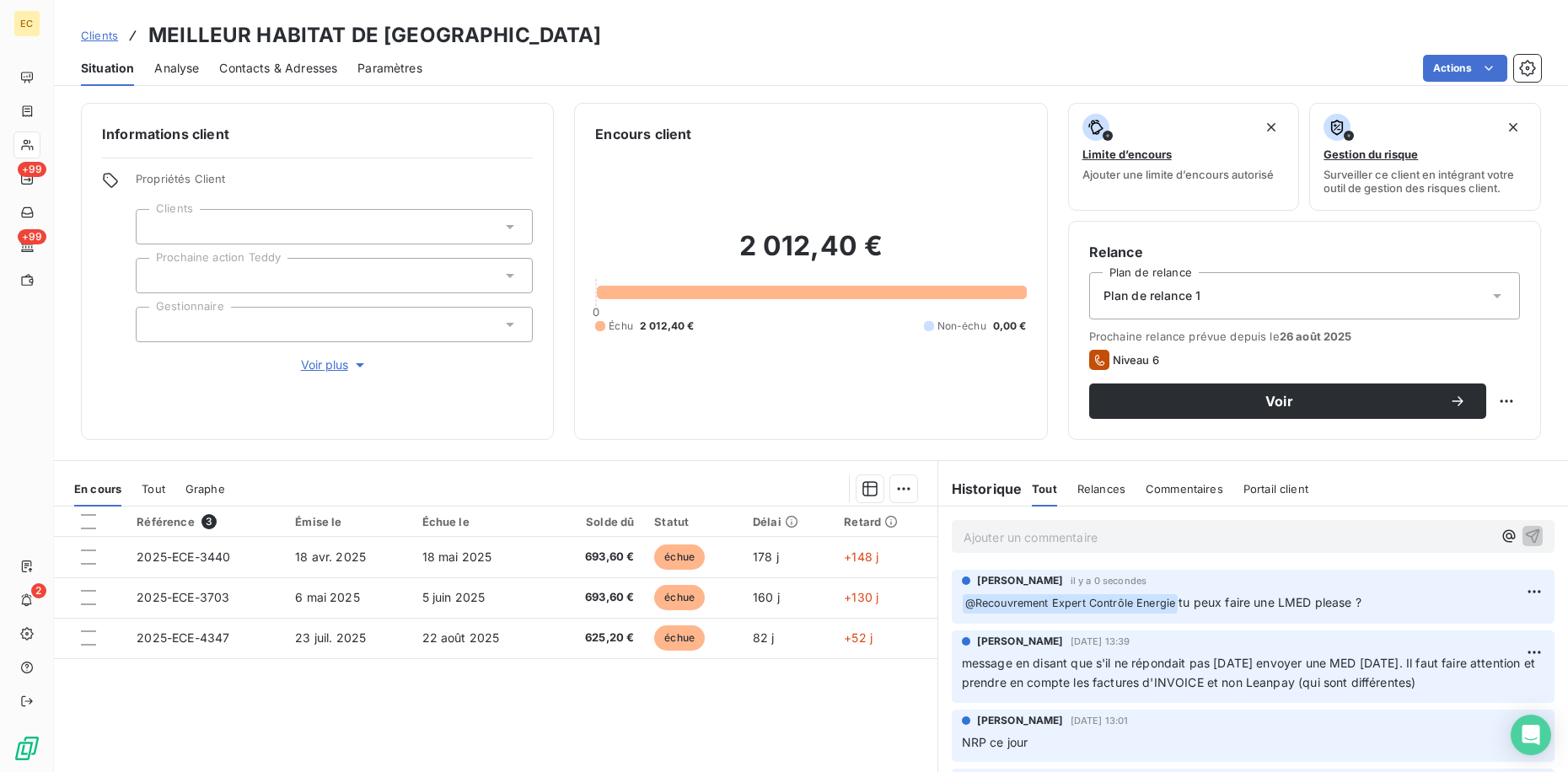
click at [102, 25] on div "Clients MEILLEUR HABITAT DE [GEOGRAPHIC_DATA]" at bounding box center [340, 35] width 521 height 30
click at [102, 31] on span "Clients" at bounding box center [99, 35] width 38 height 14
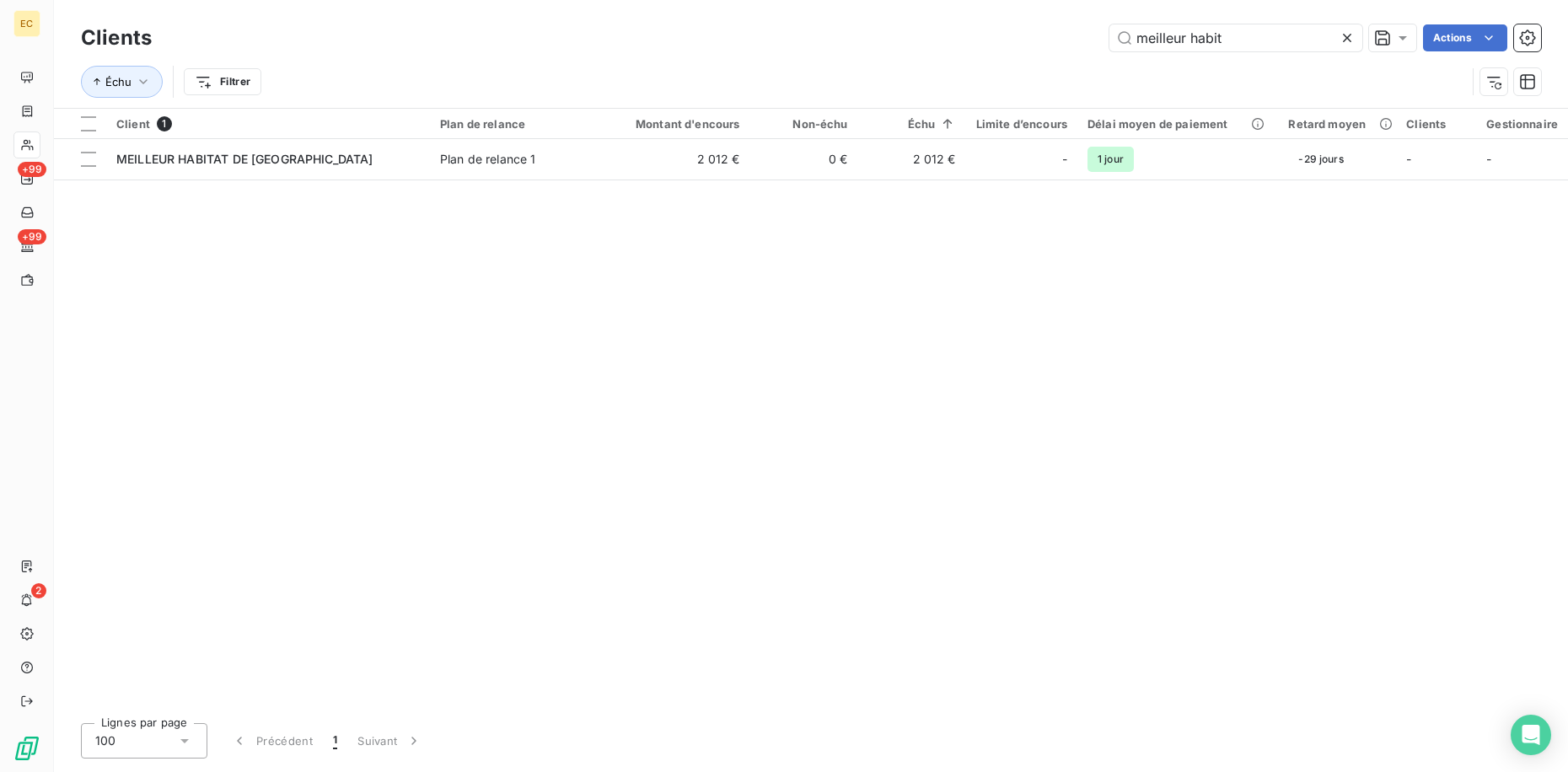
drag, startPoint x: 1232, startPoint y: 36, endPoint x: 925, endPoint y: 7, distance: 308.4
click at [929, 9] on div "Clients meilleur habit Actions Échu Filtrer" at bounding box center [811, 54] width 1514 height 108
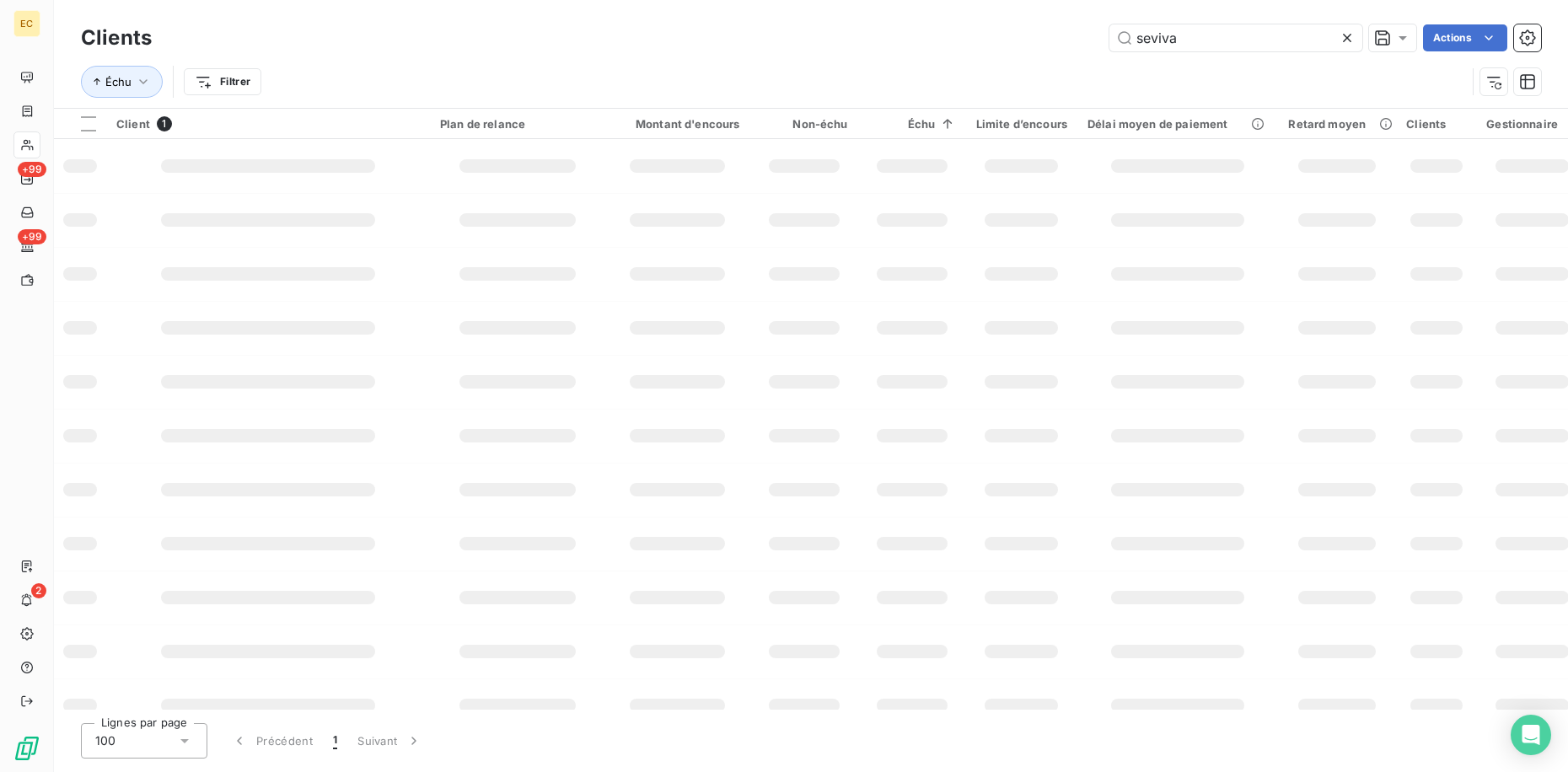
type input "seviva"
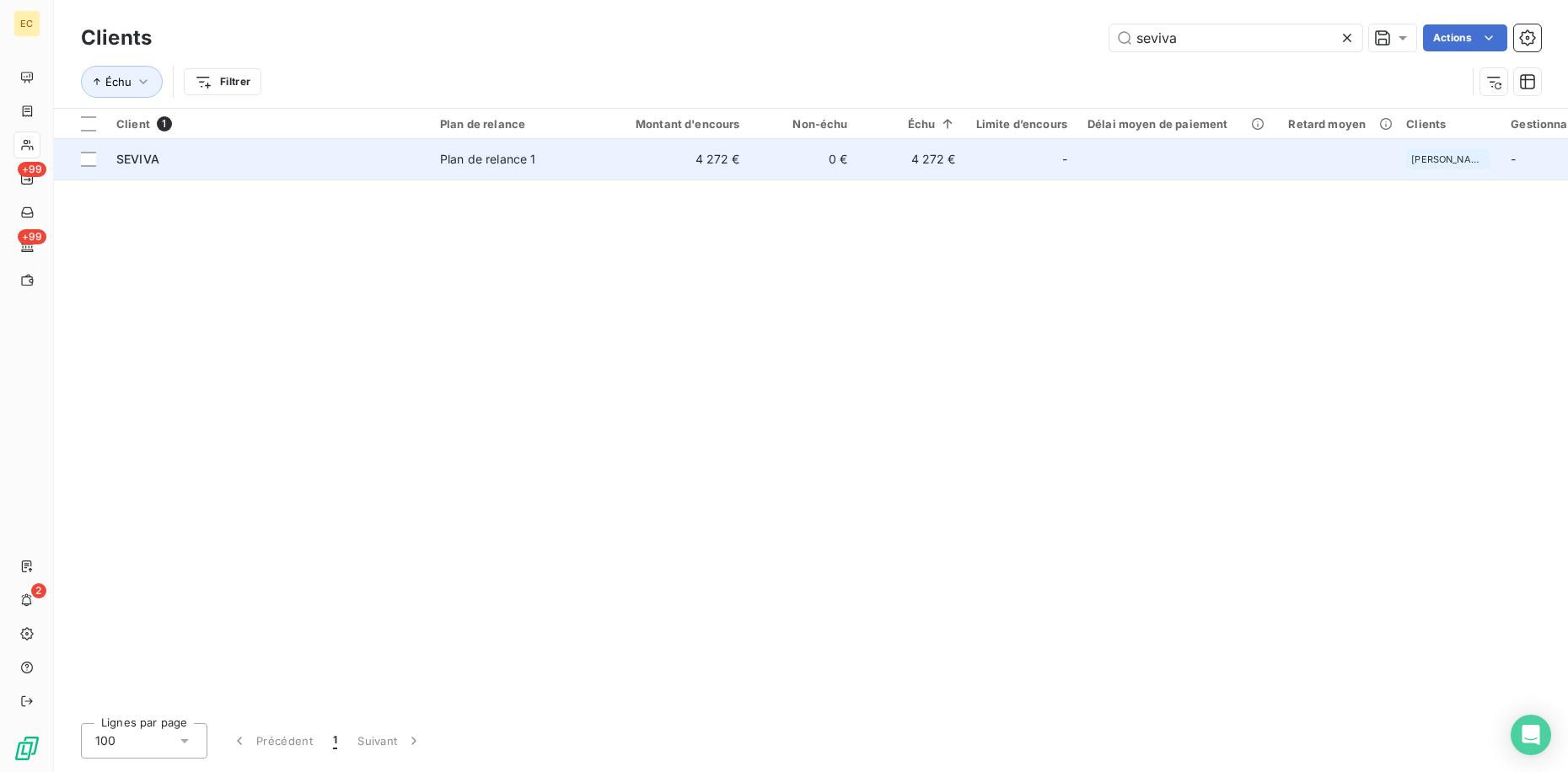
click at [669, 162] on td "4 272 €" at bounding box center [678, 159] width 145 height 40
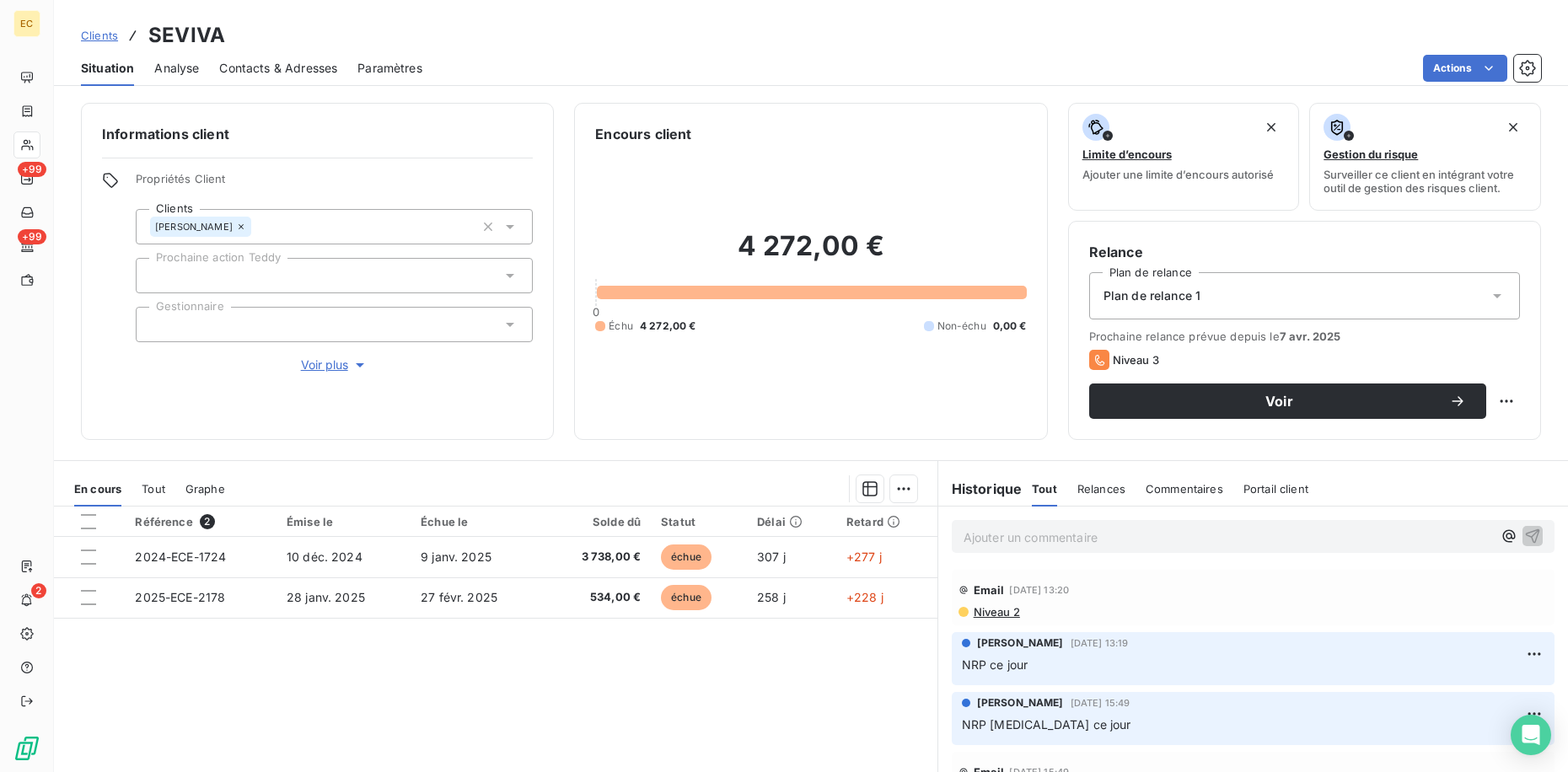
click at [732, 647] on div "Référence 2 Émise le Échue le Solde dû Statut Délai Retard 2024-ECE-1724 [DATE]…" at bounding box center [496, 669] width 884 height 325
click at [1060, 534] on p "Ajouter un commentaire ﻿" at bounding box center [1228, 537] width 529 height 21
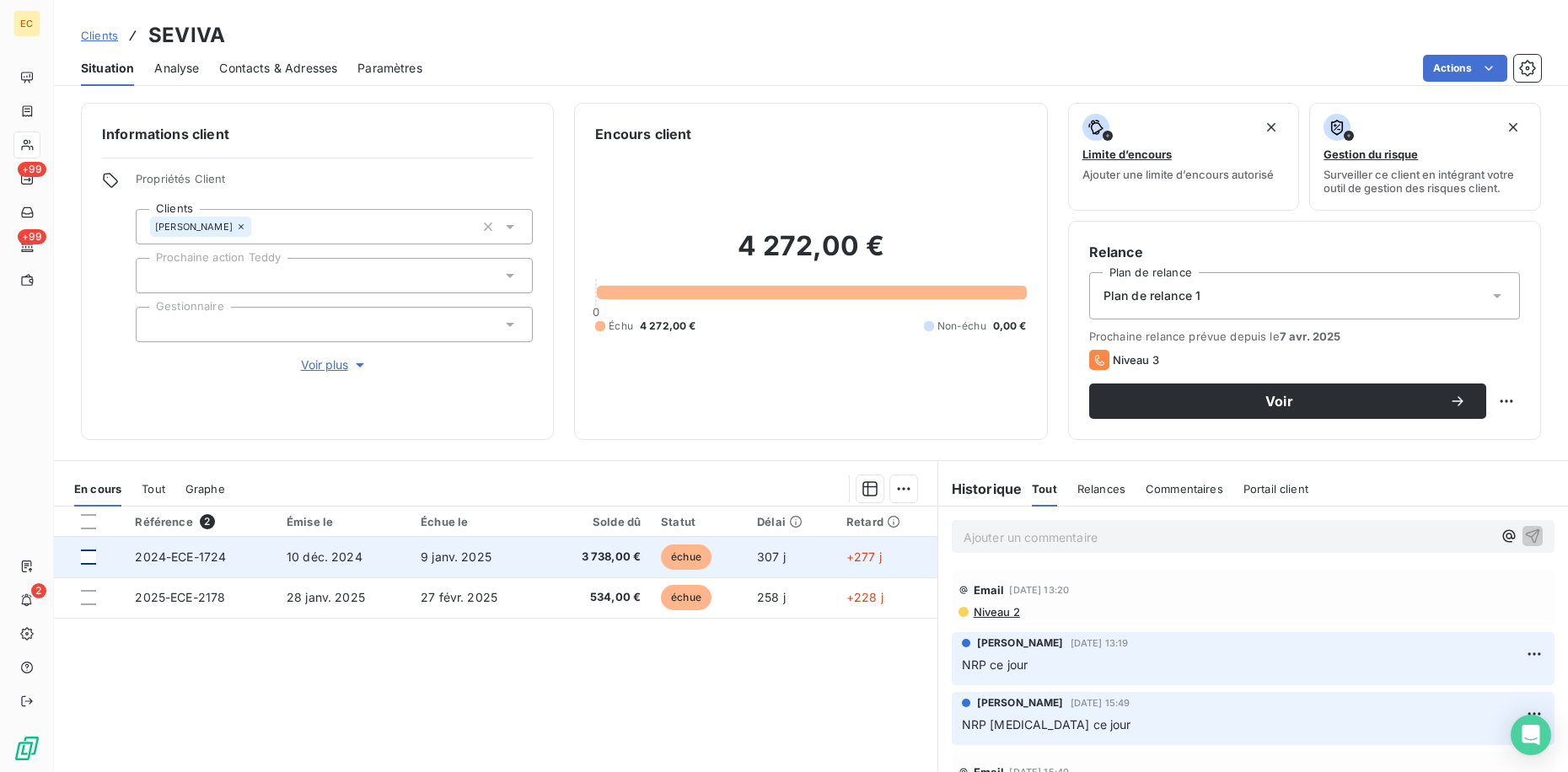
click at [94, 555] on div at bounding box center [88, 557] width 16 height 16
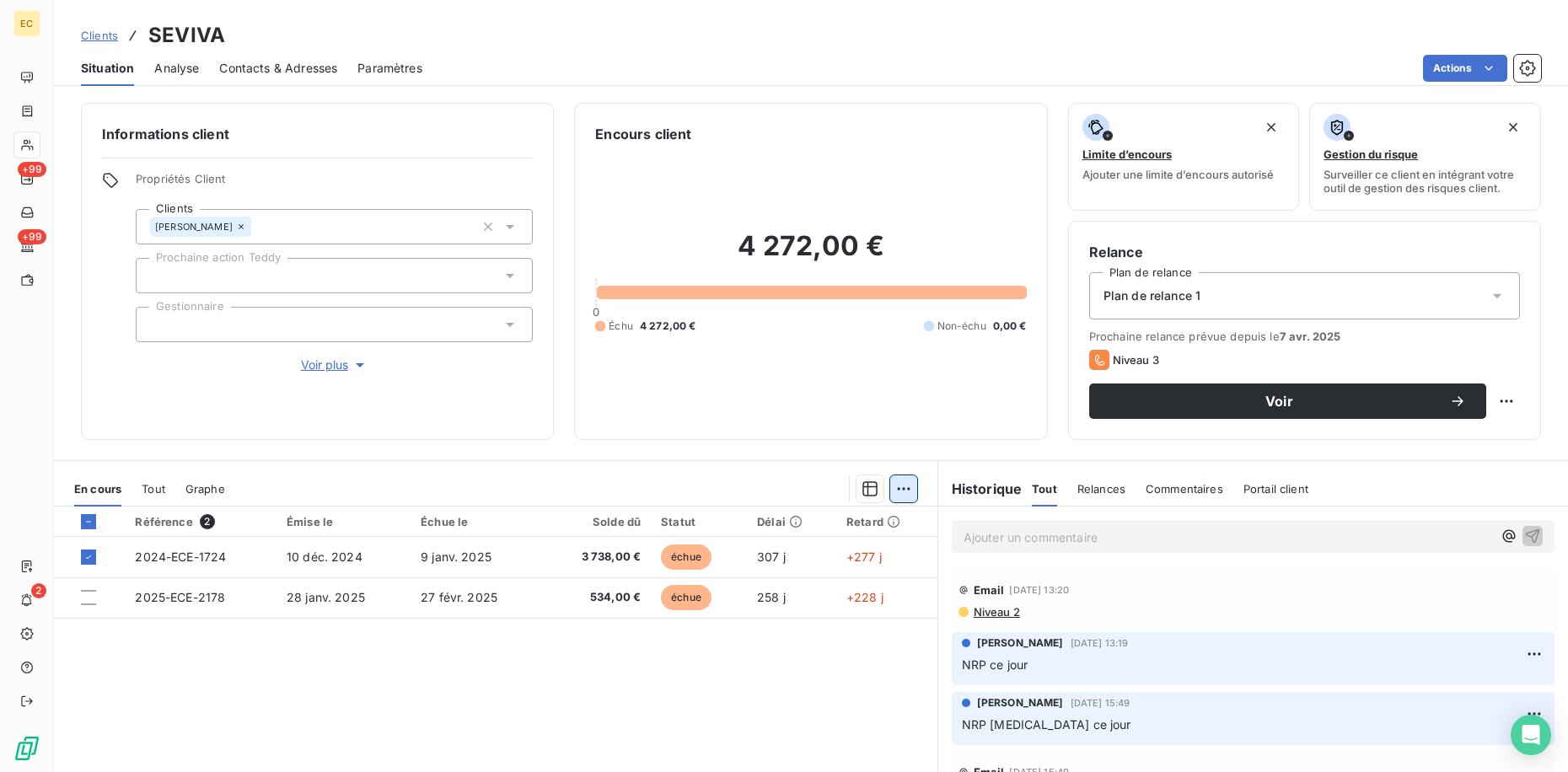
click at [899, 490] on html "EC +99 +99 2 Clients SEVIVA Situation Analyse Contacts & Adresses Paramètres Ac…" at bounding box center [784, 386] width 1568 height 772
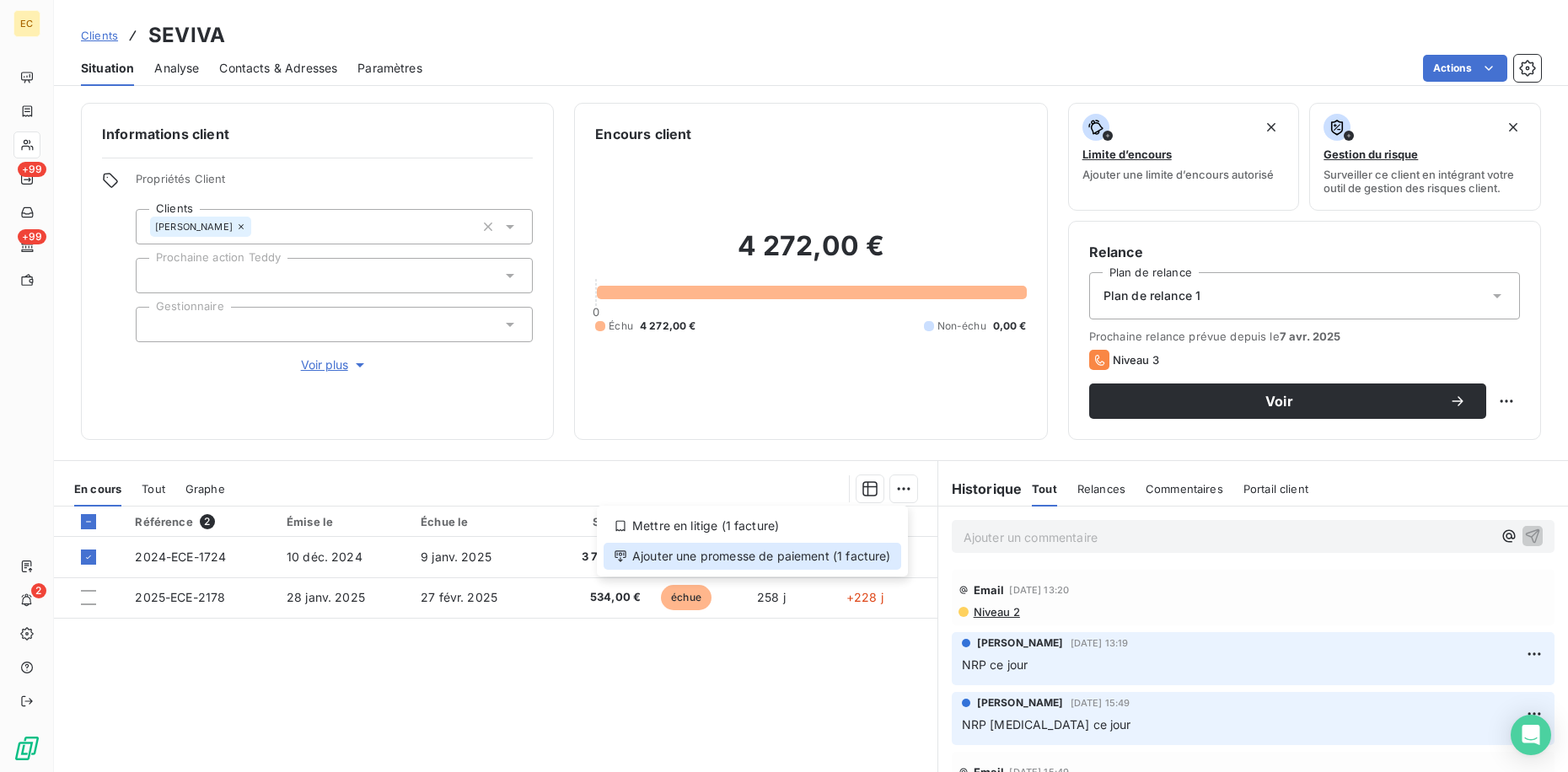
click at [863, 556] on div "Ajouter une promesse de paiement (1 facture)" at bounding box center [752, 555] width 297 height 27
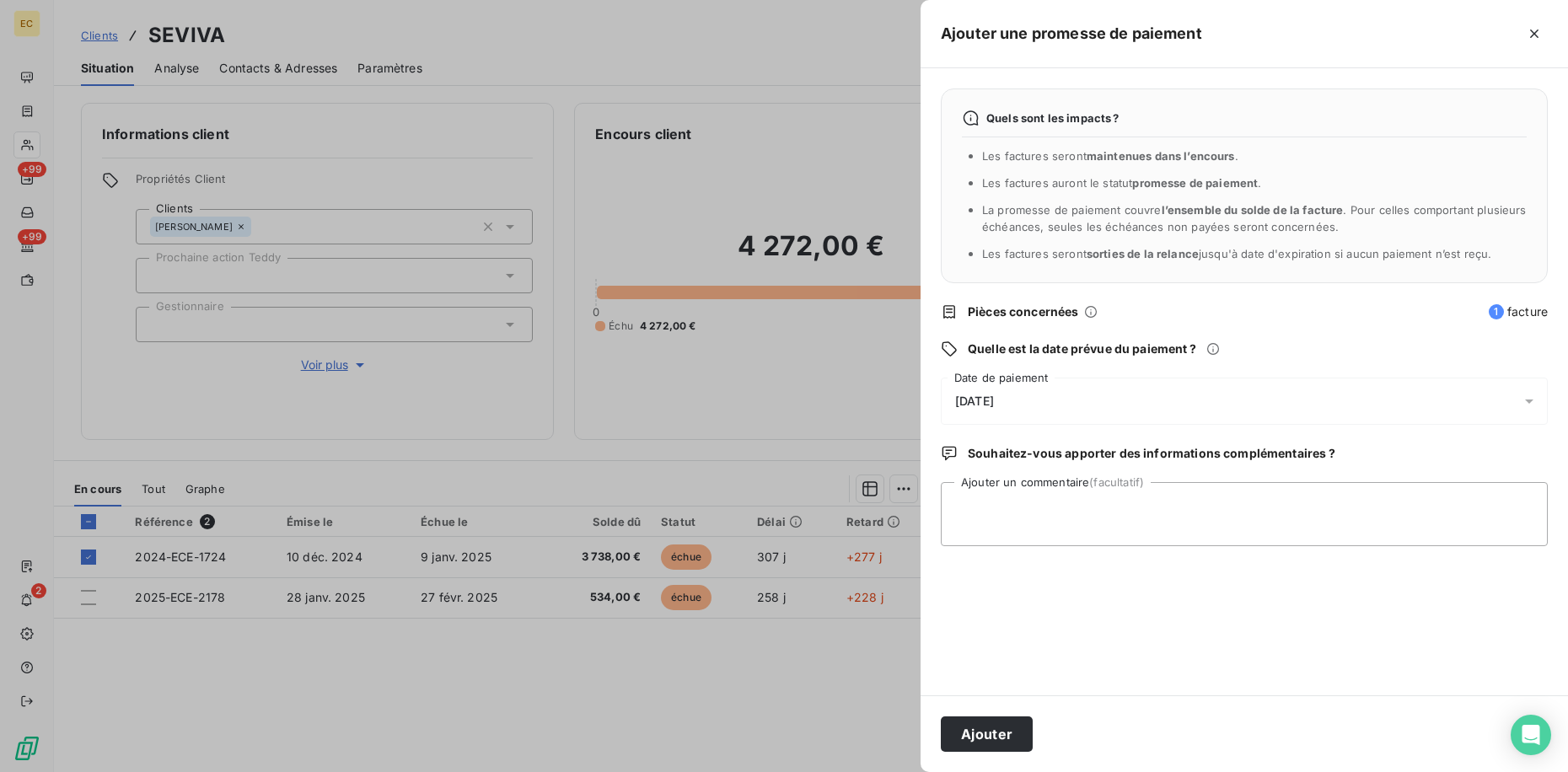
drag, startPoint x: 1004, startPoint y: 402, endPoint x: 959, endPoint y: 417, distance: 47.4
click at [993, 403] on span "[DATE]" at bounding box center [974, 401] width 38 height 14
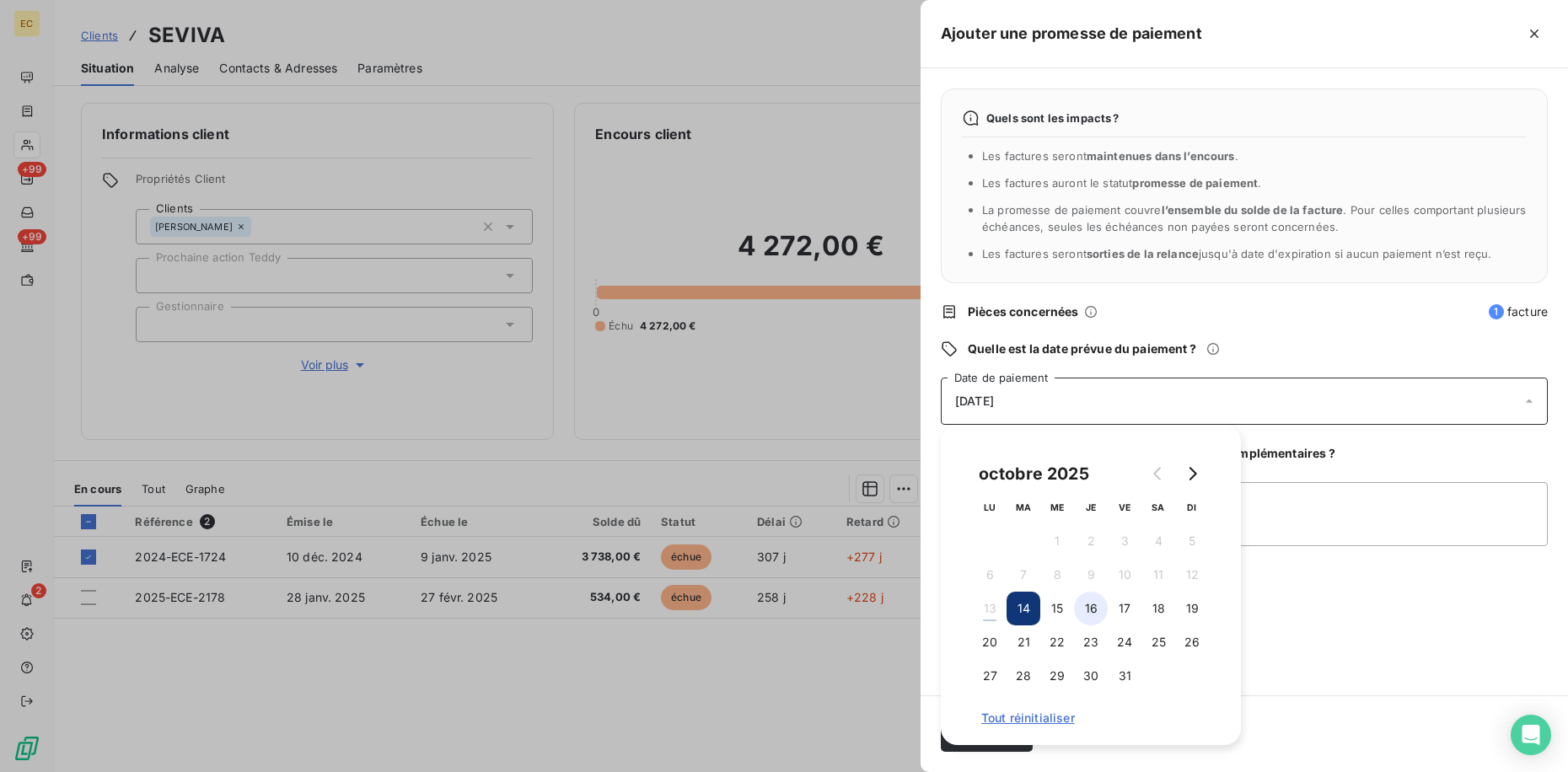
click at [1097, 603] on button "16" at bounding box center [1090, 608] width 34 height 34
click at [1241, 555] on body "EC +99 +99 2 Clients SEVIVA Situation Analyse Contacts & Adresses Paramètres Ac…" at bounding box center [784, 386] width 1568 height 772
click at [1273, 621] on div "Quels sont les impacts ? Les factures seront maintenues dans l’encours . Les fa…" at bounding box center [1244, 381] width 648 height 627
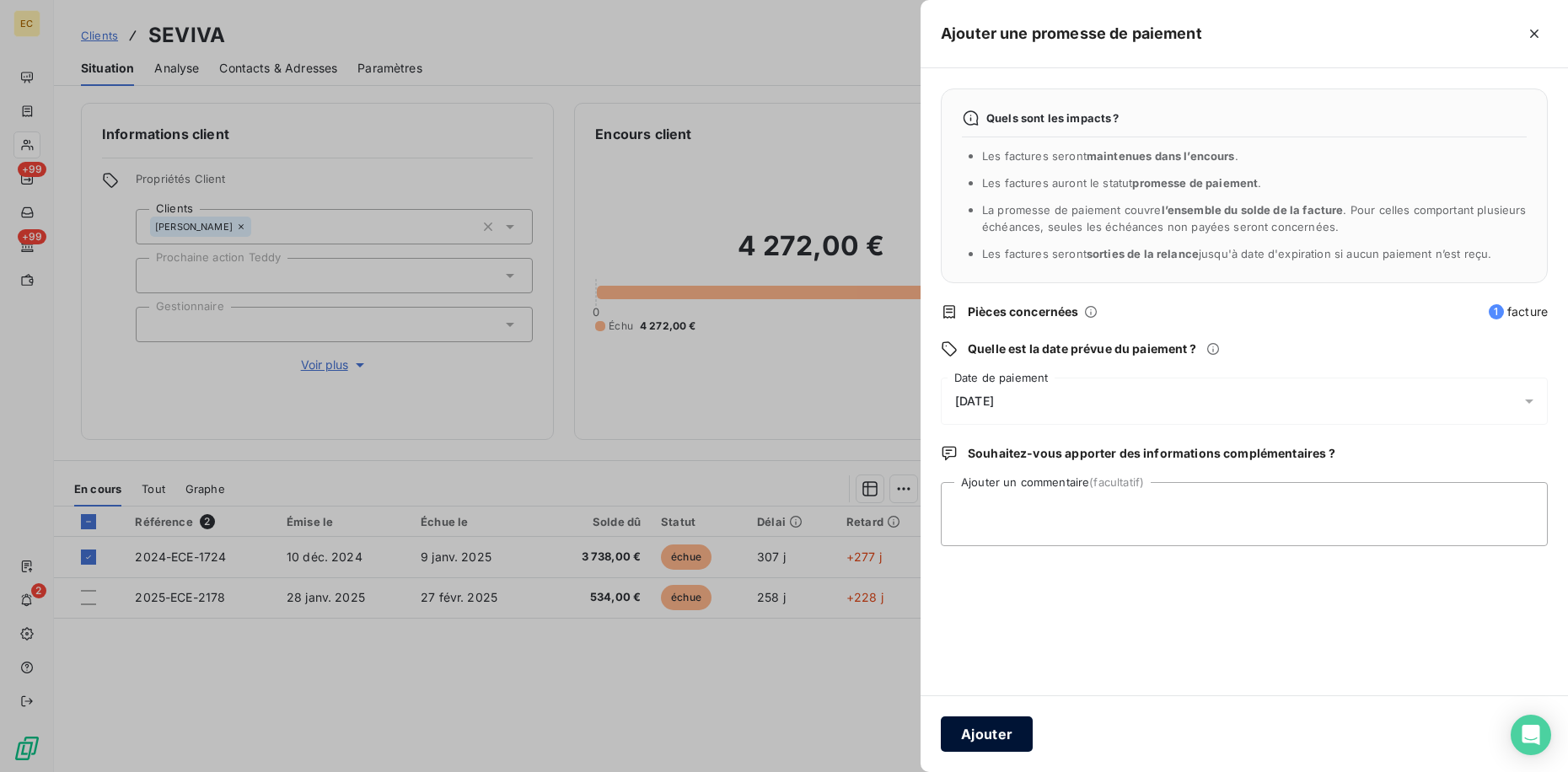
click at [991, 733] on button "Ajouter" at bounding box center [986, 734] width 91 height 36
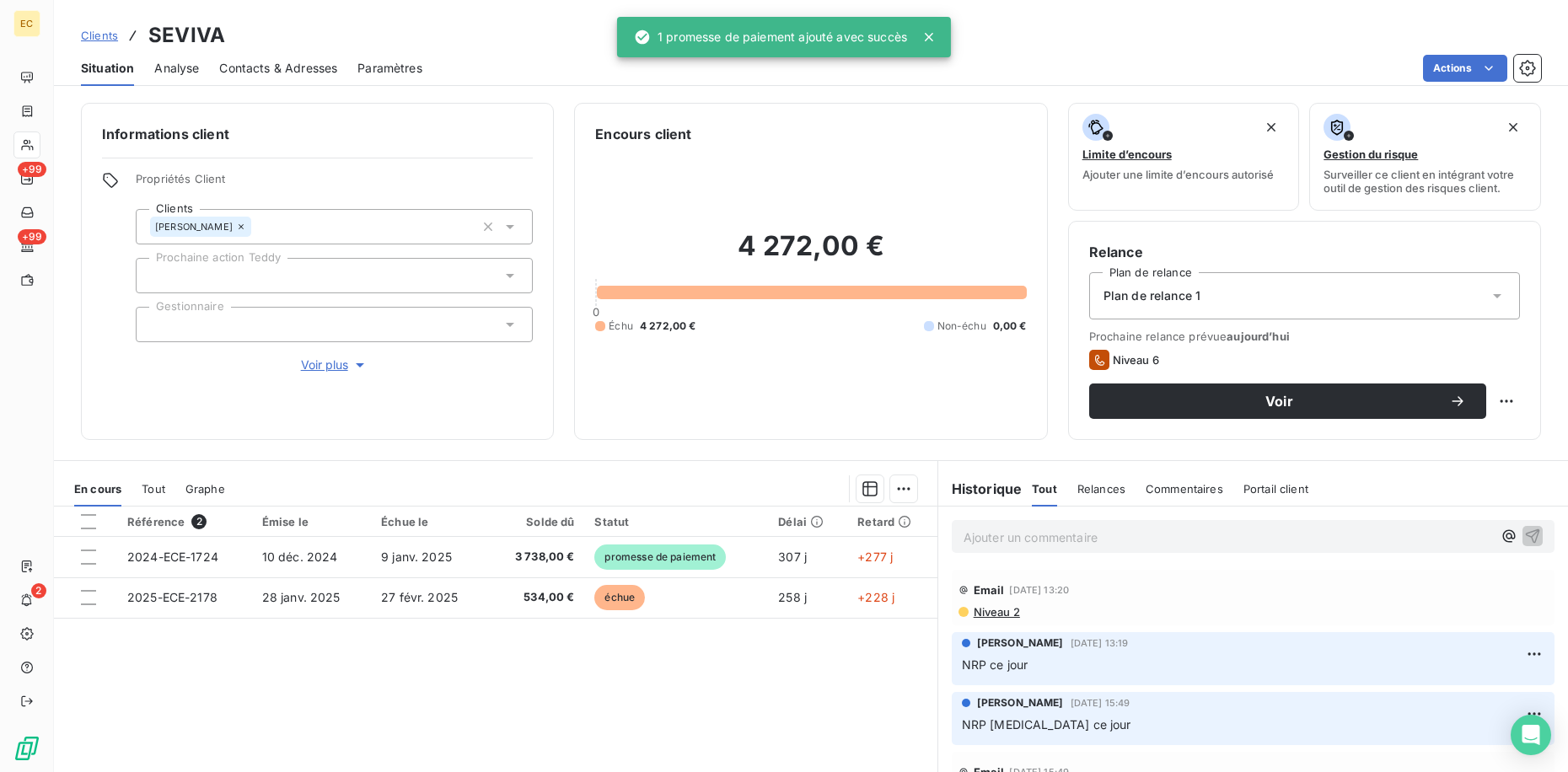
click at [281, 434] on div "Informations client Propriétés Client Clients [PERSON_NAME] action Teddy Gestio…" at bounding box center [317, 271] width 473 height 338
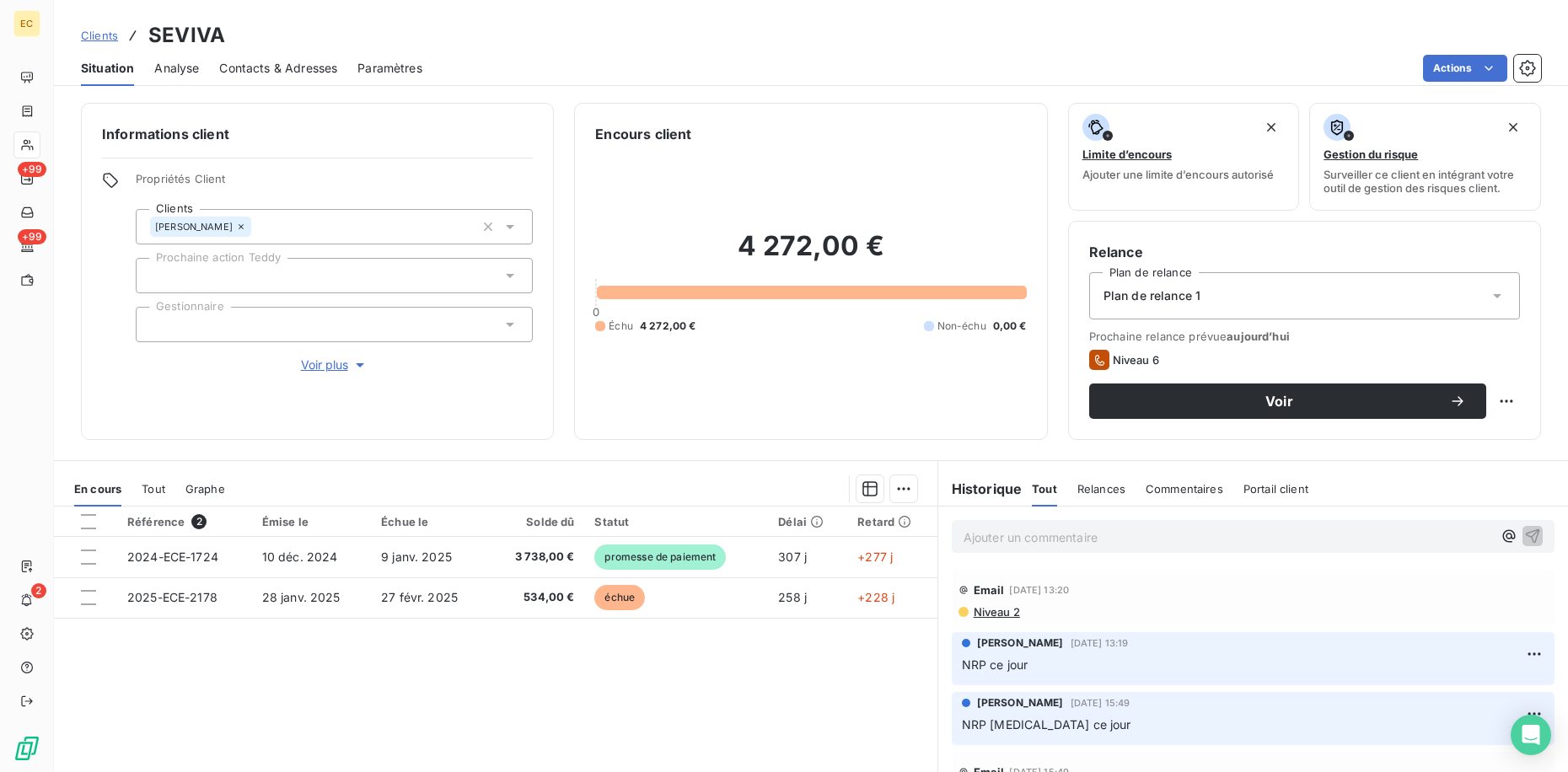
click at [109, 31] on span "Clients" at bounding box center [99, 35] width 38 height 14
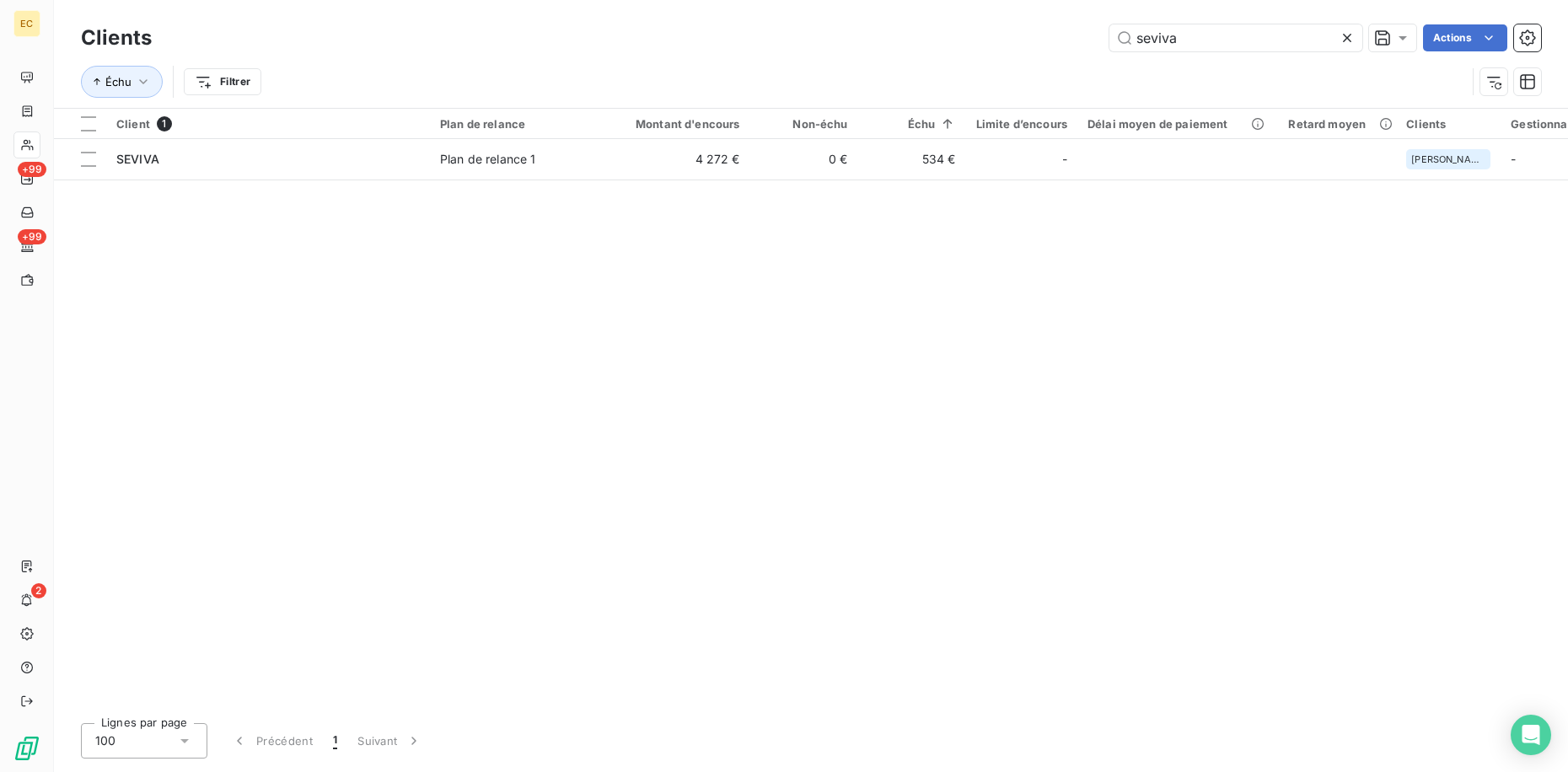
drag, startPoint x: 1189, startPoint y: 34, endPoint x: 989, endPoint y: 31, distance: 200.0
click at [1009, 34] on div "seviva Actions" at bounding box center [856, 38] width 1369 height 27
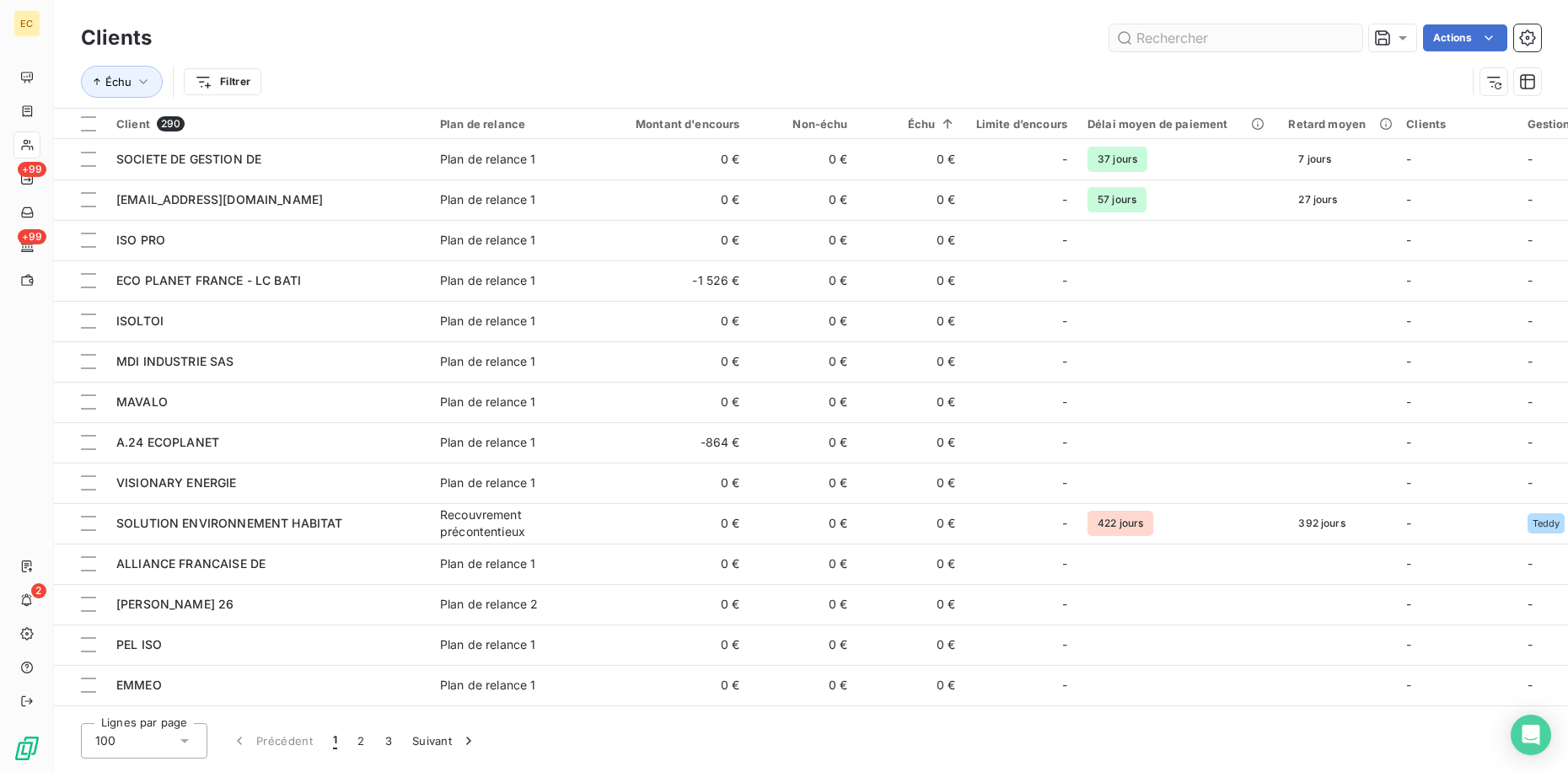
drag, startPoint x: 1305, startPoint y: 57, endPoint x: 1271, endPoint y: 35, distance: 40.5
click at [1305, 56] on div "Échu Filtrer" at bounding box center [811, 81] width 1460 height 52
click at [1266, 34] on input "text" at bounding box center [1235, 38] width 252 height 27
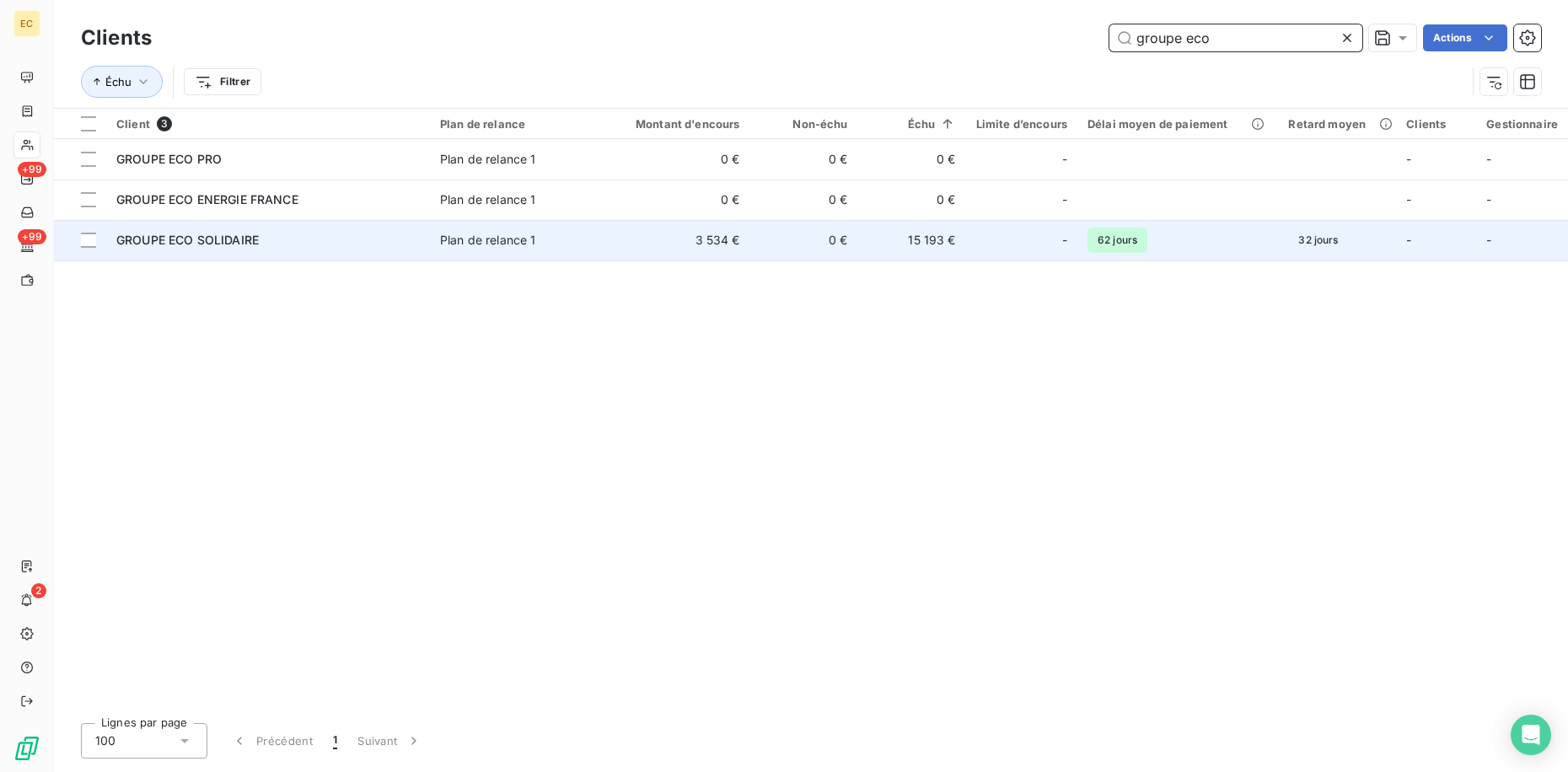
type input "groupe eco"
click at [639, 236] on td "3 534 €" at bounding box center [678, 240] width 145 height 40
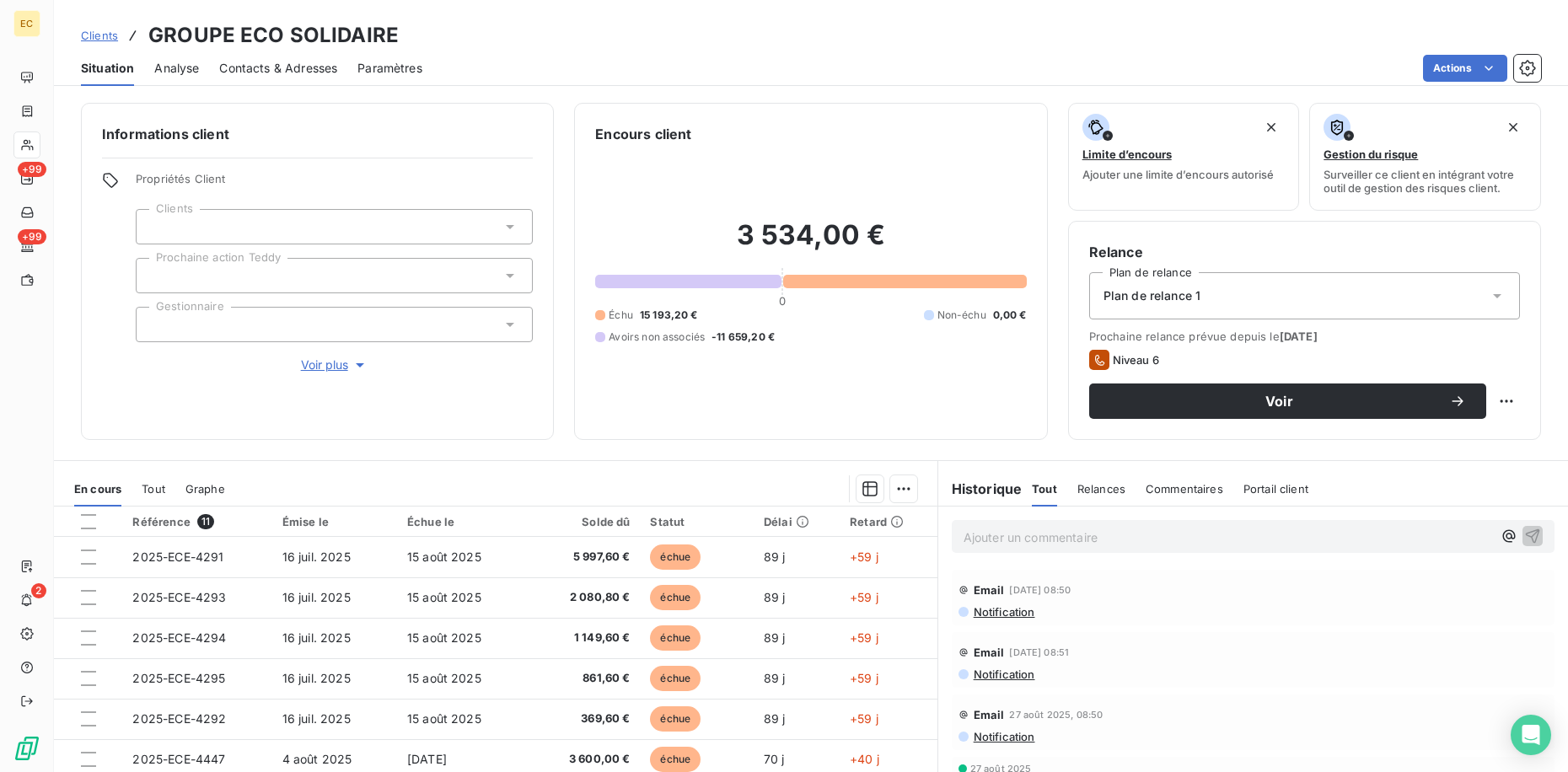
drag, startPoint x: 277, startPoint y: 410, endPoint x: 327, endPoint y: 416, distance: 50.4
click at [277, 410] on div "Informations client Propriétés Client Clients Prochaine action Teddy Gestionnai…" at bounding box center [317, 271] width 473 height 338
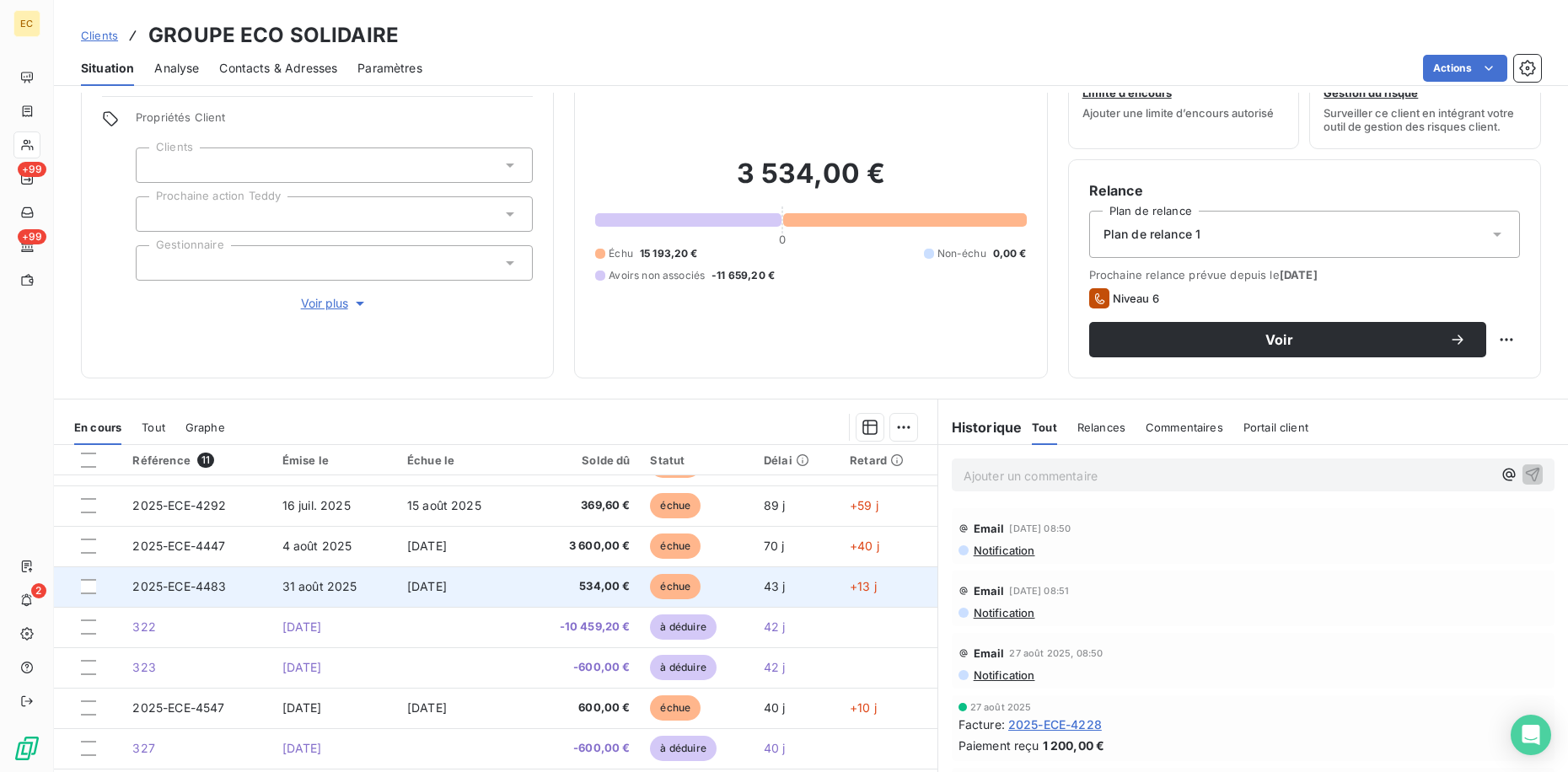
scroll to position [110, 0]
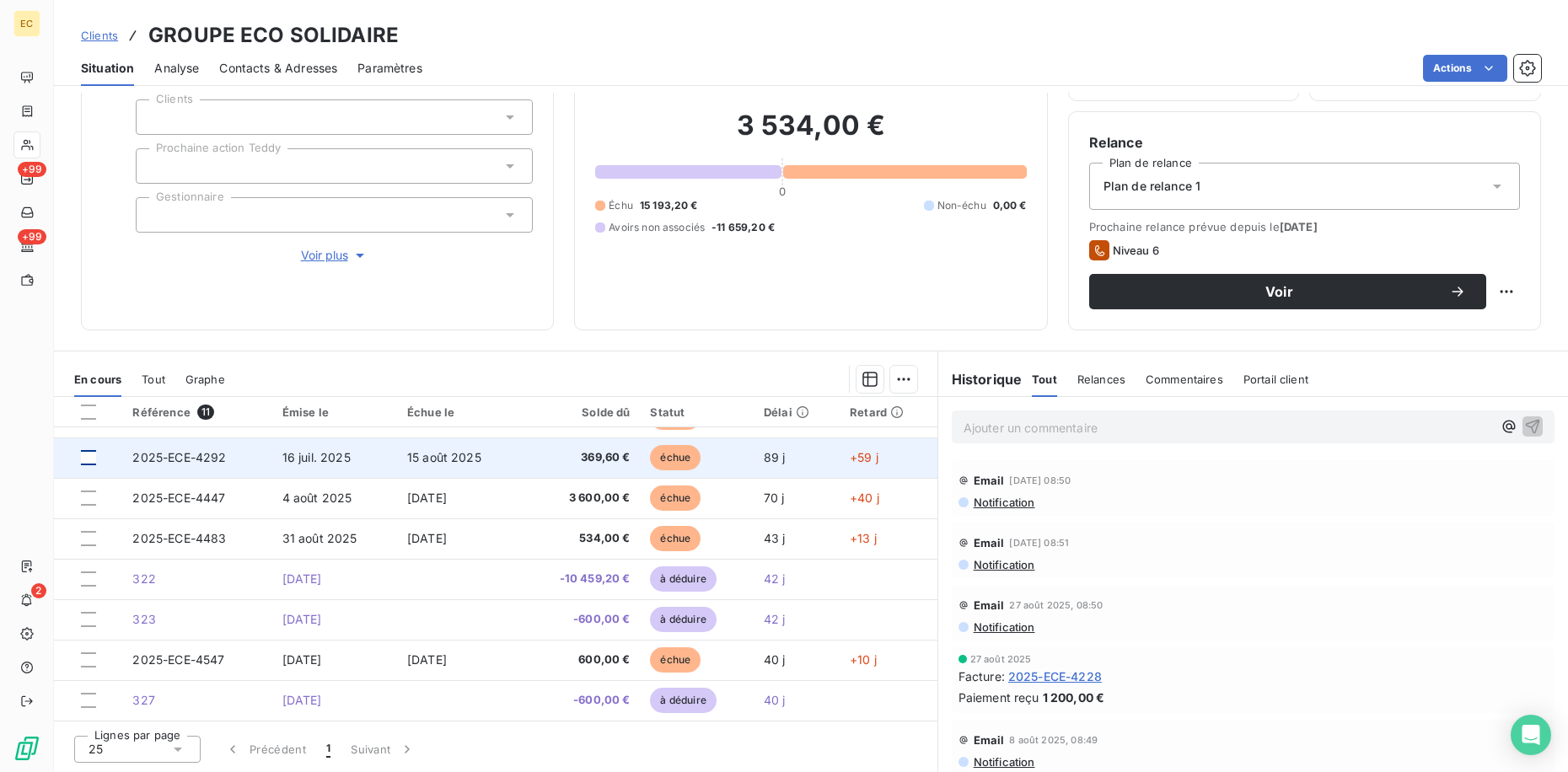
click at [91, 457] on div at bounding box center [88, 457] width 16 height 16
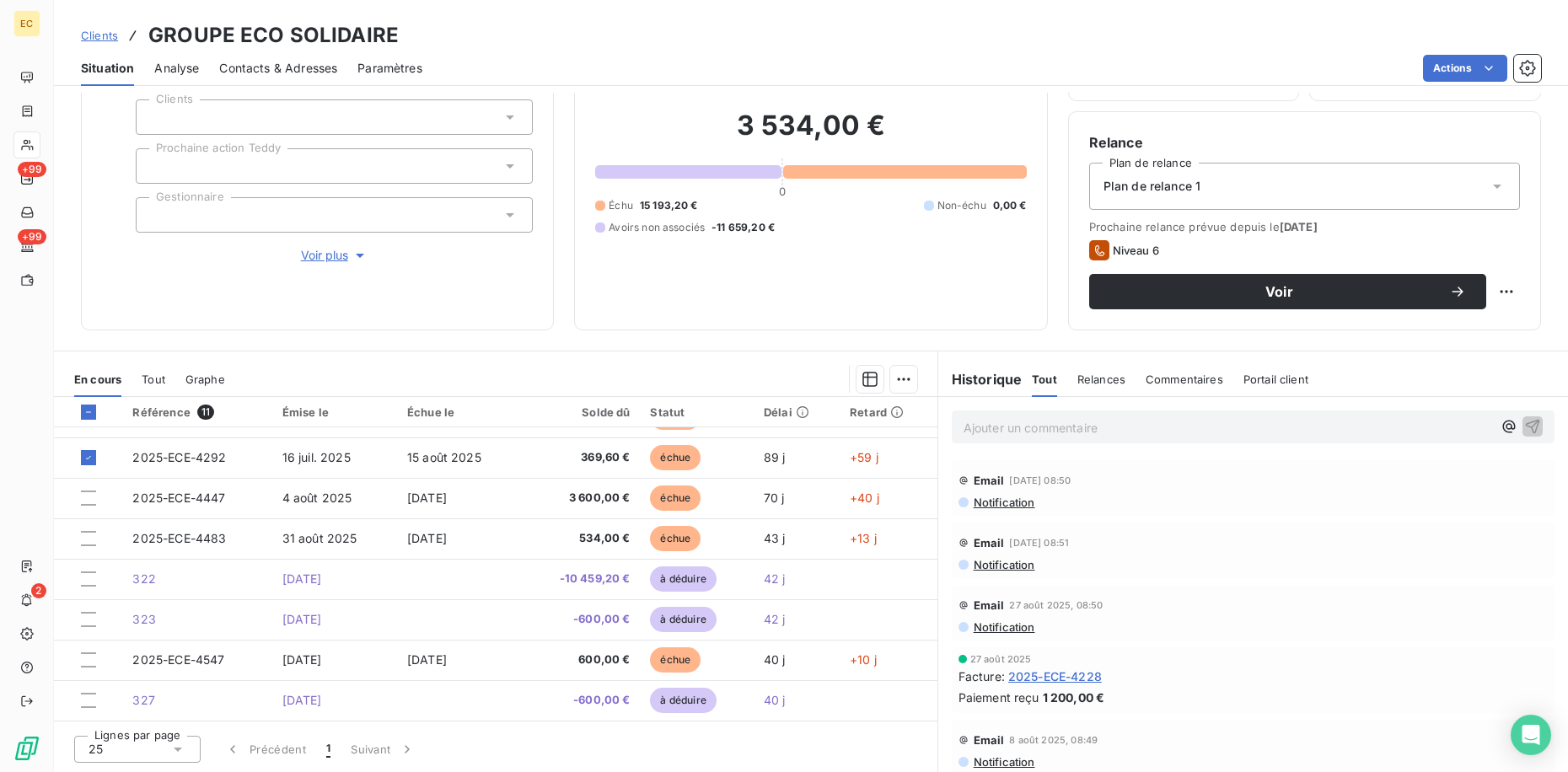
click at [905, 371] on html "EC +99 +99 2 Clients GROUPE ECO SOLIDAIRE Situation Analyse Contacts & Adresses…" at bounding box center [784, 386] width 1568 height 772
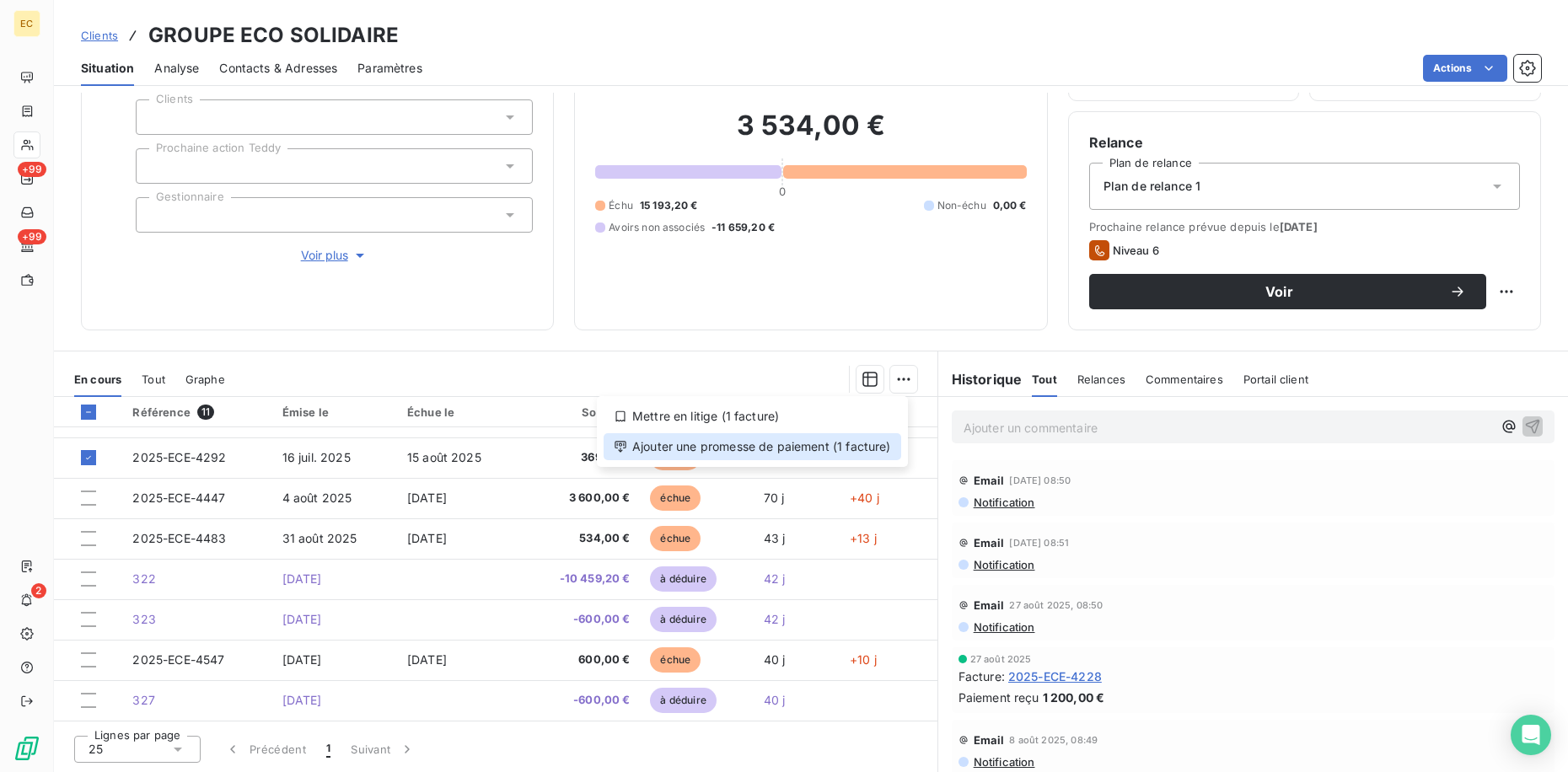
click at [852, 451] on div "Ajouter une promesse de paiement (1 facture)" at bounding box center [752, 446] width 297 height 27
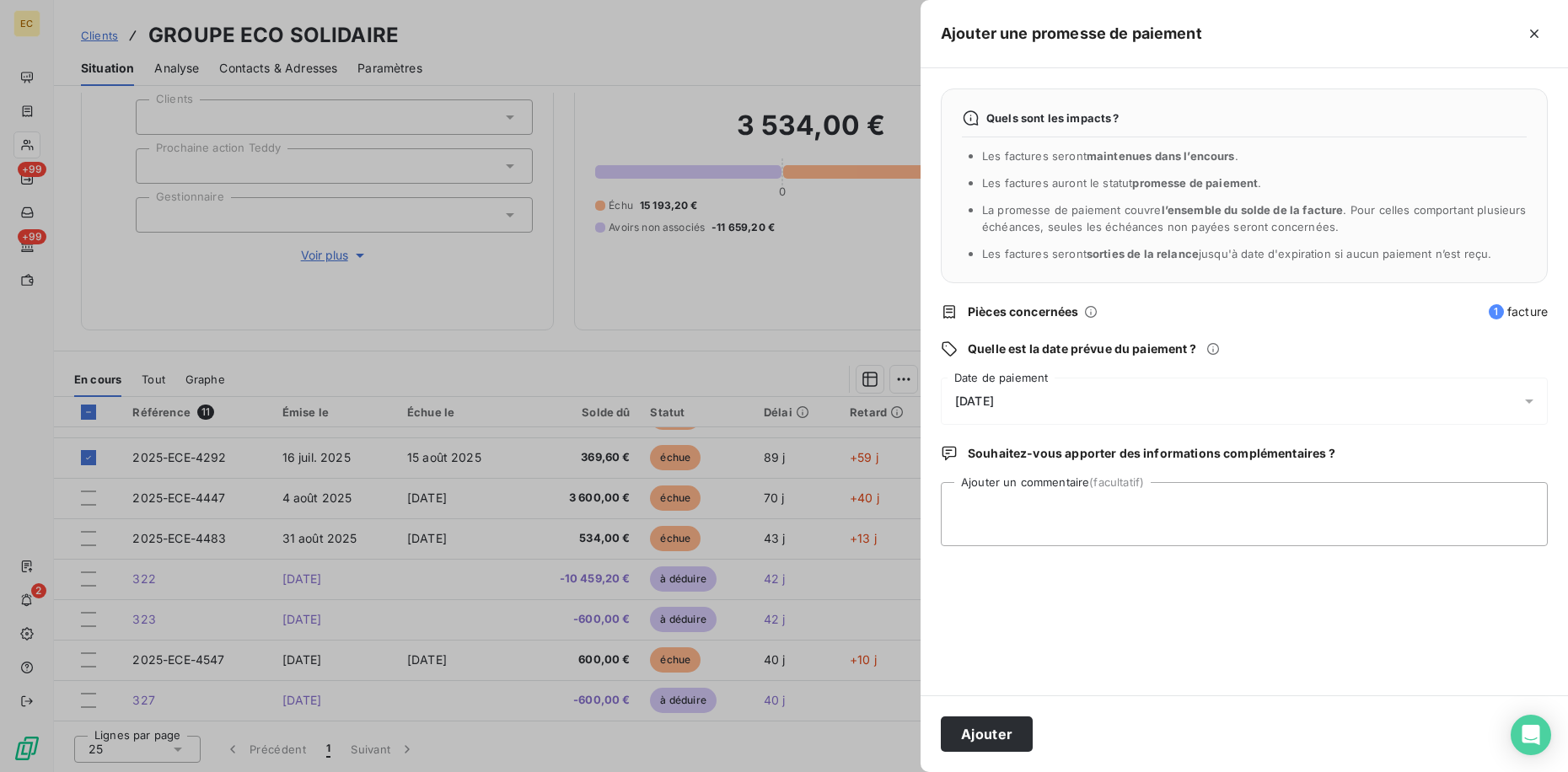
click at [1078, 391] on div "[DATE]" at bounding box center [1243, 402] width 607 height 48
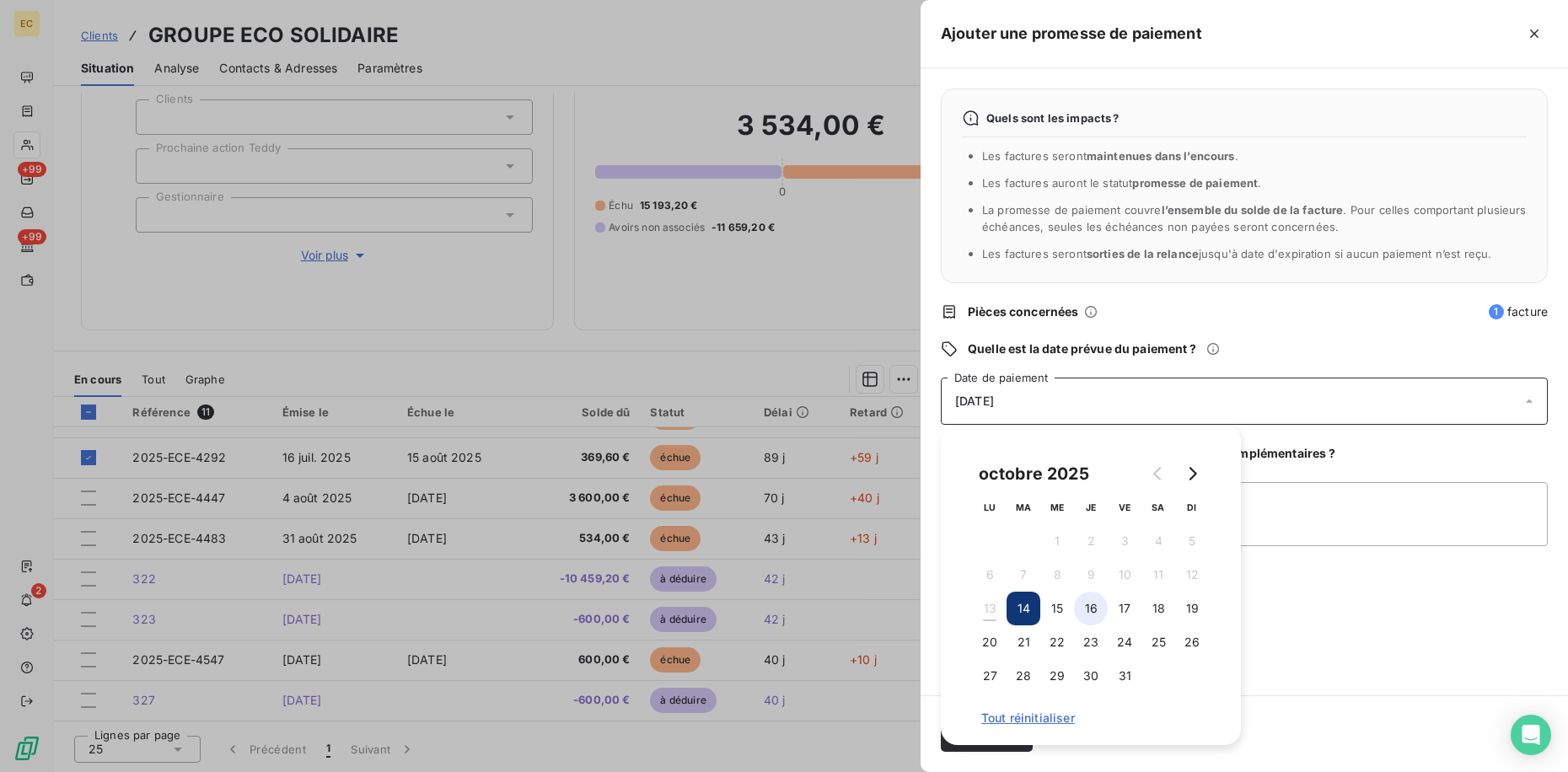
click at [1094, 607] on button "16" at bounding box center [1090, 608] width 34 height 34
drag, startPoint x: 1358, startPoint y: 509, endPoint x: 1345, endPoint y: 505, distance: 13.6
click at [1358, 508] on textarea "Ajouter un commentaire (facultatif)" at bounding box center [1243, 514] width 607 height 64
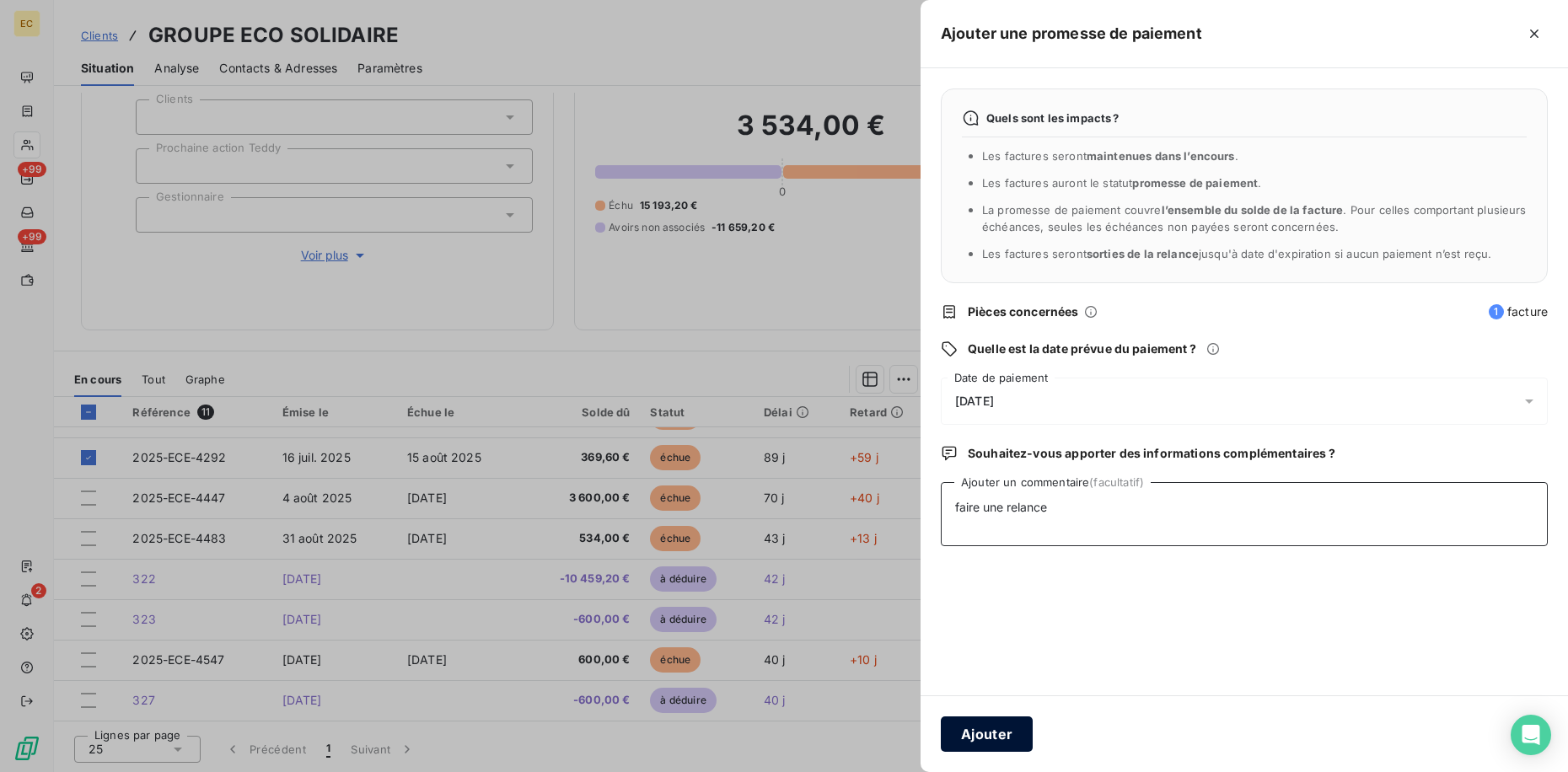
type textarea "faire une relance"
click at [1000, 732] on button "Ajouter" at bounding box center [986, 734] width 91 height 36
